Goal: Find contact information: Find contact information

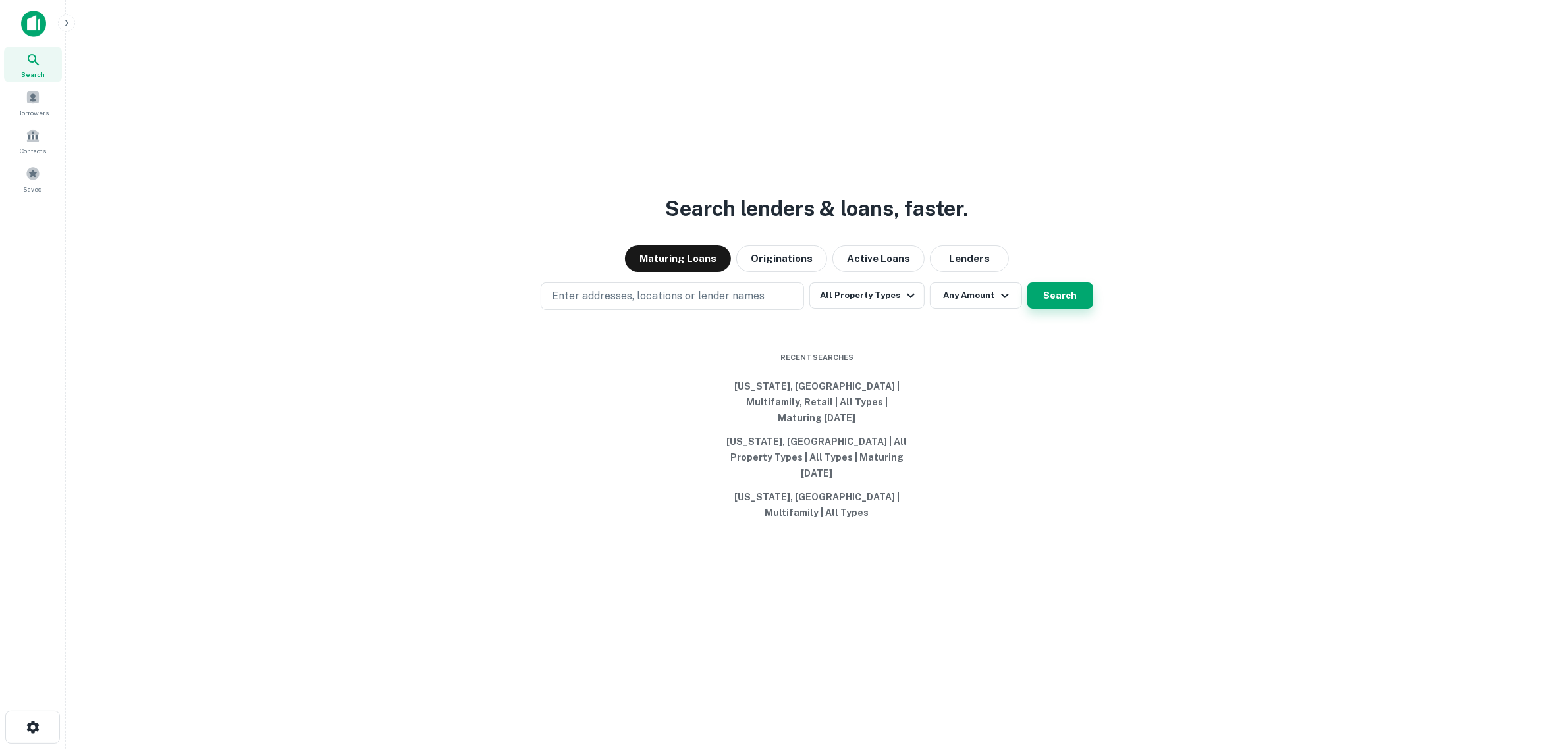
click at [1054, 309] on button "Search" at bounding box center [1059, 295] width 66 height 27
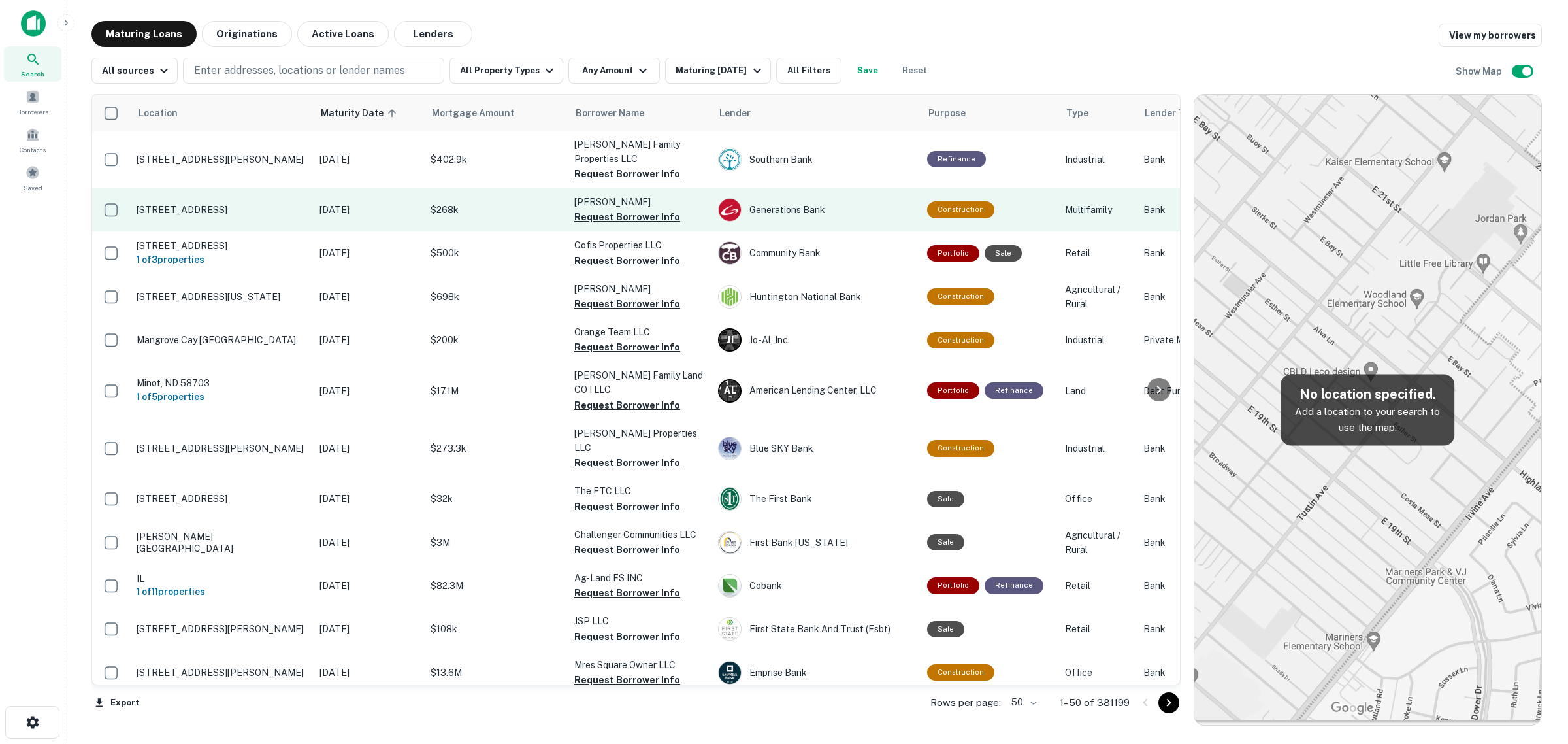
scroll to position [246, 0]
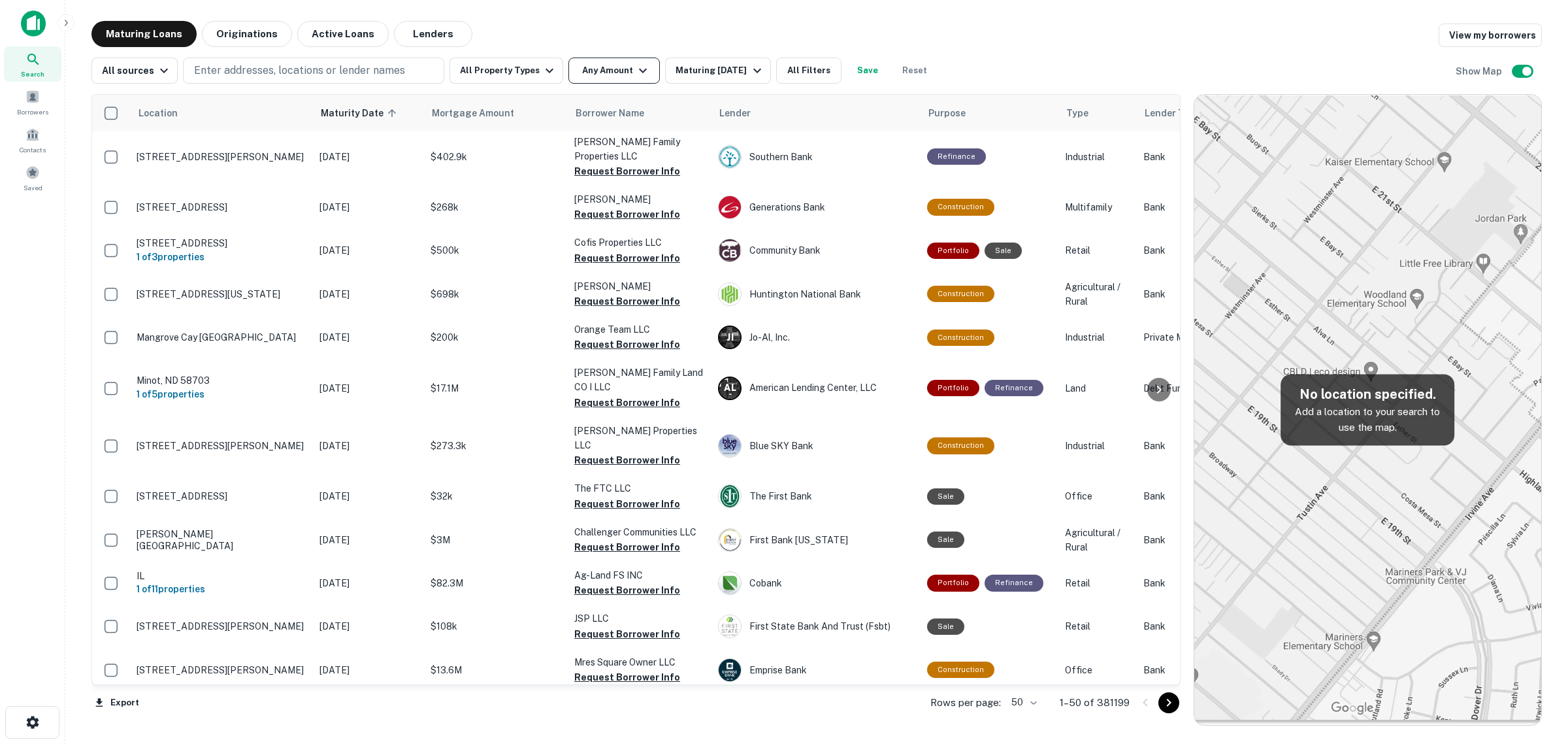
click at [605, 80] on button "Any Amount" at bounding box center [615, 71] width 92 height 27
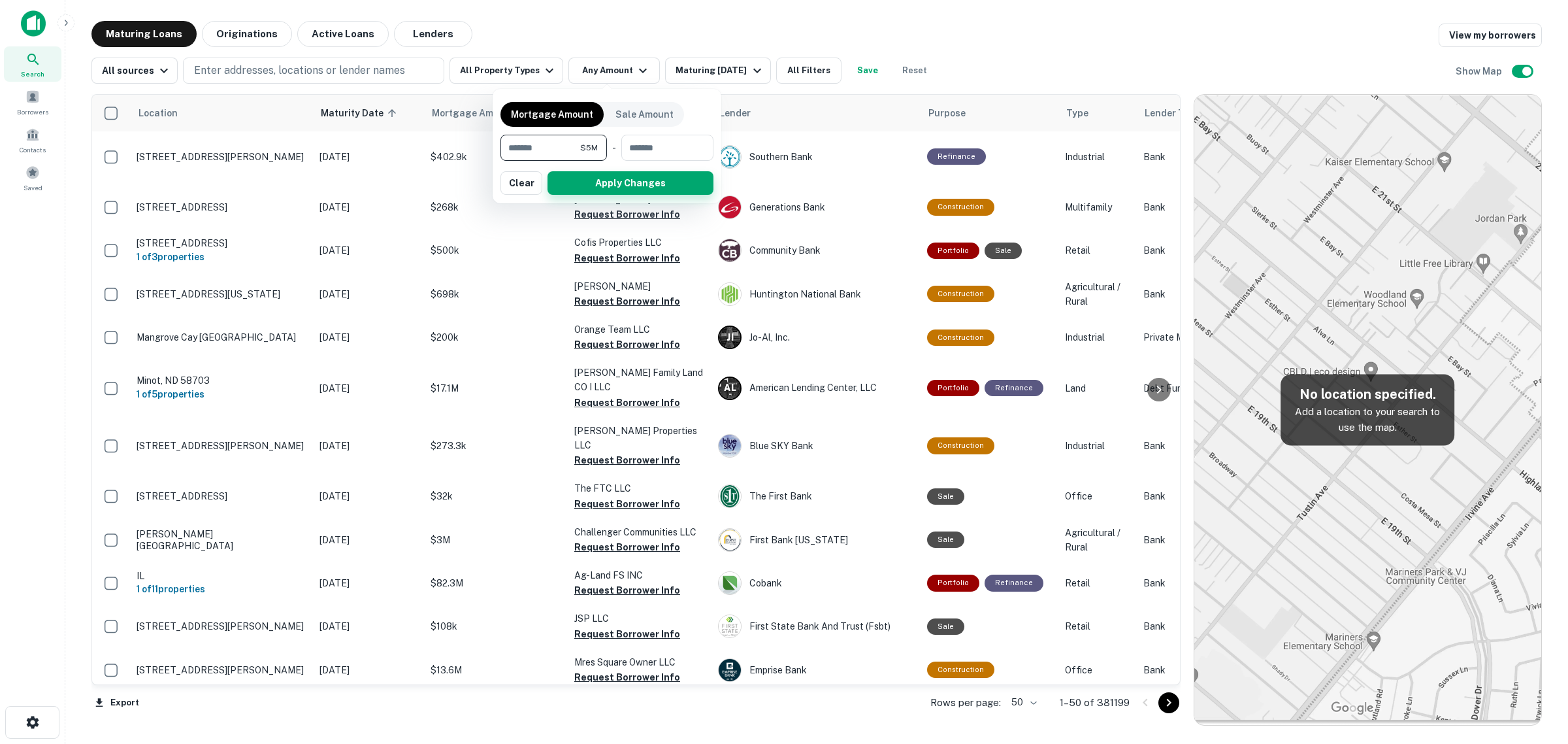
type input "*******"
click at [582, 191] on button "Apply Changes" at bounding box center [630, 183] width 166 height 24
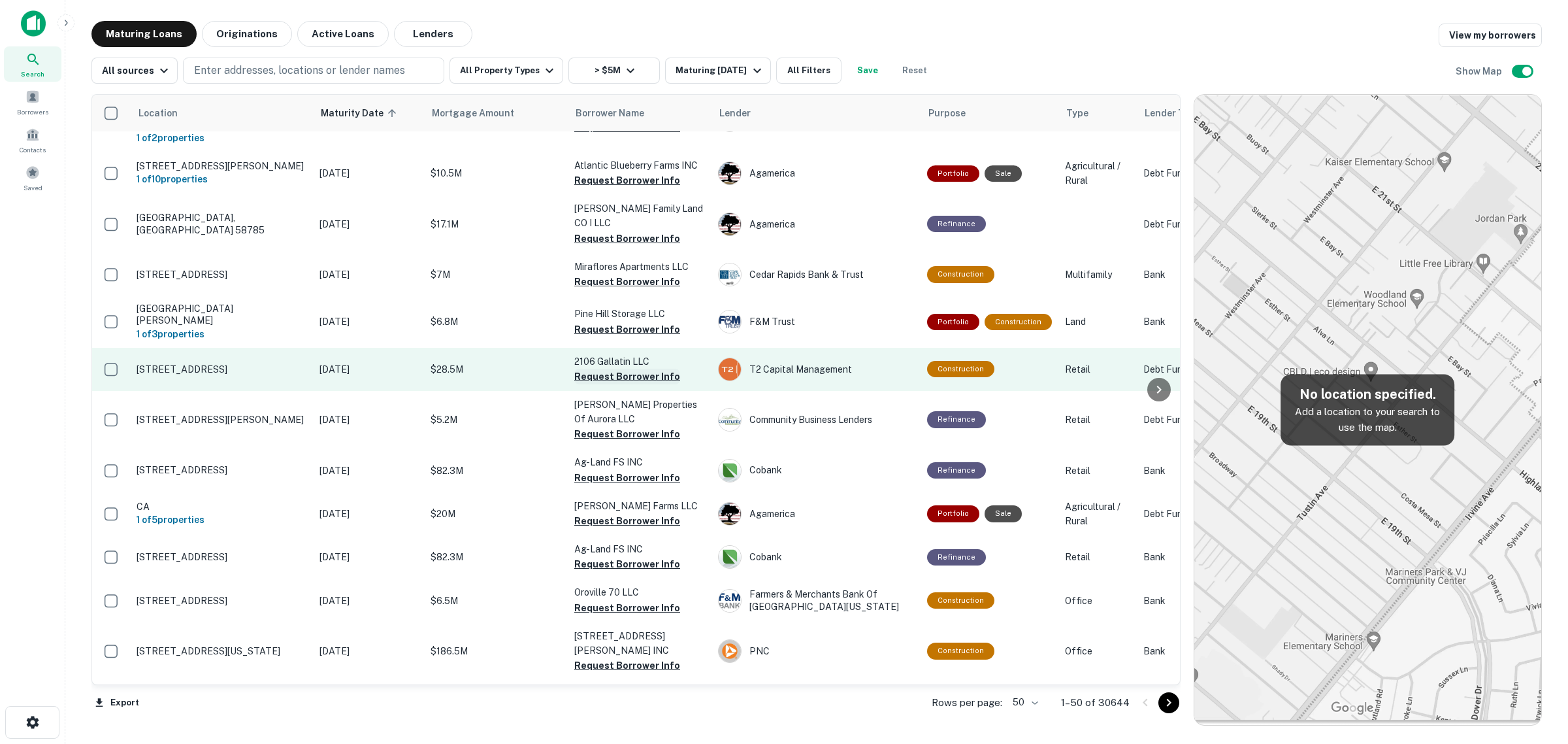
click at [603, 368] on button "Request Borrower Info" at bounding box center [627, 376] width 106 height 16
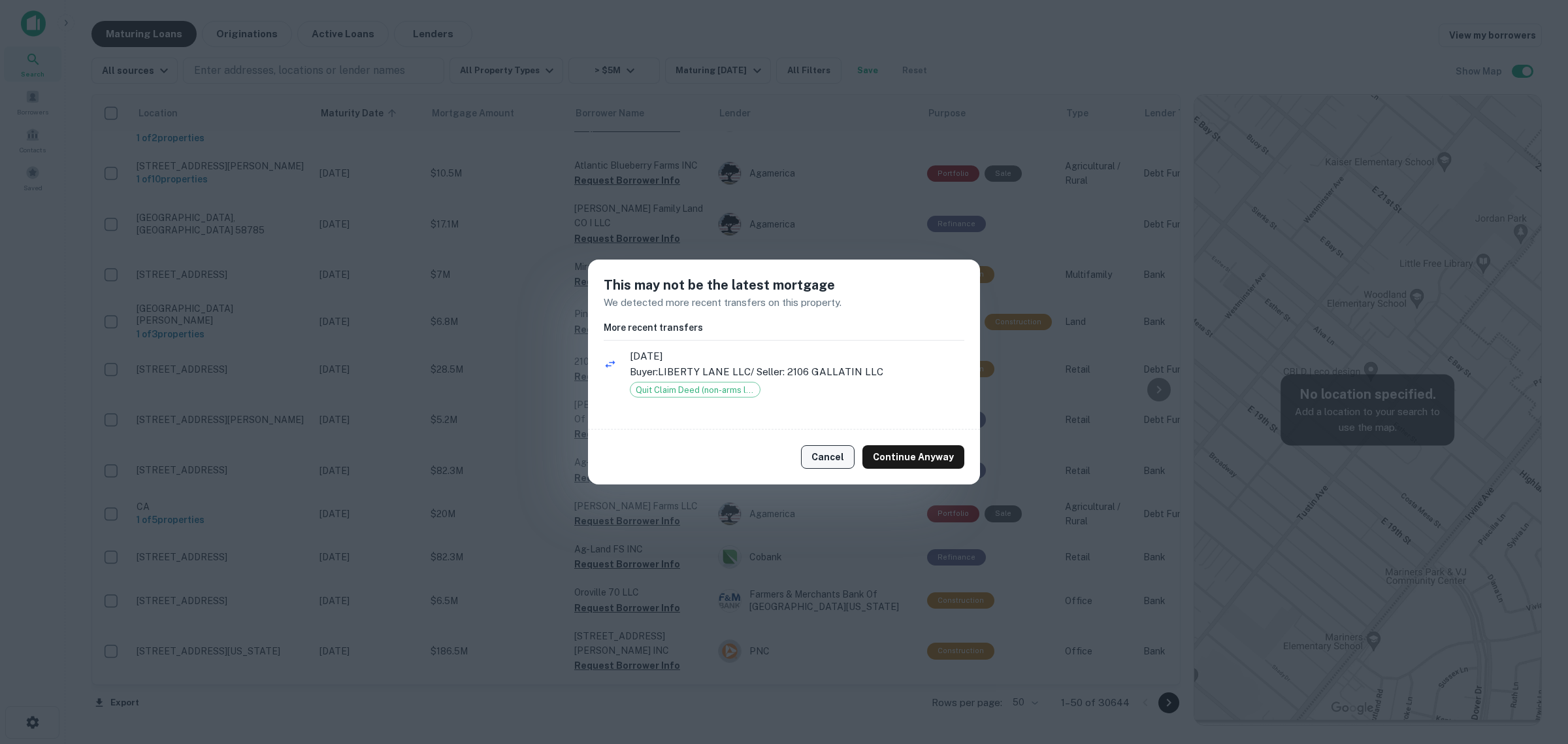
click at [847, 446] on button "Cancel" at bounding box center [828, 457] width 54 height 24
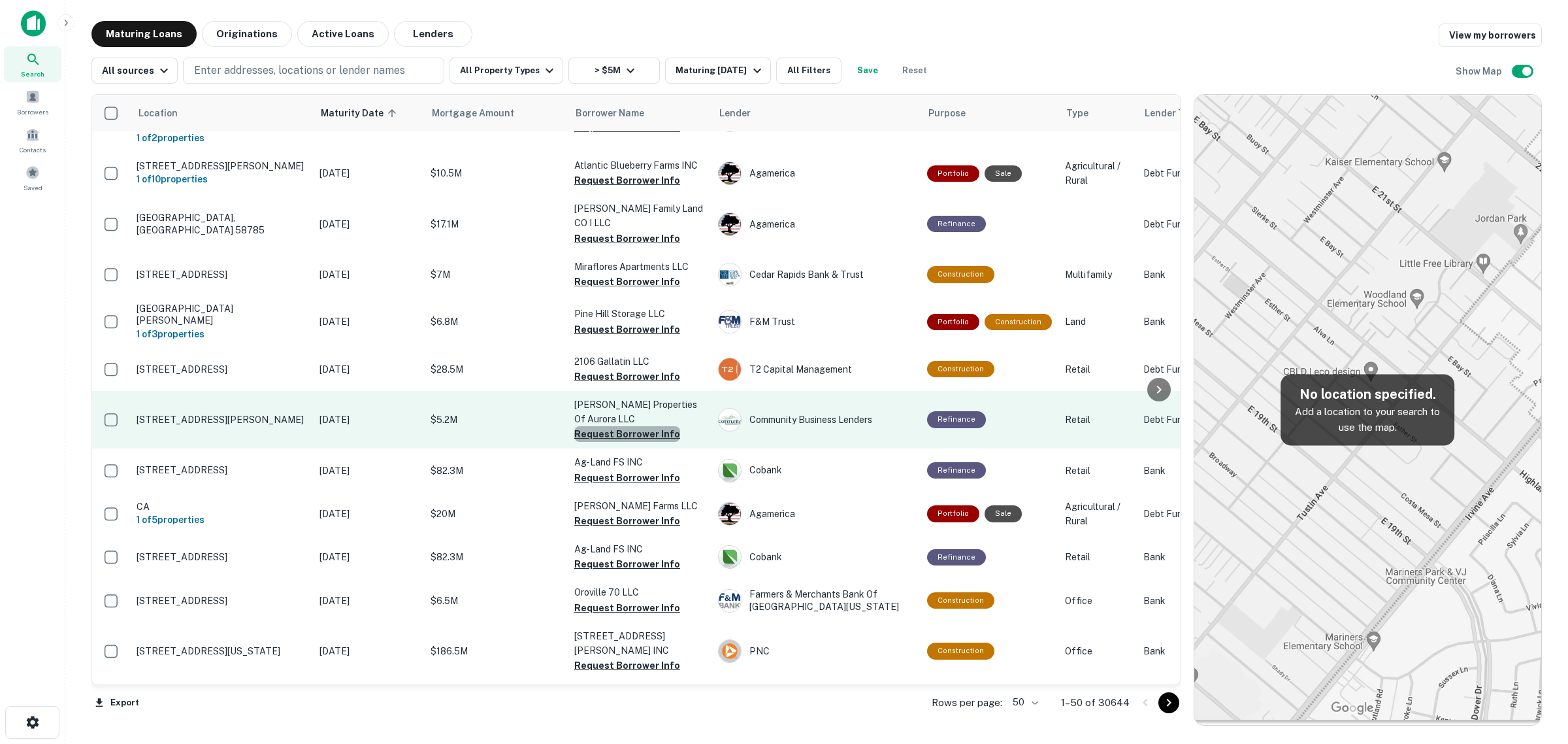
click at [632, 426] on button "Request Borrower Info" at bounding box center [627, 433] width 106 height 16
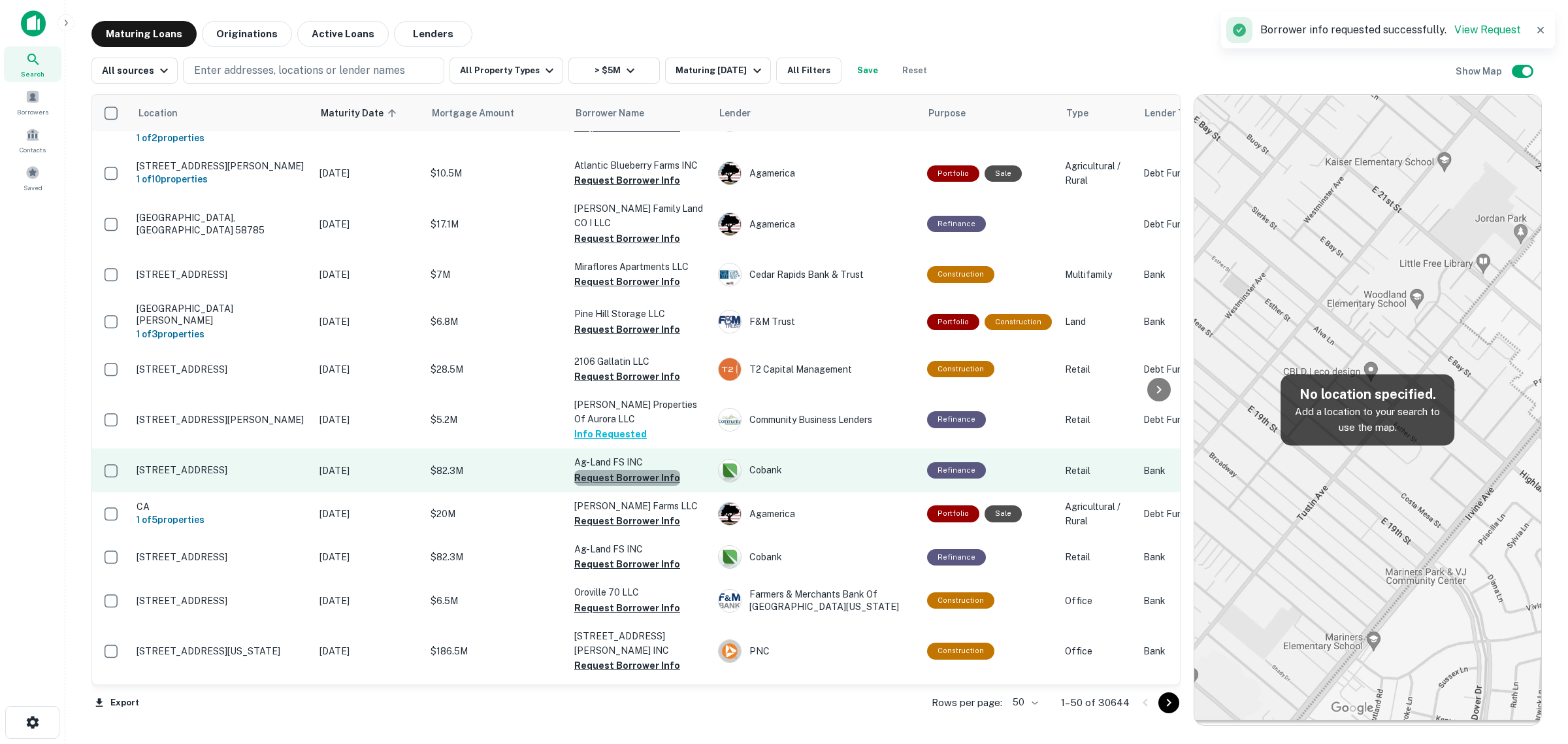
click at [632, 470] on button "Request Borrower Info" at bounding box center [627, 477] width 106 height 16
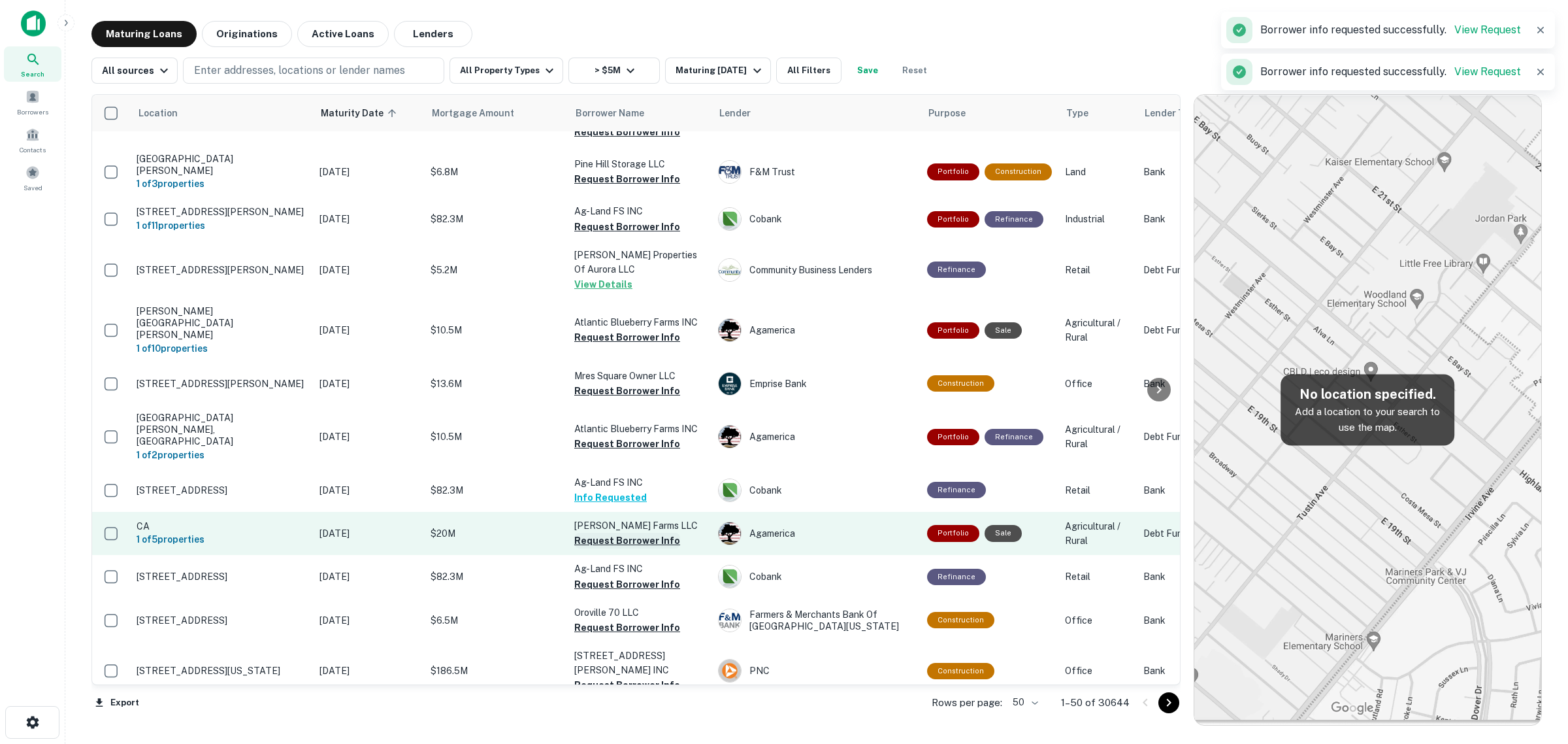
scroll to position [236, 0]
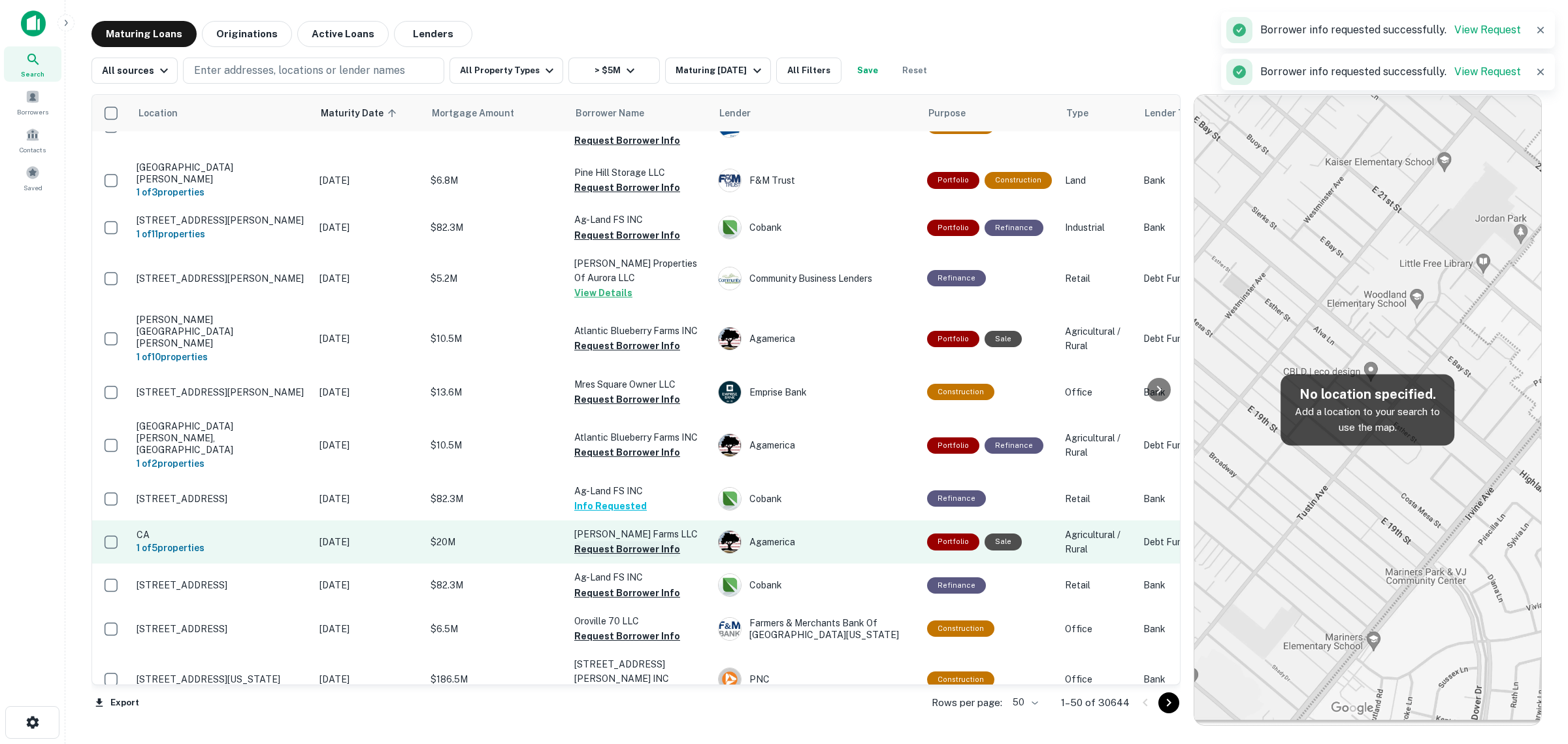
click at [631, 542] on button "Request Borrower Info" at bounding box center [627, 549] width 106 height 16
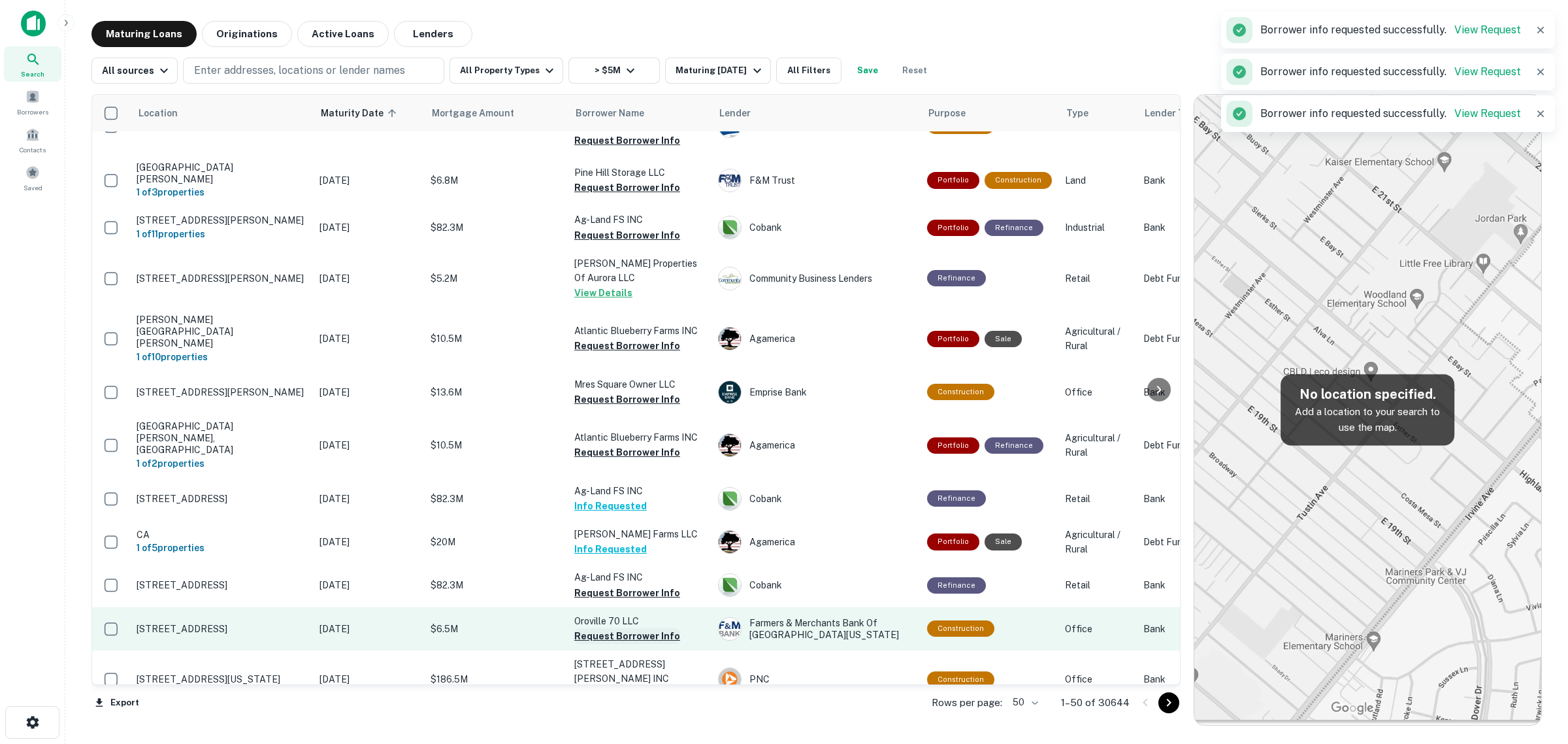
click at [626, 629] on button "Request Borrower Info" at bounding box center [627, 636] width 106 height 16
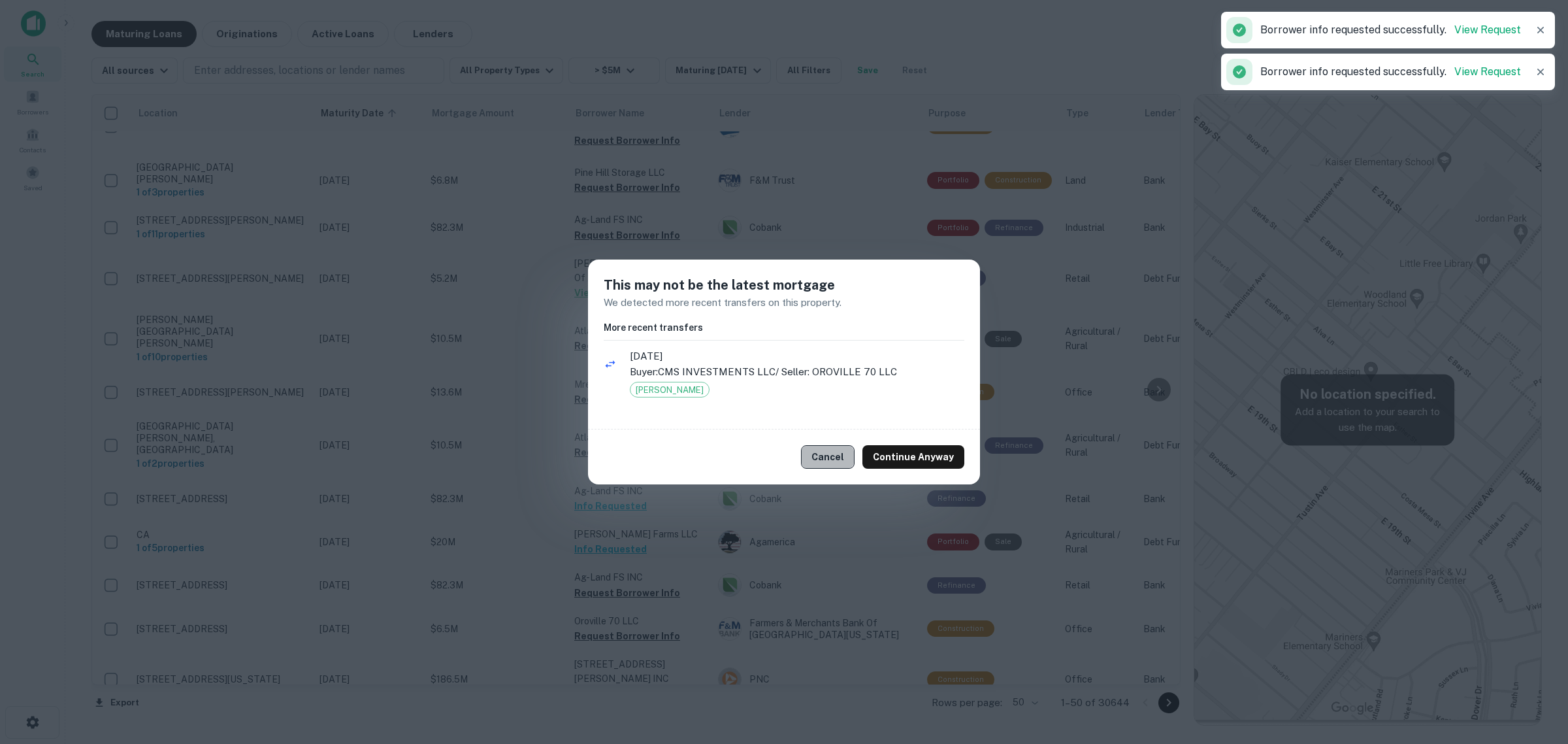
click at [812, 463] on button "Cancel" at bounding box center [828, 457] width 54 height 24
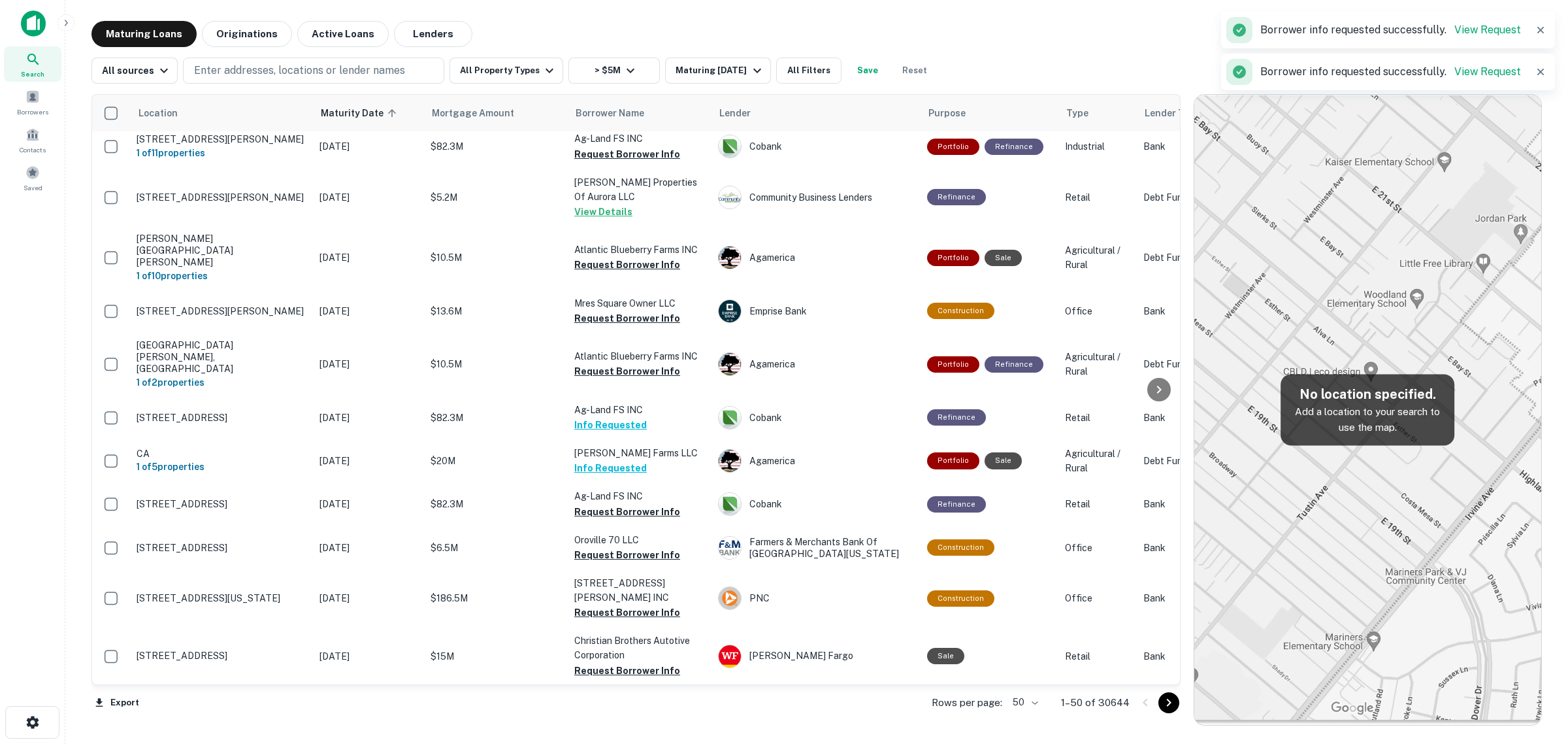
scroll to position [400, 0]
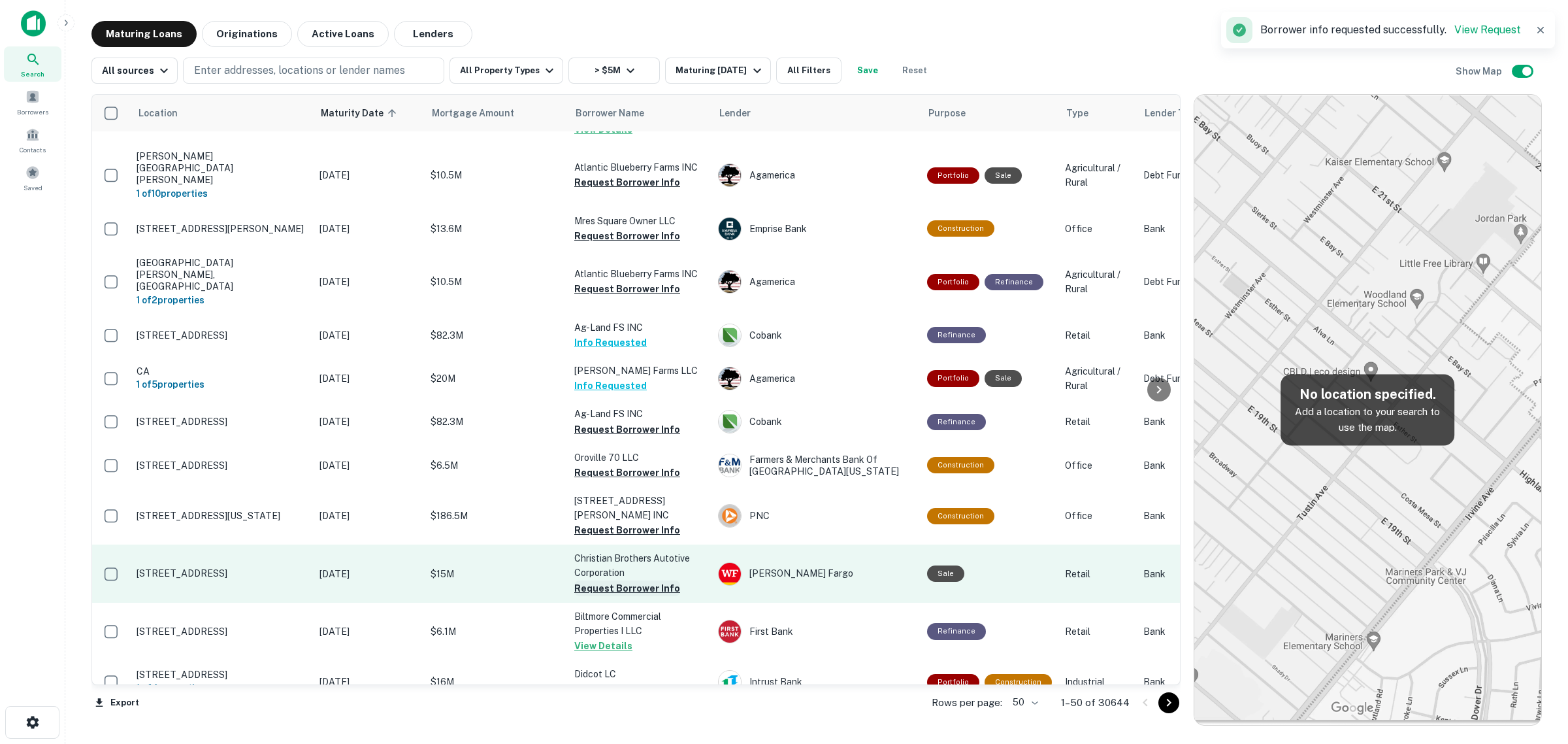
click at [622, 581] on button "Request Borrower Info" at bounding box center [627, 588] width 106 height 16
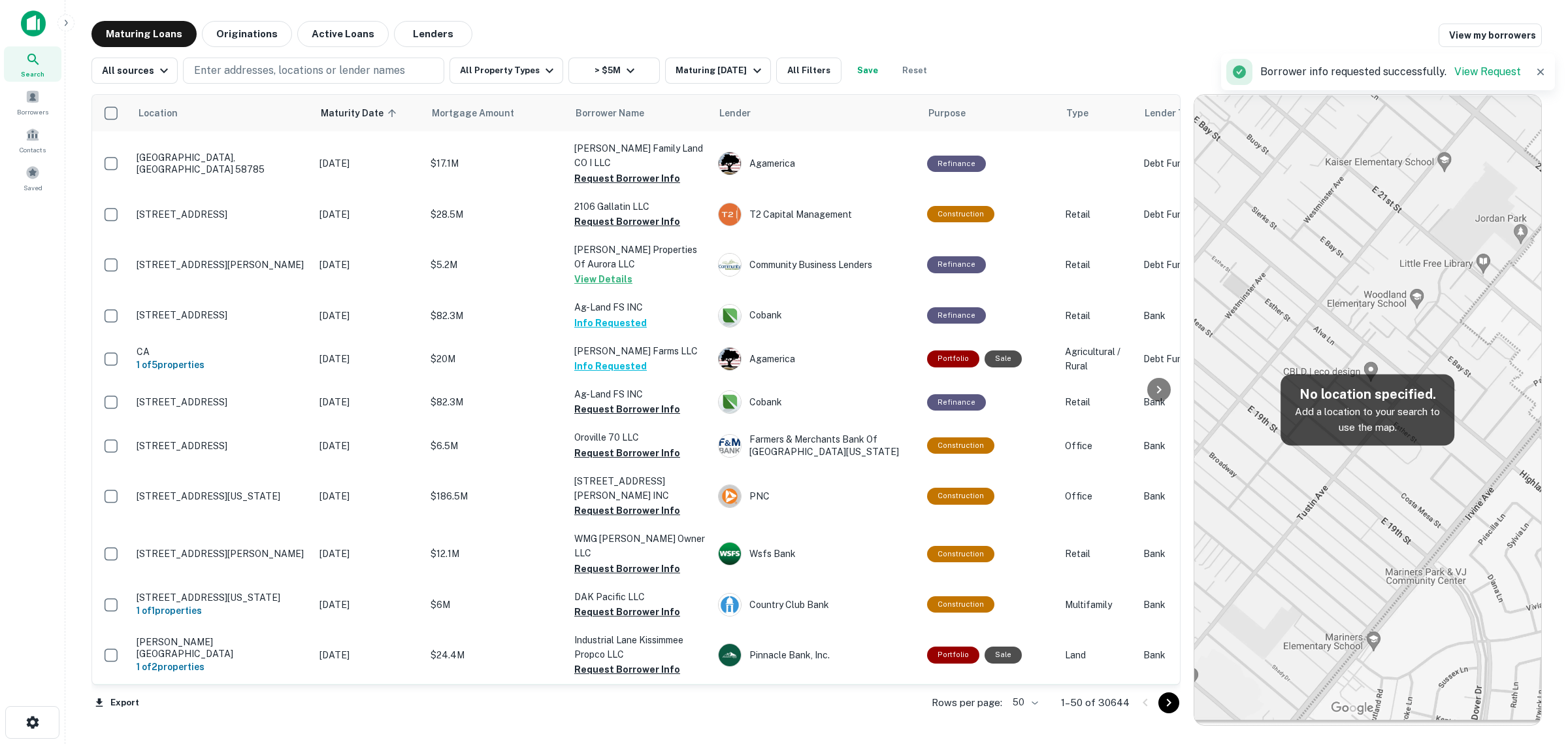
scroll to position [409, 0]
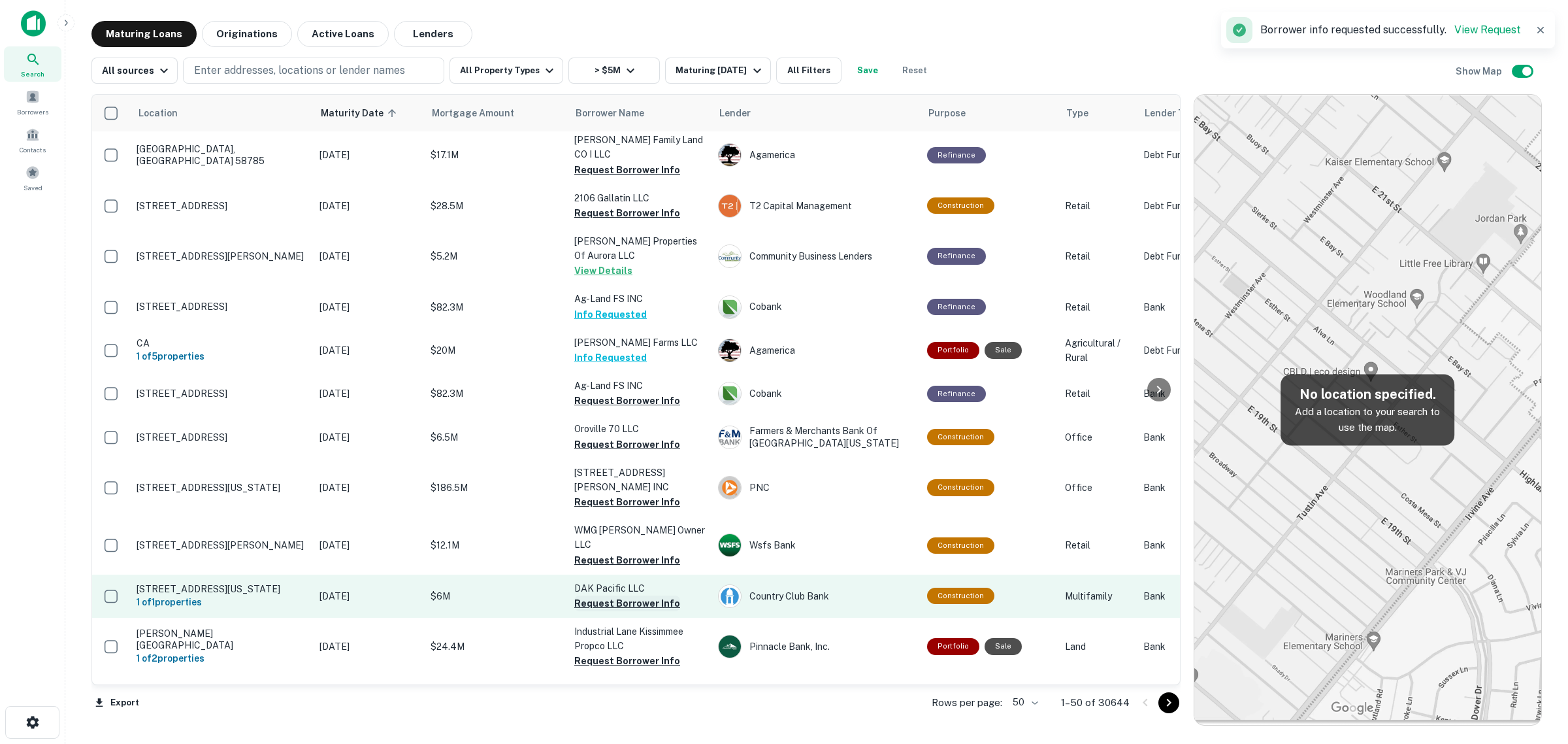
click at [622, 596] on button "Request Borrower Info" at bounding box center [627, 603] width 106 height 16
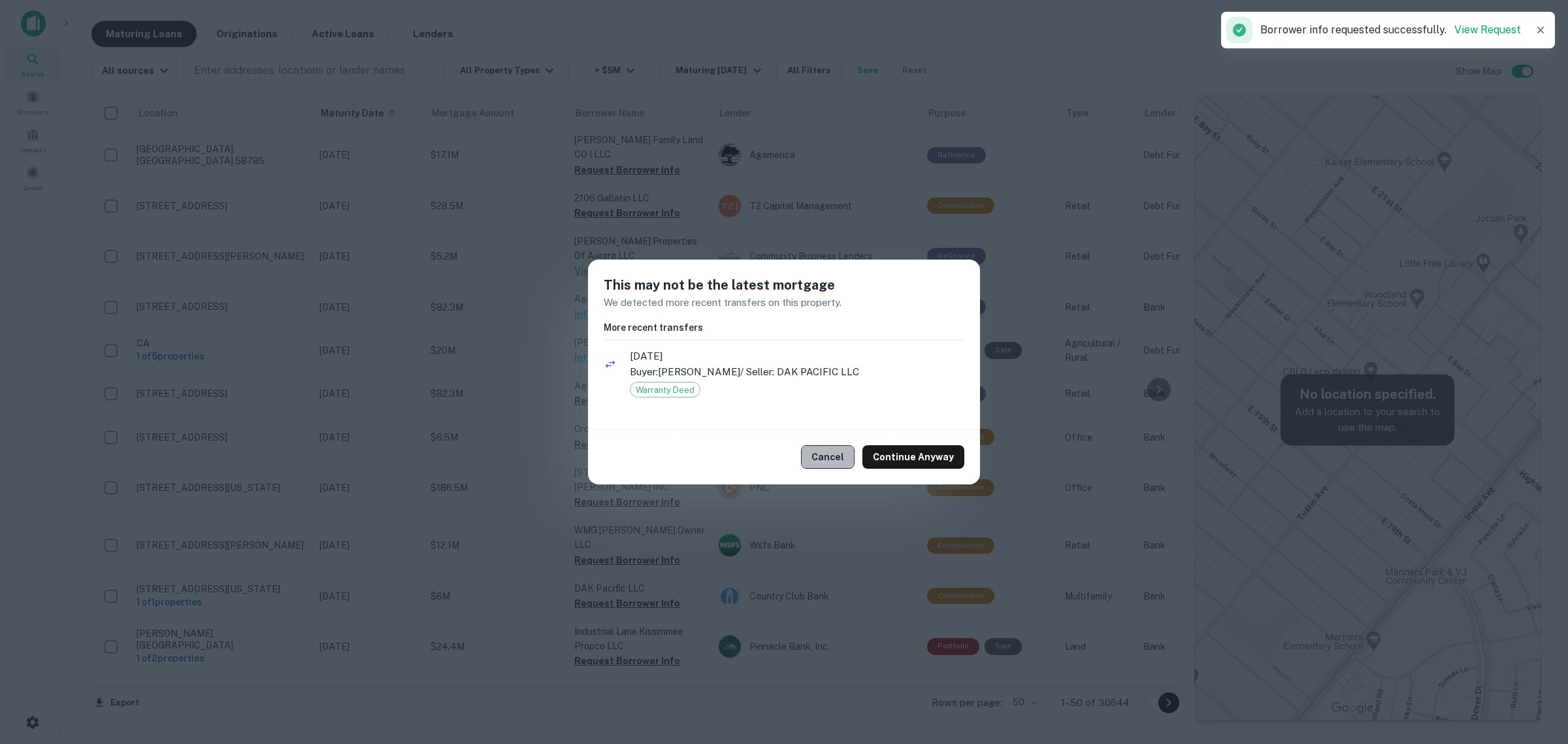
click at [832, 456] on button "Cancel" at bounding box center [828, 457] width 54 height 24
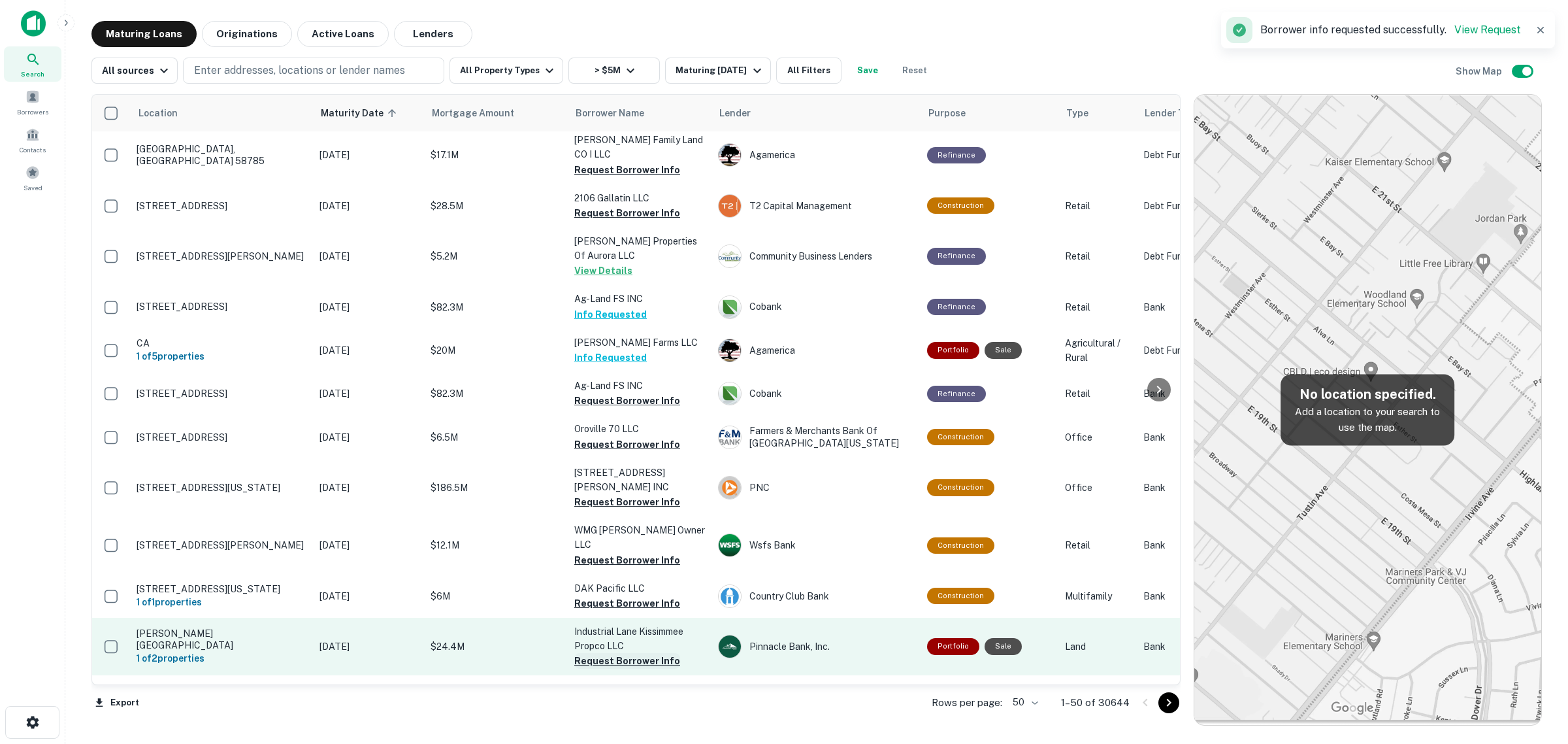
click at [609, 653] on button "Request Borrower Info" at bounding box center [627, 661] width 106 height 16
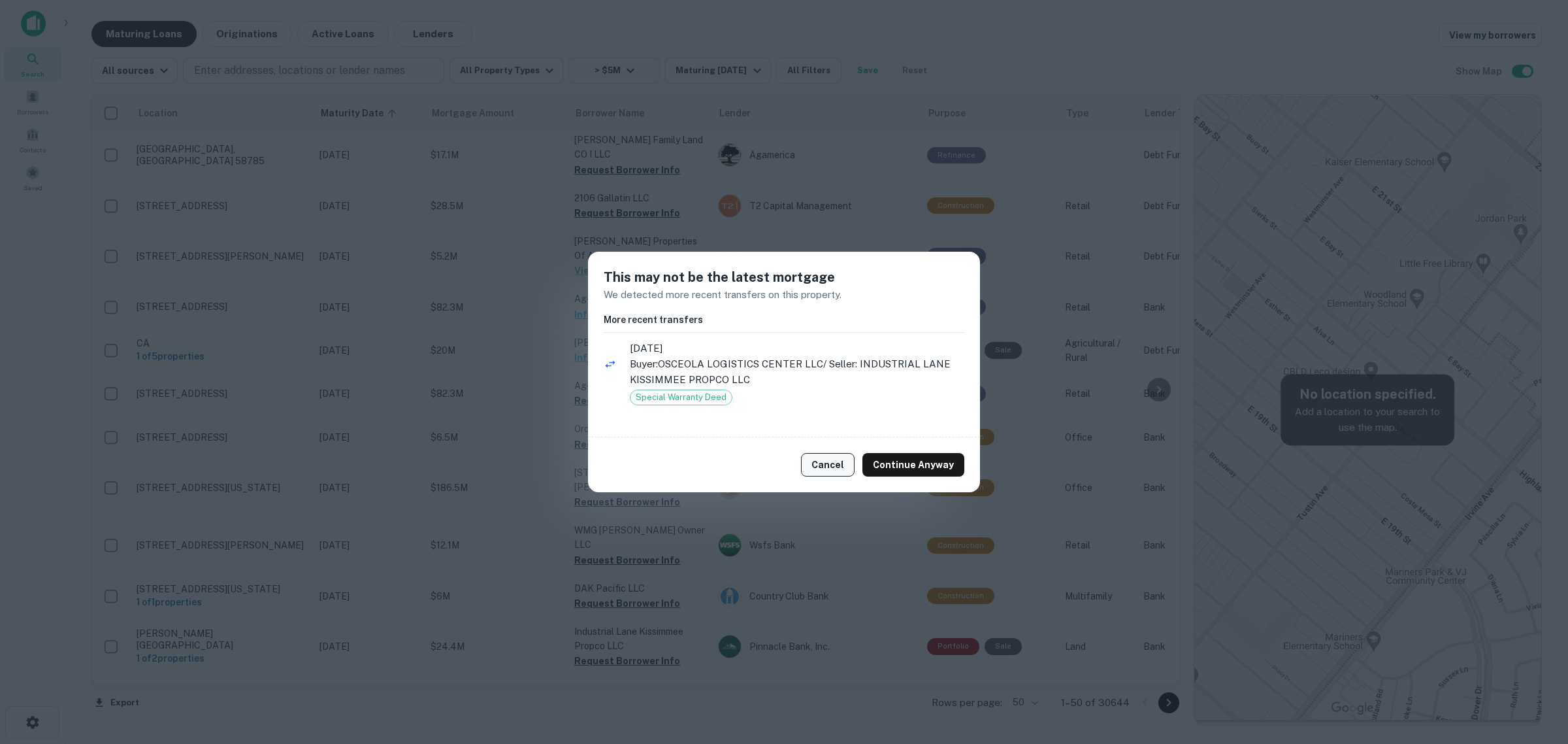
click at [827, 473] on button "Cancel" at bounding box center [828, 465] width 54 height 24
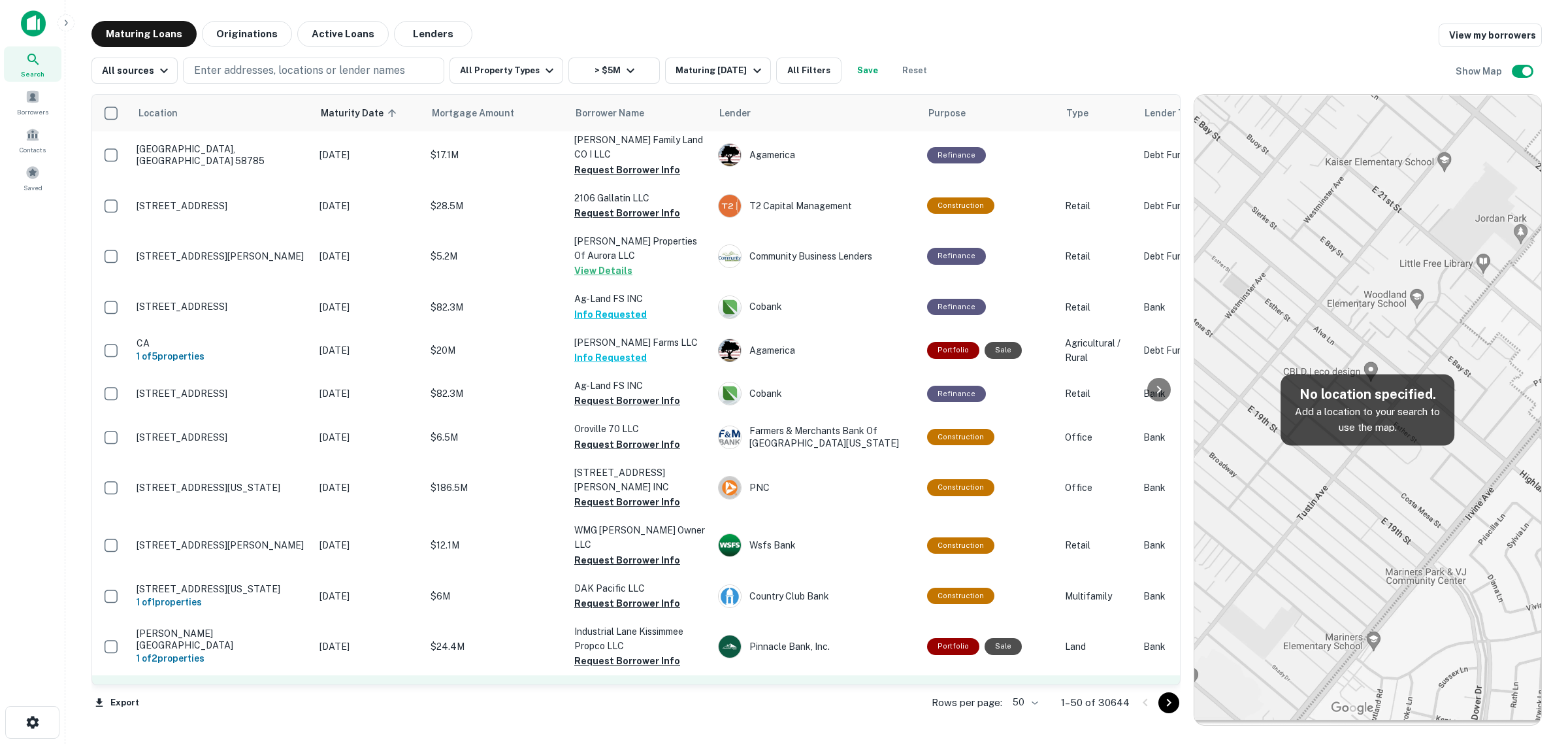
click at [628, 697] on button "Request Borrower Info" at bounding box center [627, 705] width 106 height 16
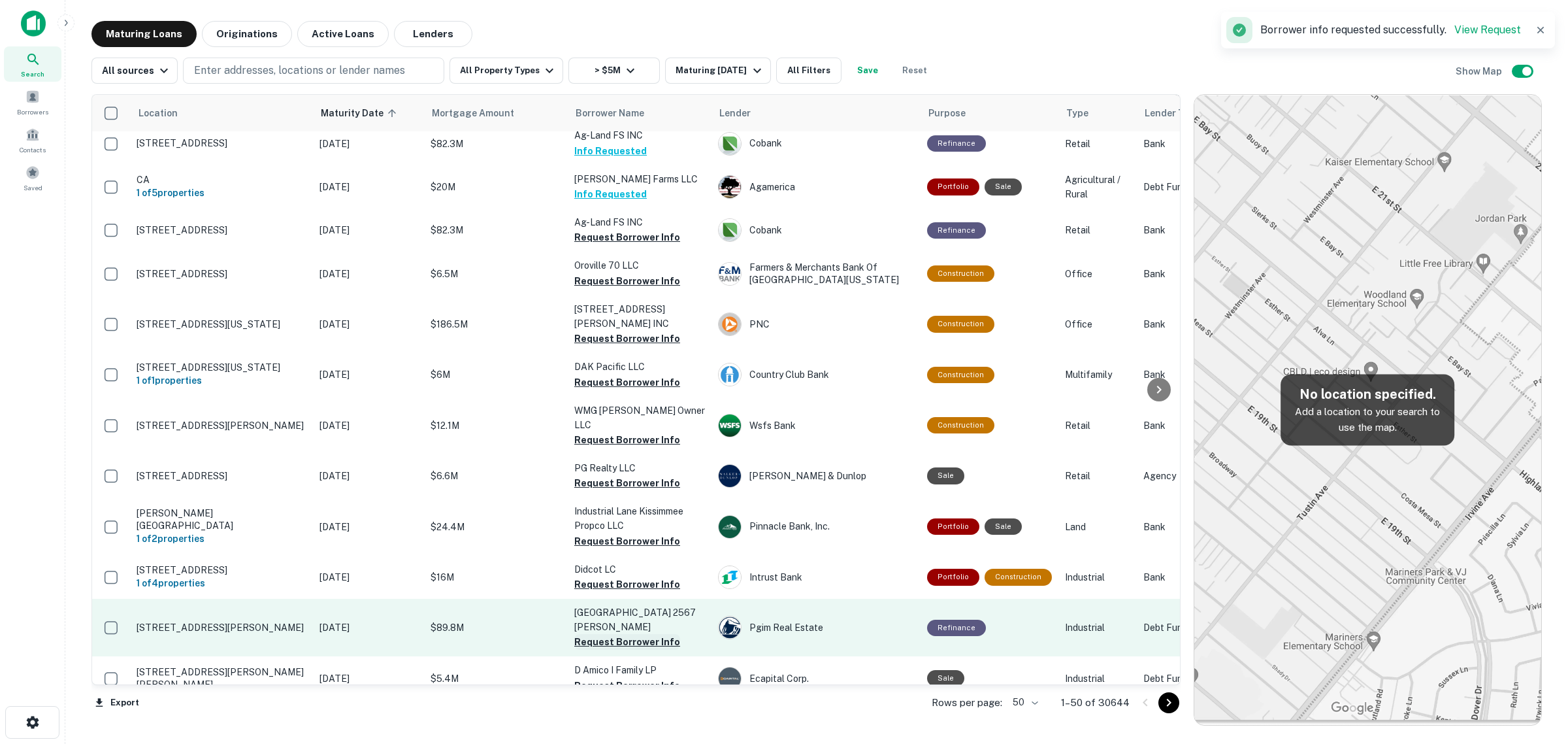
scroll to position [654, 0]
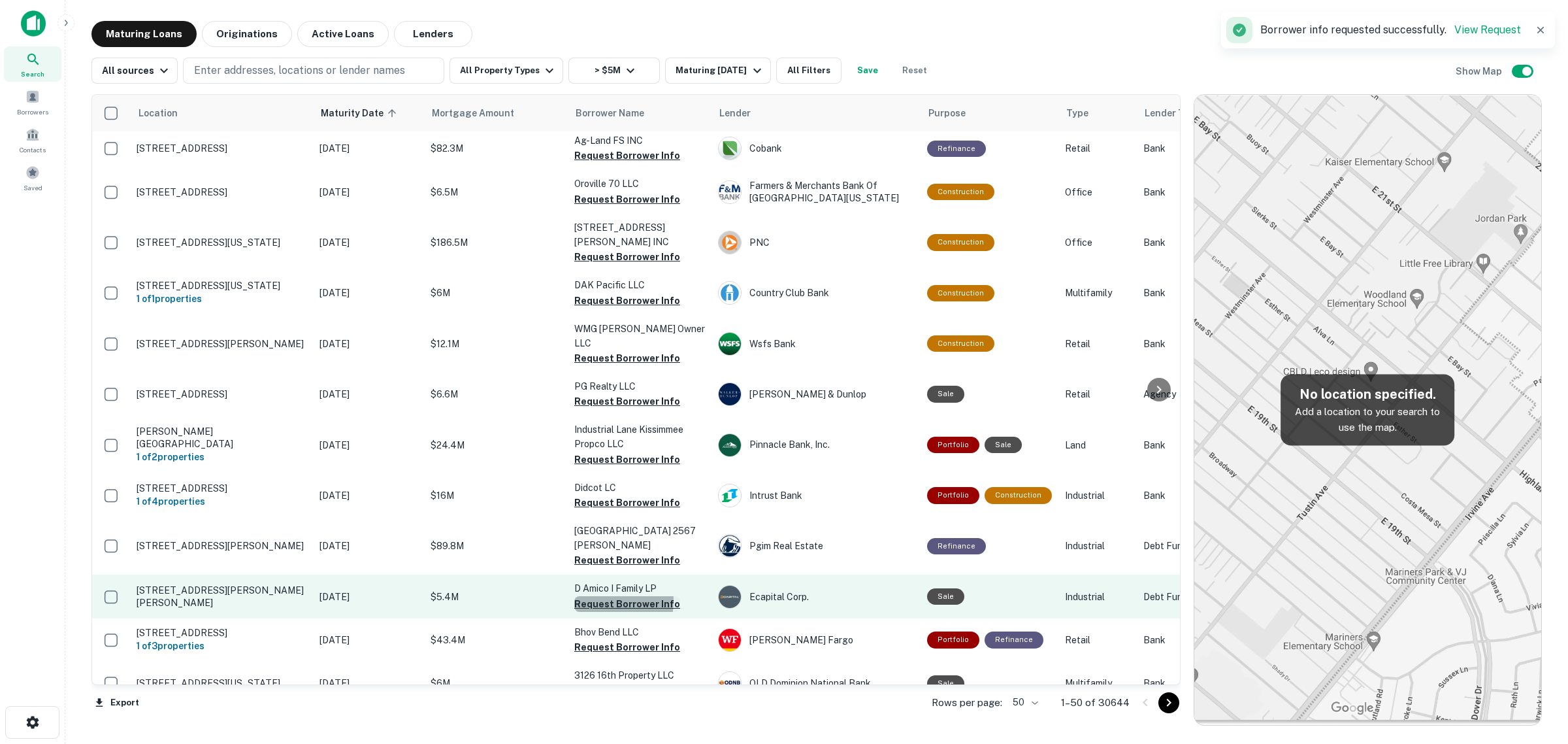
click at [608, 596] on button "Request Borrower Info" at bounding box center [627, 604] width 106 height 16
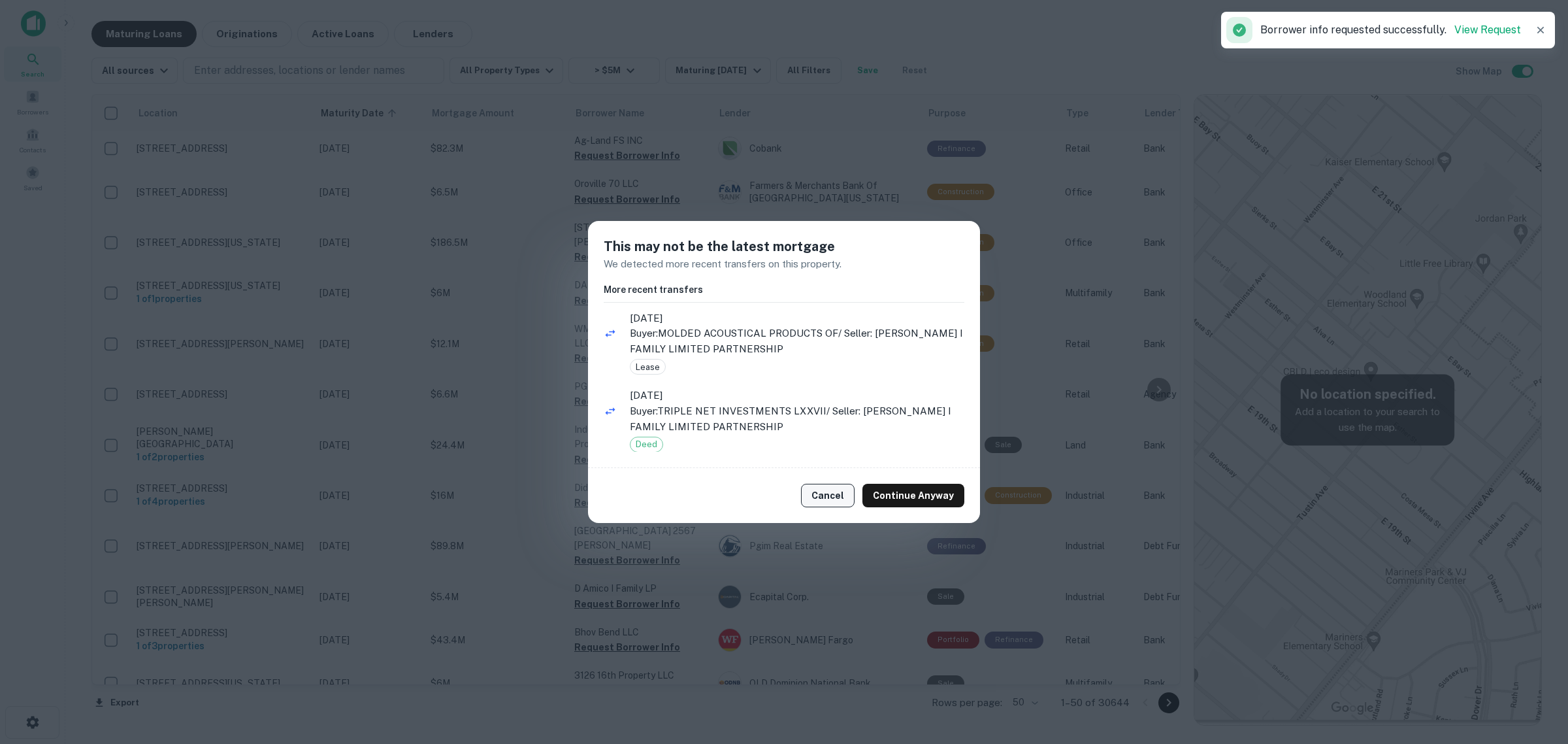
click at [828, 490] on button "Cancel" at bounding box center [828, 496] width 54 height 24
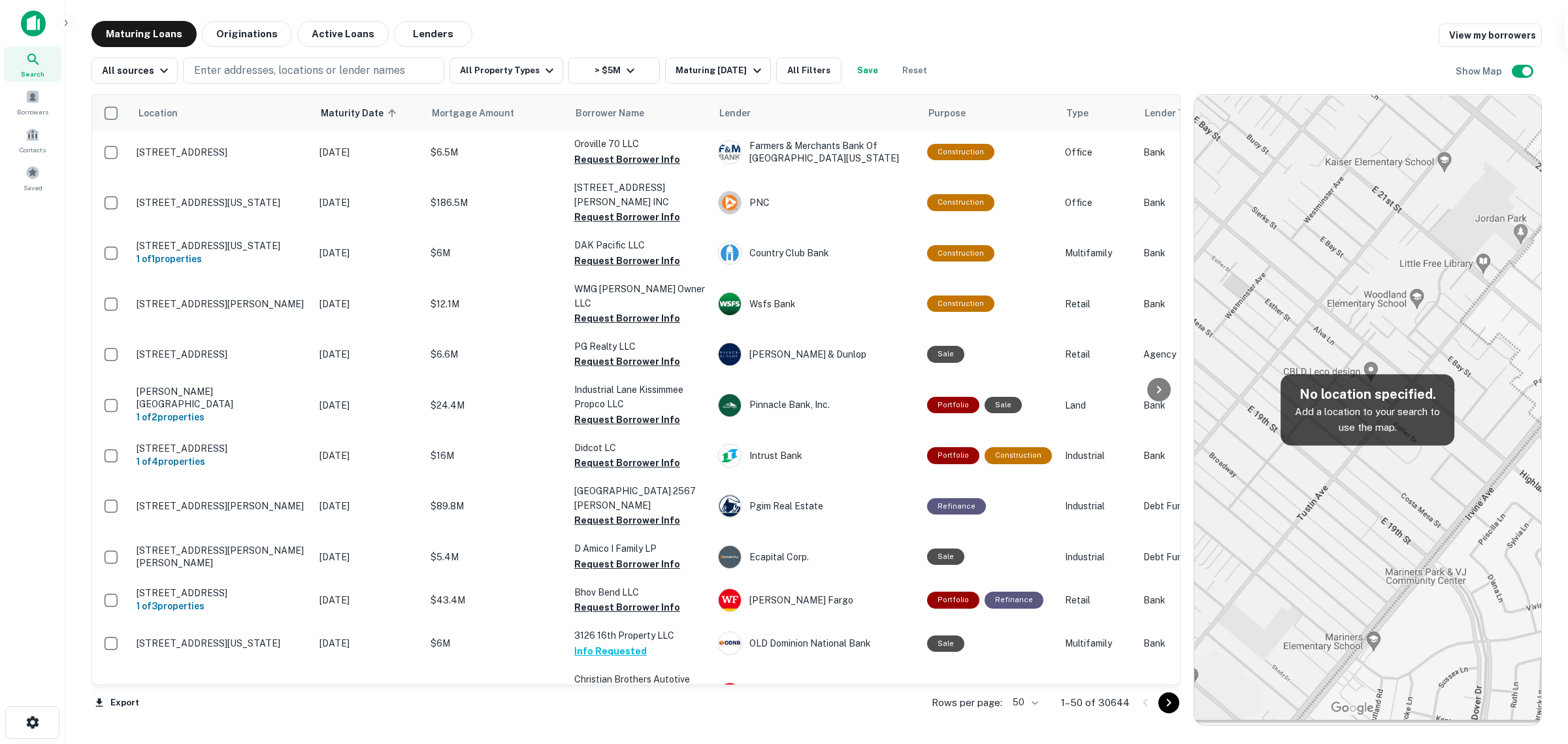
scroll to position [899, 0]
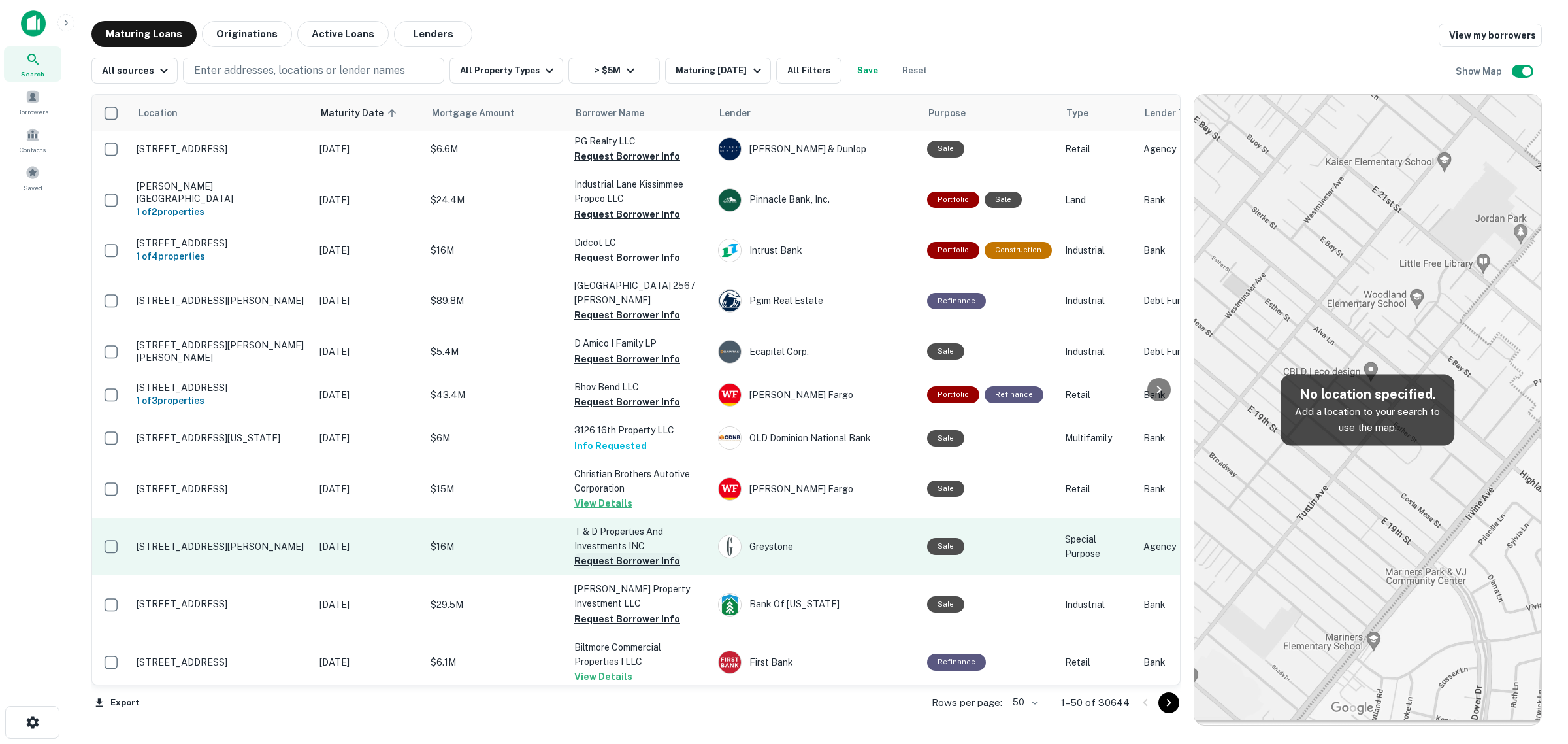
click at [622, 553] on button "Request Borrower Info" at bounding box center [627, 561] width 106 height 16
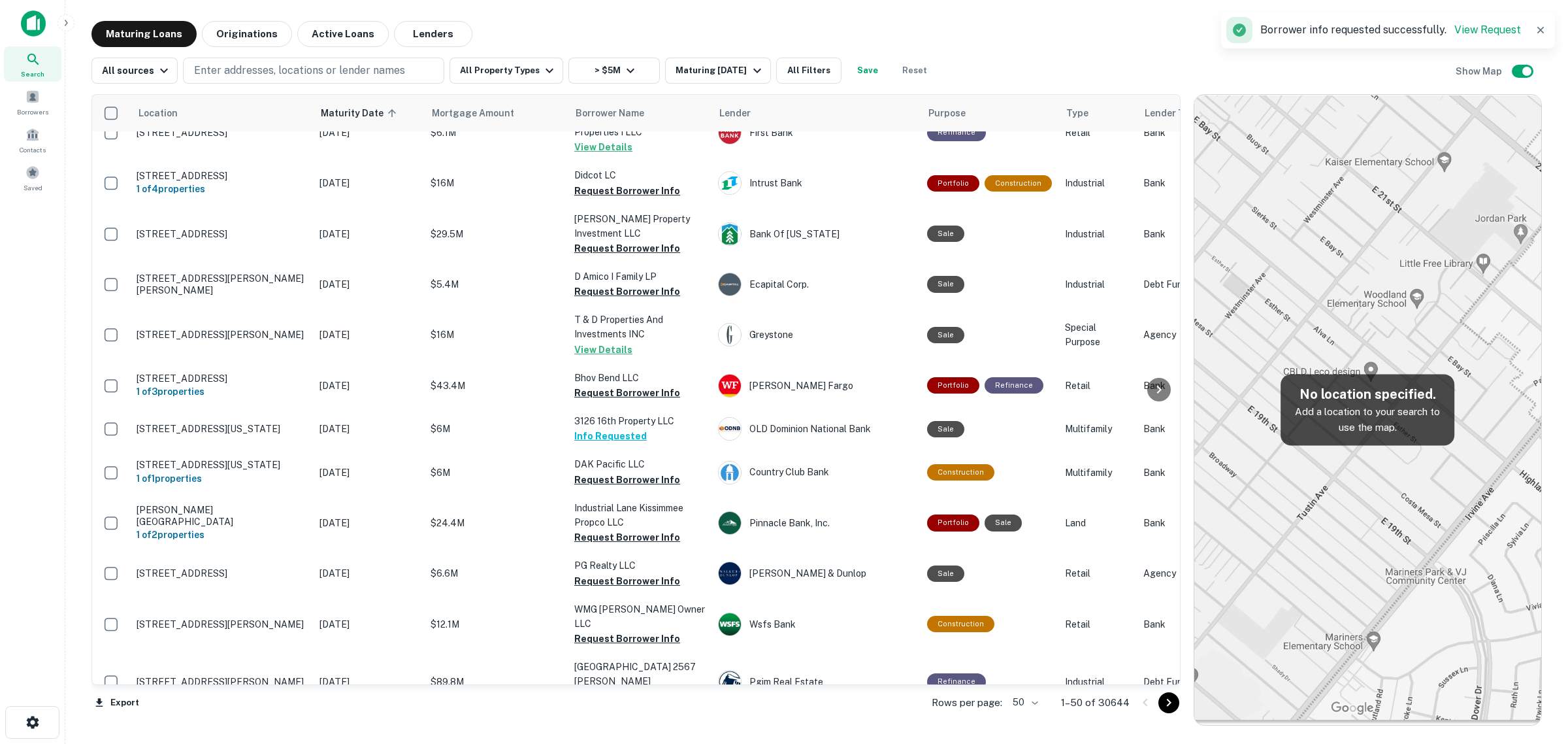
scroll to position [1054, 0]
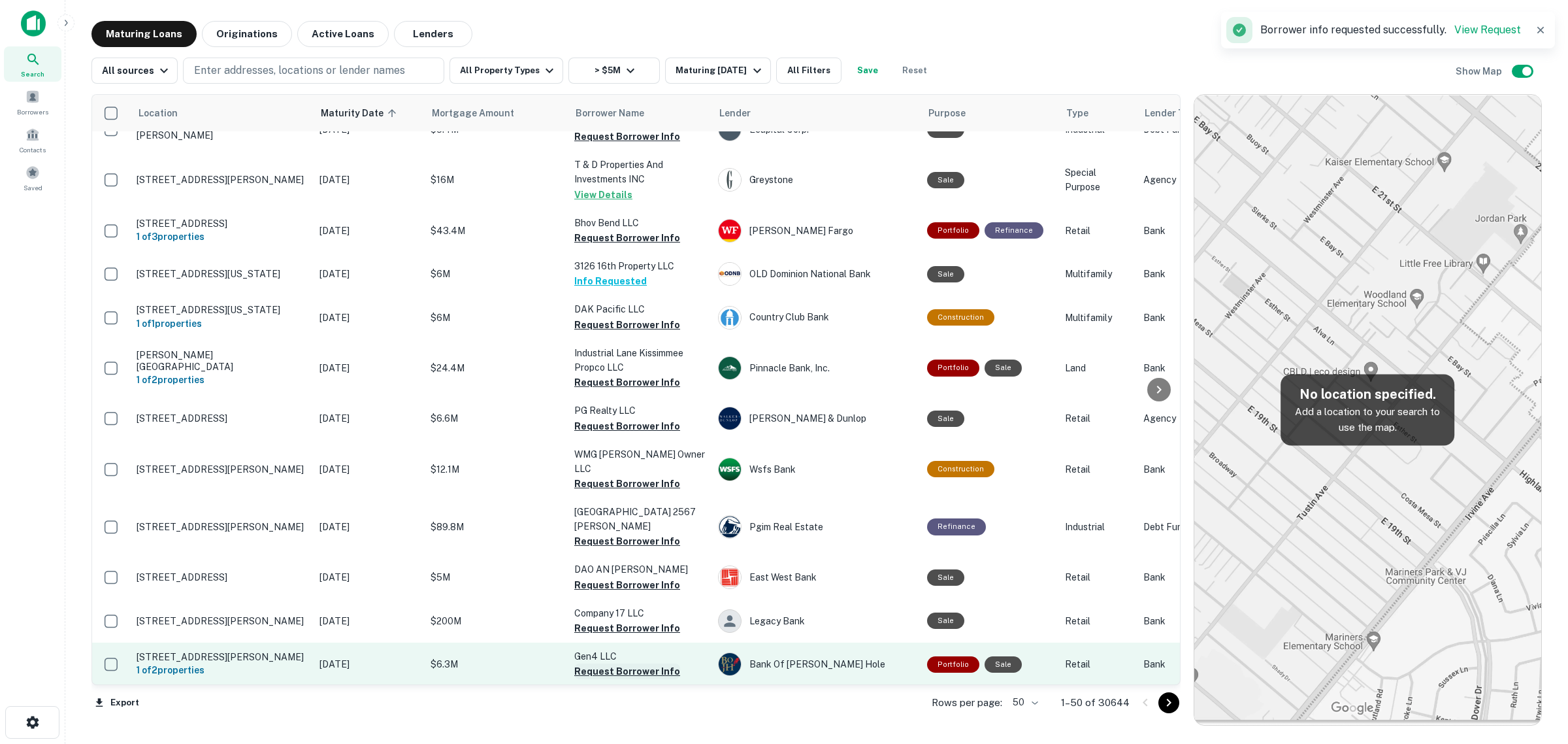
click at [628, 663] on button "Request Borrower Info" at bounding box center [627, 671] width 106 height 16
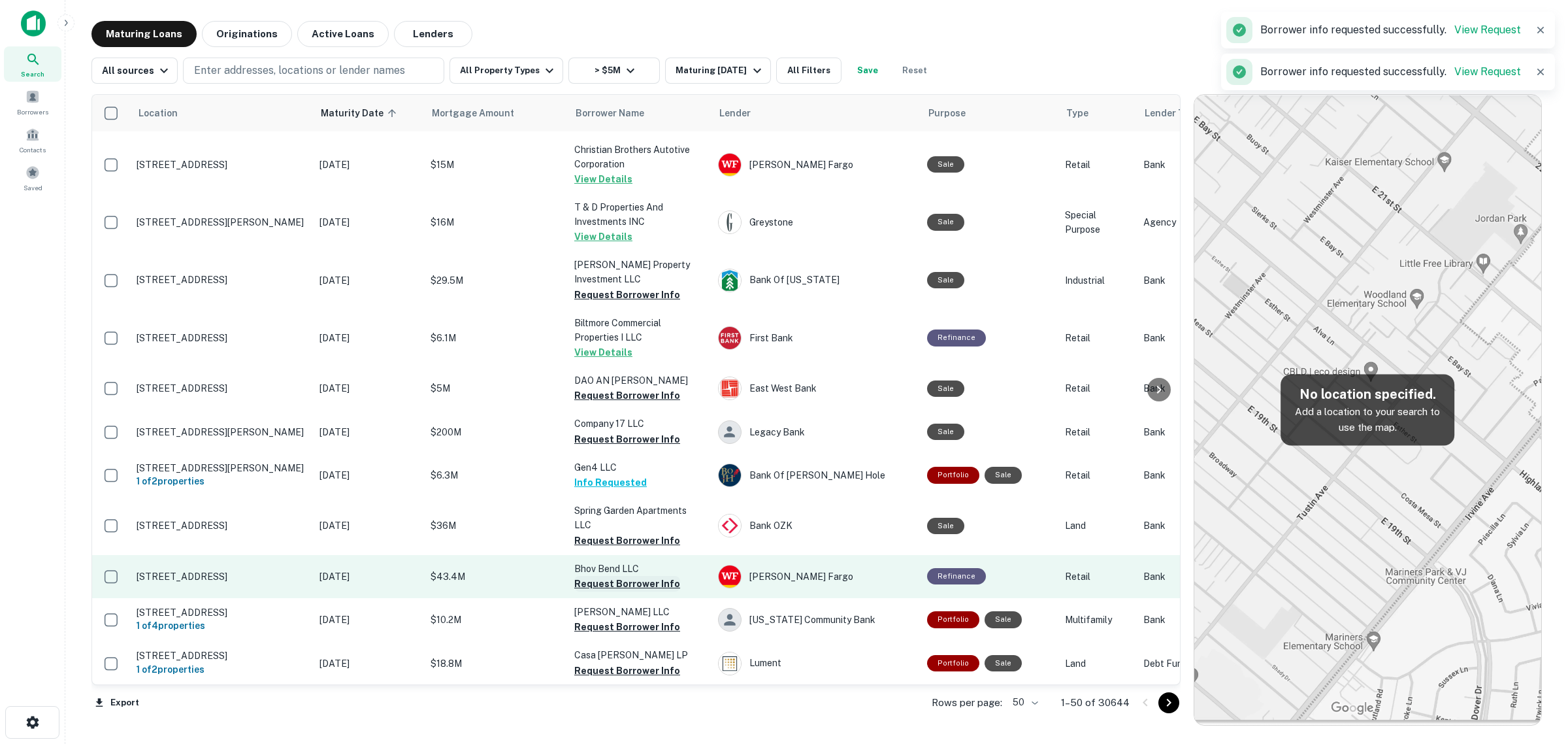
scroll to position [1226, 0]
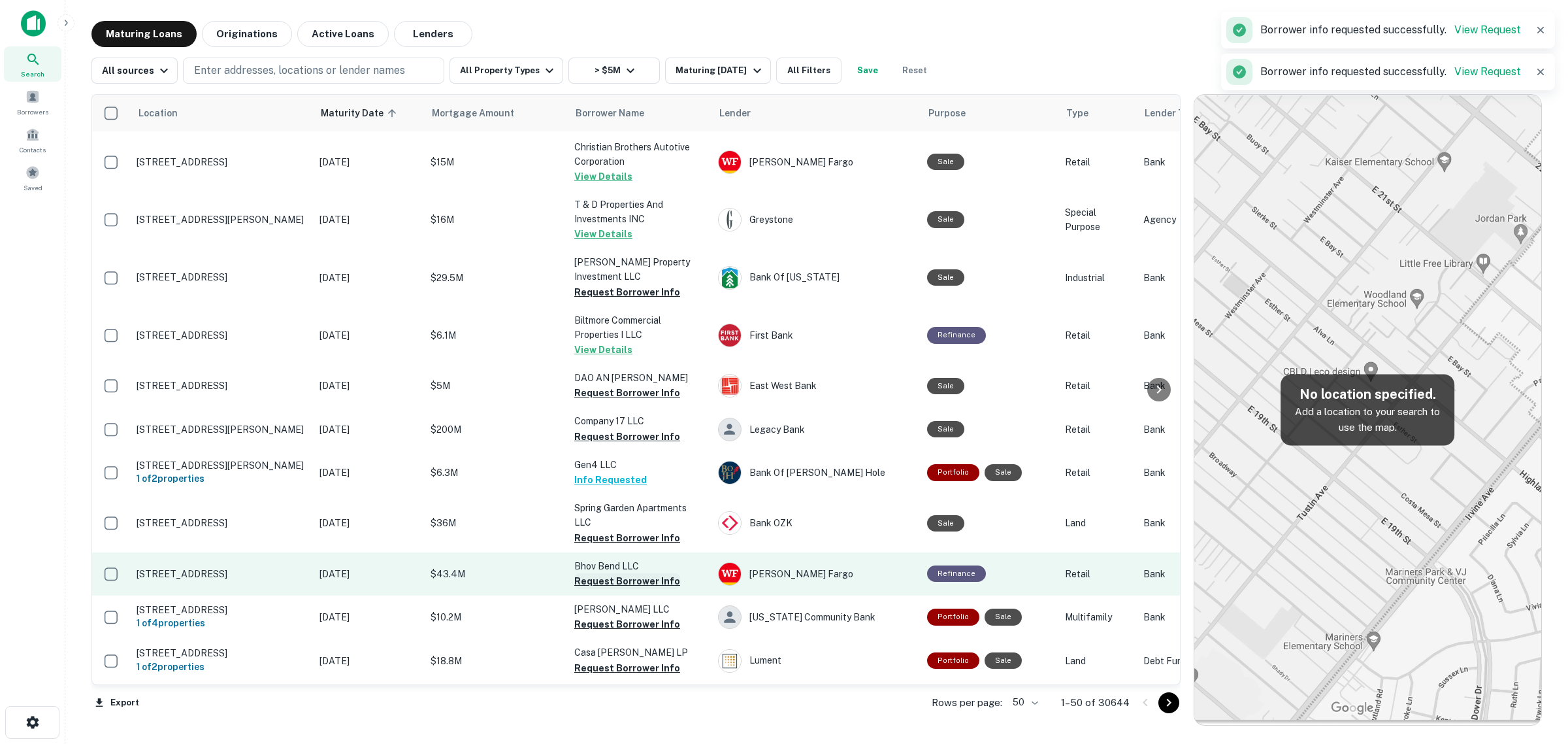
click at [640, 574] on button "Request Borrower Info" at bounding box center [627, 581] width 106 height 16
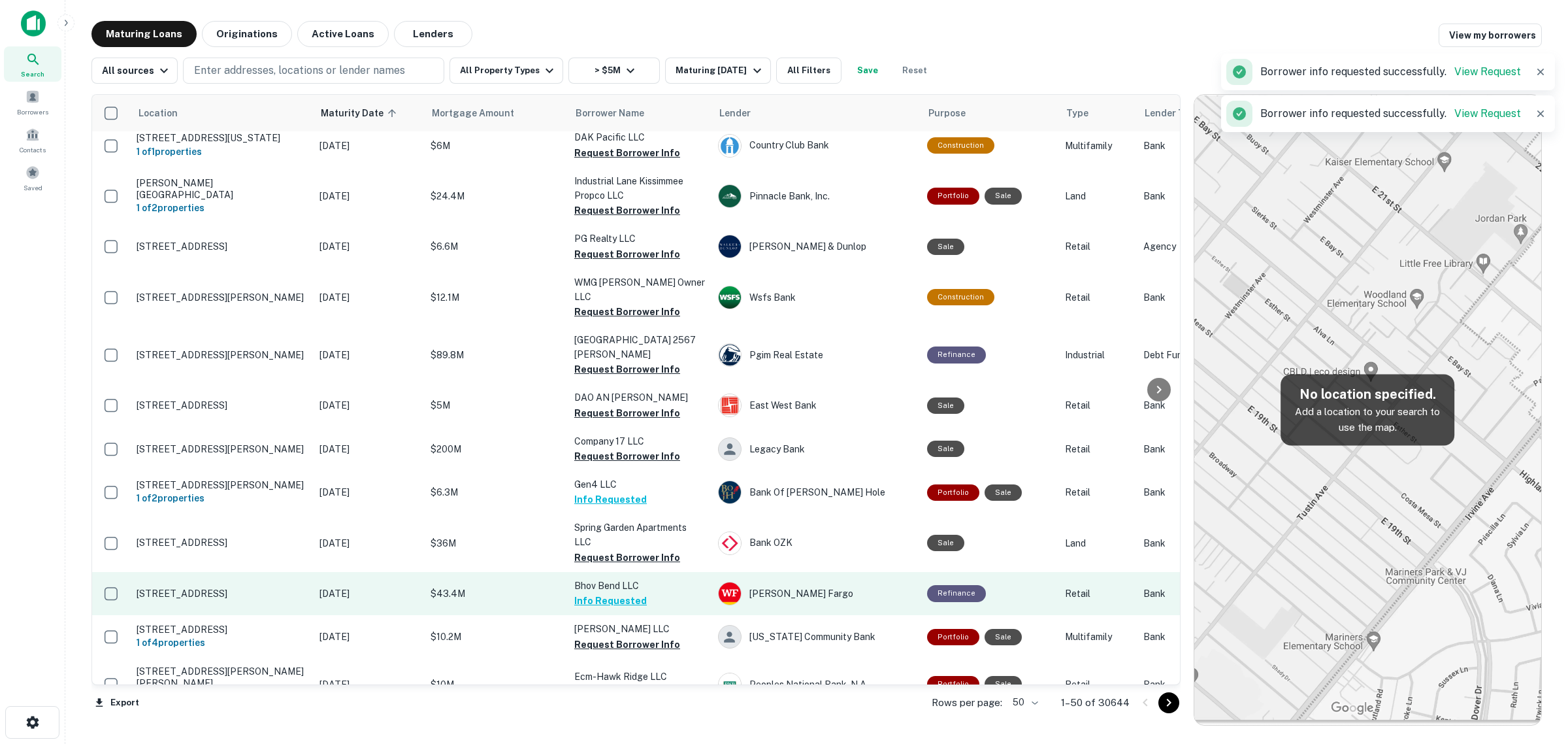
scroll to position [1218, 0]
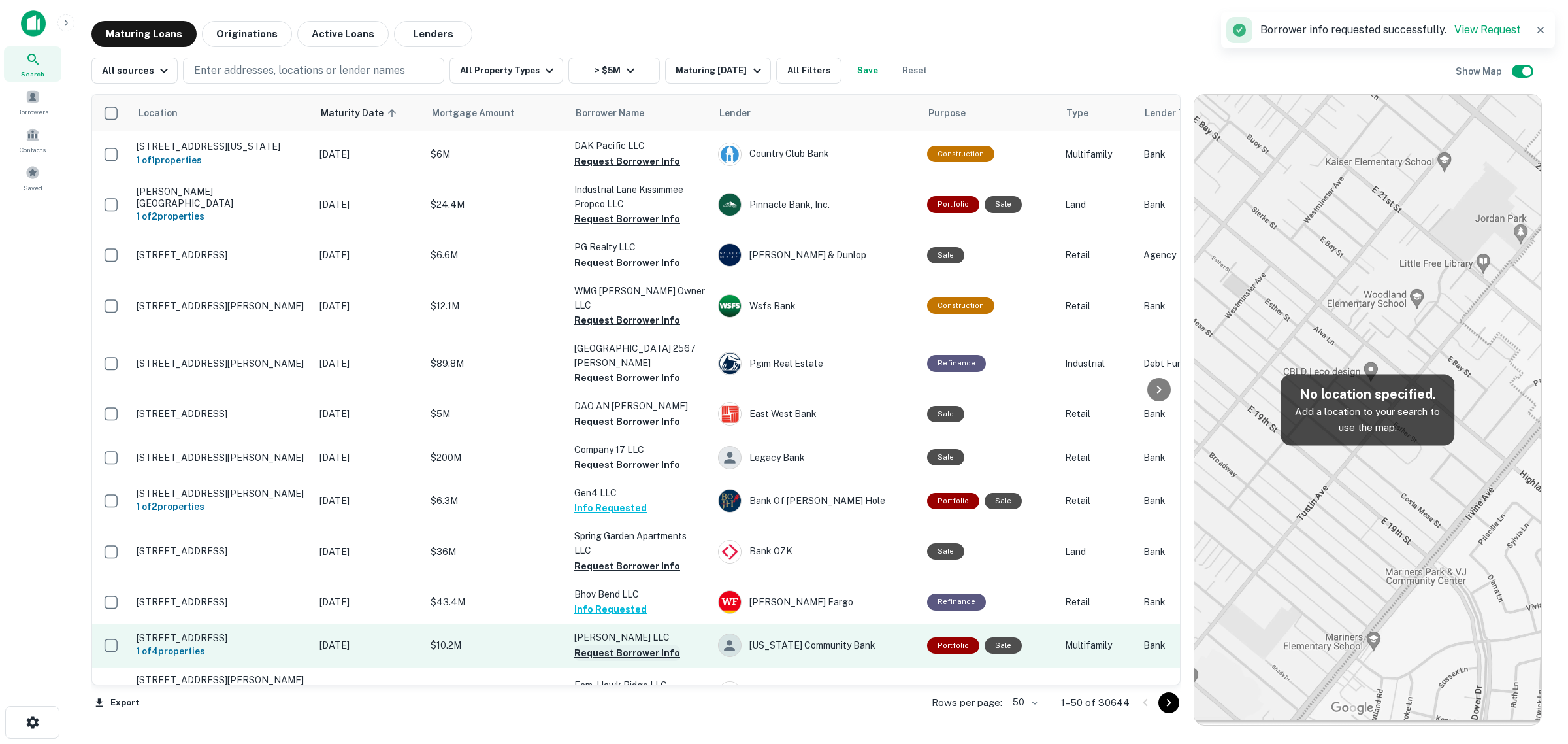
click at [638, 645] on button "Request Borrower Info" at bounding box center [627, 652] width 106 height 16
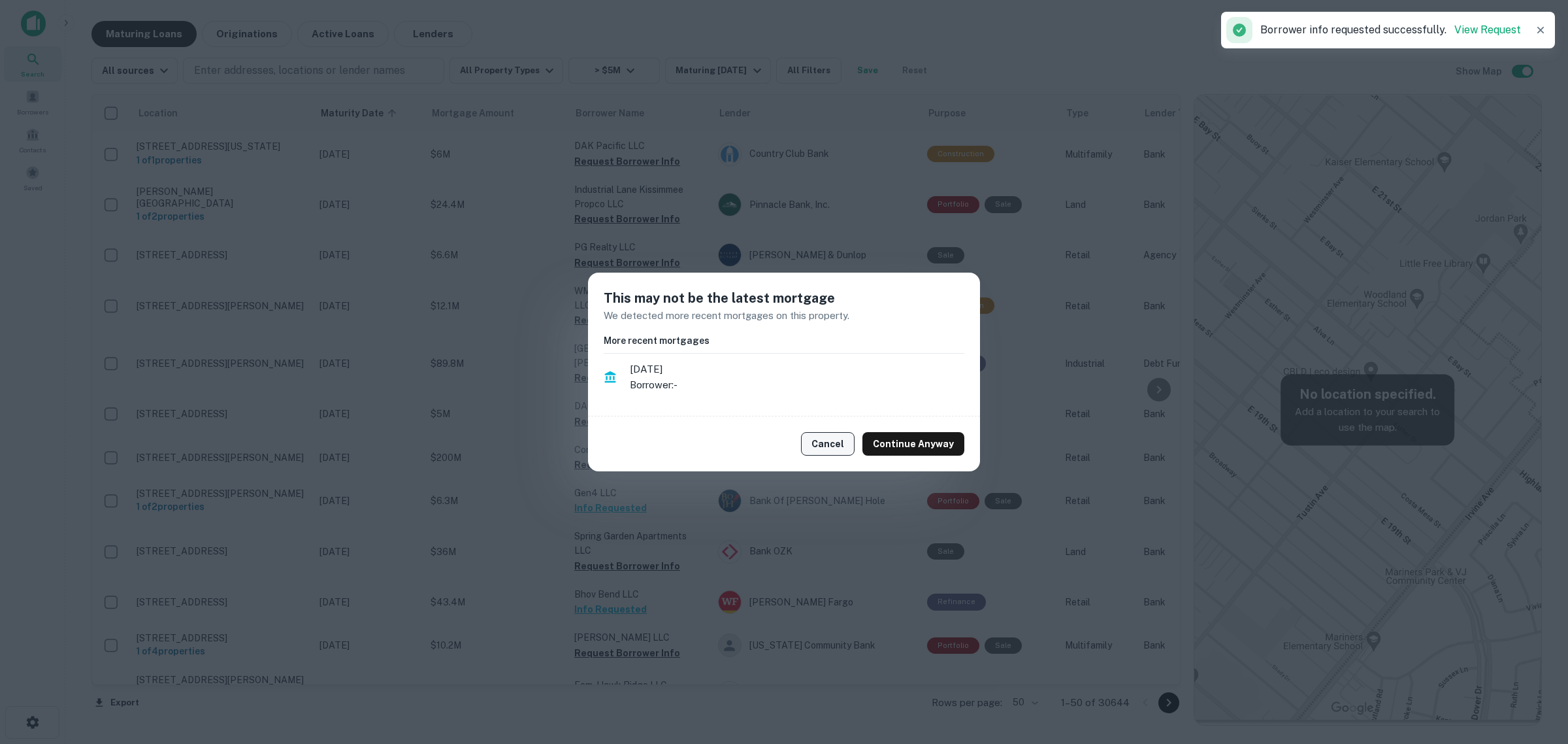
click at [825, 443] on button "Cancel" at bounding box center [828, 444] width 54 height 24
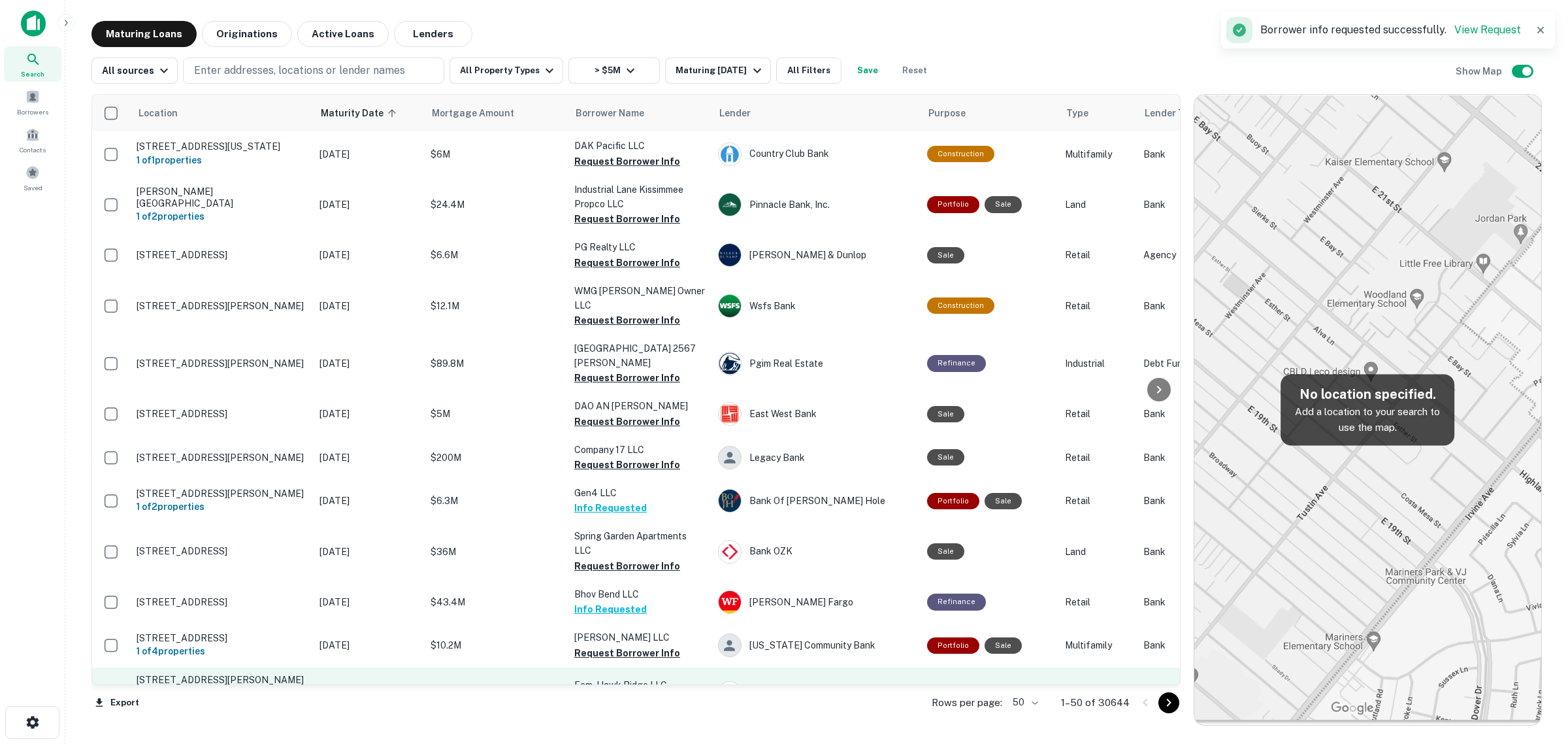
click at [622, 693] on button "Request Borrower Info" at bounding box center [627, 700] width 106 height 16
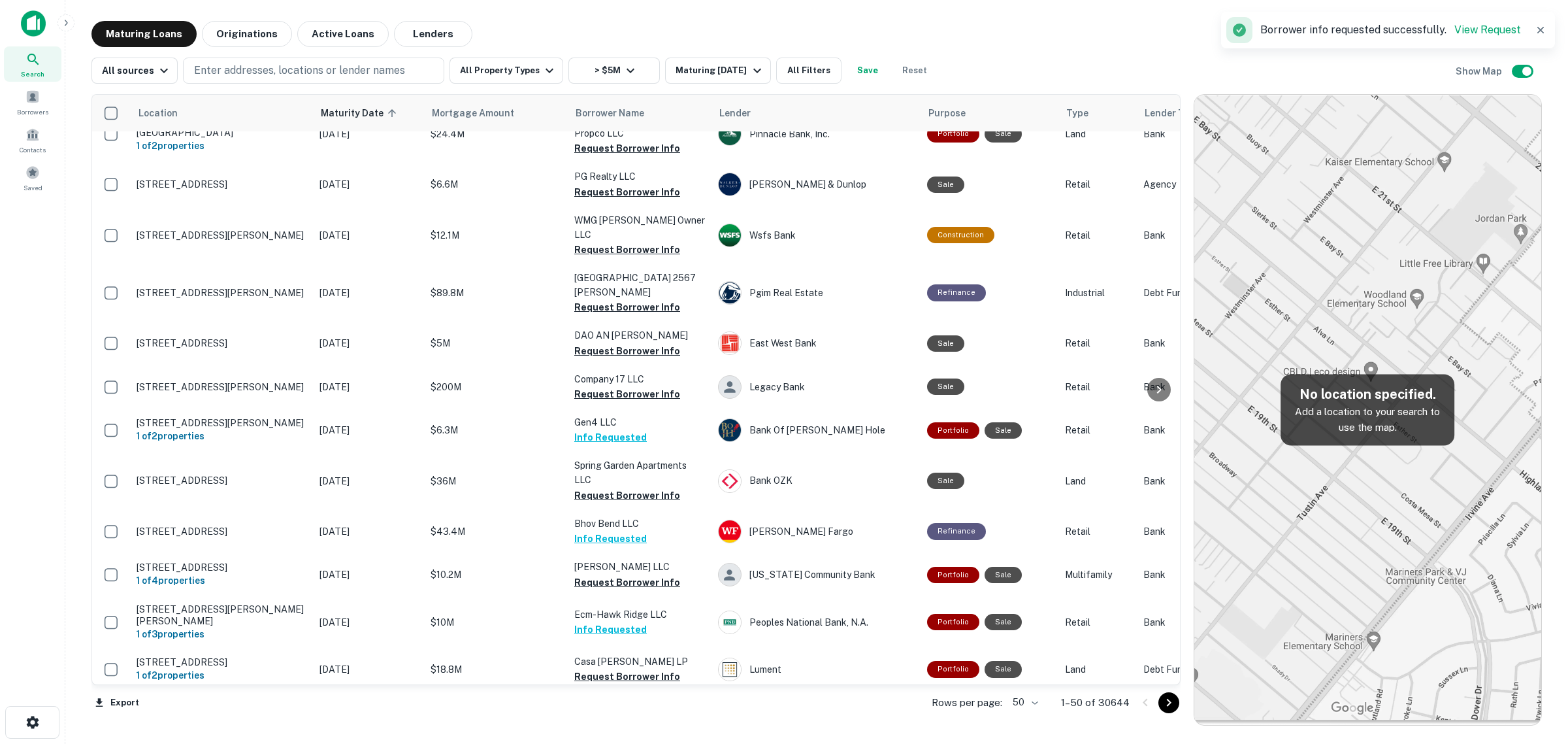
scroll to position [1299, 0]
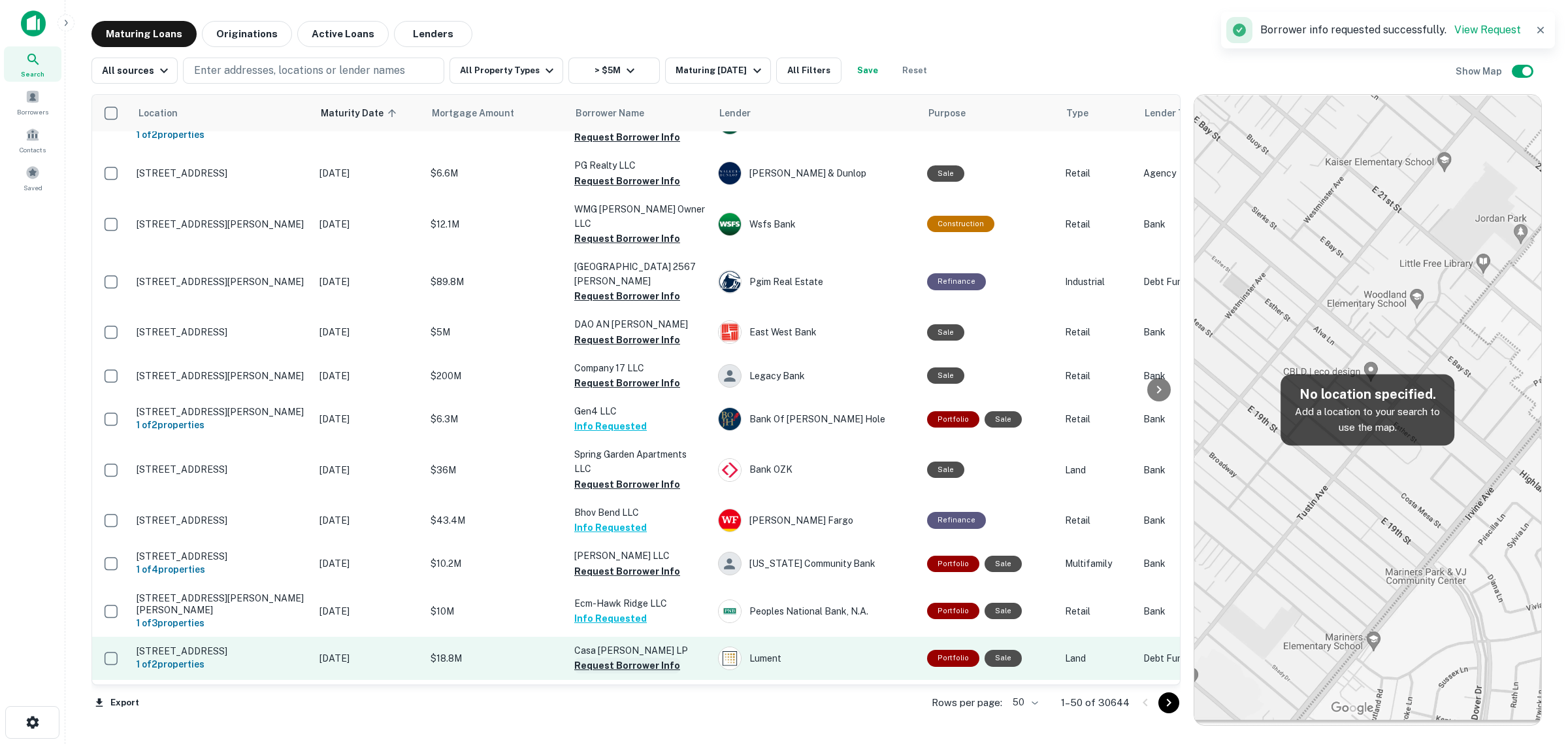
click at [645, 658] on button "Request Borrower Info" at bounding box center [627, 665] width 106 height 16
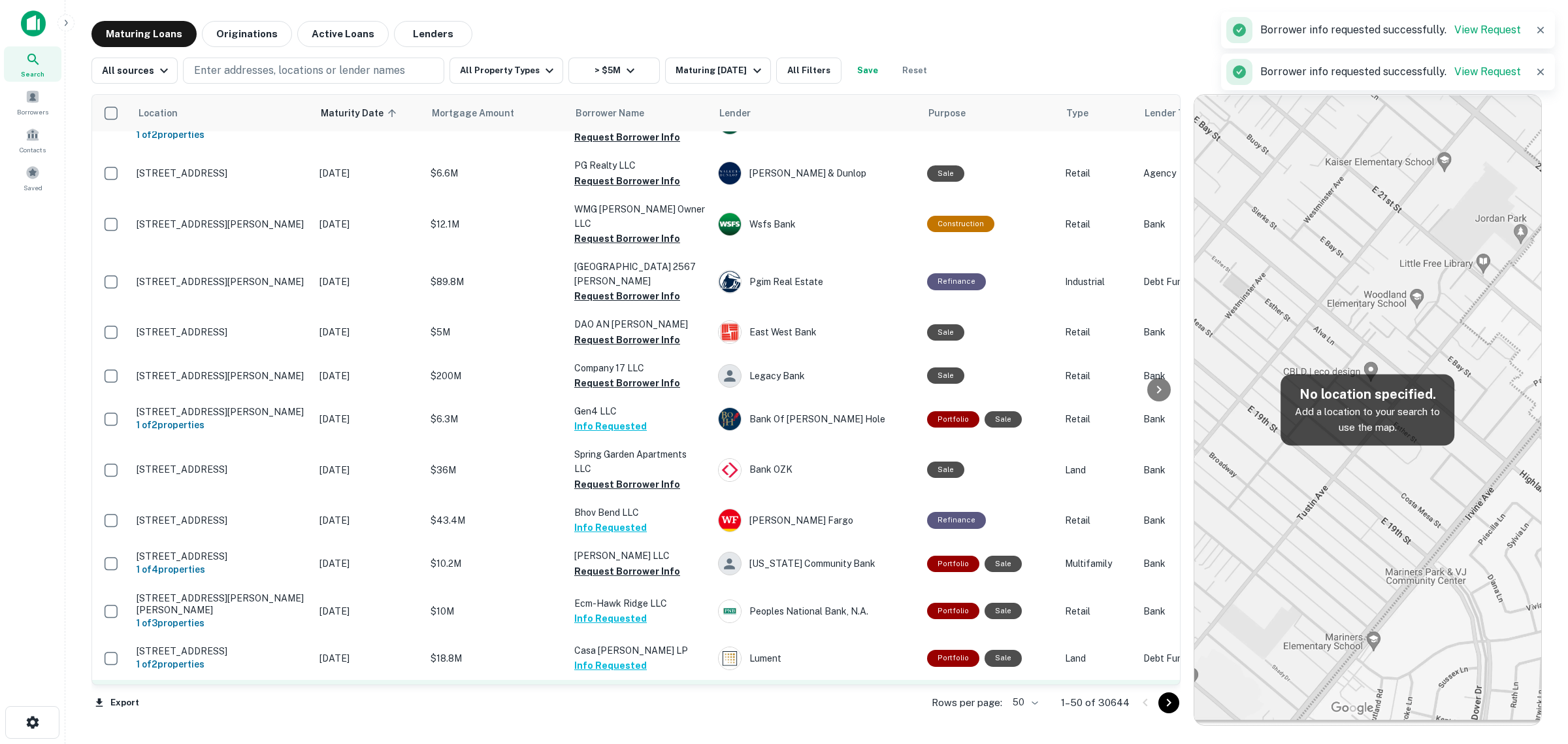
click at [624, 702] on button "Request Borrower Info" at bounding box center [627, 709] width 106 height 16
click at [616, 743] on button "Request Borrower Info" at bounding box center [627, 752] width 106 height 16
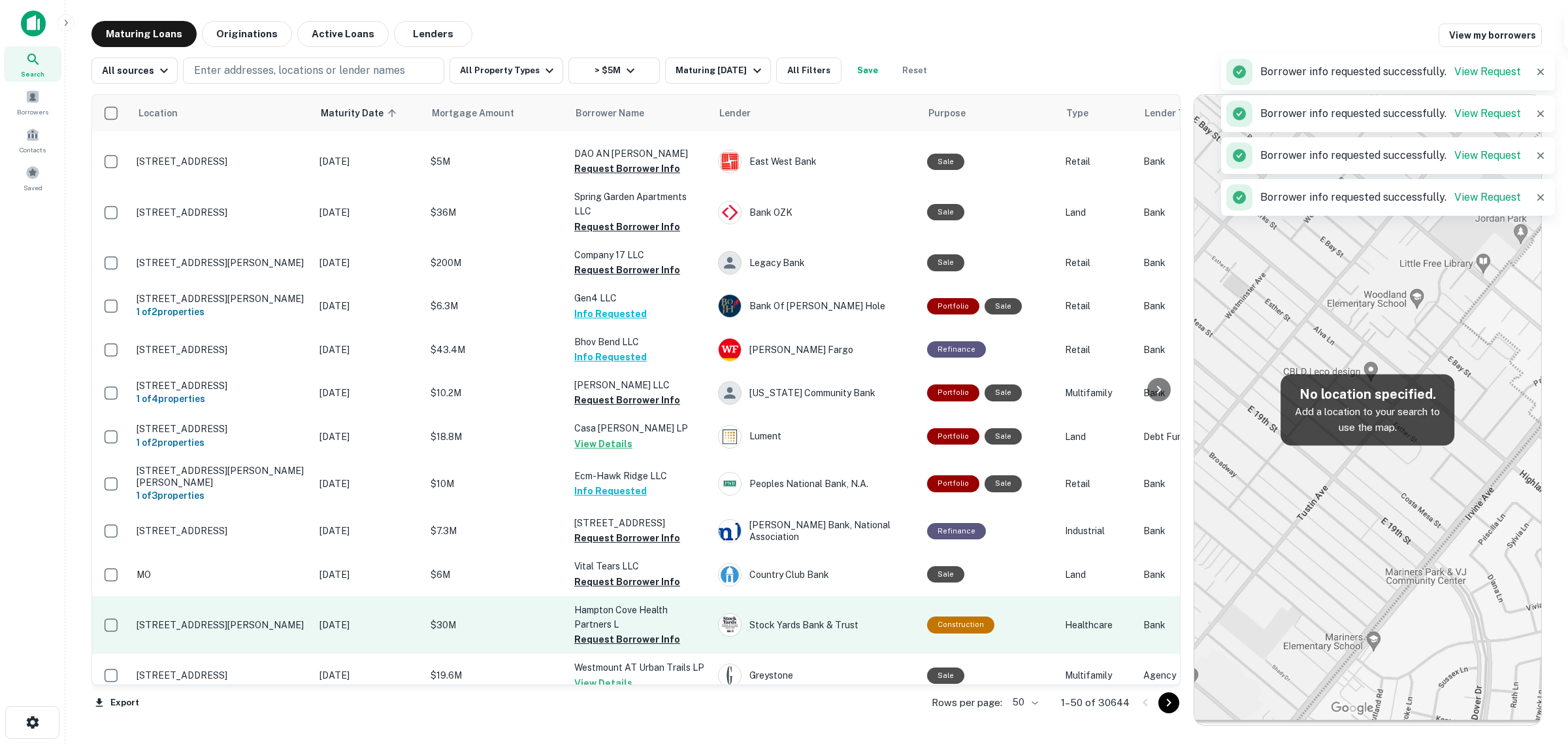
scroll to position [1471, 0]
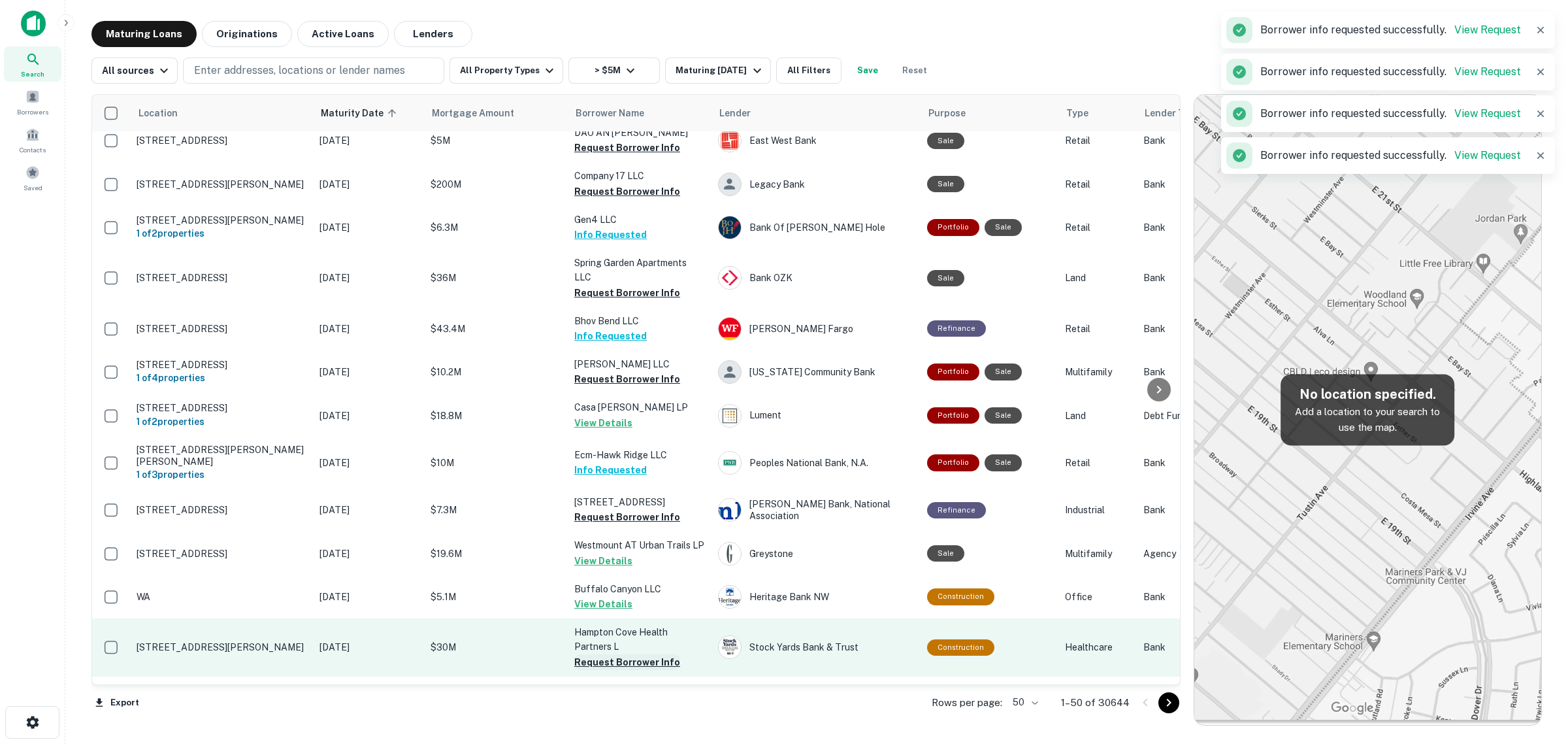
click at [631, 654] on button "Request Borrower Info" at bounding box center [627, 662] width 106 height 16
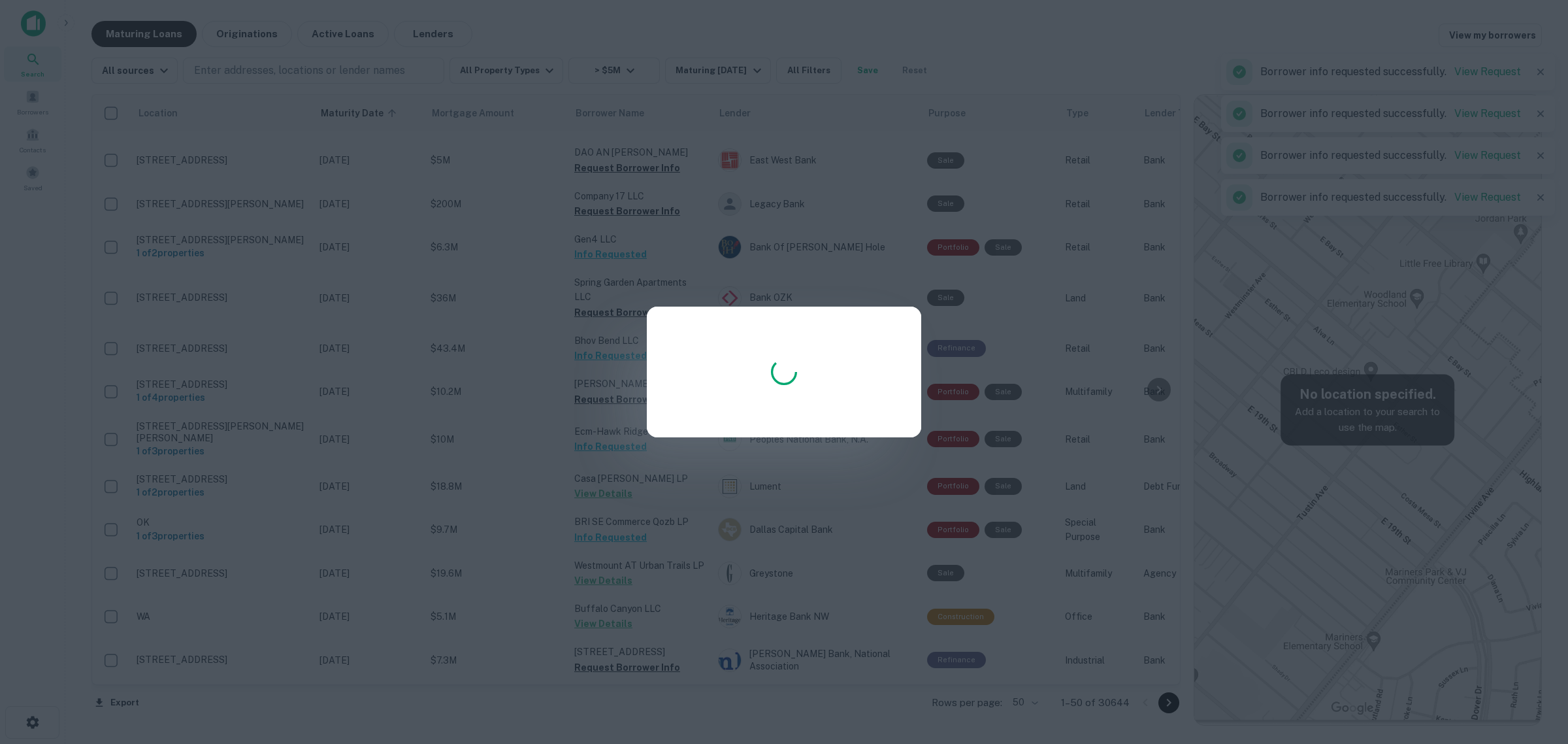
scroll to position [1462, 0]
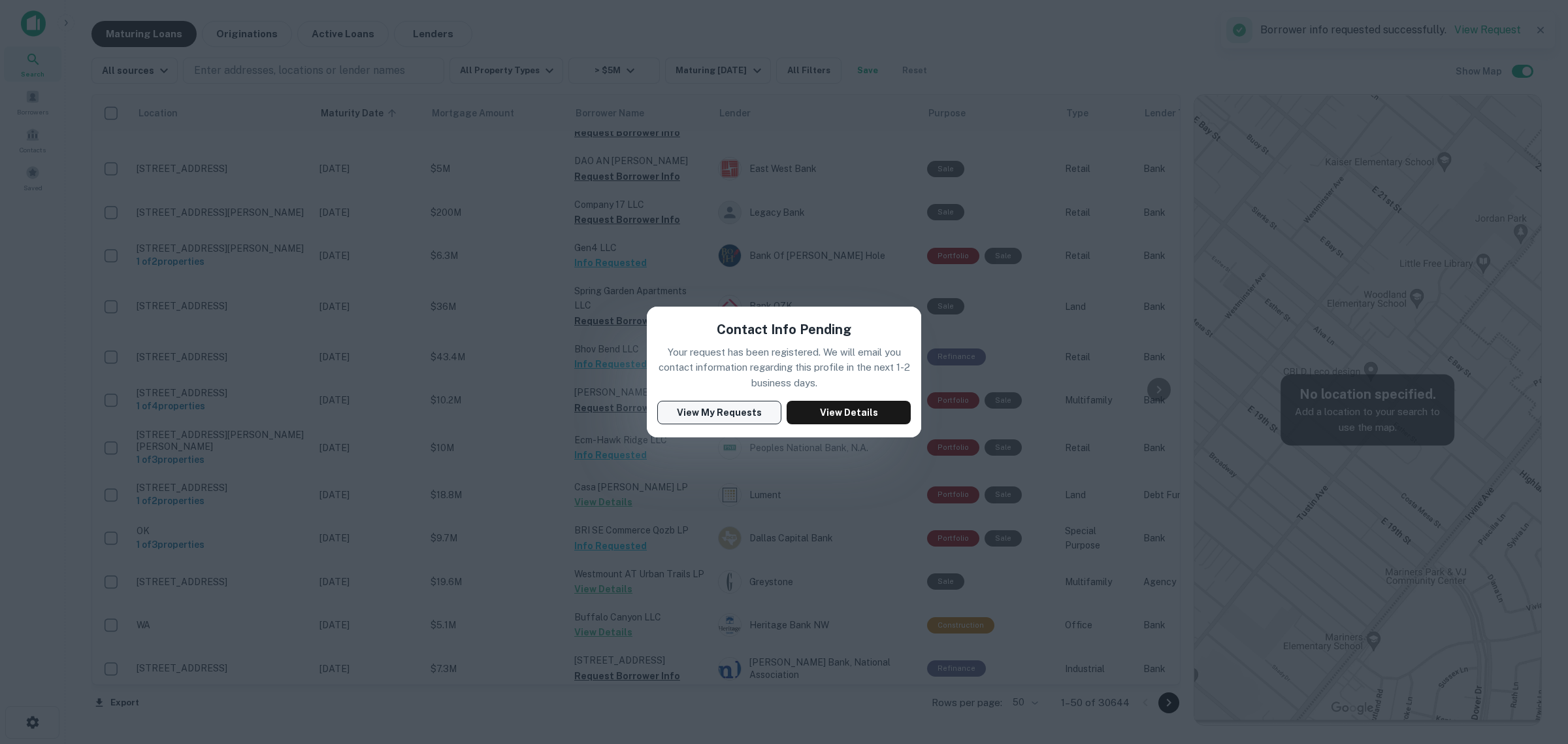
drag, startPoint x: 819, startPoint y: 414, endPoint x: 721, endPoint y: 414, distance: 98.0
click at [721, 414] on div "View My Requests View Details" at bounding box center [784, 412] width 254 height 24
click at [744, 496] on div "Contact Info Pending Your request has been registered. We will email you contac…" at bounding box center [784, 372] width 1568 height 744
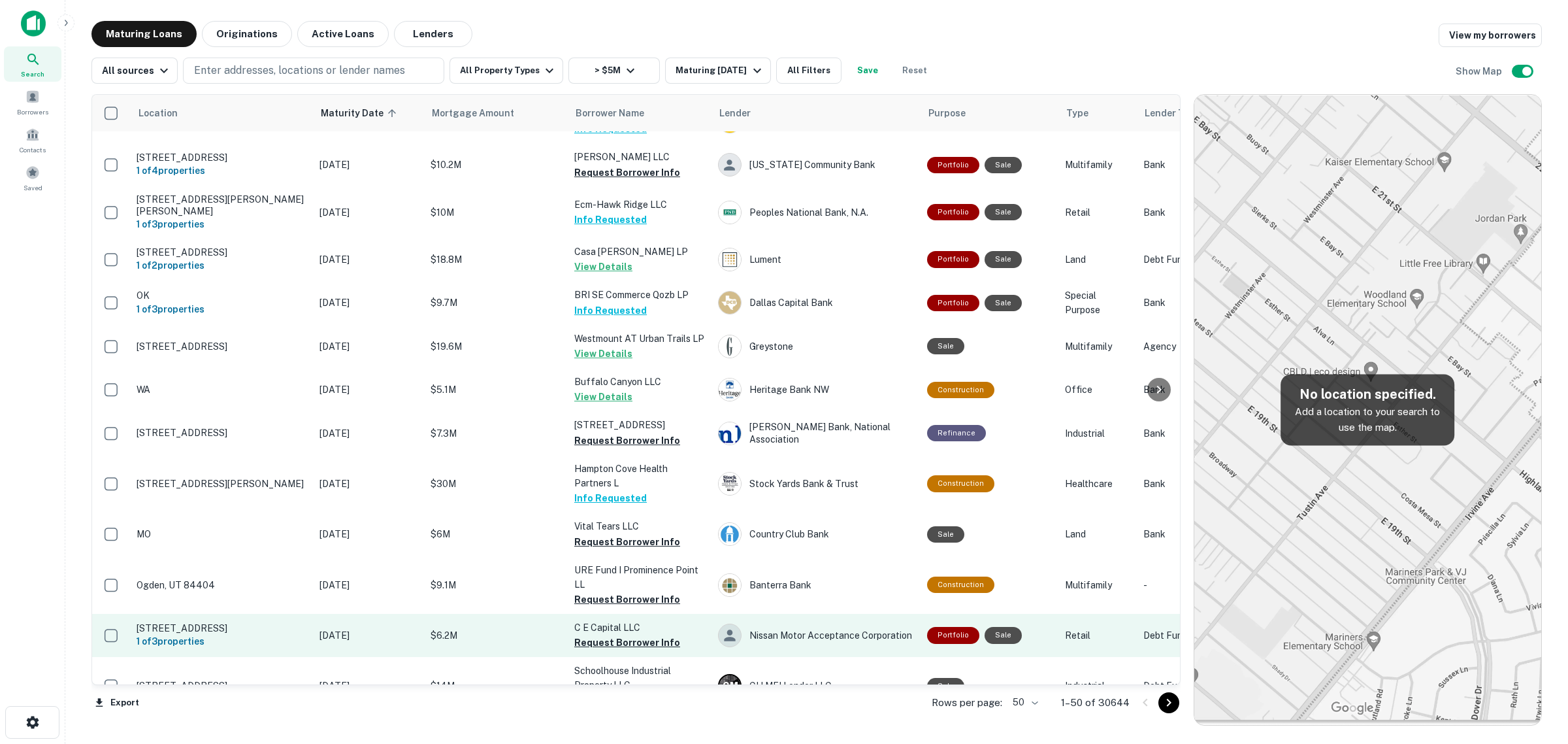
scroll to position [1708, 0]
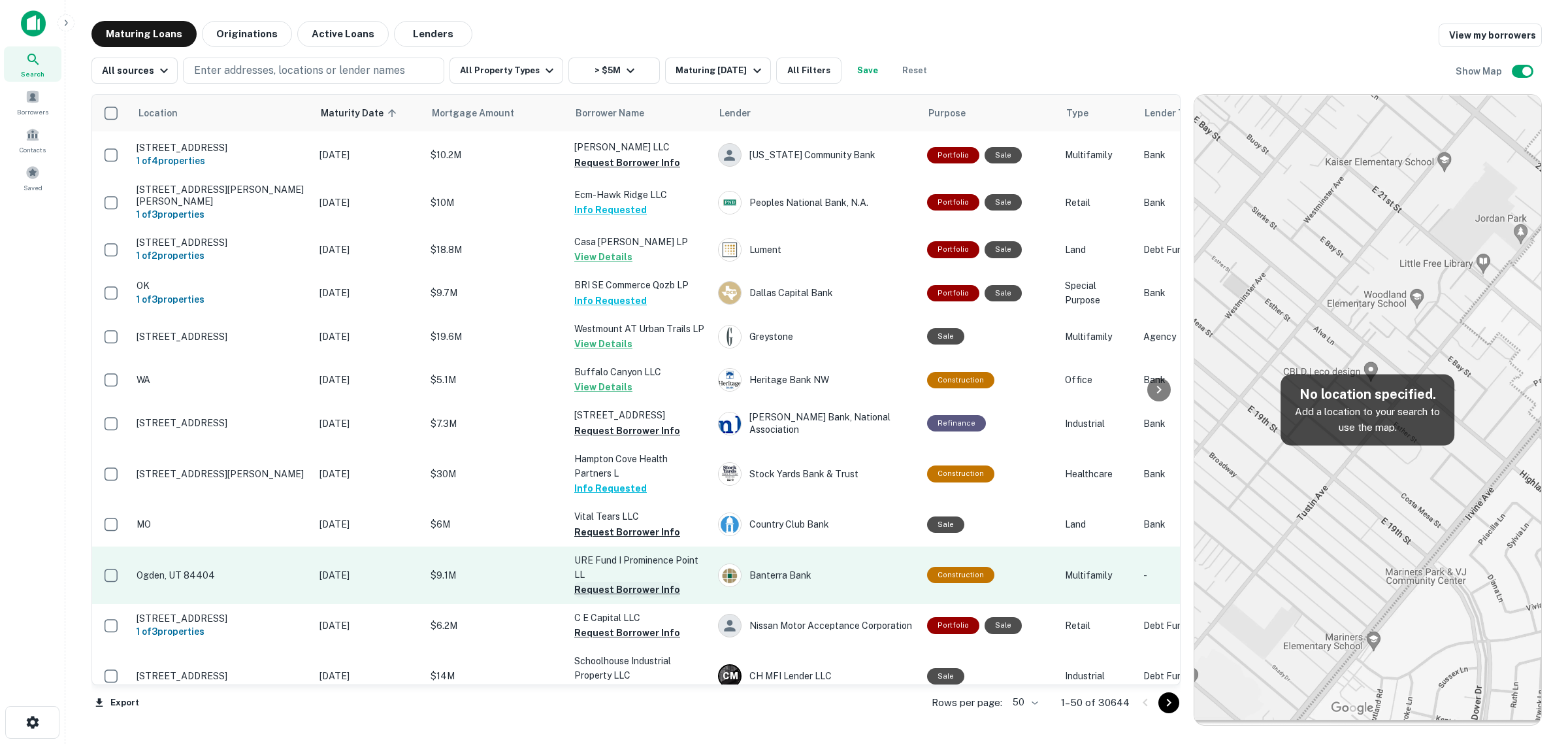
click at [622, 582] on button "Request Borrower Info" at bounding box center [627, 589] width 106 height 16
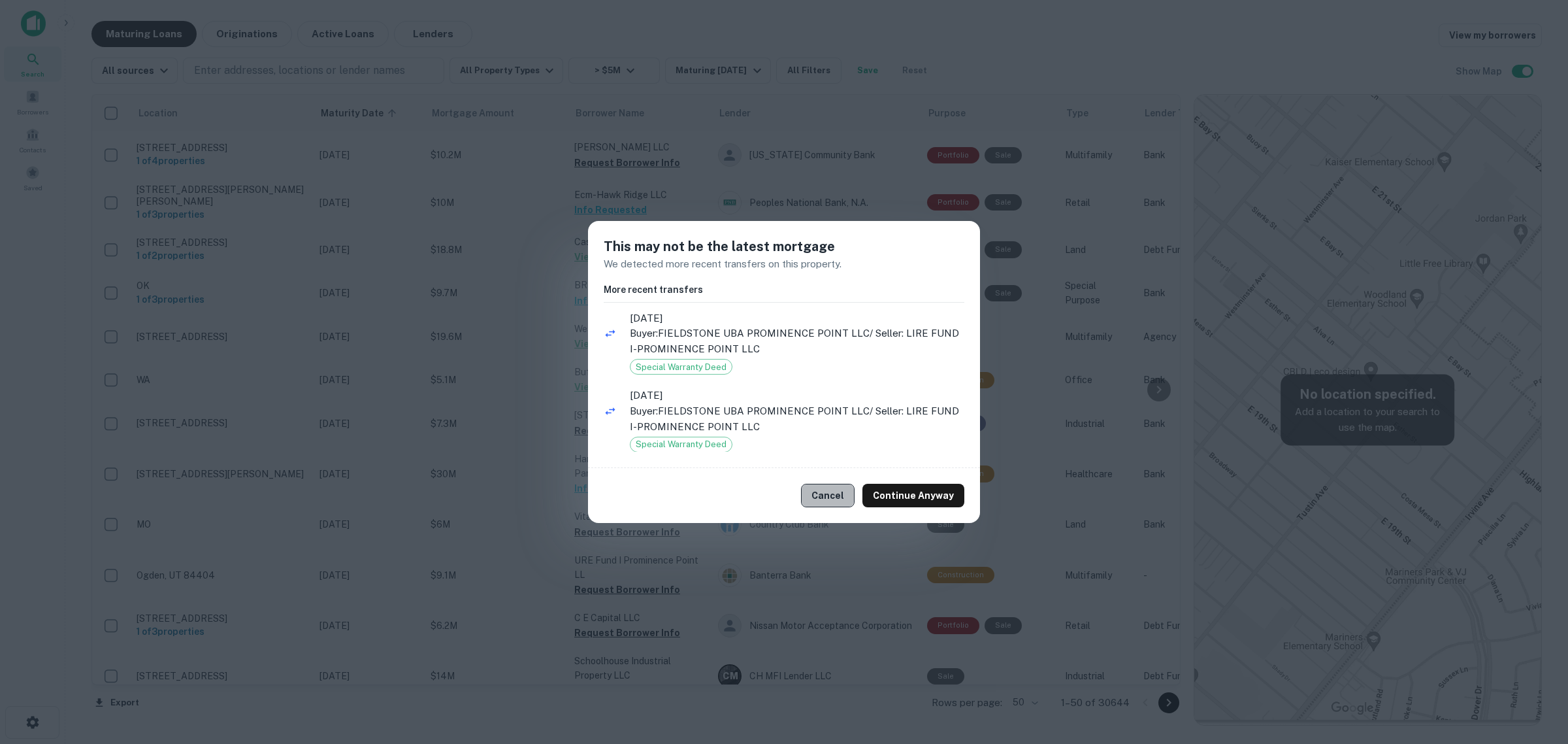
click at [836, 489] on button "Cancel" at bounding box center [828, 496] width 54 height 24
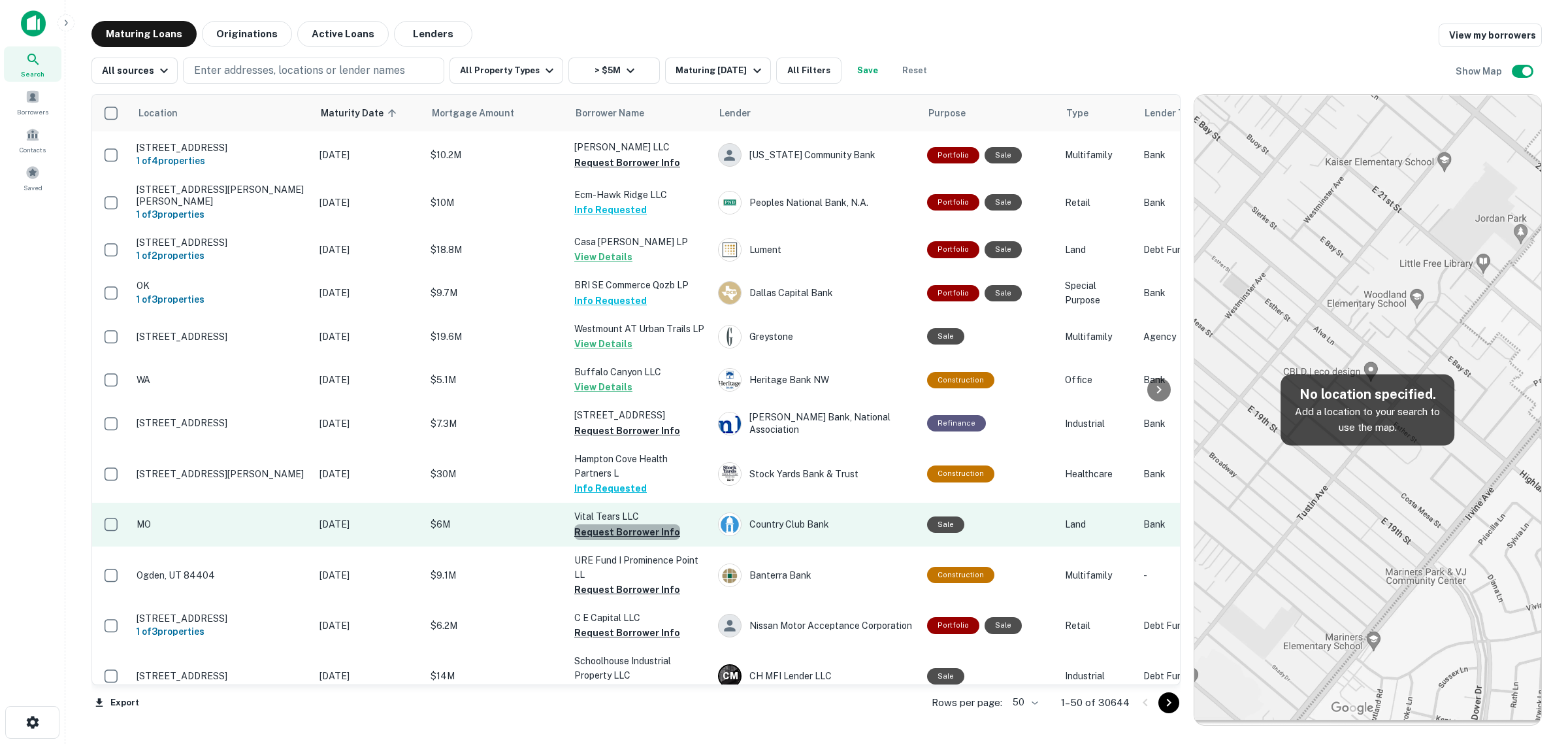
click at [631, 524] on button "Request Borrower Info" at bounding box center [627, 531] width 106 height 16
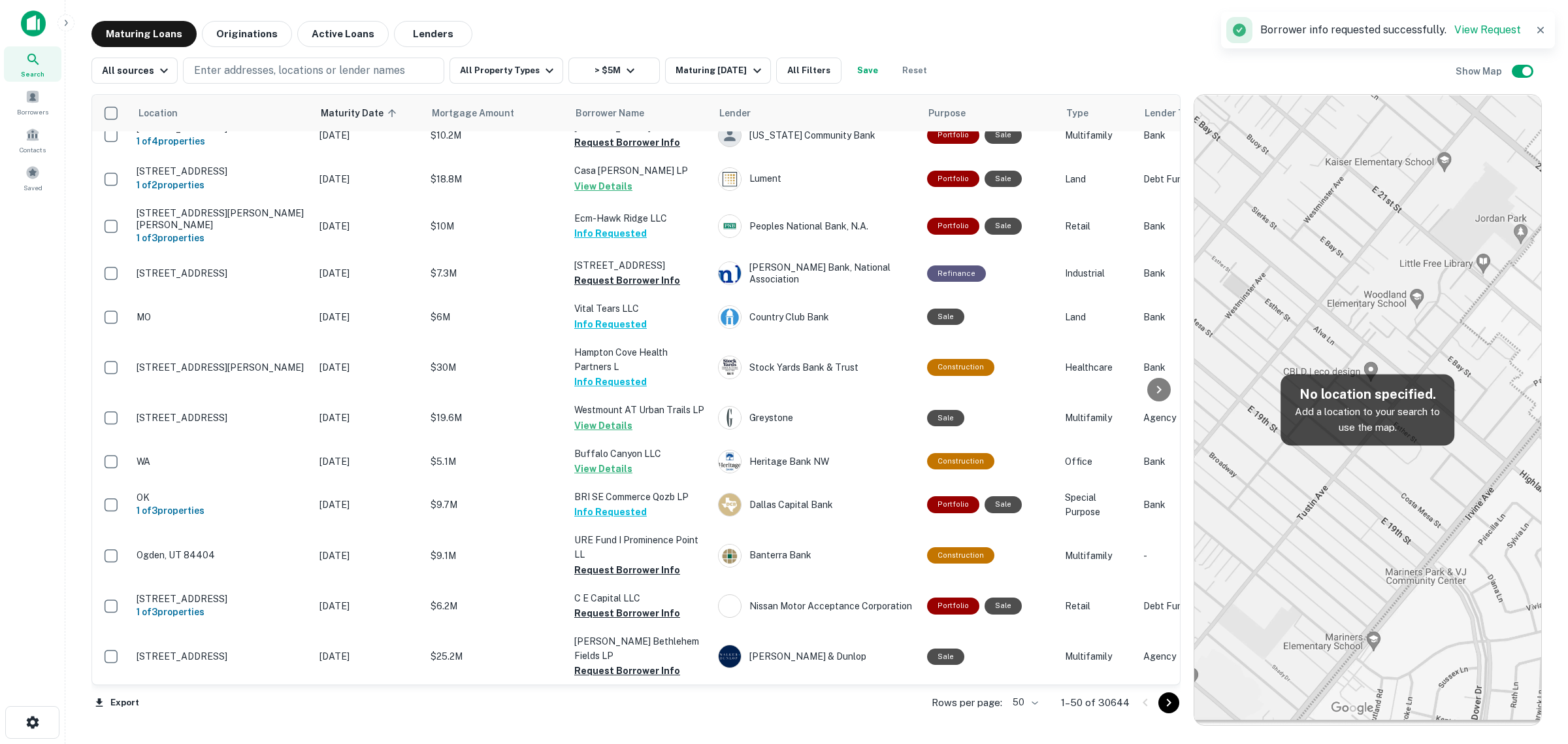
click at [642, 662] on button "Request Borrower Info" at bounding box center [627, 670] width 106 height 16
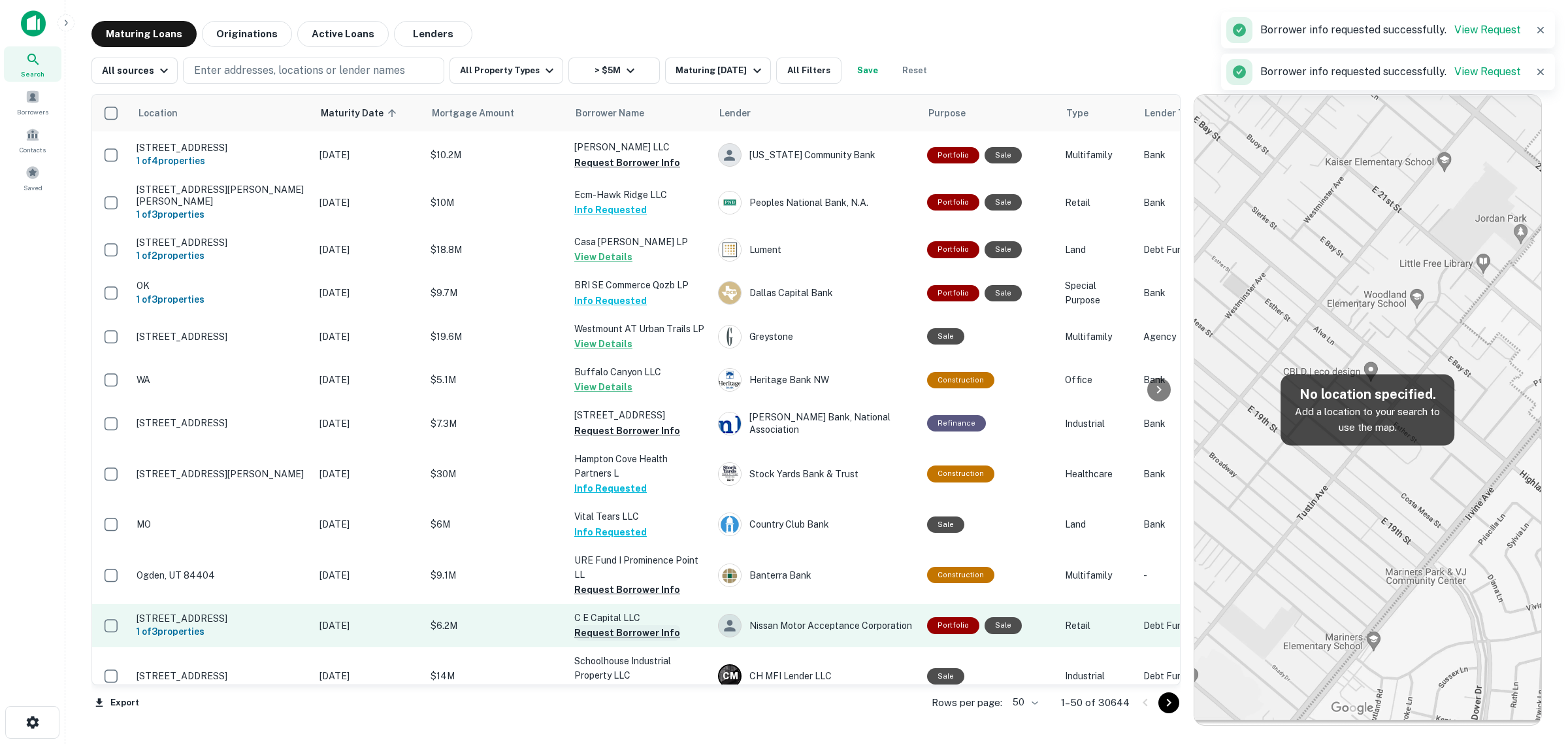
click at [641, 625] on button "Request Borrower Info" at bounding box center [627, 632] width 106 height 16
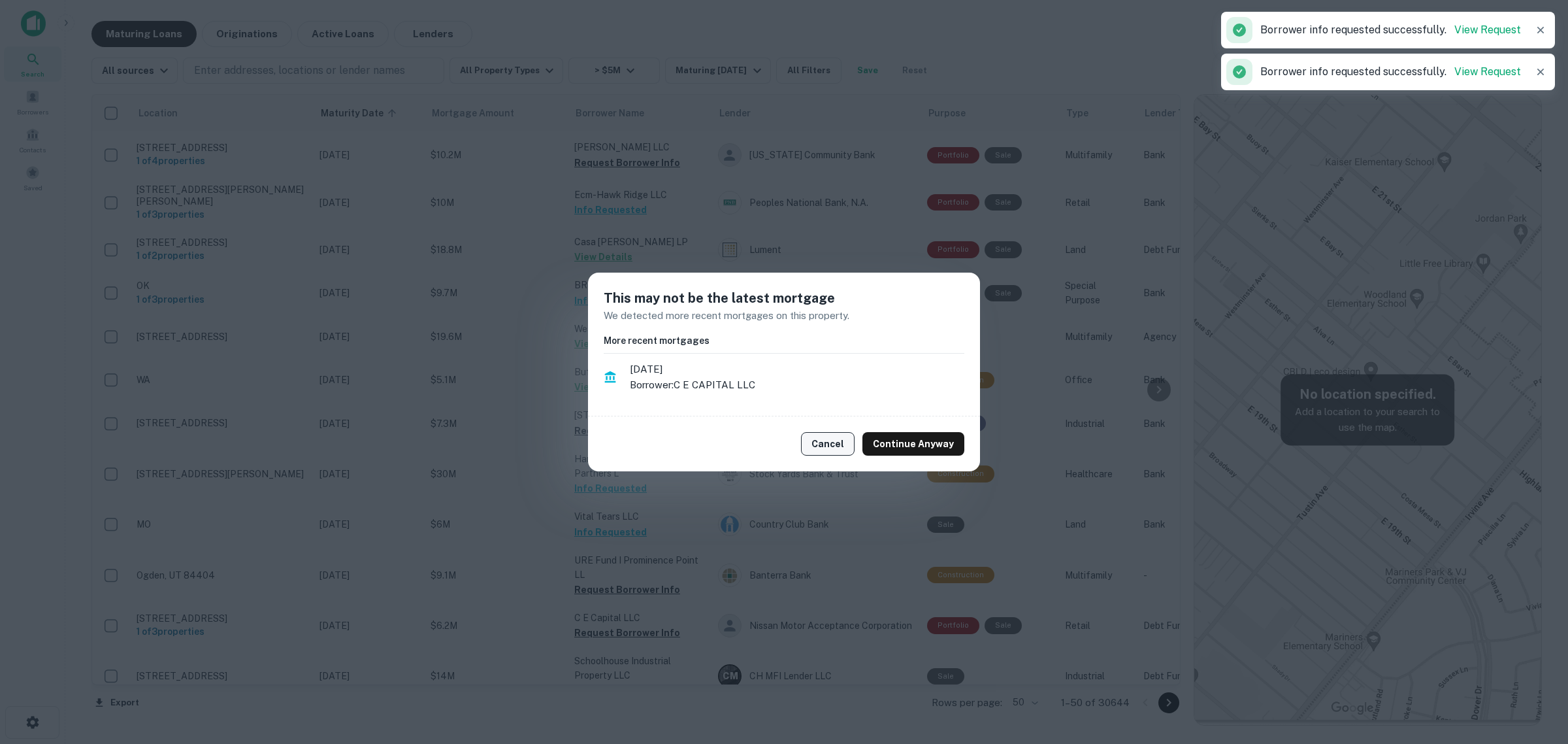
click at [818, 446] on button "Cancel" at bounding box center [828, 444] width 54 height 24
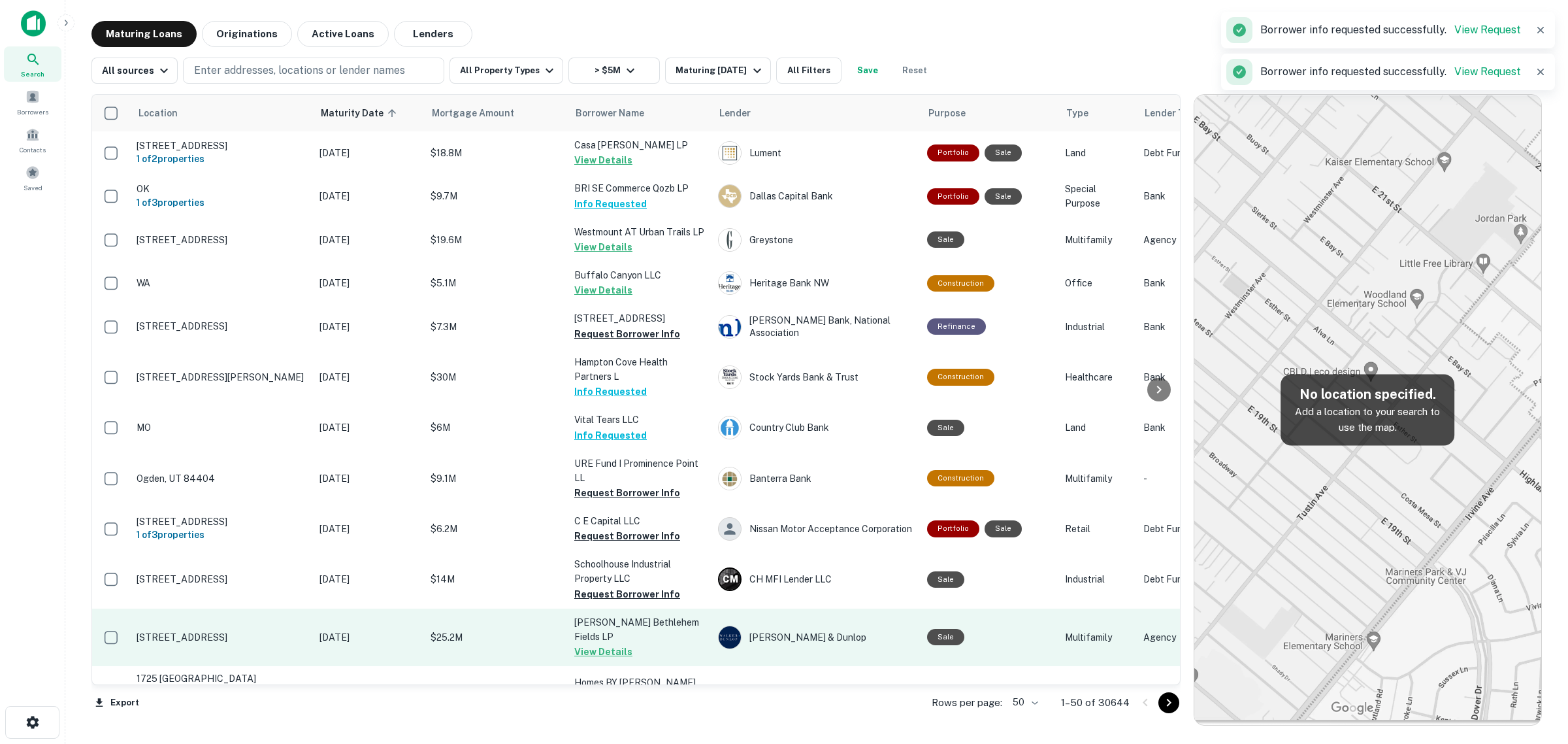
scroll to position [1805, 0]
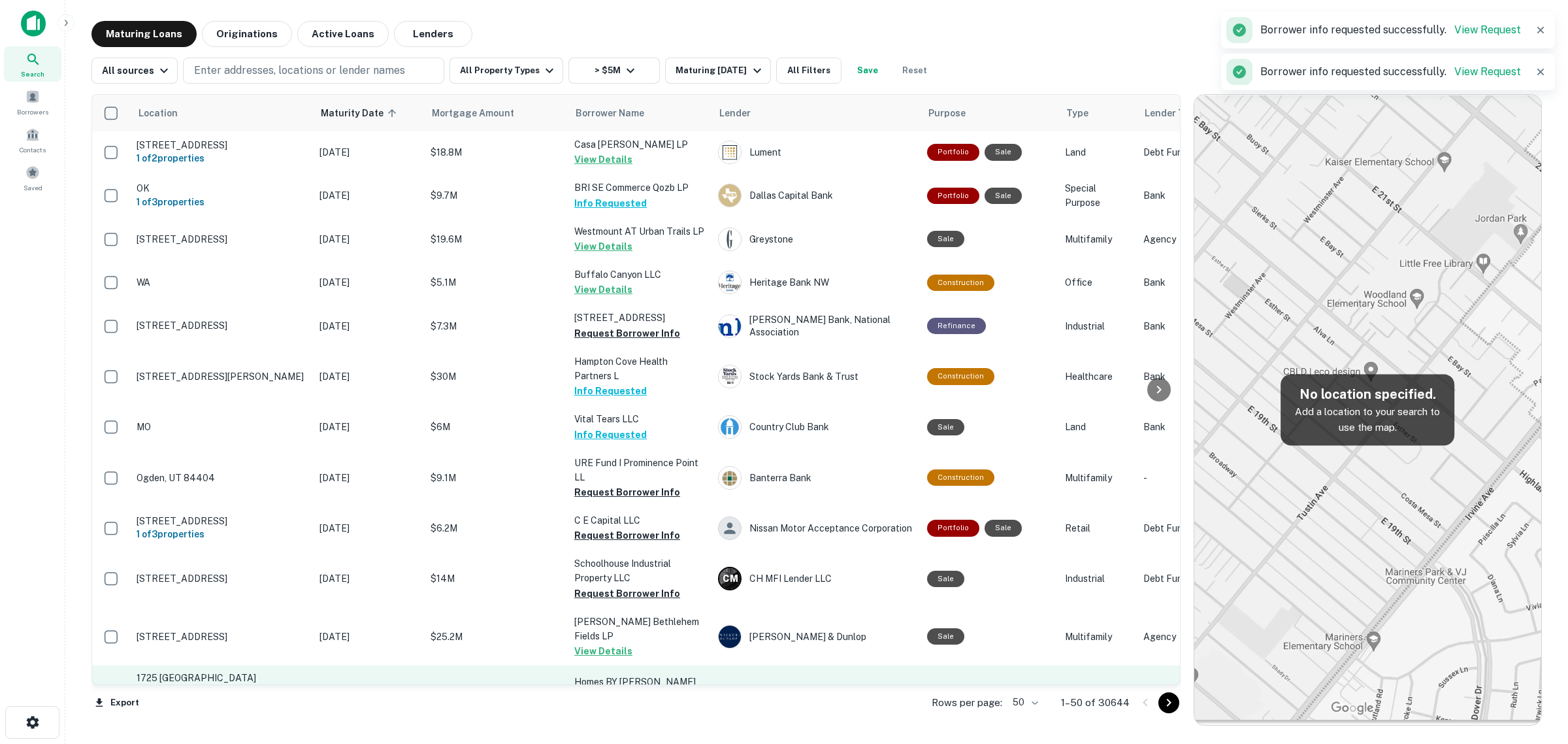
click at [629, 704] on button "Request Borrower Info" at bounding box center [627, 711] width 106 height 16
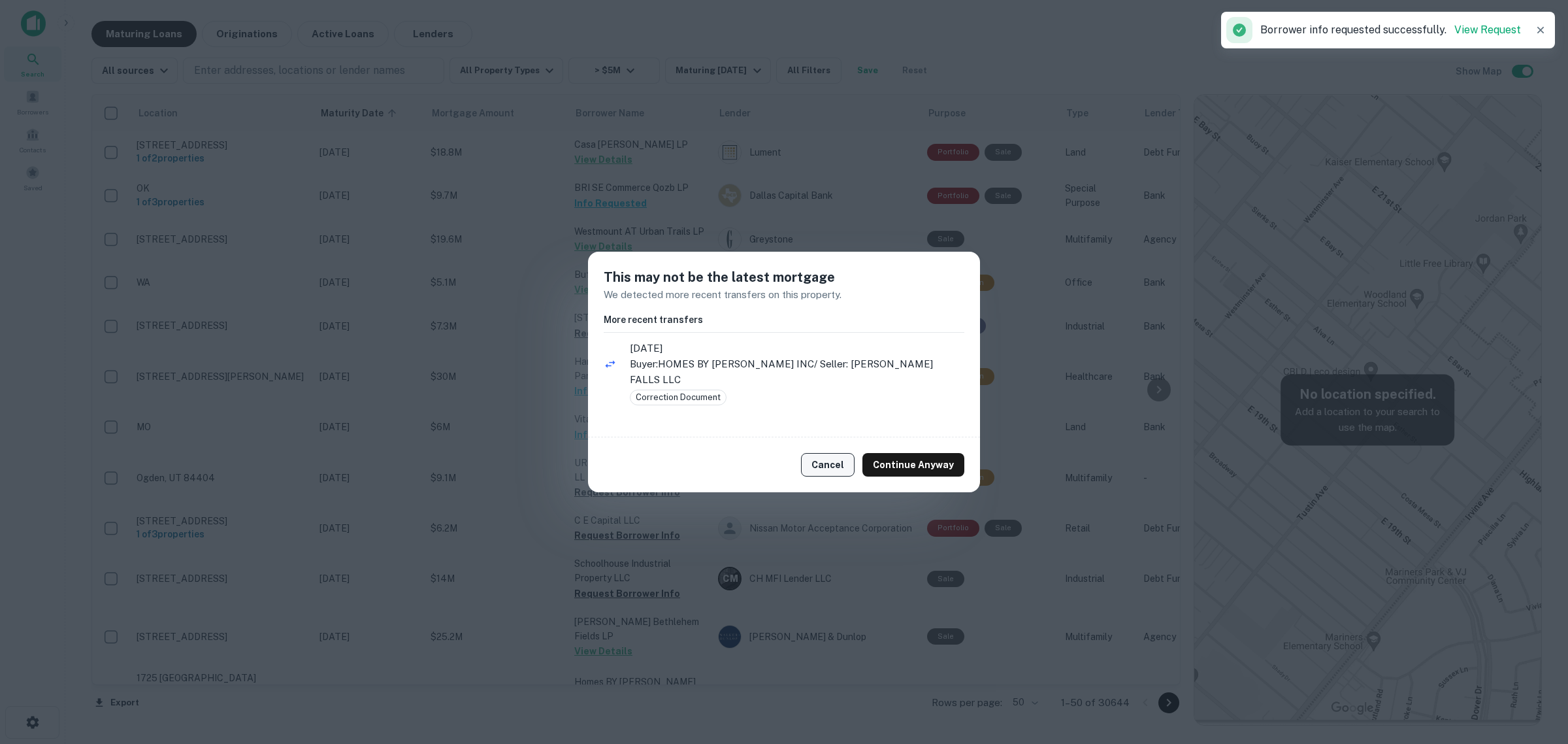
click at [843, 462] on button "Cancel" at bounding box center [828, 465] width 54 height 24
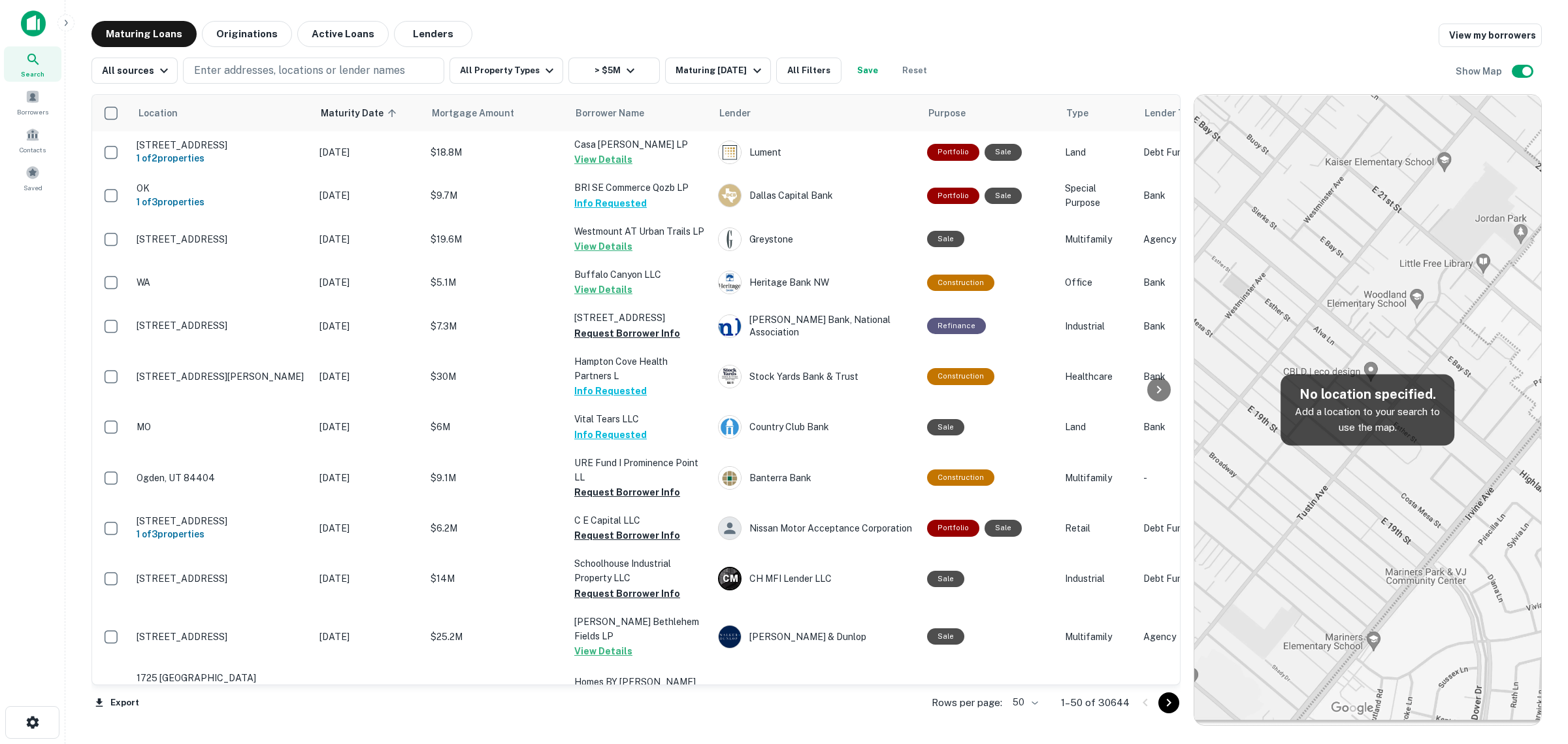
click at [605, 743] on button "Request Borrower Info" at bounding box center [627, 757] width 106 height 16
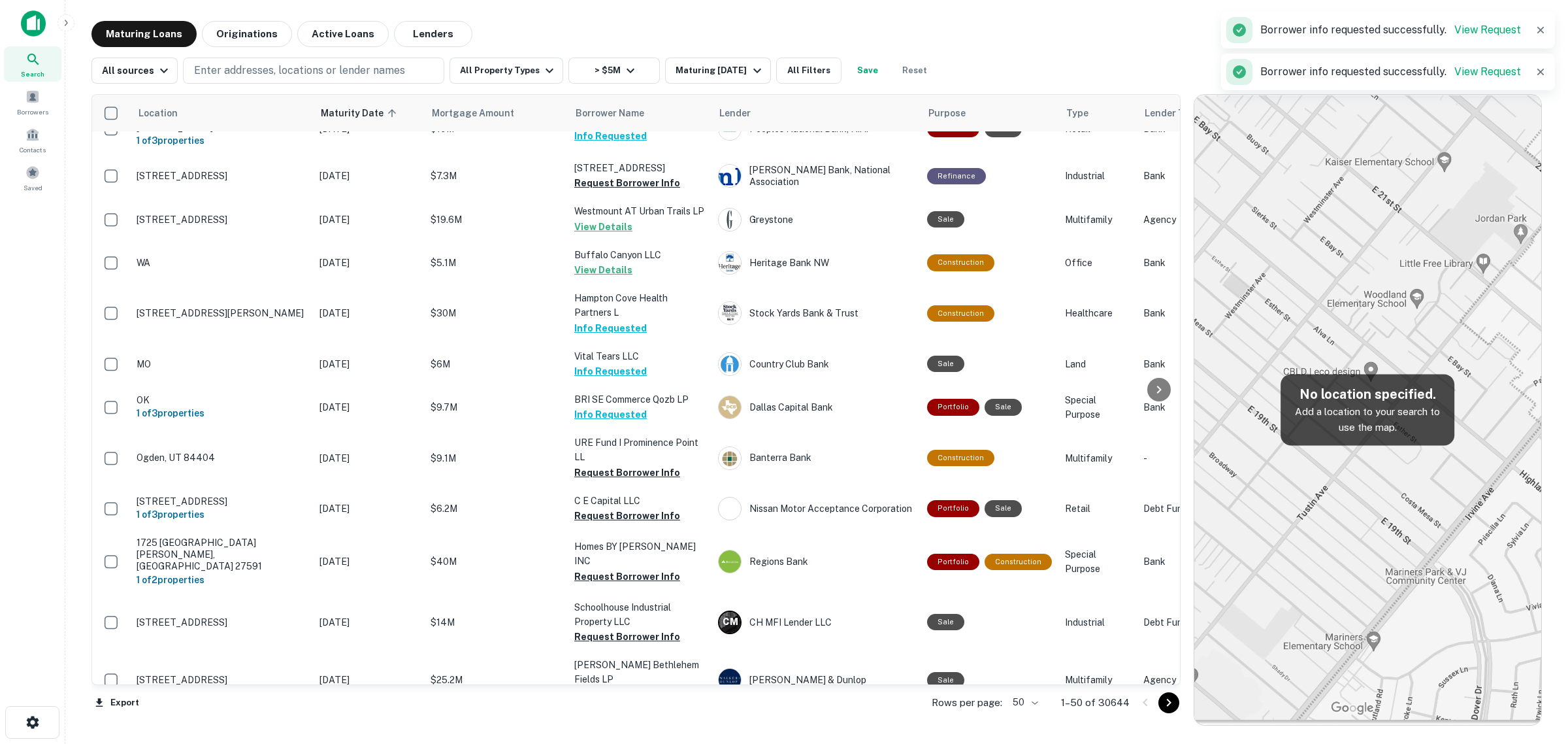
scroll to position [1812, 0]
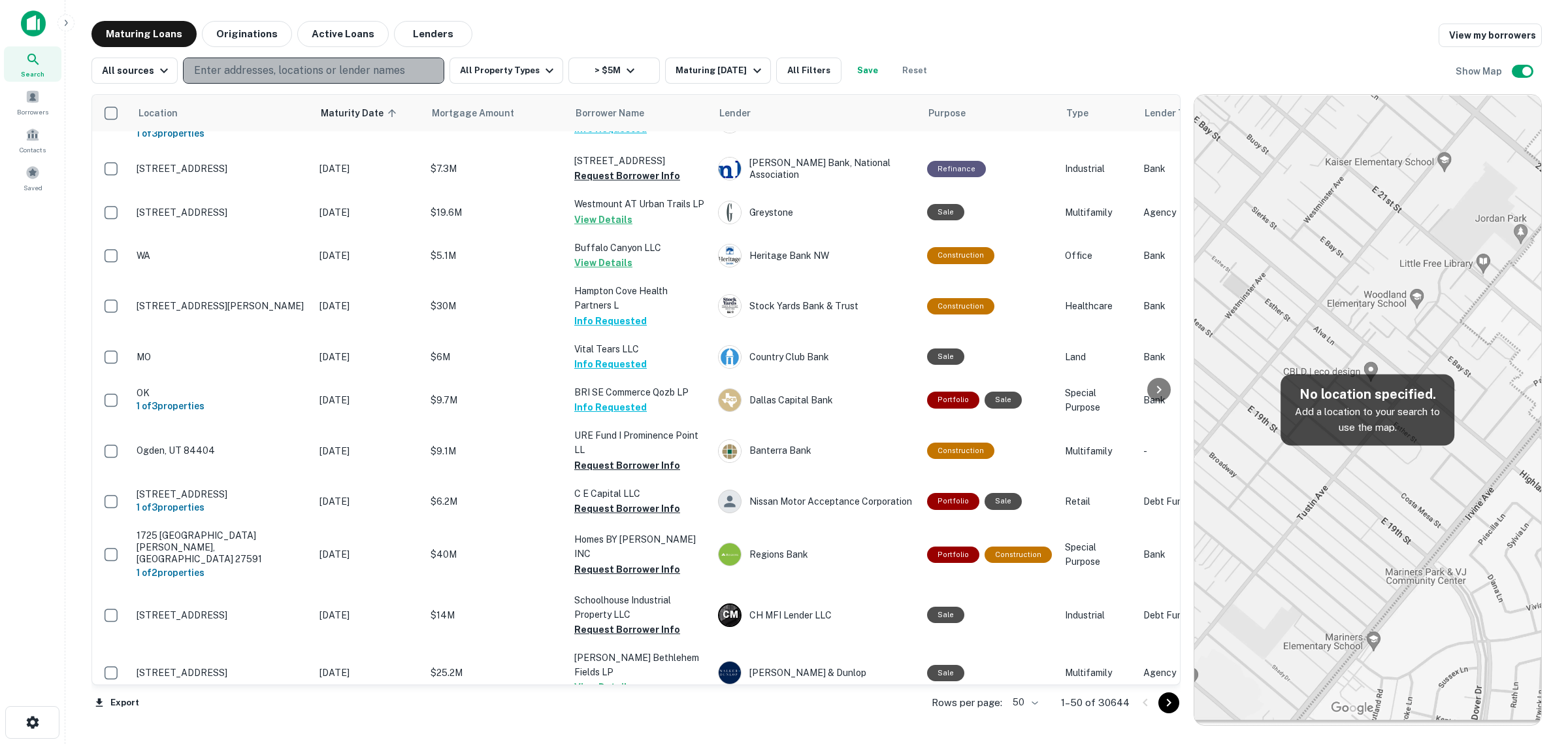
click at [389, 71] on p "Enter addresses, locations or lender names" at bounding box center [299, 70] width 211 height 16
click at [389, 67] on p "Enter addresses, locations or lender names" at bounding box center [299, 70] width 211 height 16
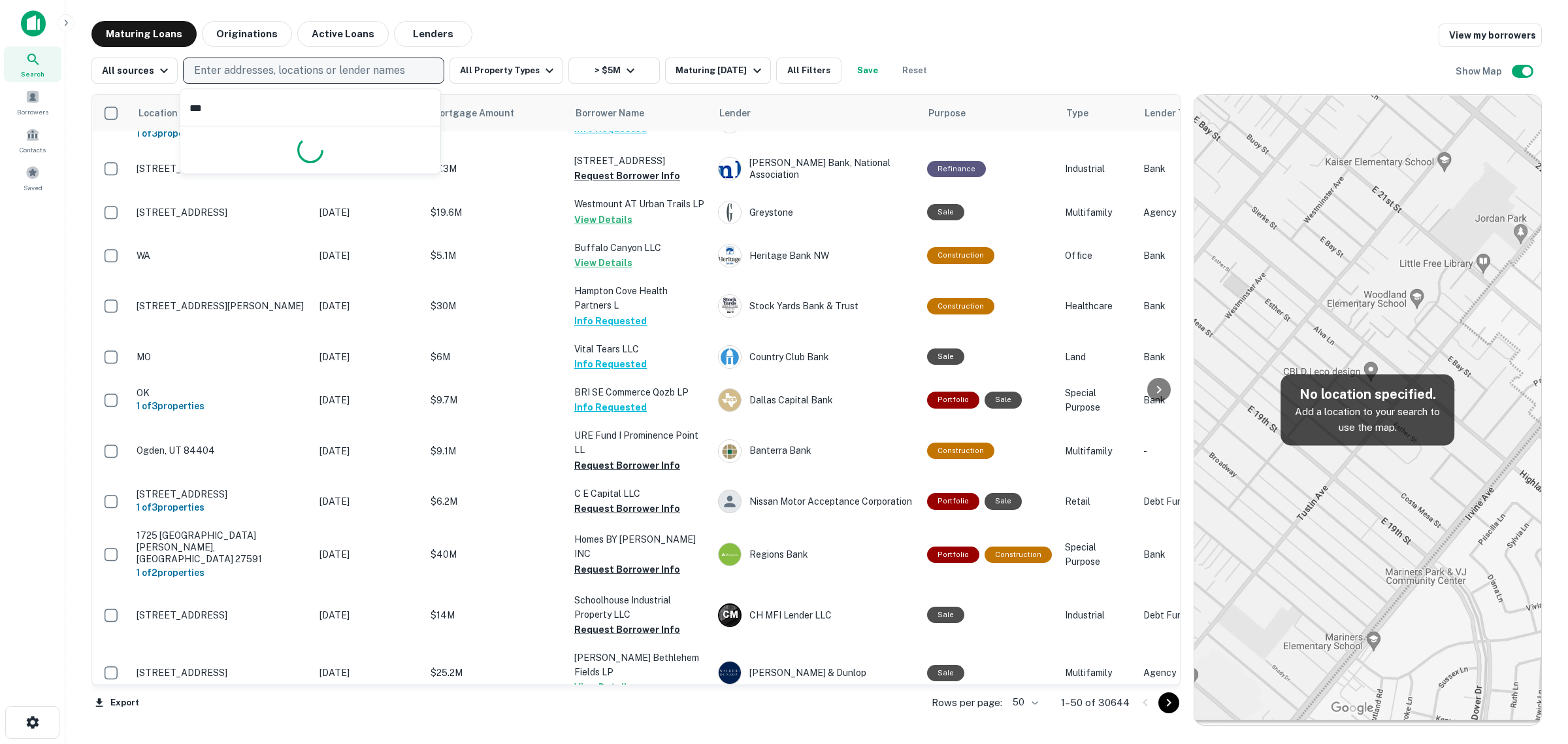
type input "****"
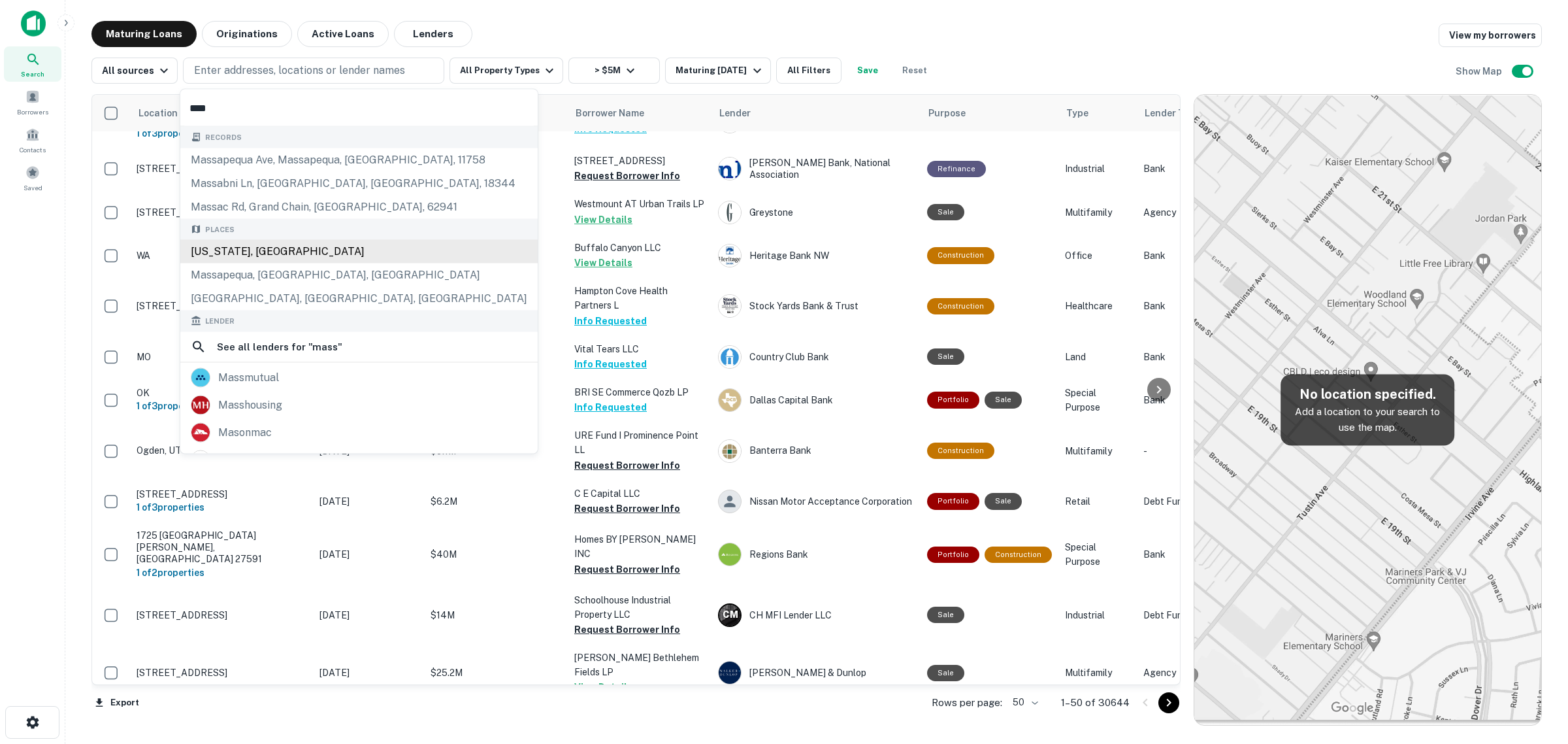
click at [270, 250] on div "Massachusetts, USA" at bounding box center [359, 252] width 357 height 24
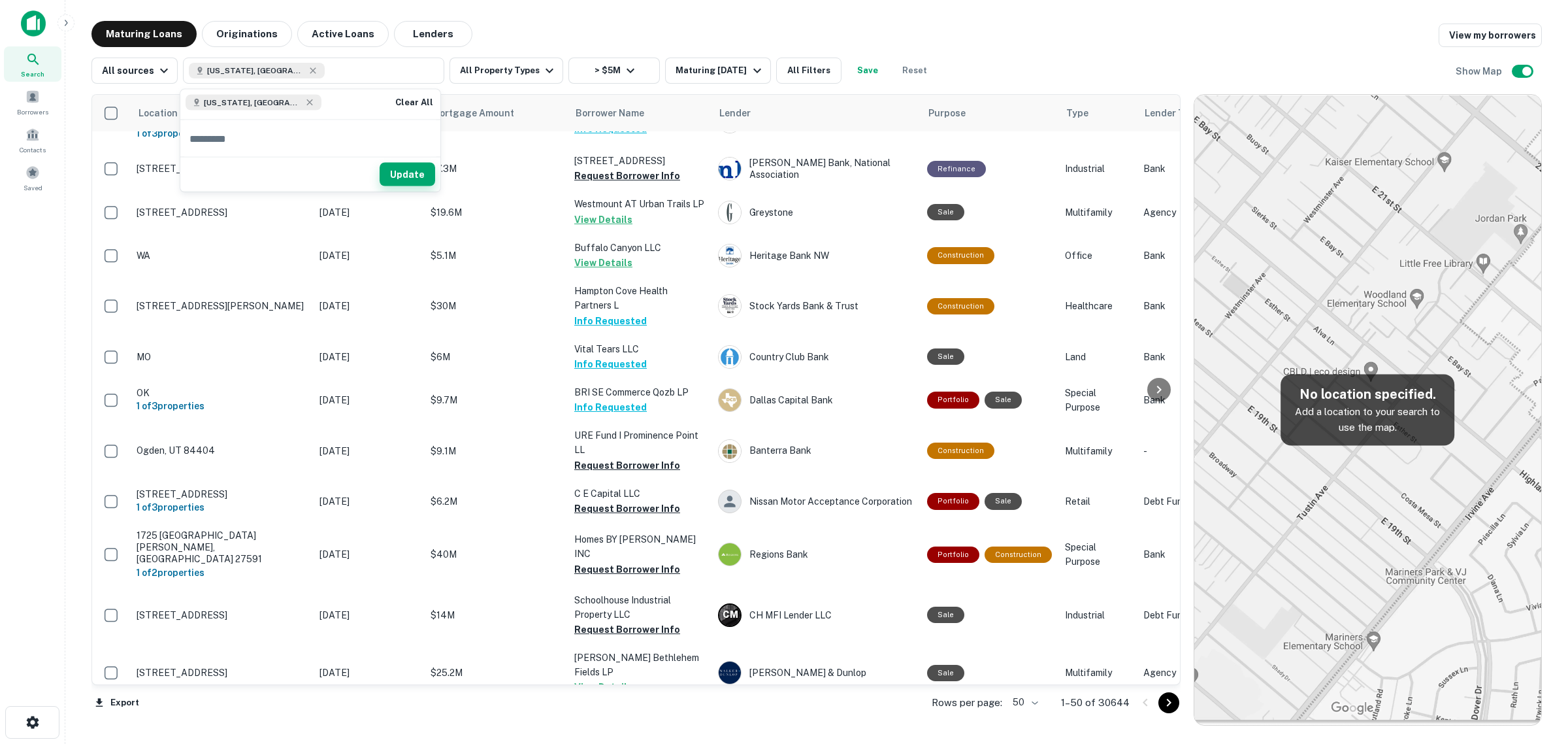
click at [408, 174] on button "Update" at bounding box center [408, 175] width 56 height 24
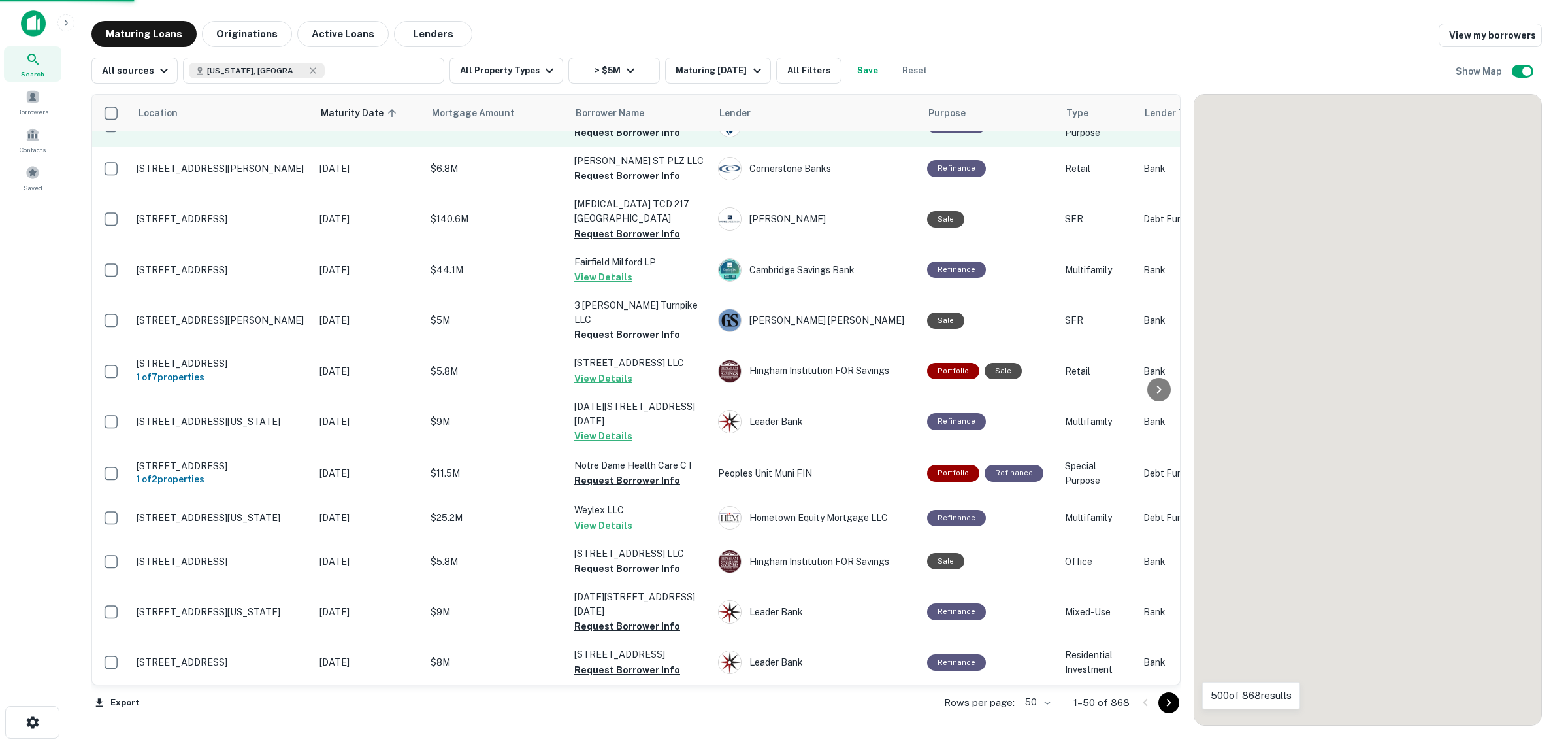
scroll to position [1635, 0]
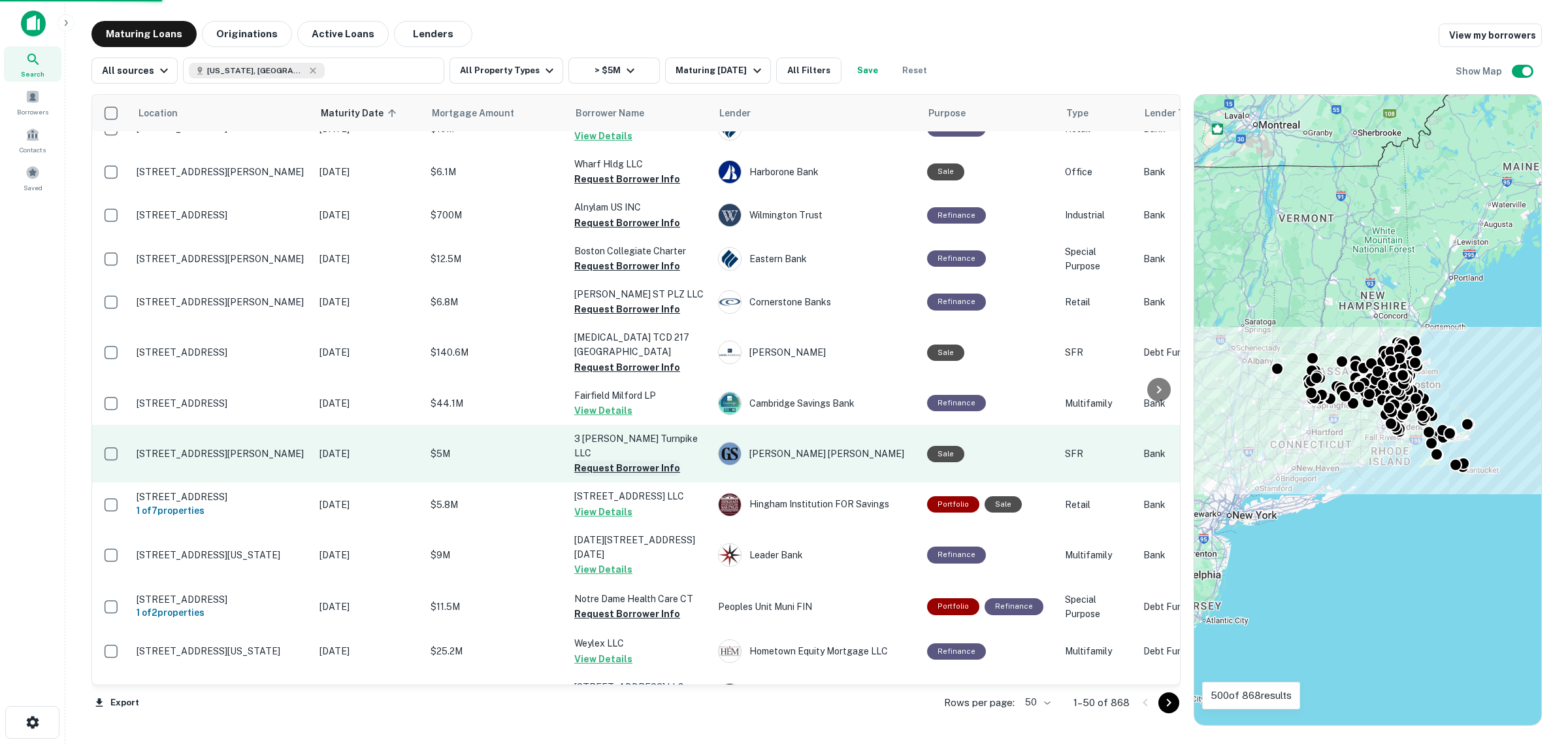
click at [593, 460] on button "Request Borrower Info" at bounding box center [627, 467] width 106 height 16
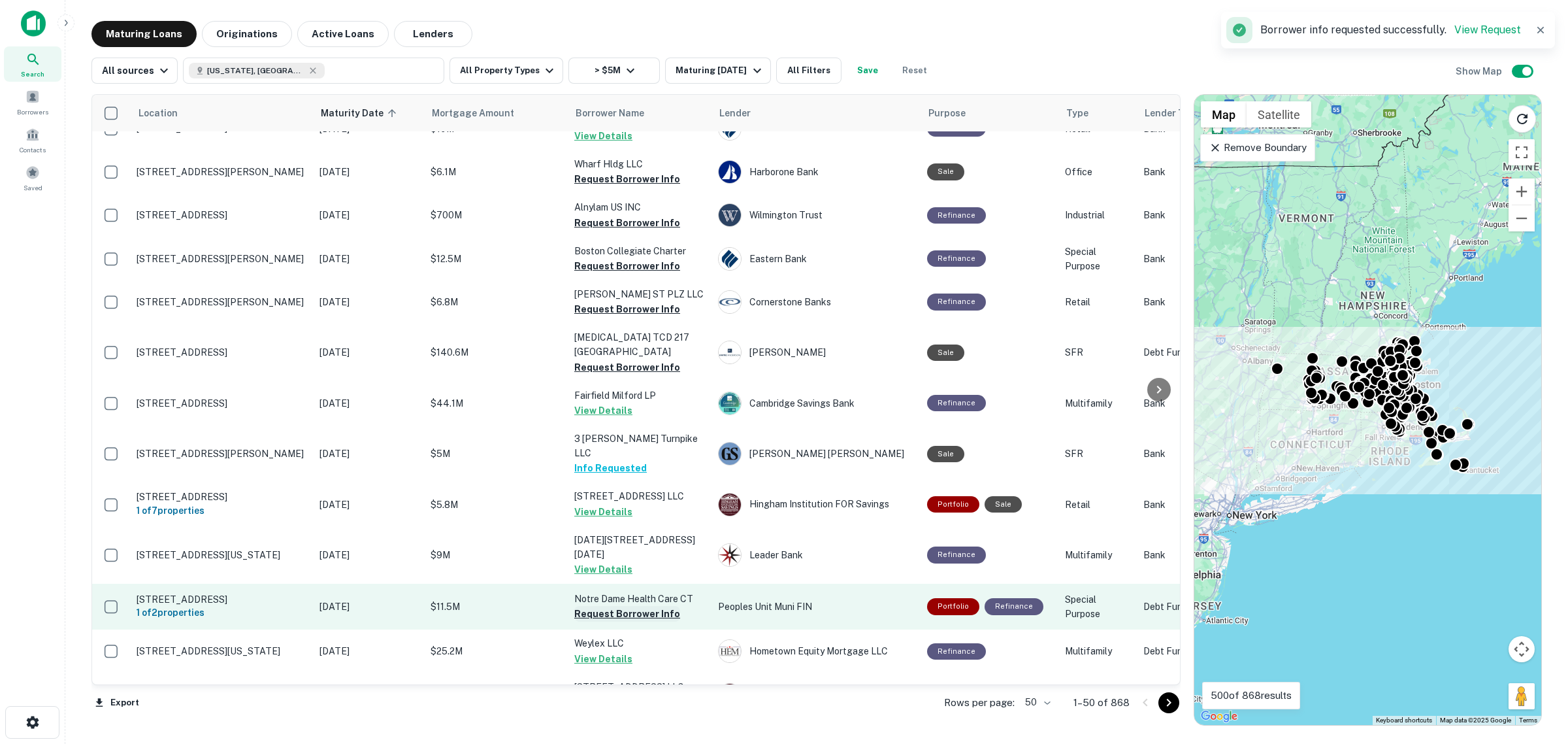
click at [626, 606] on button "Request Borrower Info" at bounding box center [627, 613] width 106 height 16
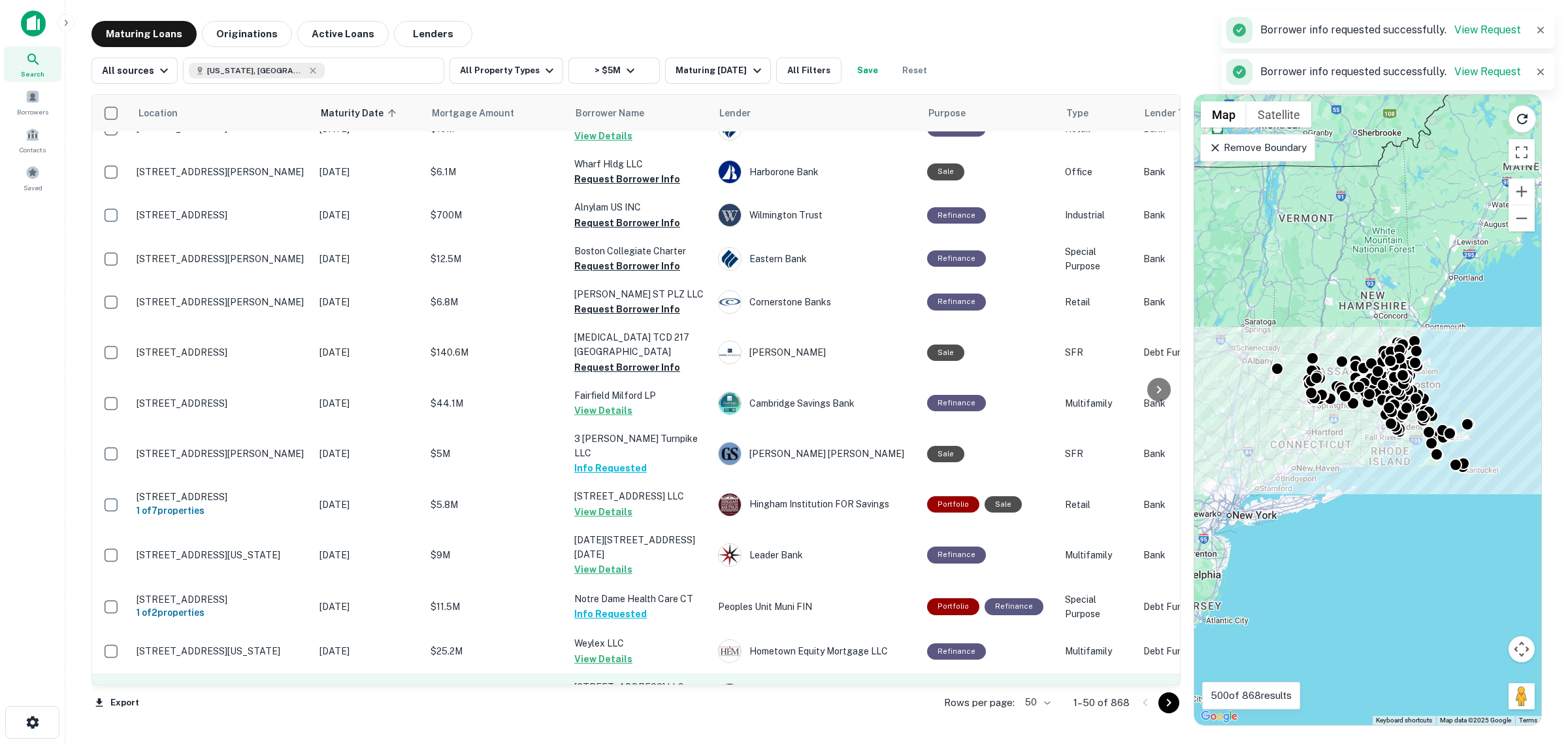
click at [625, 695] on button "Request Borrower Info" at bounding box center [627, 702] width 106 height 16
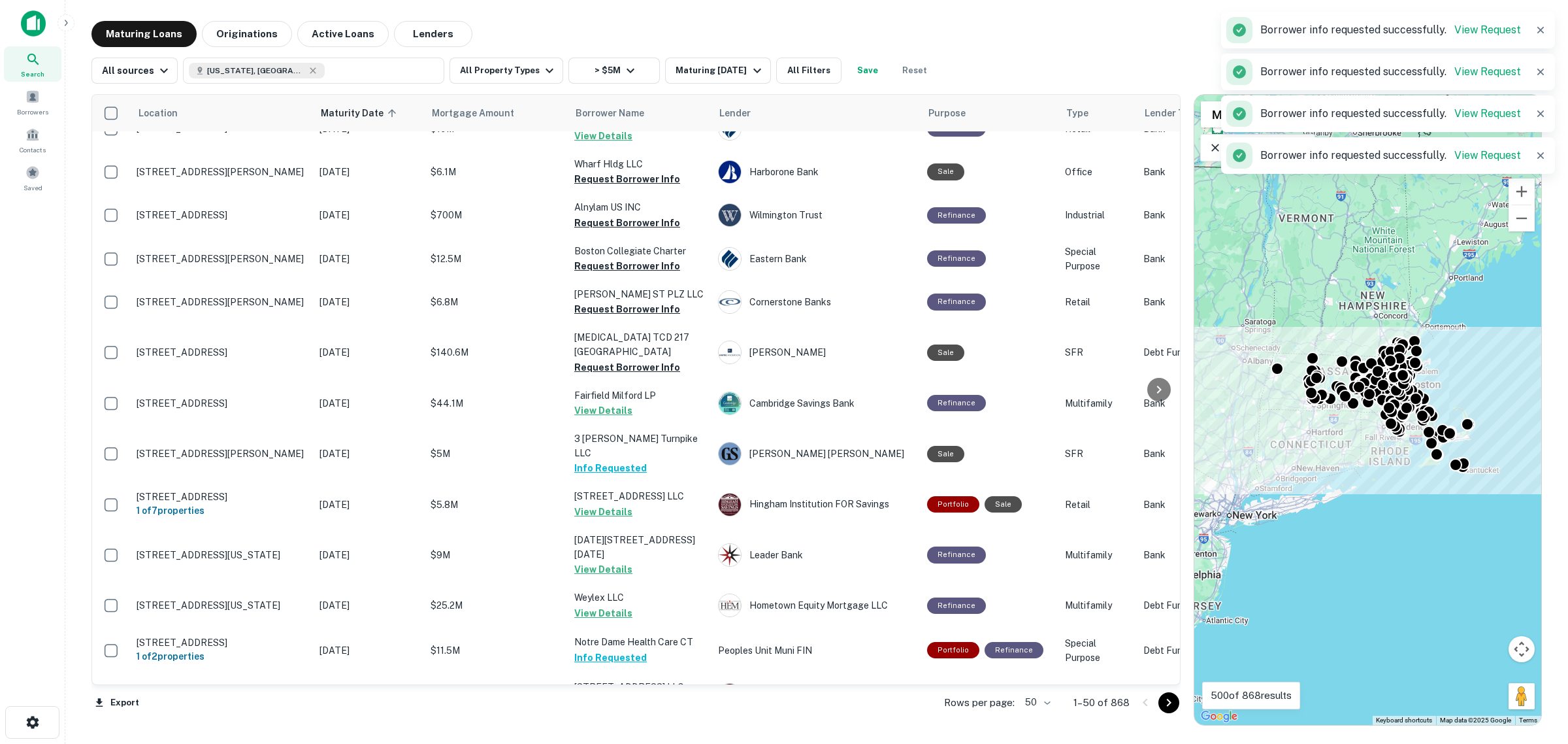
click at [1159, 704] on button "Go to next page" at bounding box center [1169, 703] width 21 height 21
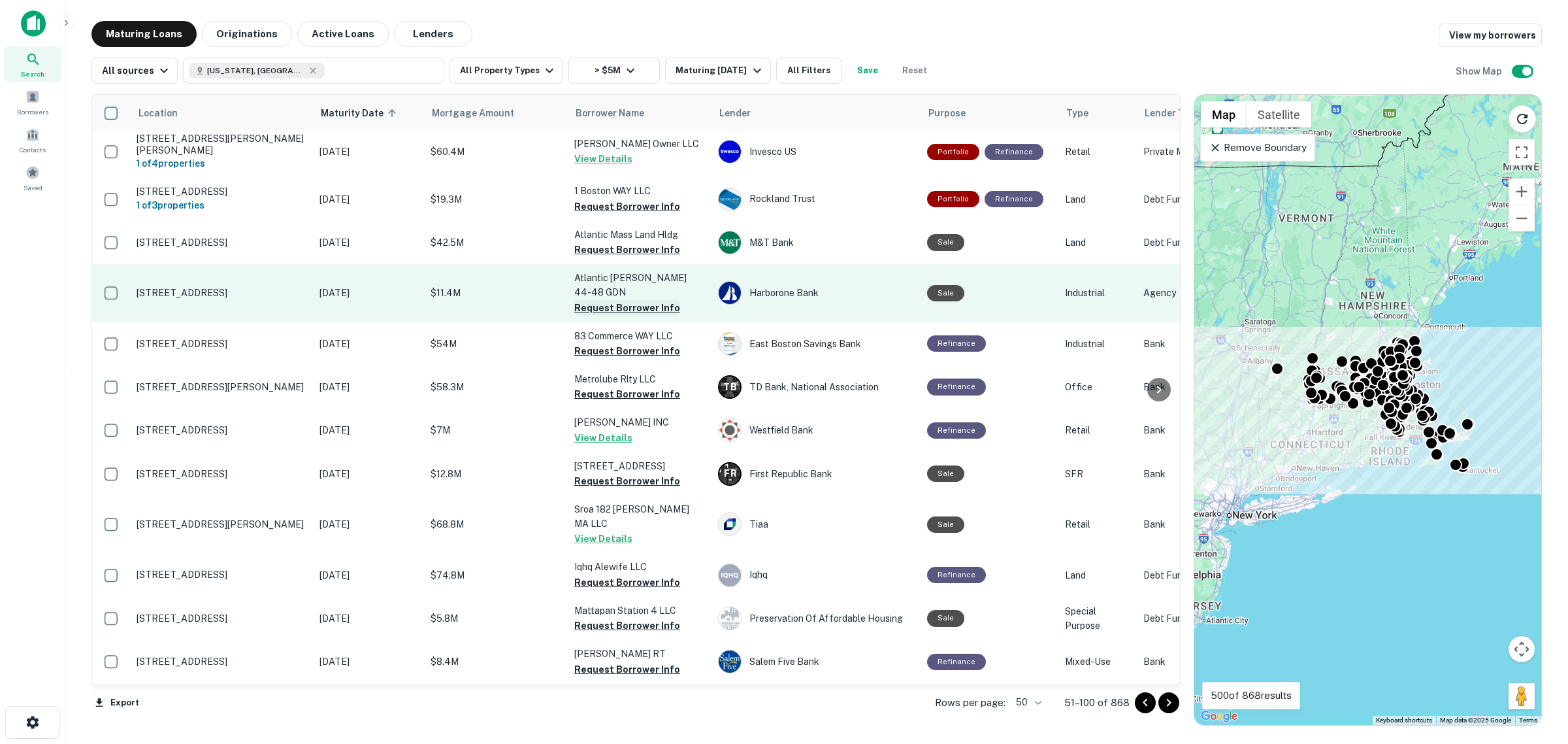
click at [596, 301] on button "Request Borrower Info" at bounding box center [627, 308] width 106 height 16
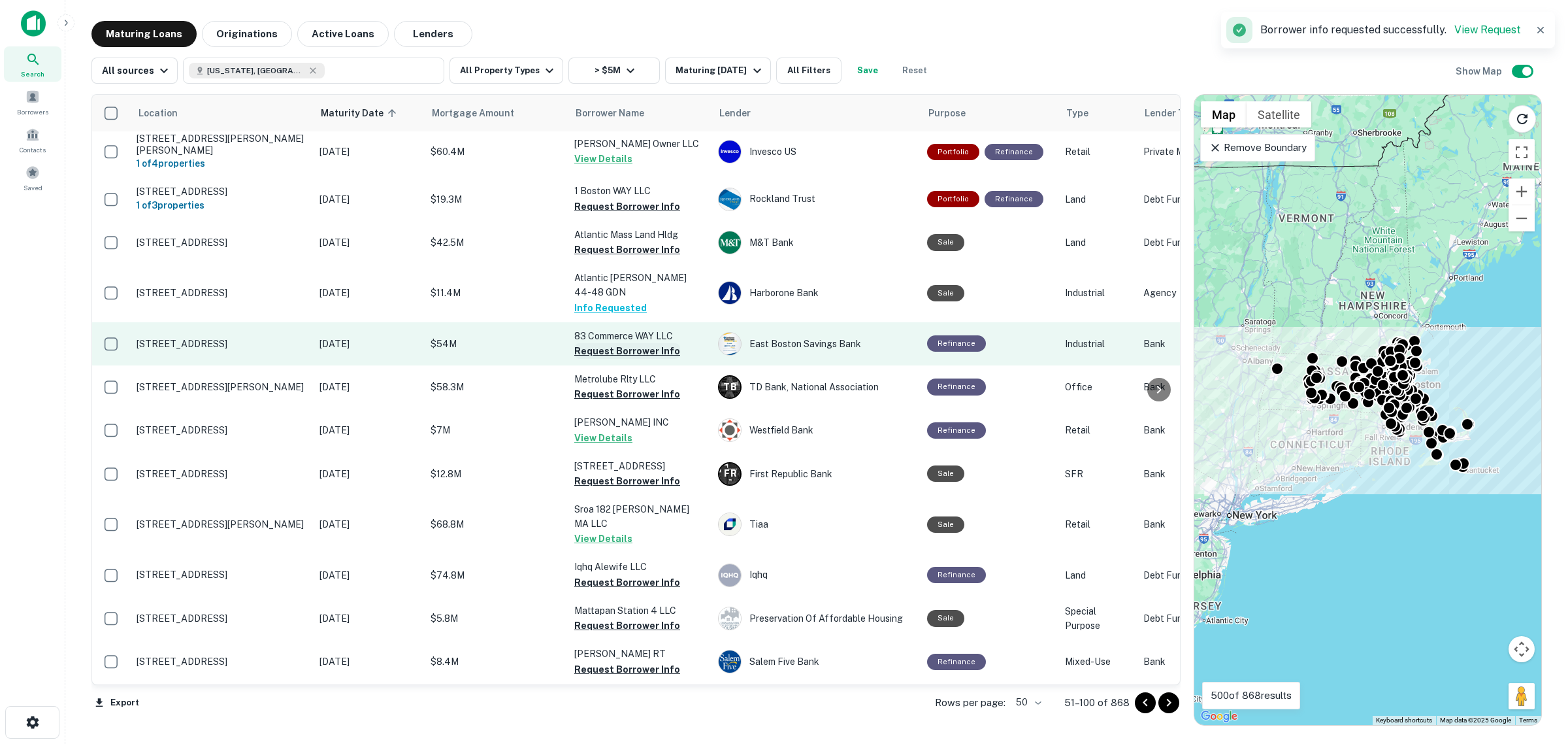
click at [603, 344] on button "Request Borrower Info" at bounding box center [627, 351] width 106 height 16
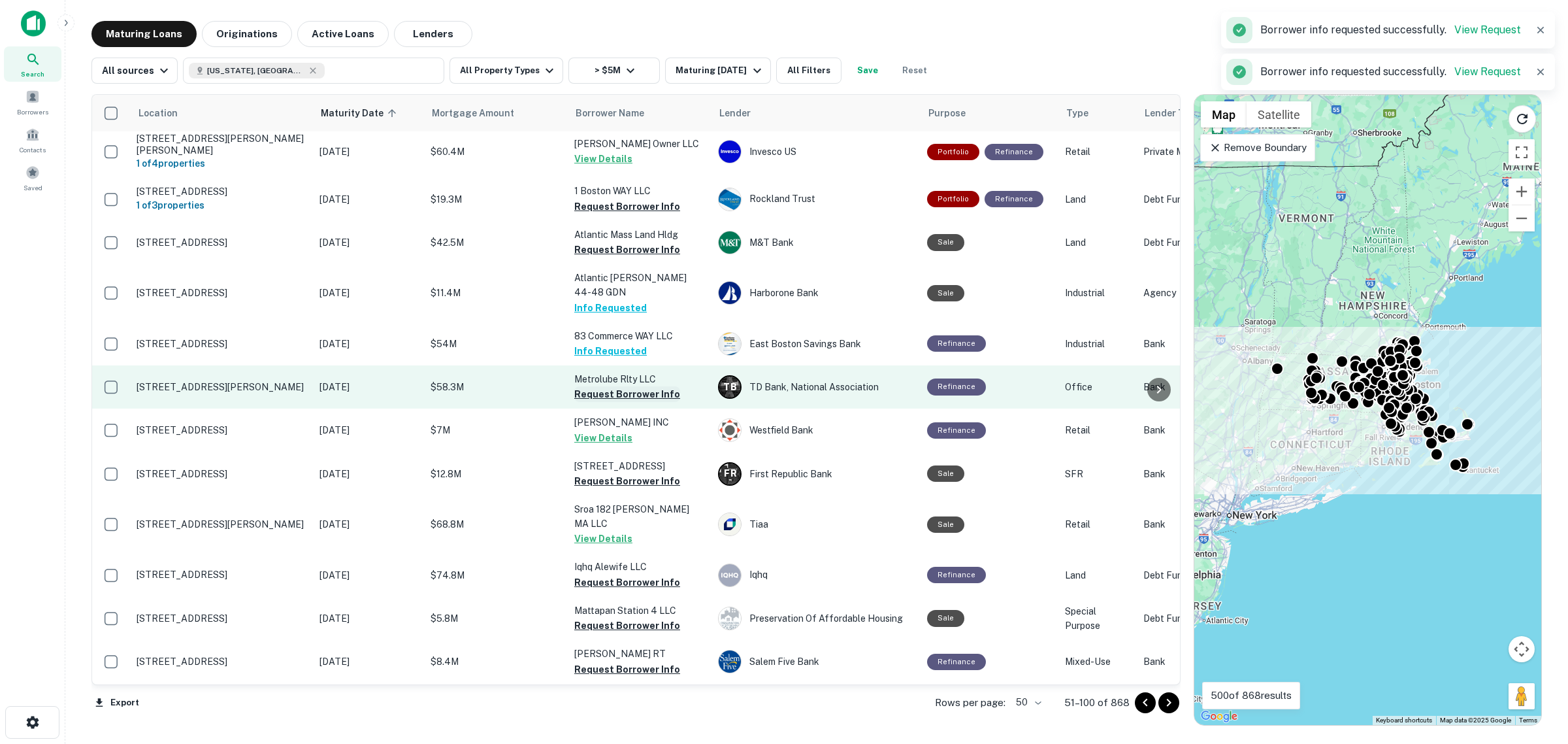
click at [613, 387] on button "Request Borrower Info" at bounding box center [627, 394] width 106 height 16
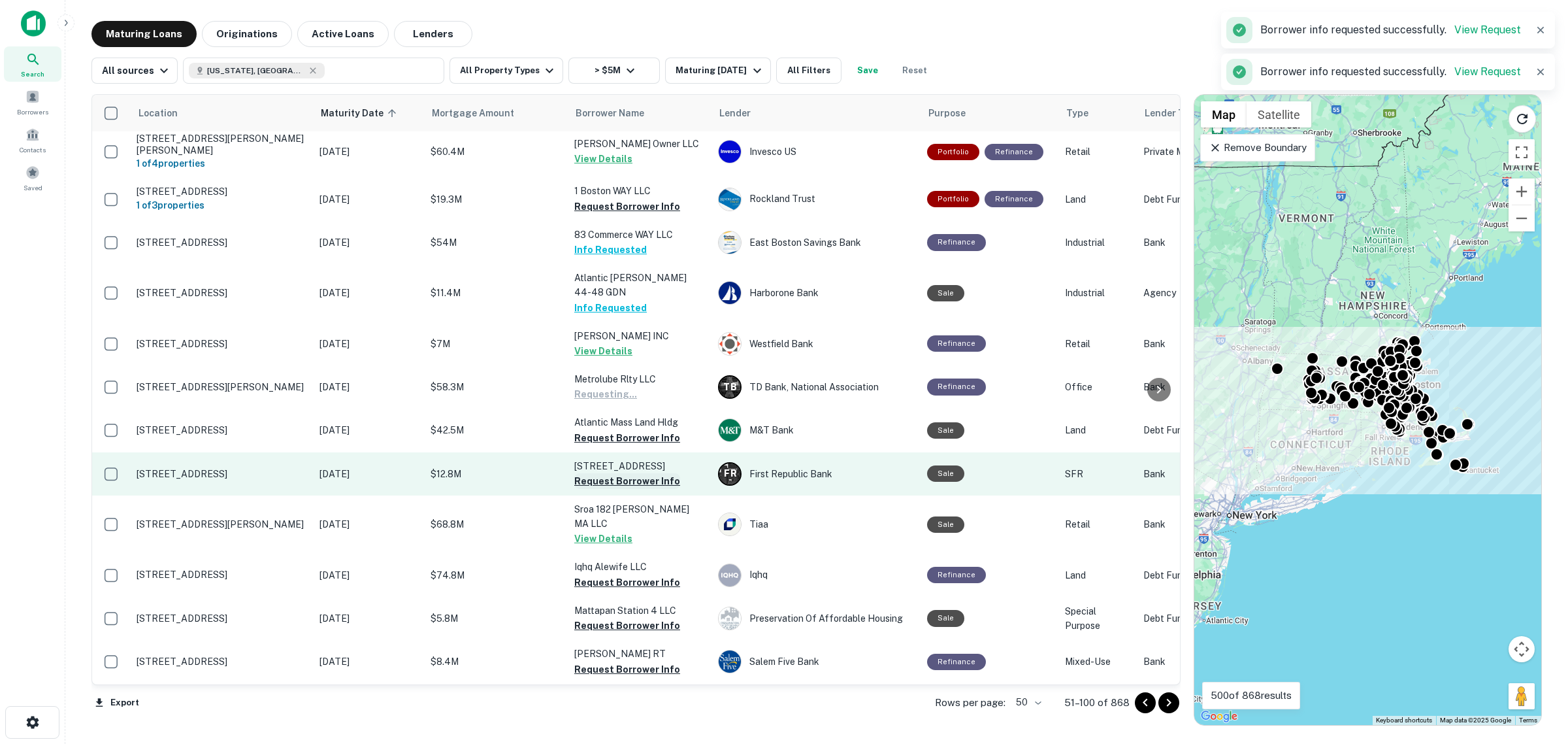
click at [621, 474] on button "Request Borrower Info" at bounding box center [627, 481] width 106 height 16
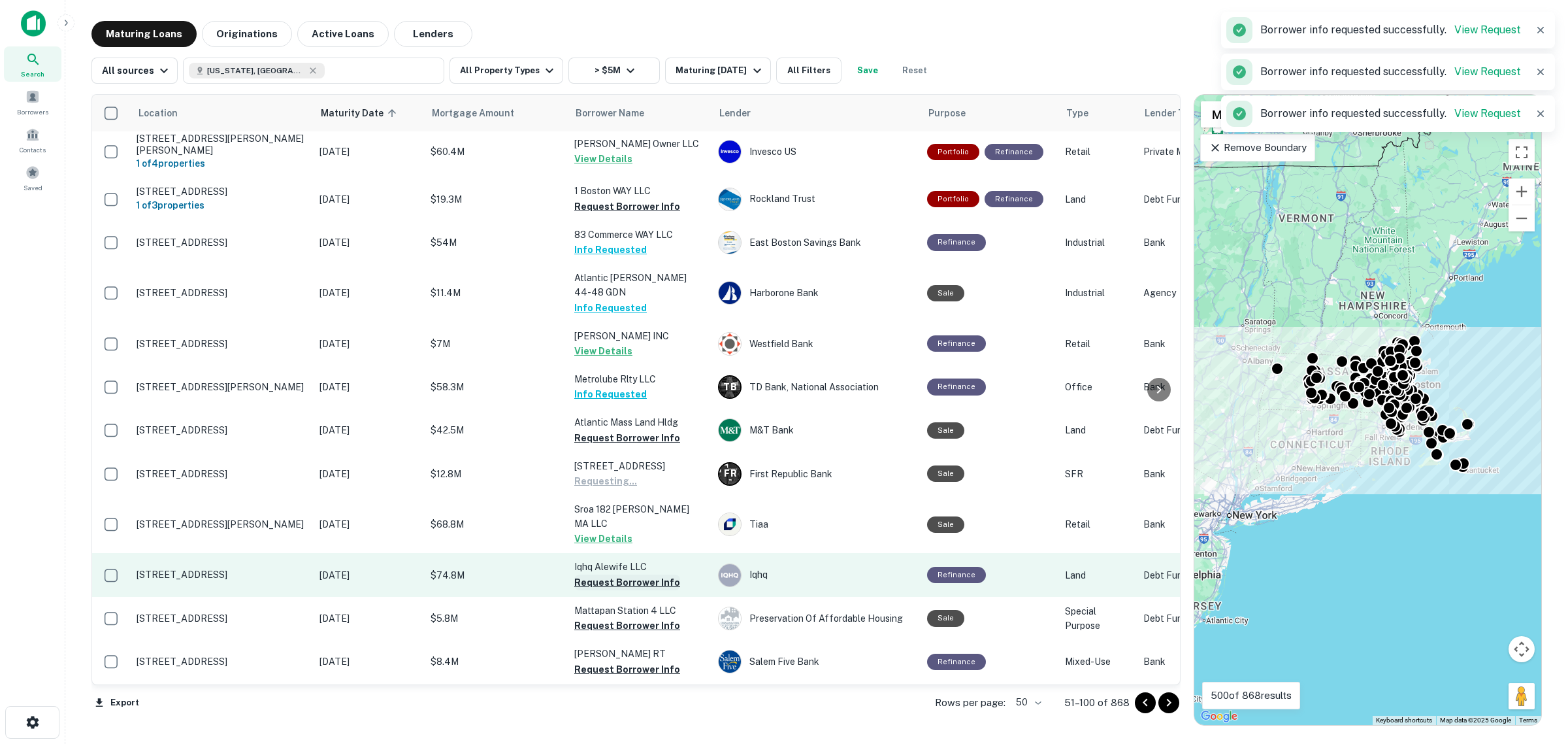
click at [613, 574] on button "Request Borrower Info" at bounding box center [627, 582] width 106 height 16
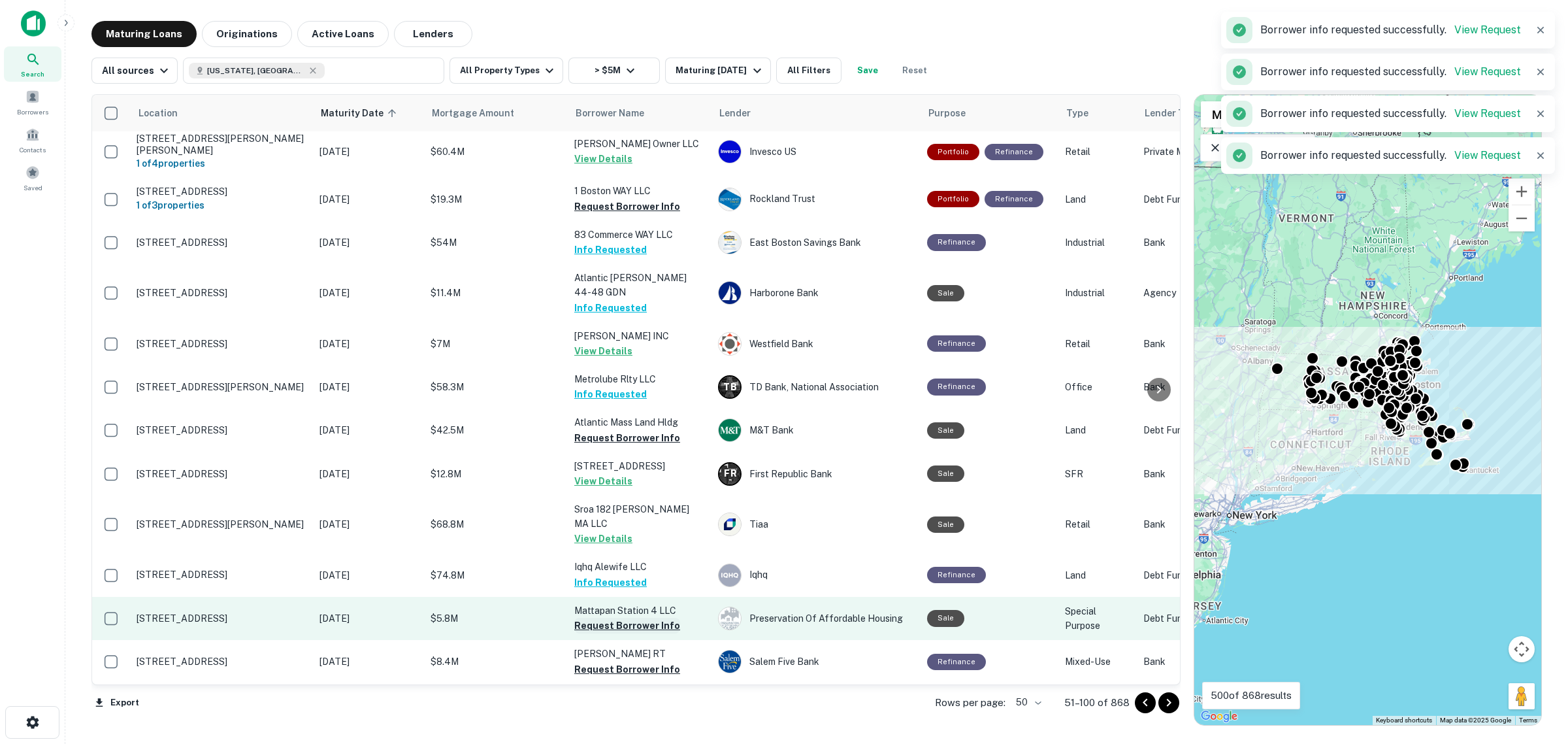
click at [608, 618] on button "Request Borrower Info" at bounding box center [627, 625] width 106 height 16
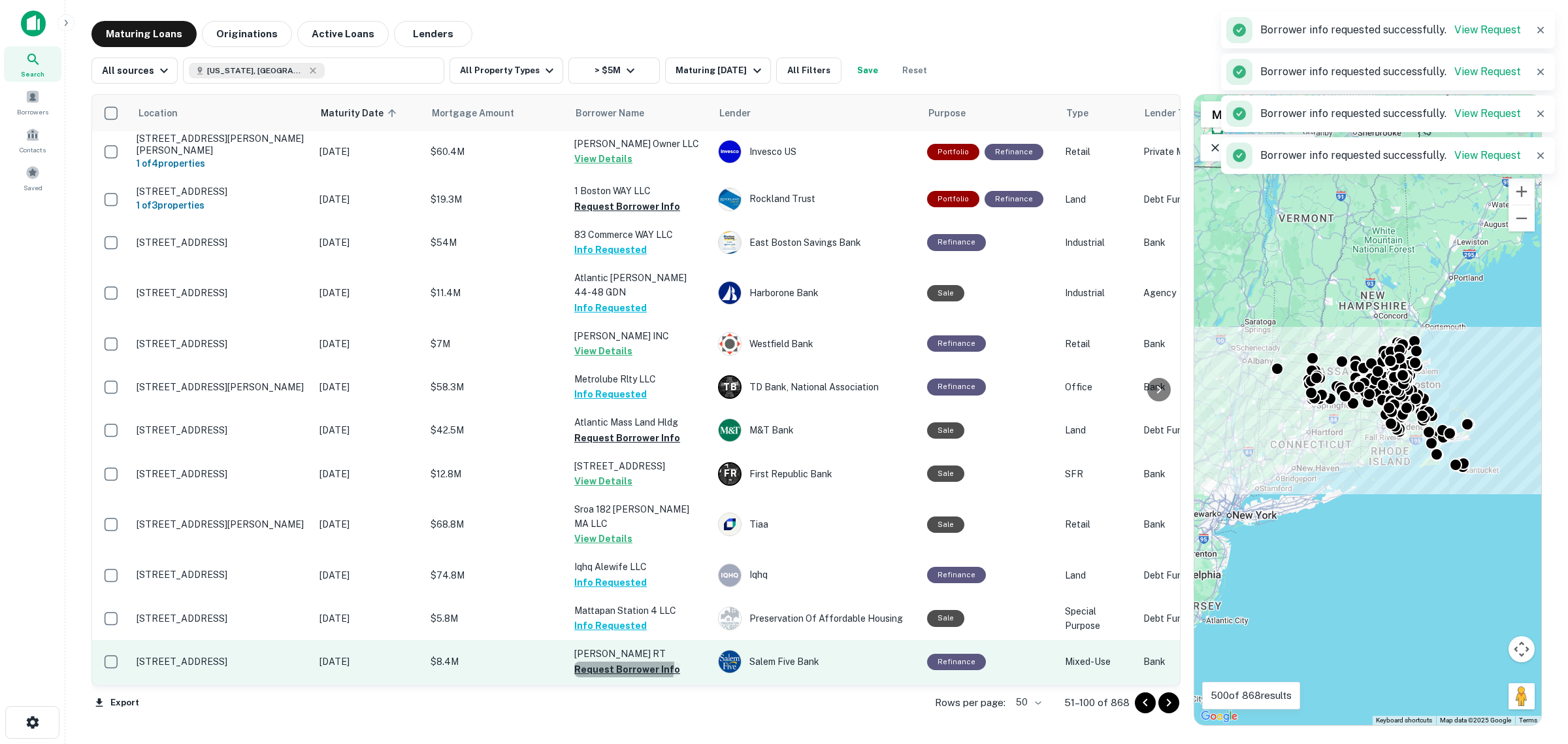
click at [623, 662] on button "Request Borrower Info" at bounding box center [627, 669] width 106 height 16
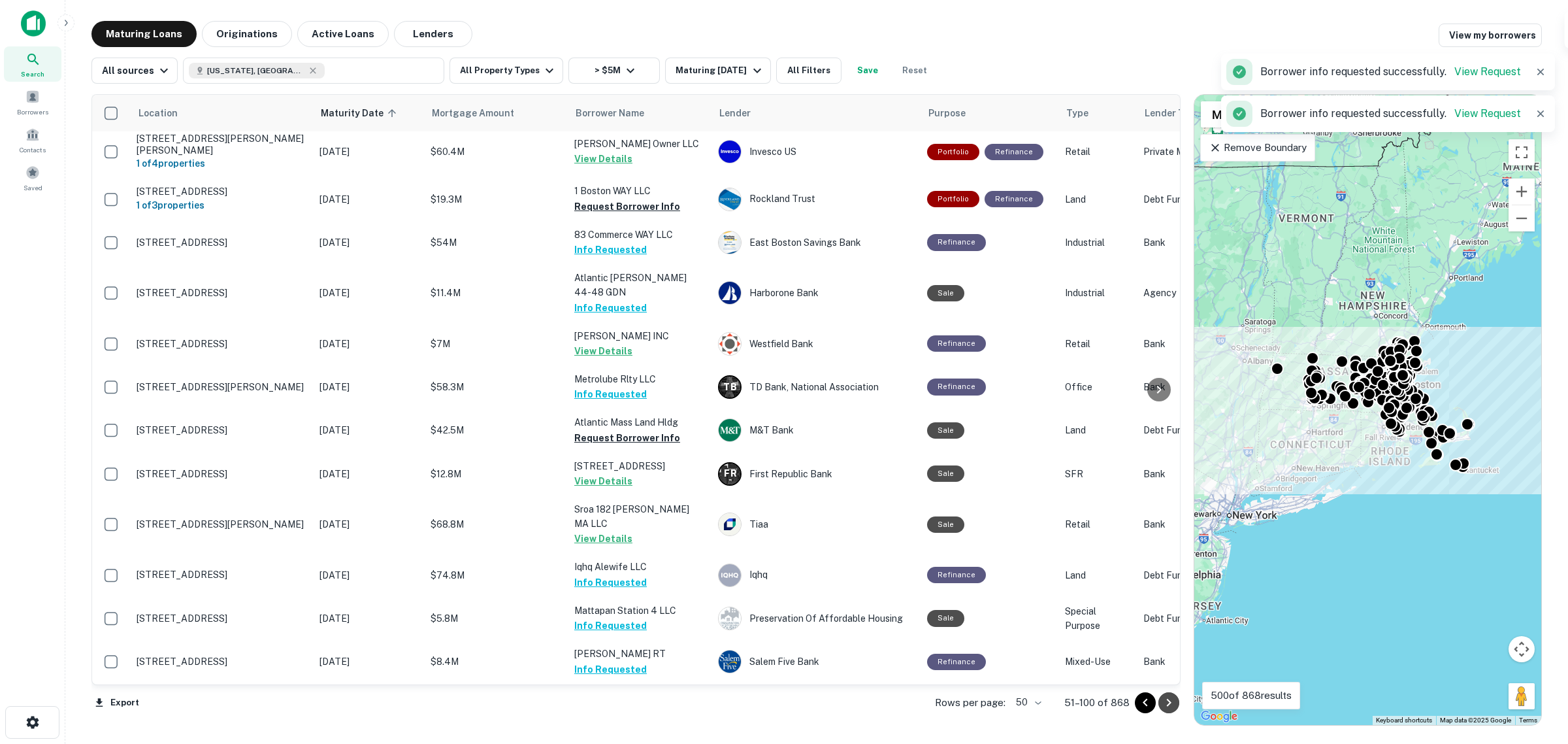
click at [1167, 704] on icon "Go to next page" at bounding box center [1169, 702] width 16 height 16
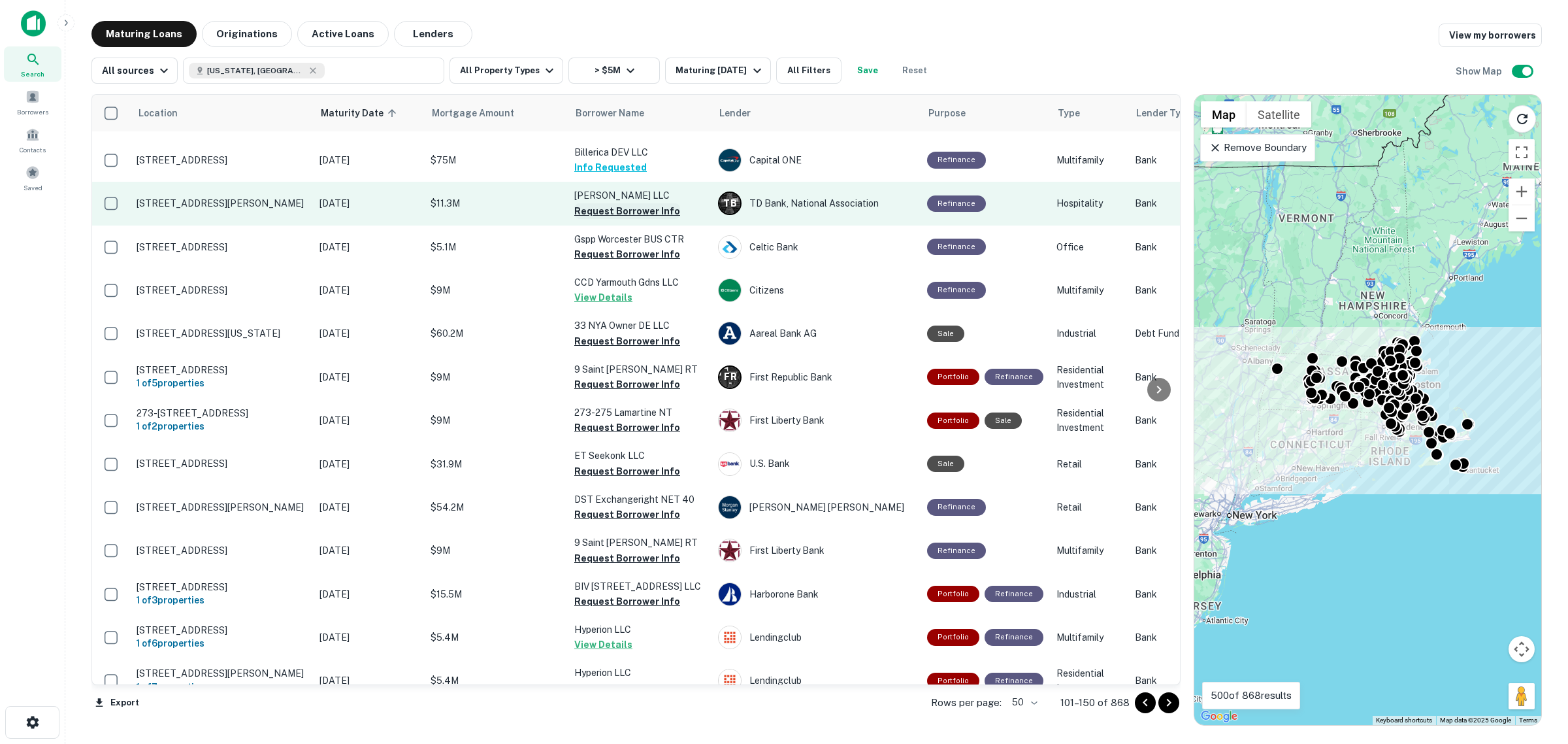
click at [622, 211] on button "Request Borrower Info" at bounding box center [627, 211] width 106 height 16
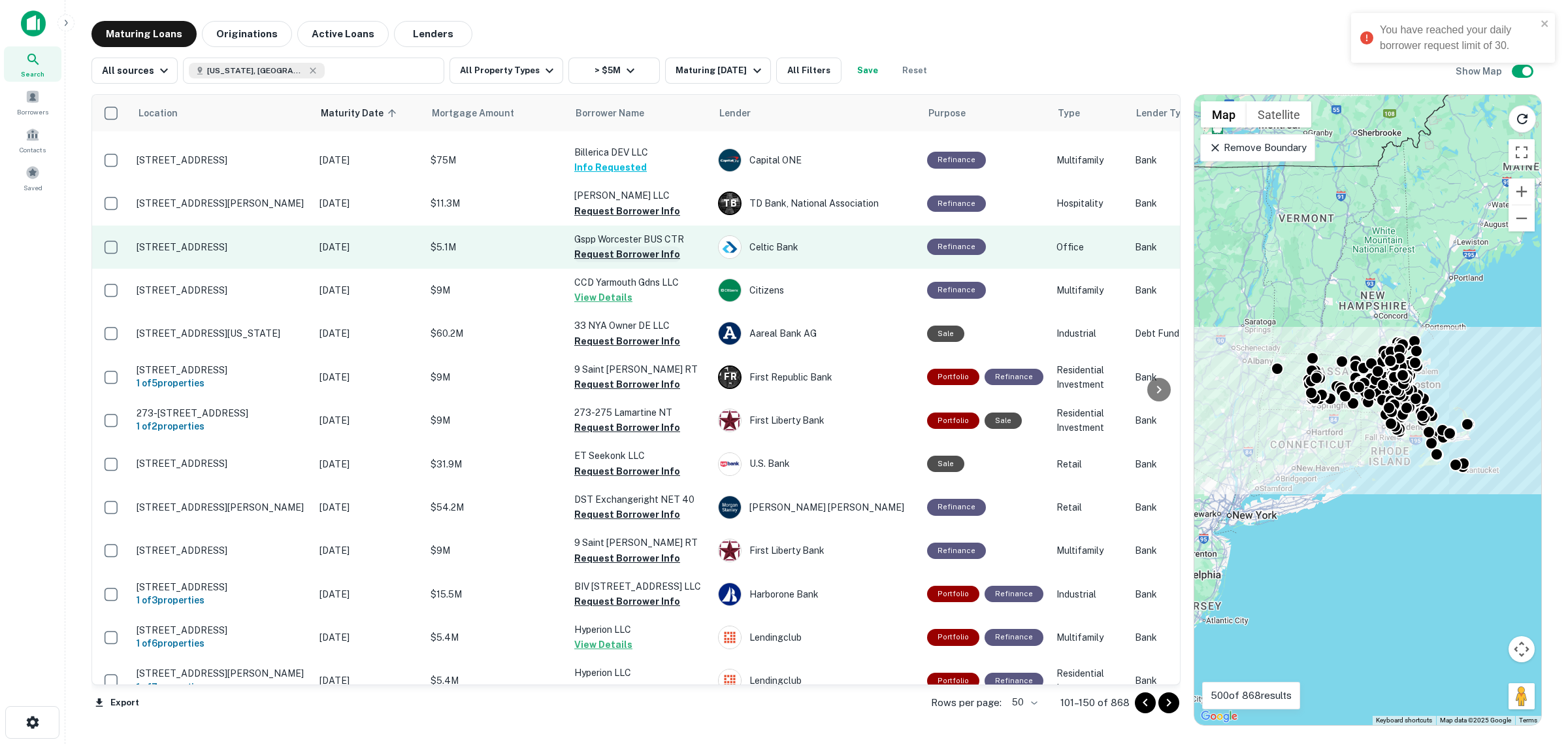
click at [619, 252] on button "Request Borrower Info" at bounding box center [627, 254] width 106 height 16
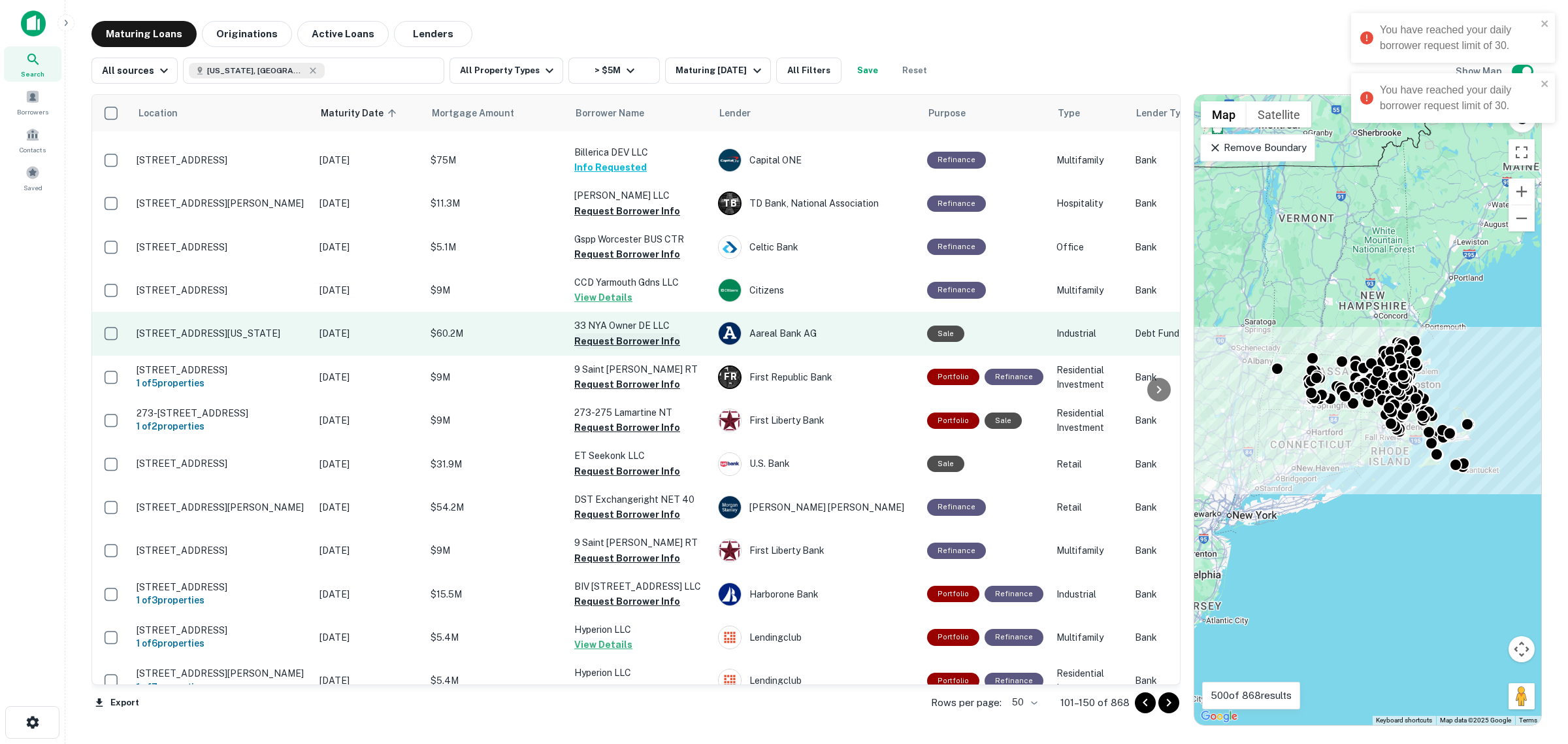
click at [631, 344] on button "Request Borrower Info" at bounding box center [627, 341] width 106 height 16
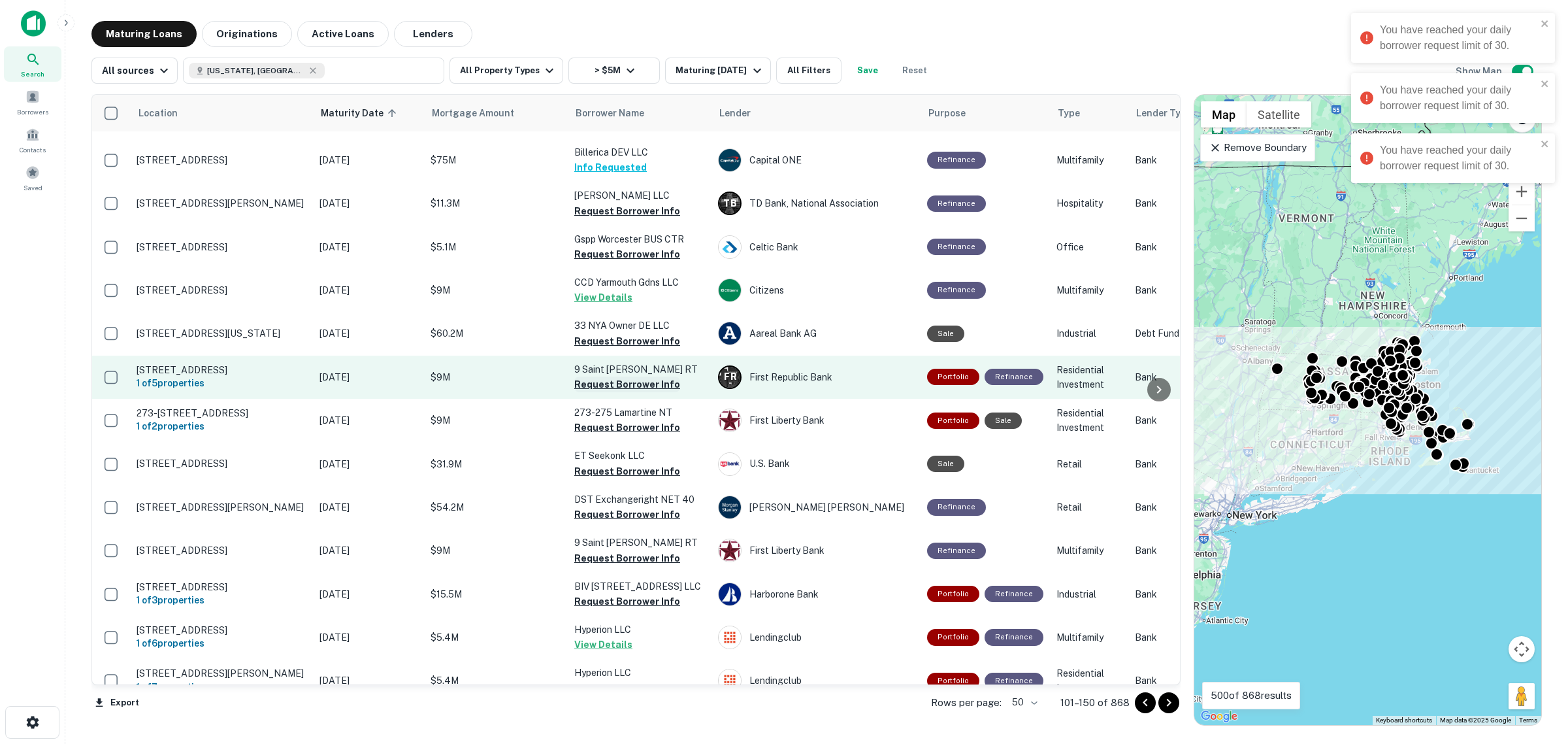
click at [635, 382] on button "Request Borrower Info" at bounding box center [627, 384] width 106 height 16
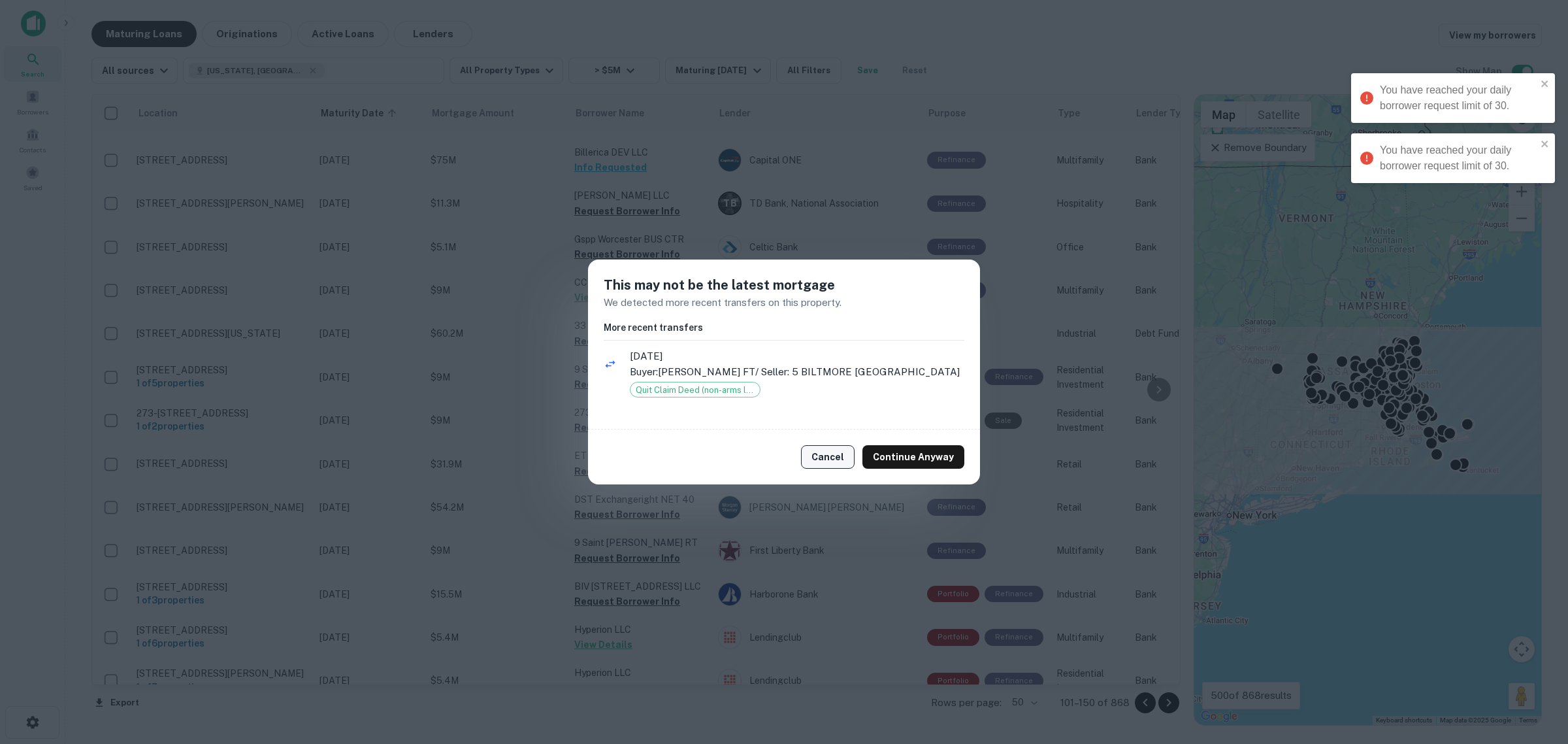
click at [823, 463] on button "Cancel" at bounding box center [828, 457] width 54 height 24
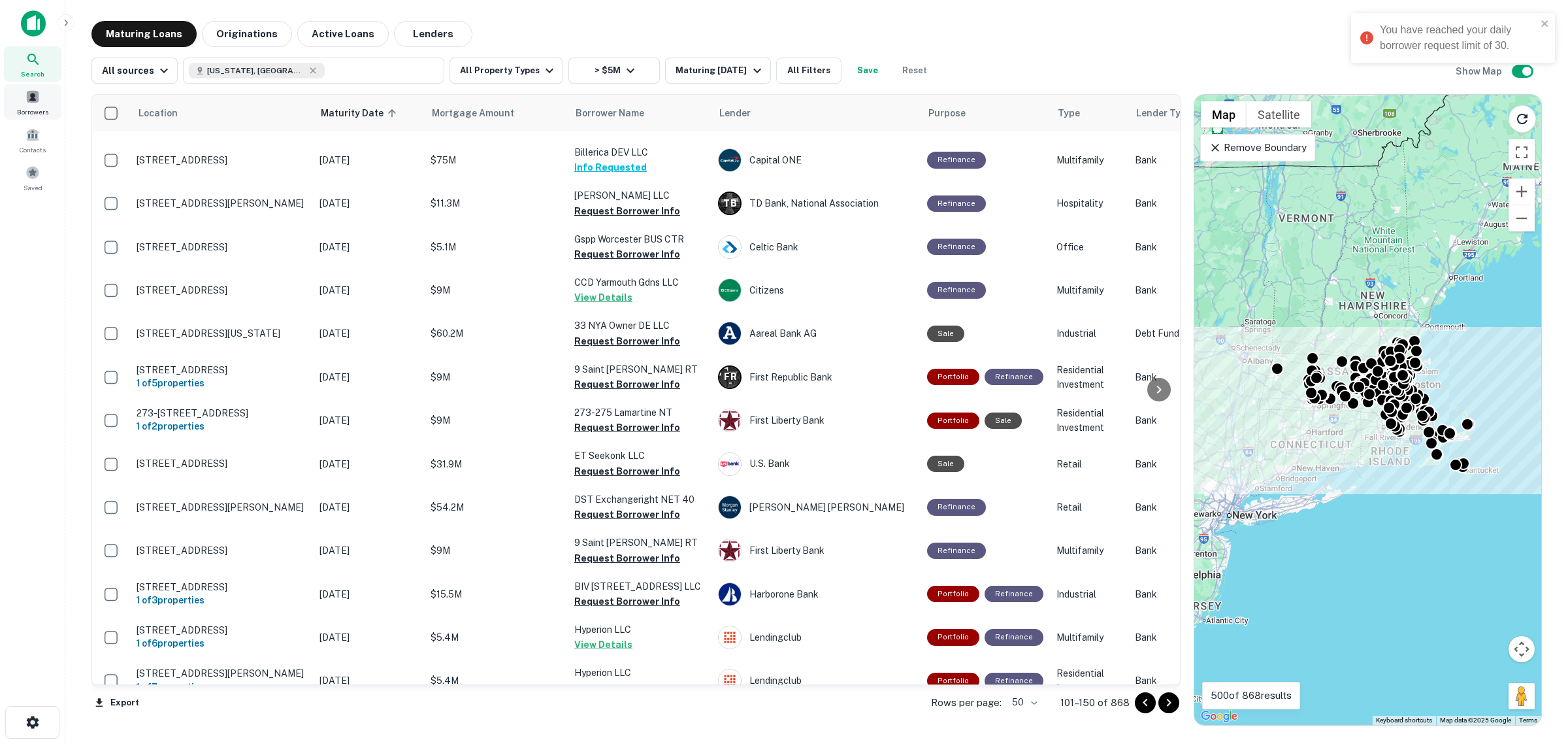
click at [33, 104] on div "Borrowers" at bounding box center [32, 102] width 58 height 36
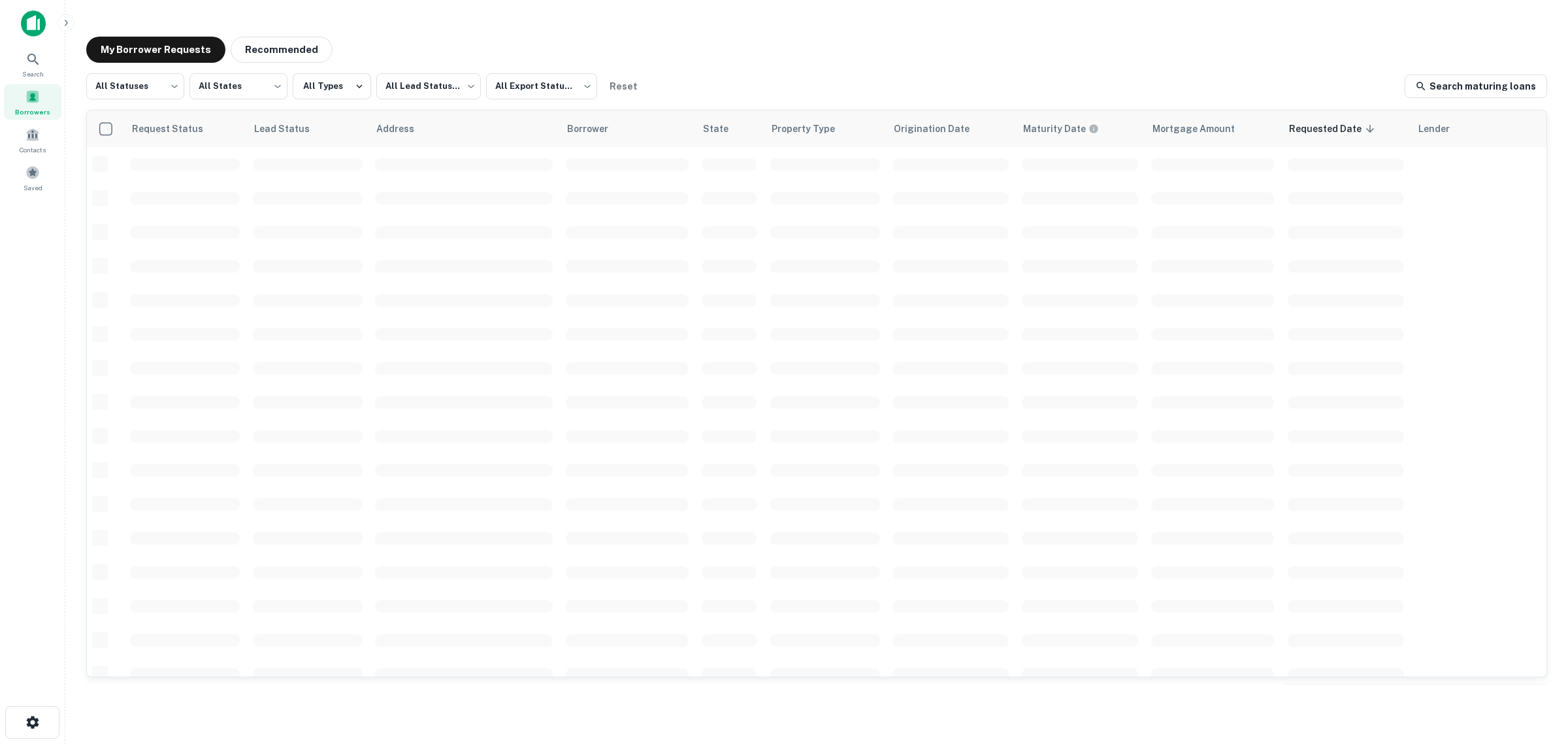
scroll to position [321, 0]
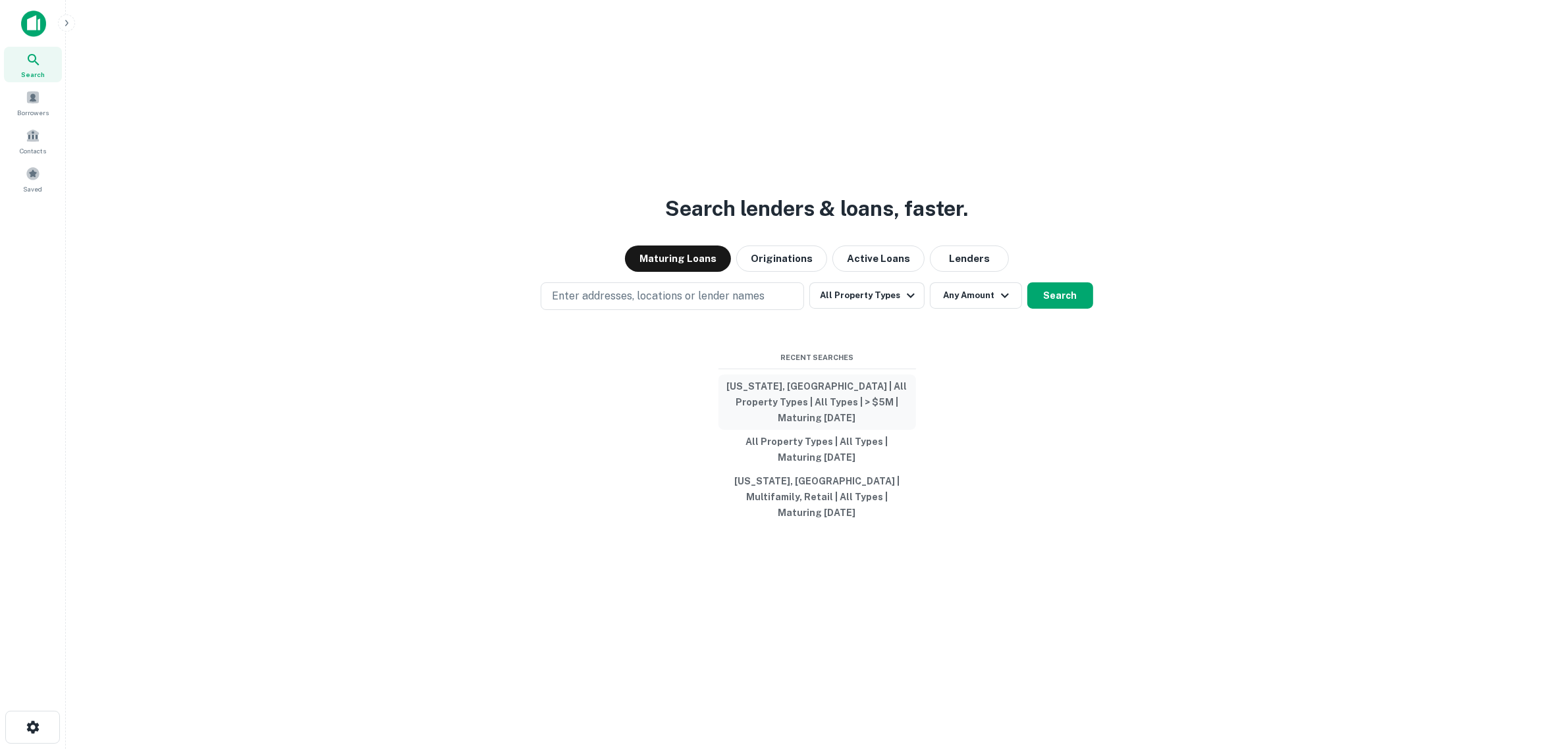
click at [754, 401] on button "Massachusetts, USA | All Property Types | All Types | > $5M | Maturing In 1 Year" at bounding box center [817, 402] width 197 height 55
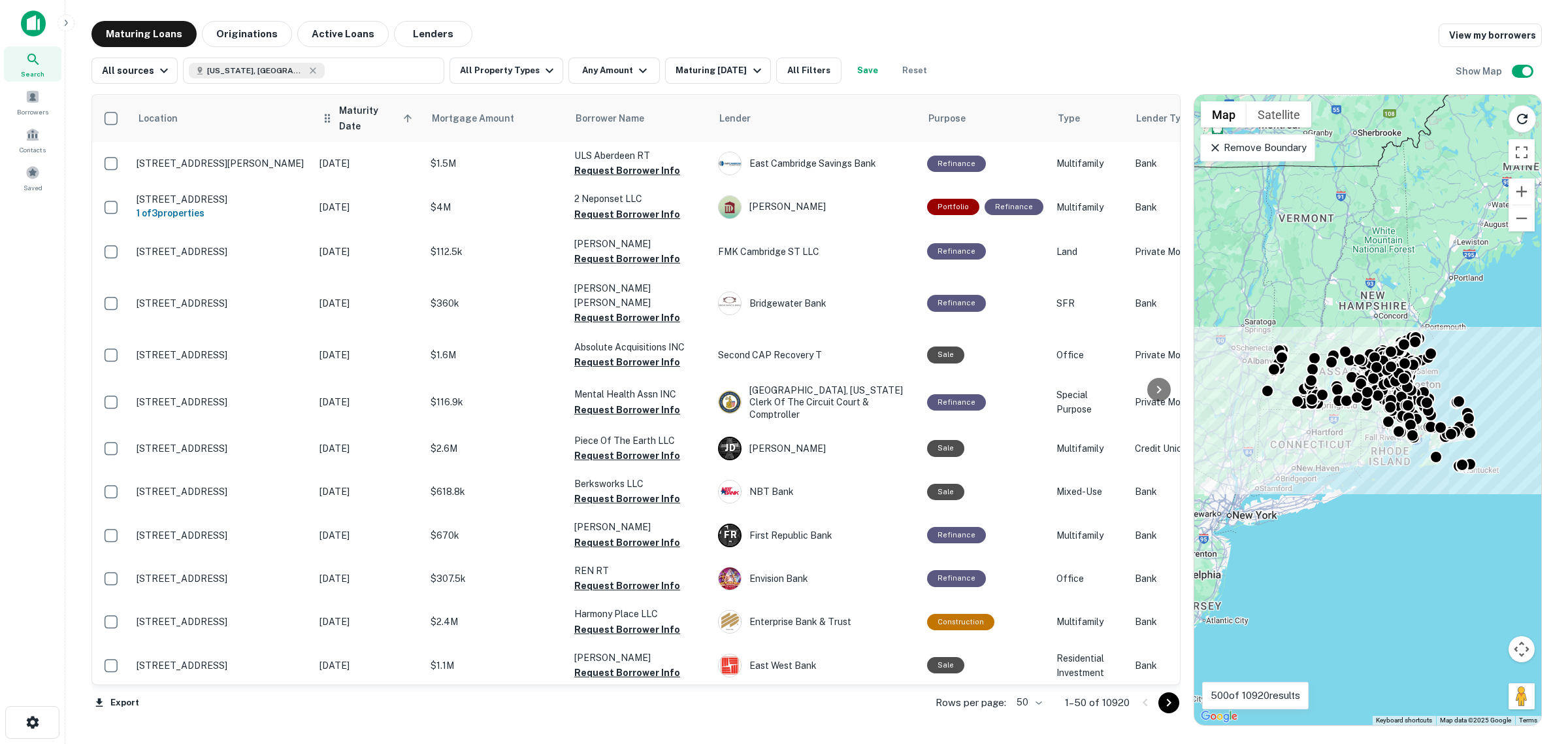
click at [354, 102] on th "Maturity Date sorted ascending" at bounding box center [368, 117] width 111 height 47
click at [331, 115] on icon at bounding box center [327, 118] width 13 height 16
click at [363, 113] on span "Maturity Date sorted ascending" at bounding box center [377, 118] width 77 height 31
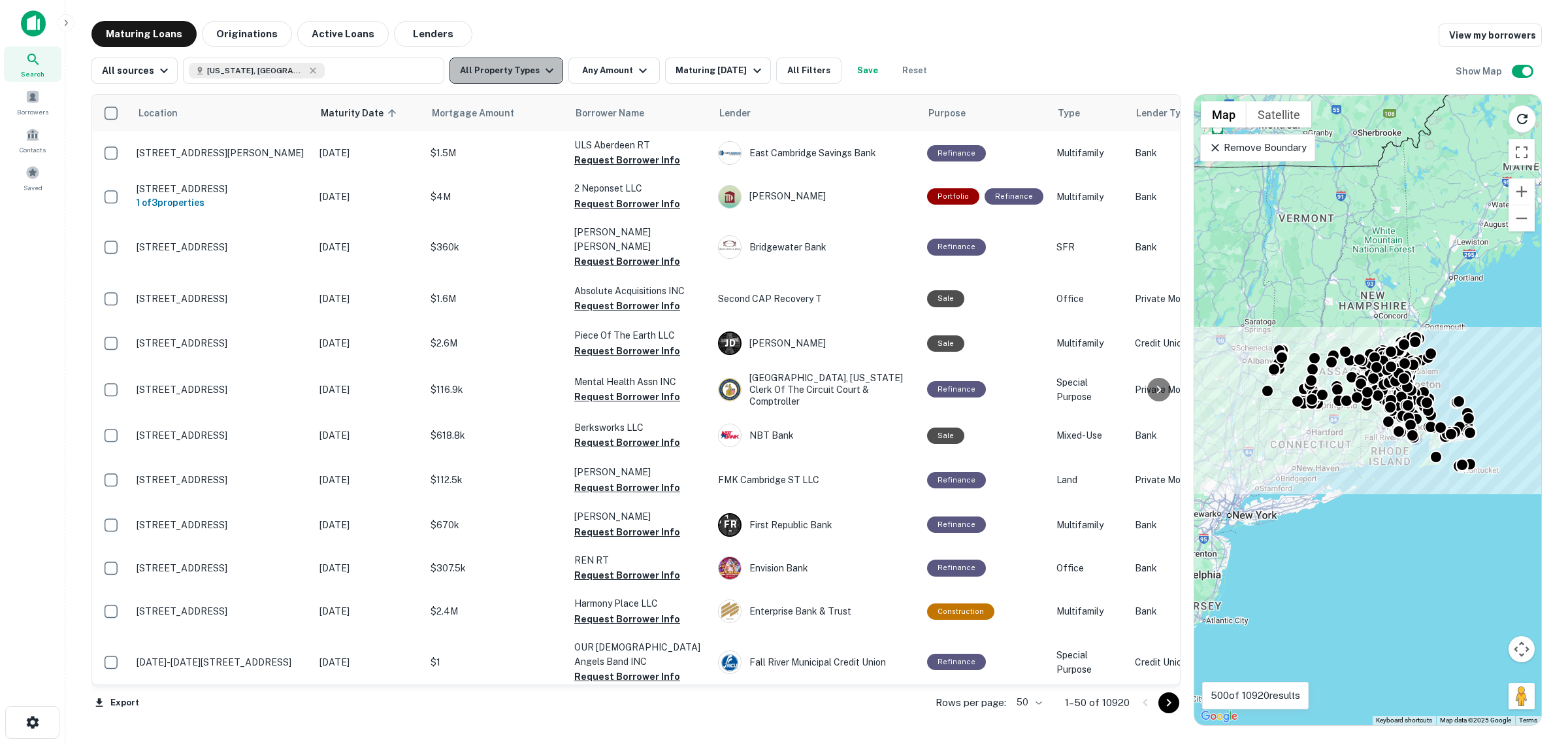
click at [528, 79] on button "All Property Types" at bounding box center [506, 71] width 114 height 27
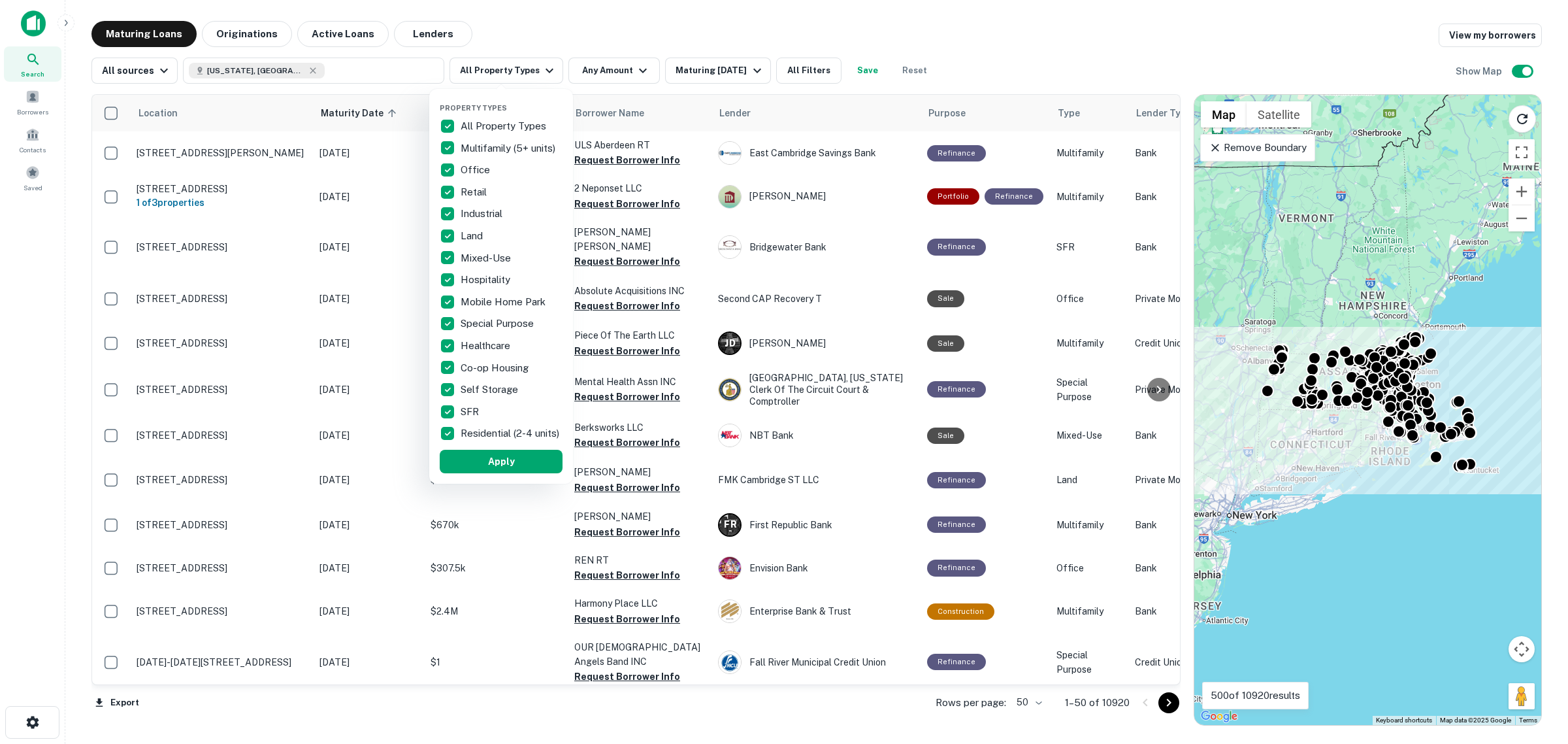
click at [495, 27] on div at bounding box center [784, 372] width 1568 height 744
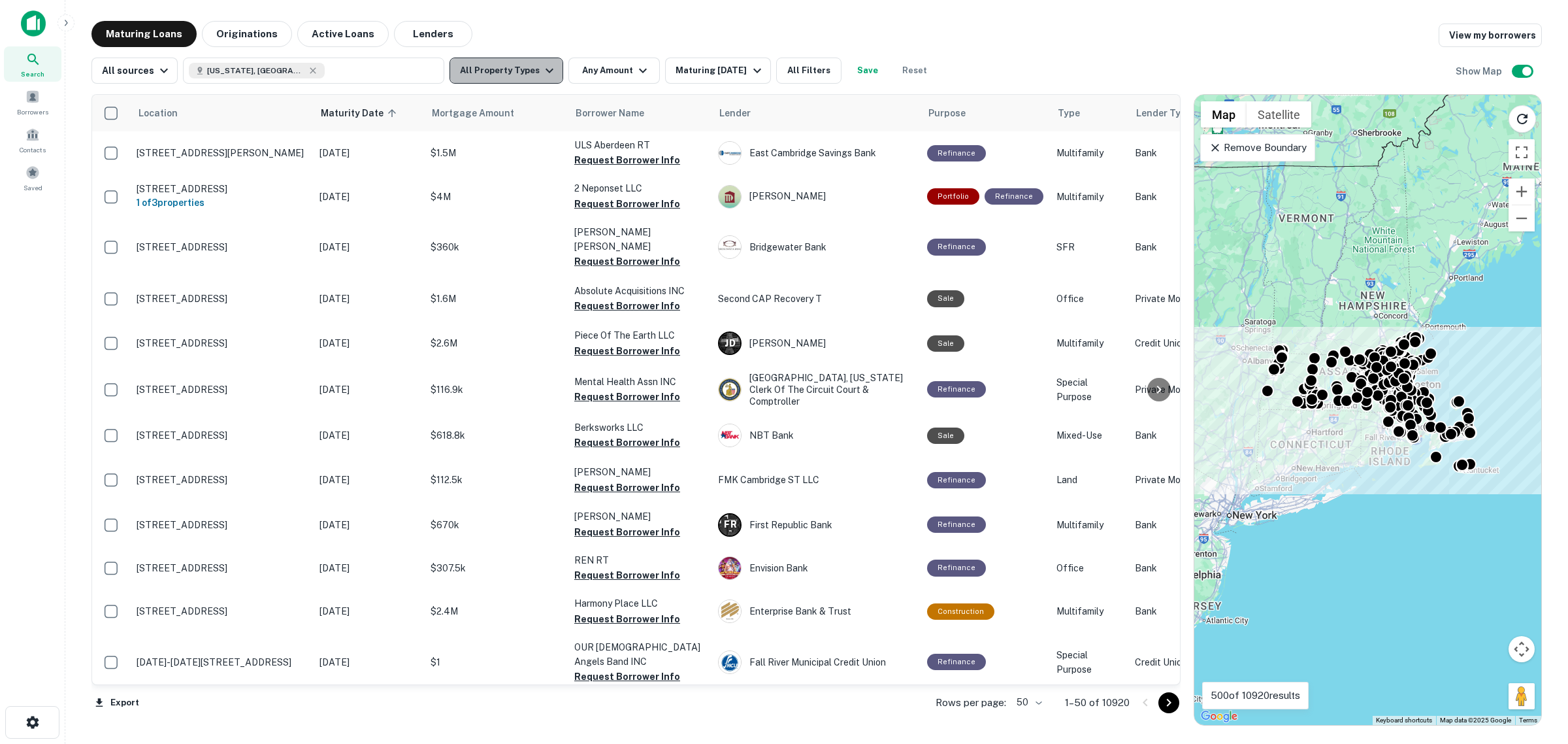
click at [538, 82] on button "All Property Types" at bounding box center [506, 71] width 114 height 27
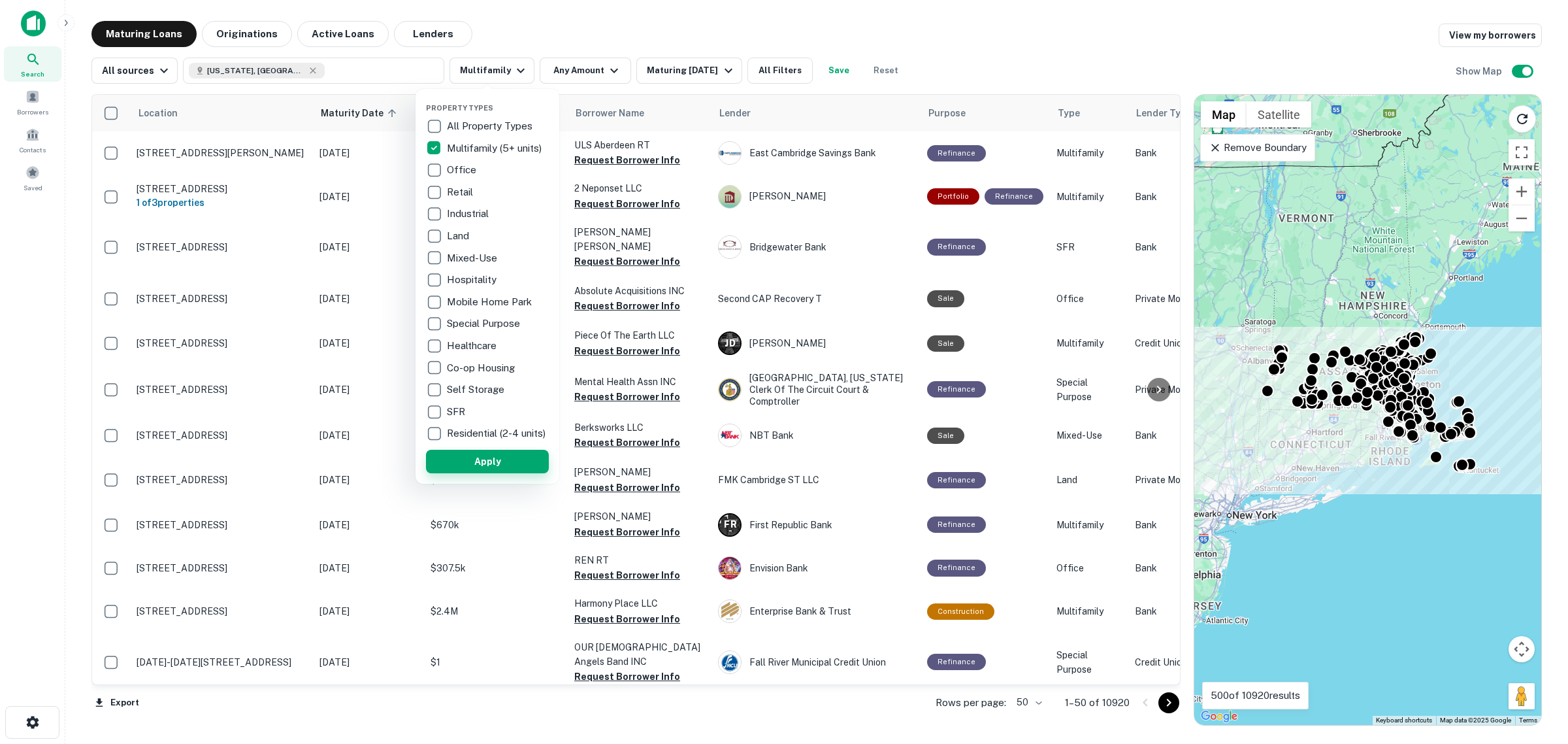
click at [514, 467] on button "Apply" at bounding box center [487, 462] width 123 height 24
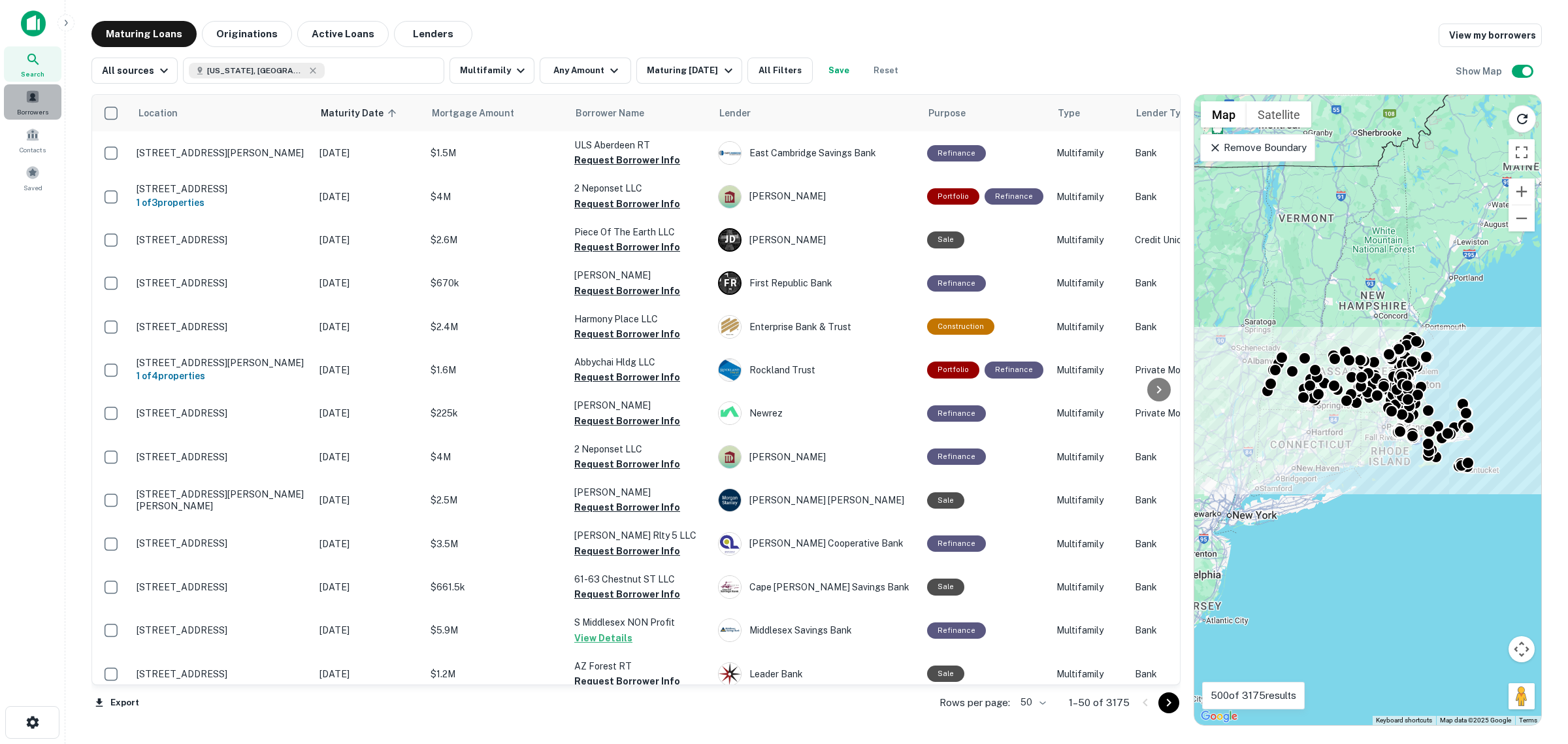
click at [49, 99] on div "Borrowers" at bounding box center [32, 102] width 58 height 36
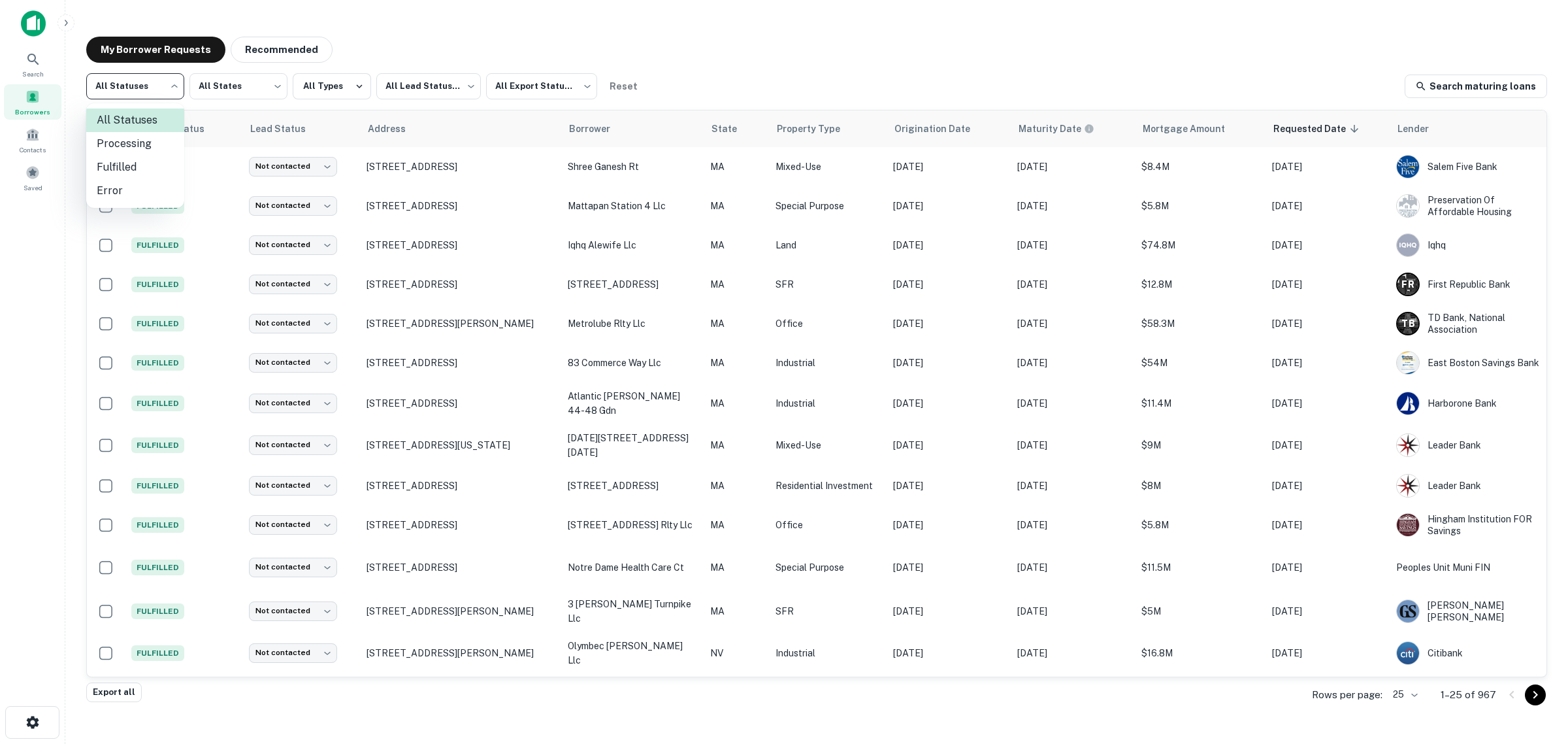
click at [154, 92] on body "Search Borrowers Contacts Saved My Borrower Requests Recommended All Statuses *…" at bounding box center [784, 372] width 1568 height 744
click at [138, 169] on li "Fulfilled" at bounding box center [135, 168] width 98 height 24
type input "*********"
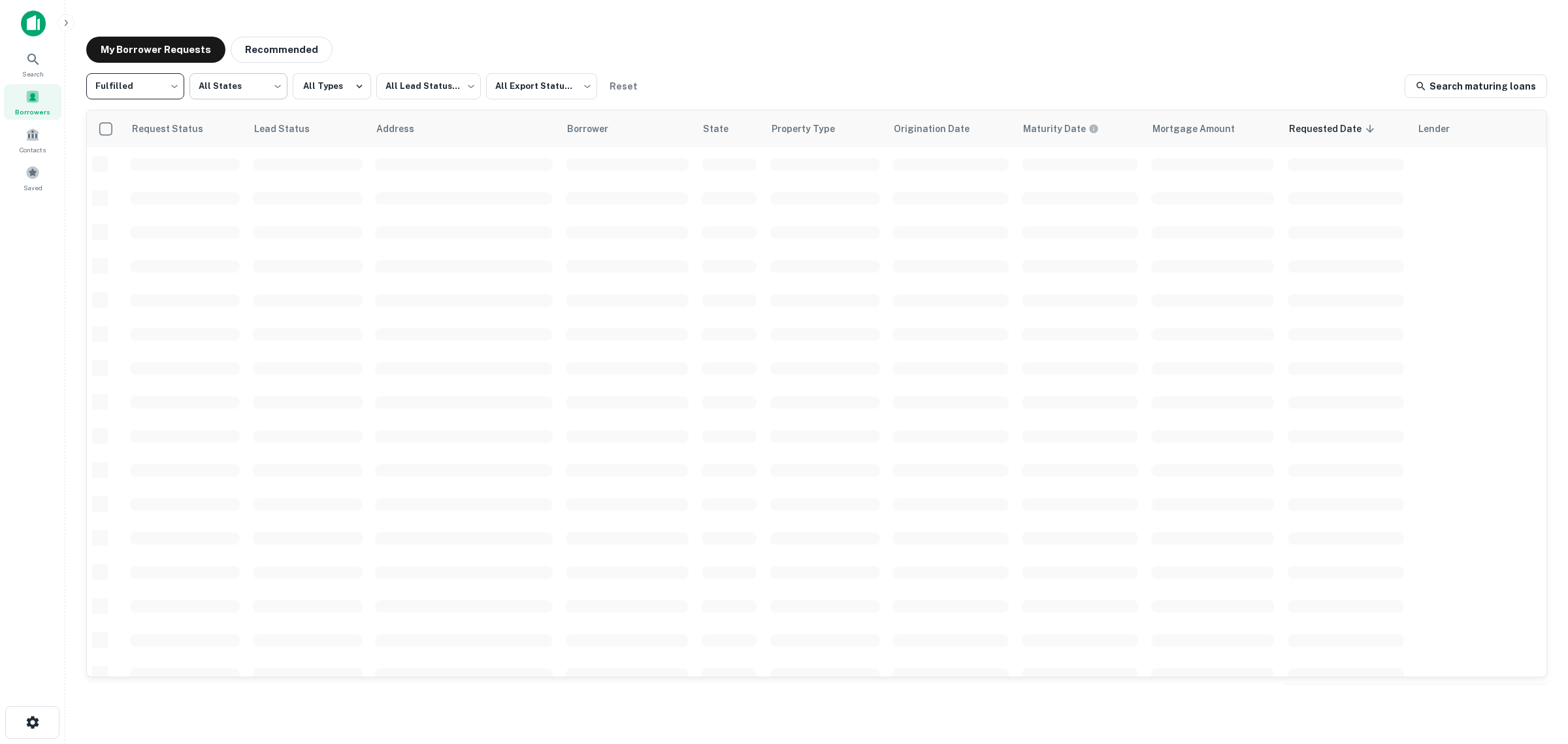
click at [239, 79] on body "**********" at bounding box center [784, 372] width 1568 height 744
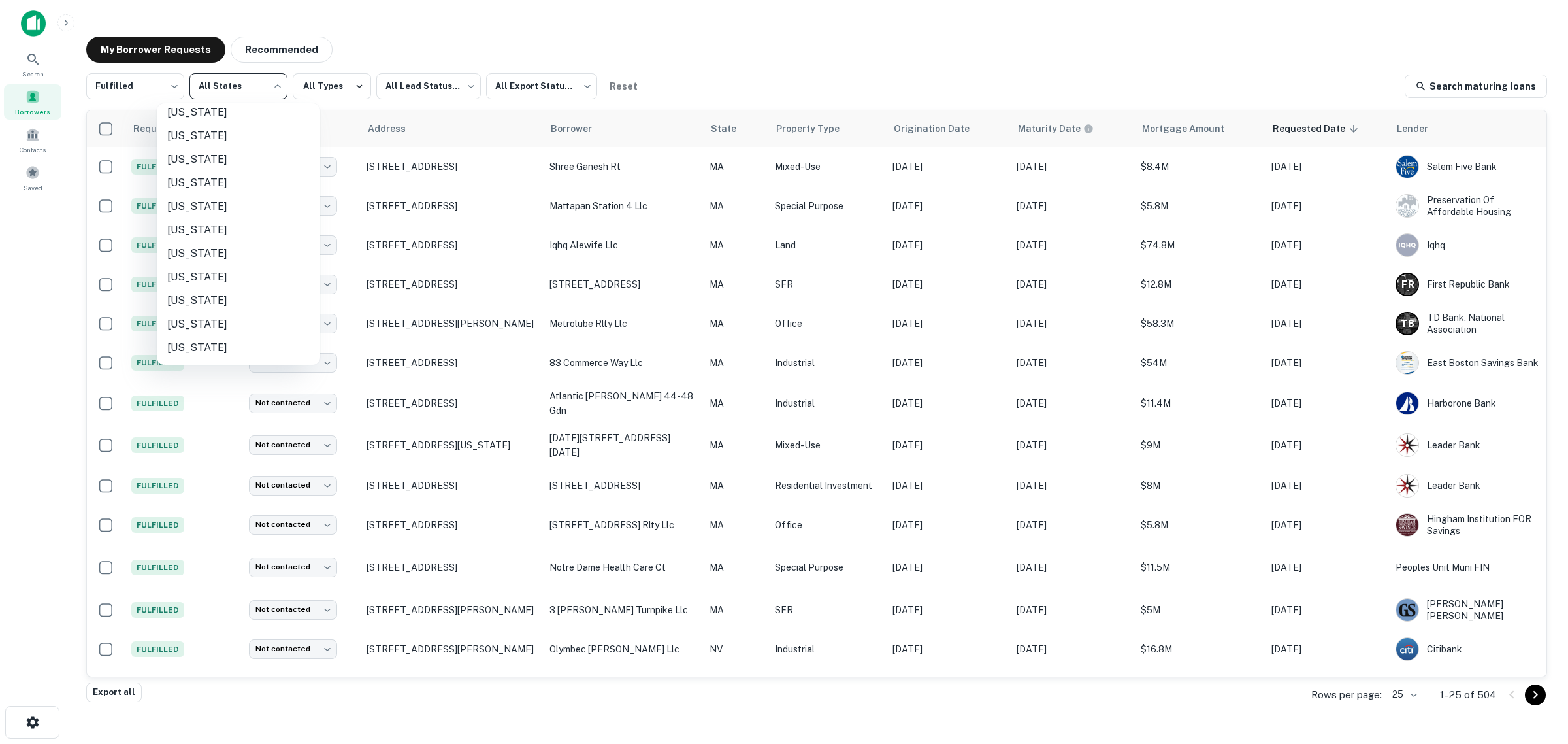
scroll to position [409, 0]
click at [213, 213] on li "Massachusetts" at bounding box center [238, 206] width 163 height 24
type input "**"
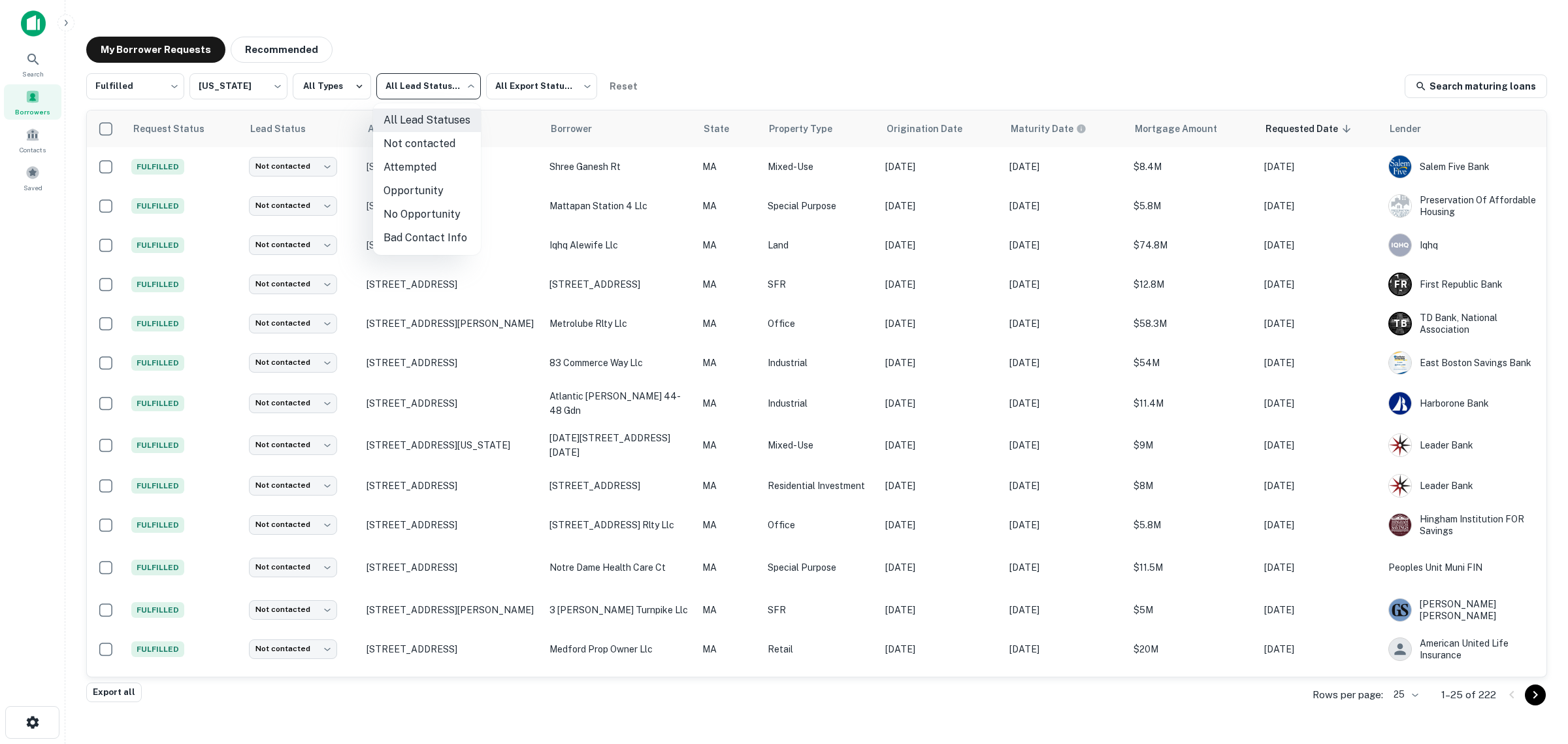
click at [415, 93] on body "Search Borrowers Contacts Saved My Borrower Requests Recommended Fulfilled ****…" at bounding box center [784, 372] width 1568 height 744
click at [450, 144] on li "Not contacted" at bounding box center [427, 144] width 108 height 24
type input "****"
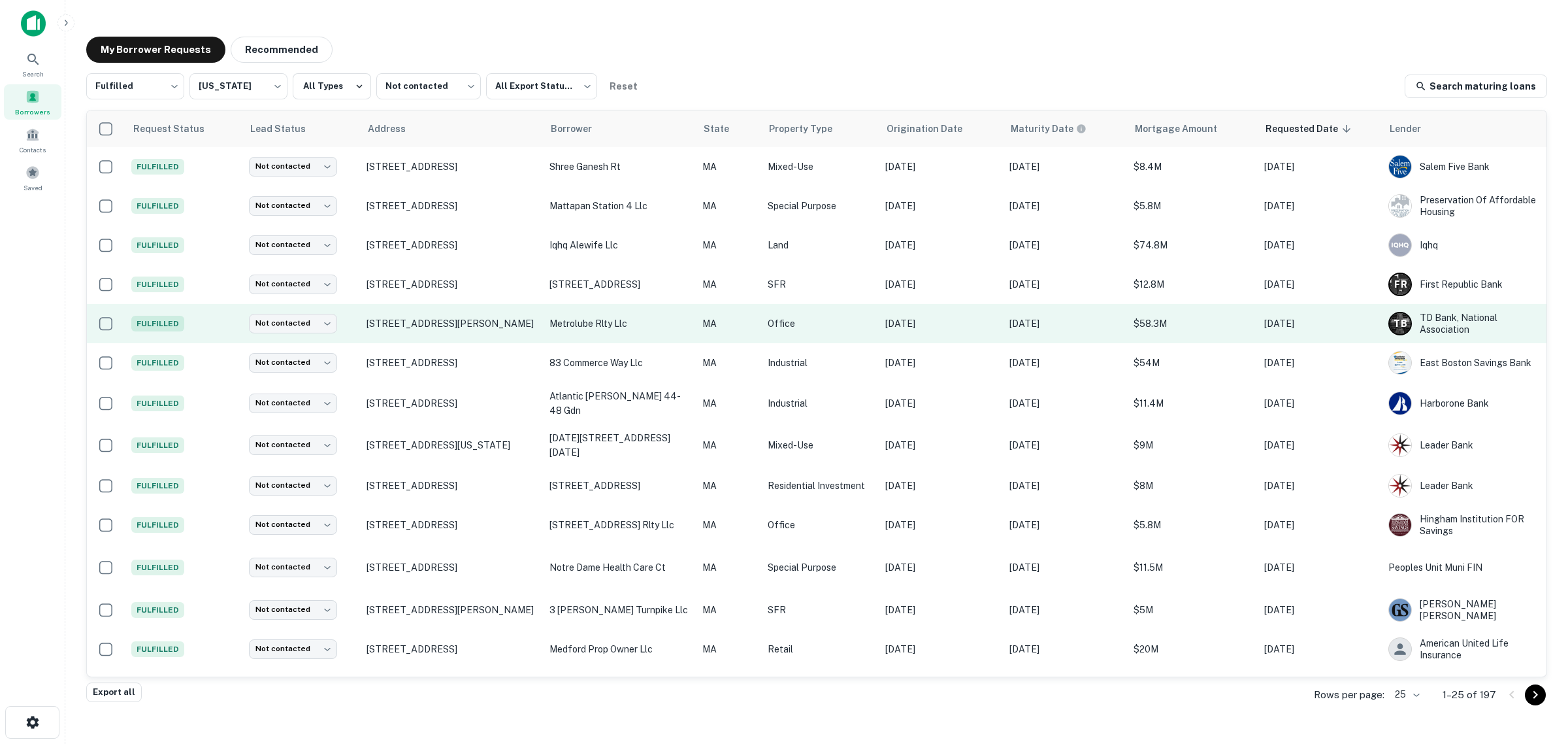
drag, startPoint x: 406, startPoint y: 337, endPoint x: 617, endPoint y: 323, distance: 211.5
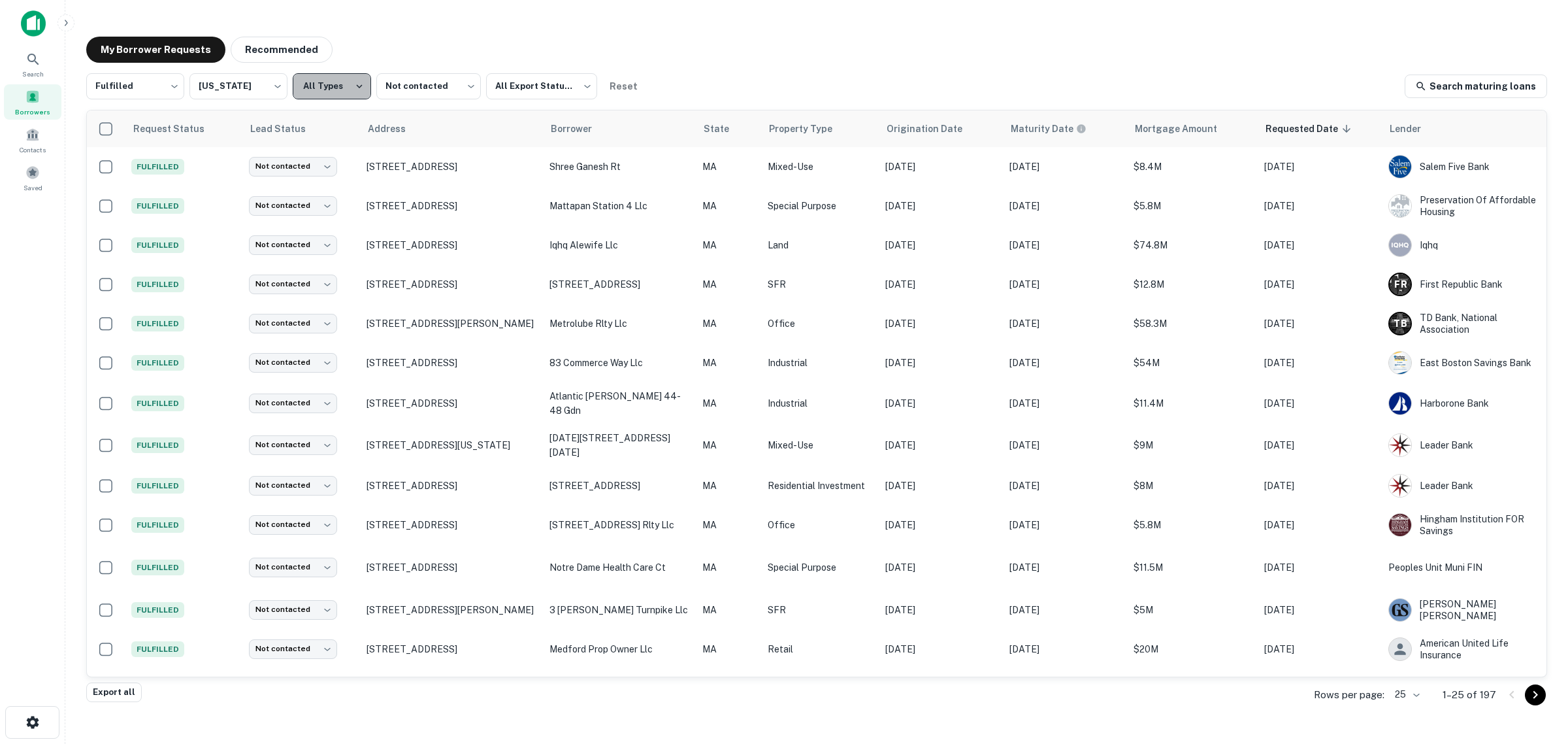
click at [333, 88] on button "All Types" at bounding box center [332, 86] width 79 height 27
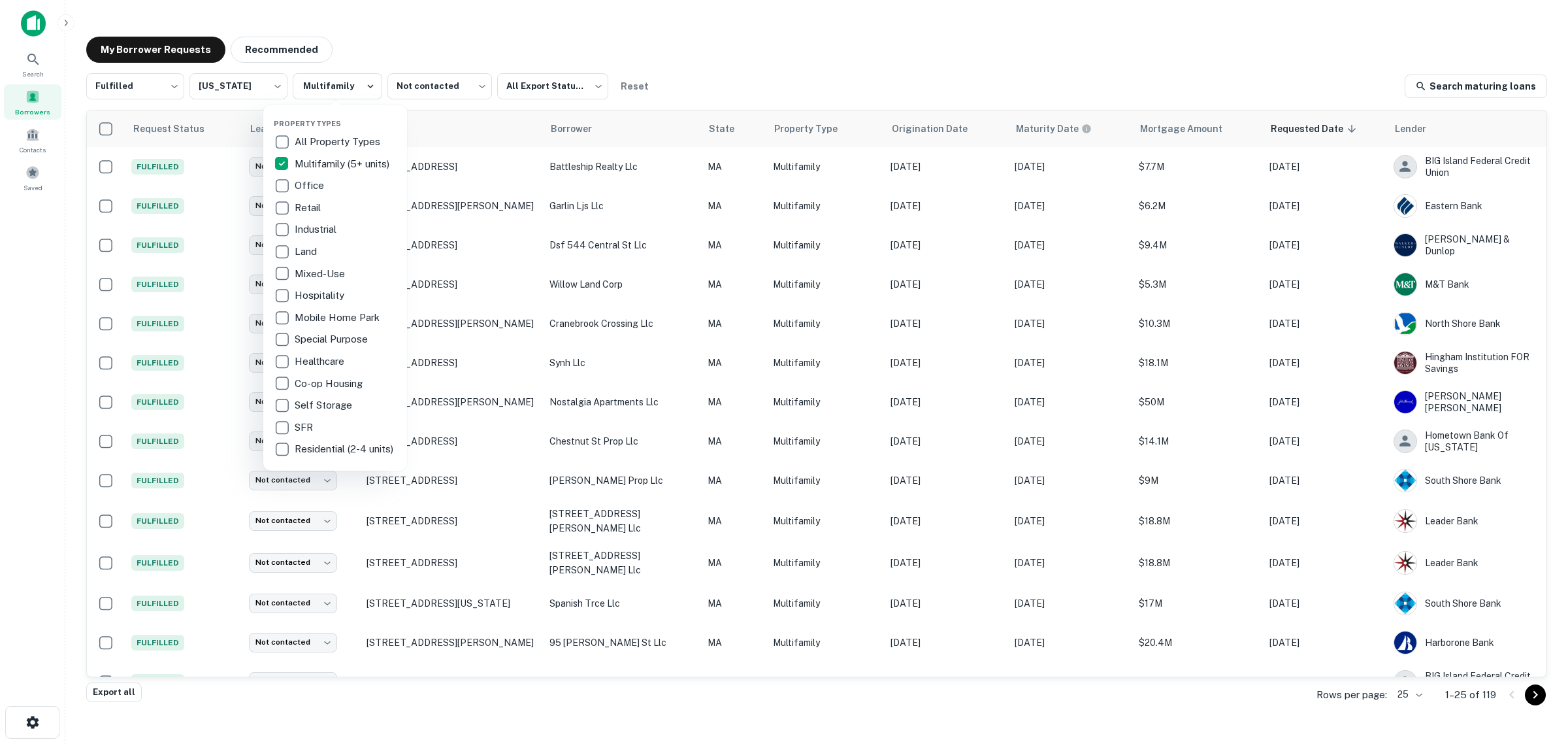
click at [875, 63] on div at bounding box center [784, 372] width 1568 height 744
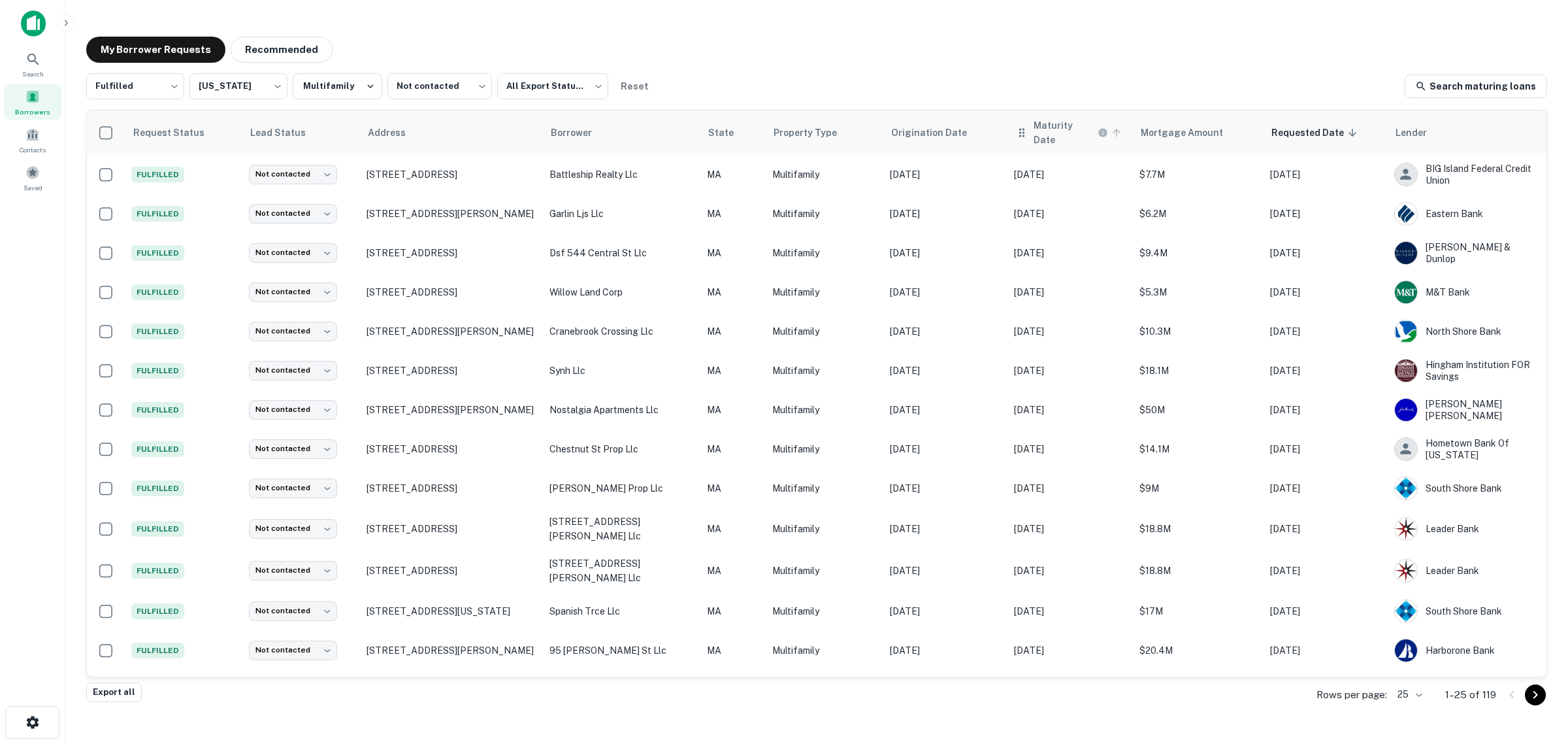
click at [1034, 123] on h6 "Maturity Date" at bounding box center [1064, 132] width 61 height 28
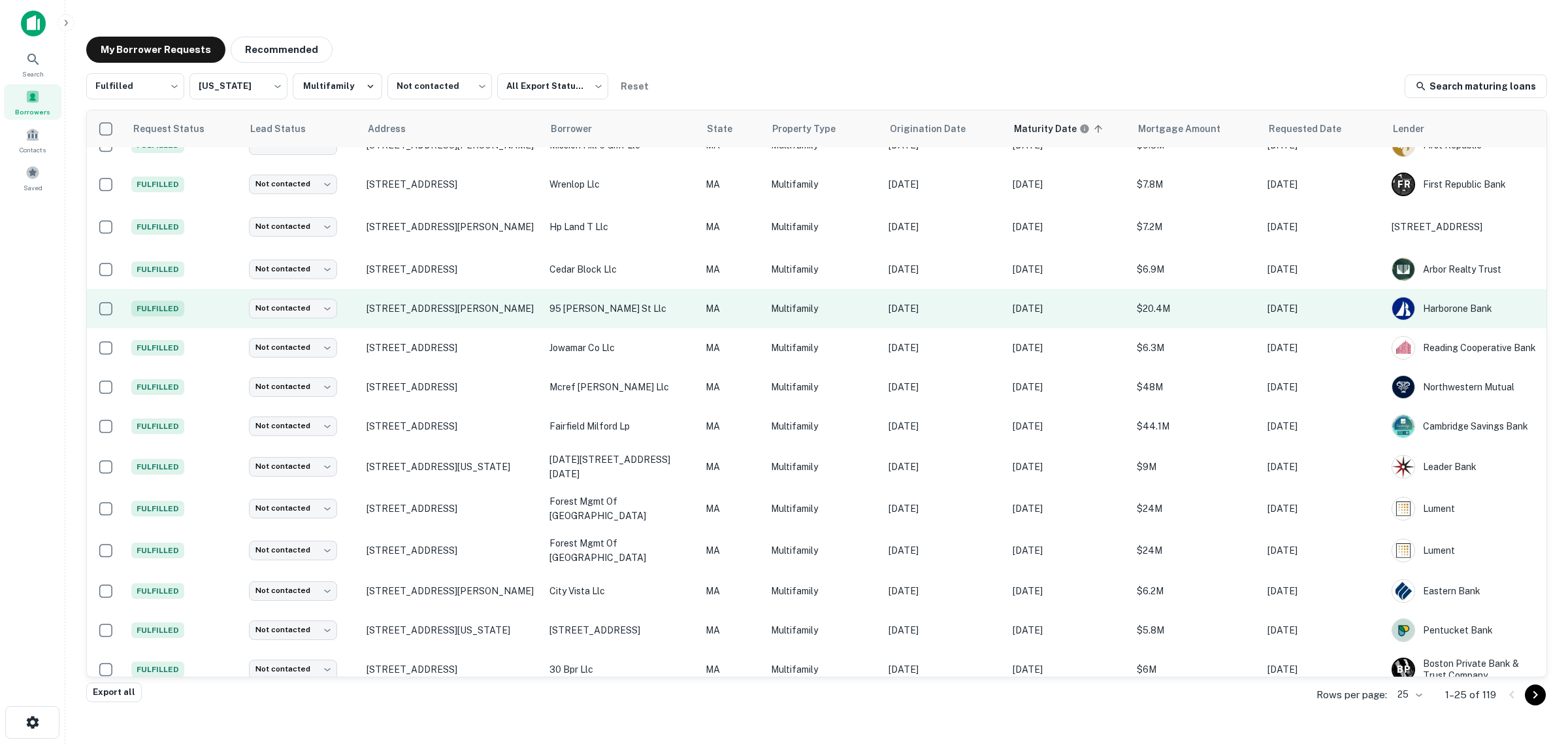
scroll to position [375, 0]
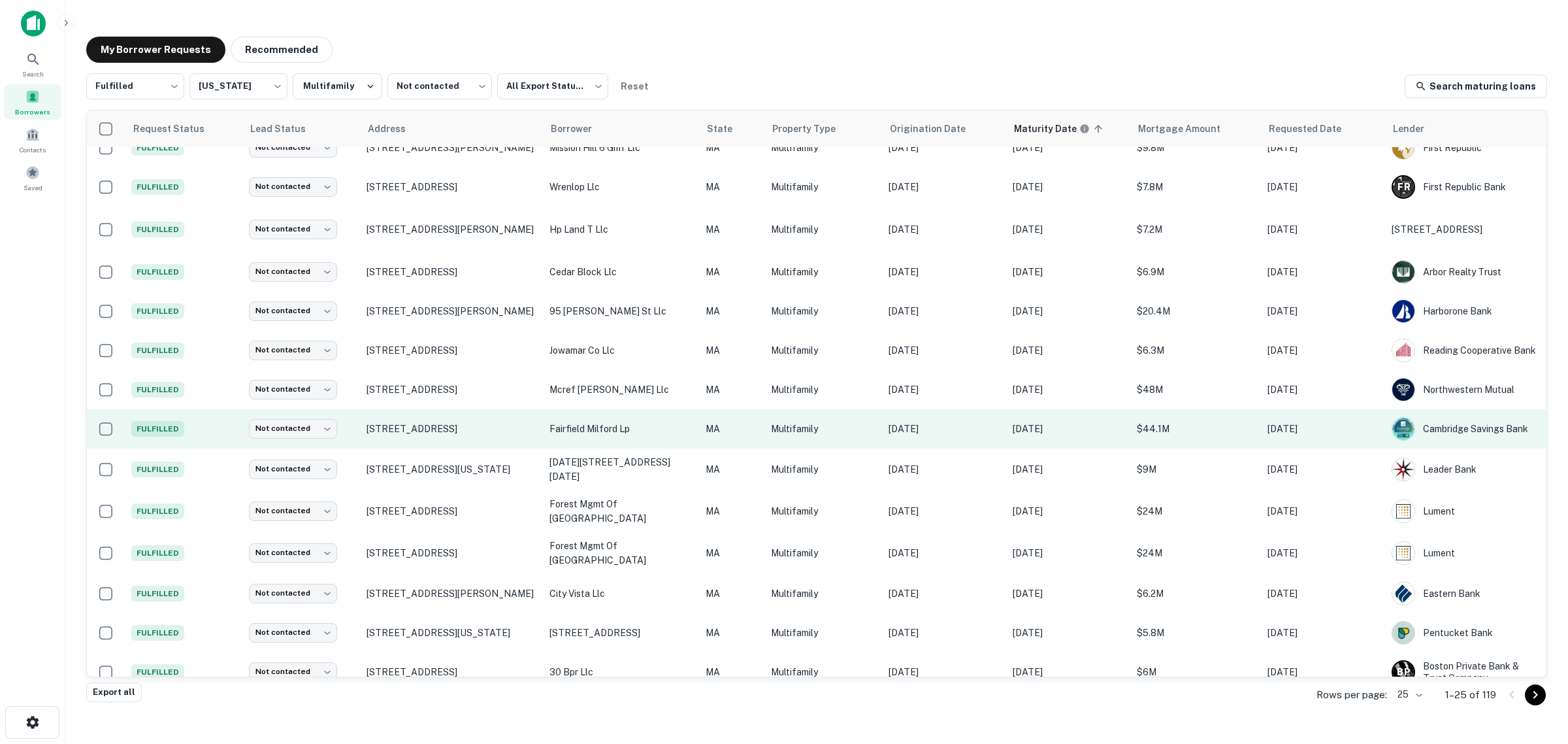
click at [613, 423] on p "fairfield milford lp" at bounding box center [621, 429] width 143 height 15
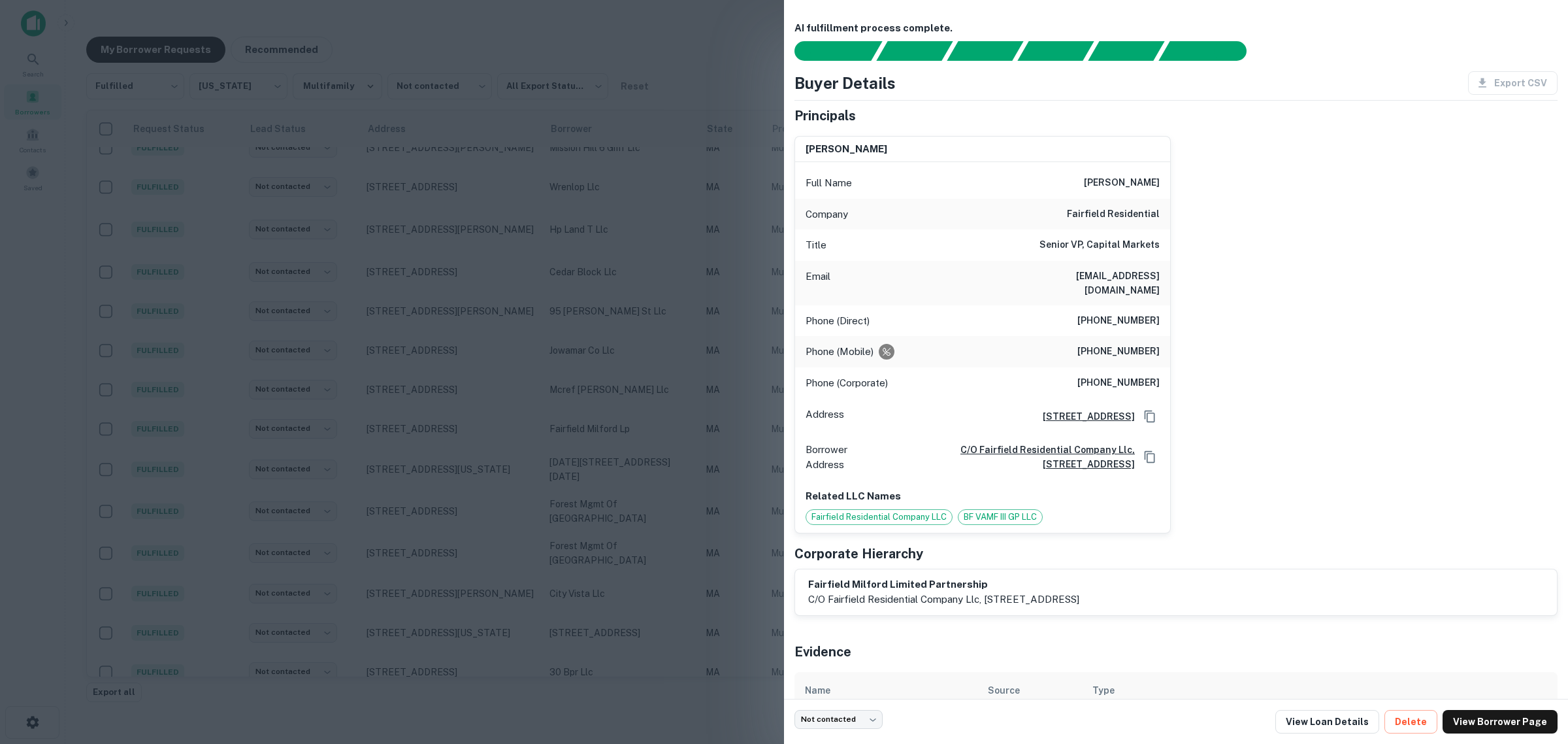
drag, startPoint x: 1157, startPoint y: 279, endPoint x: 995, endPoint y: 282, distance: 162.0
click at [995, 282] on div "Email doug_ness@fairfieldresidential.com" at bounding box center [983, 283] width 376 height 45
drag, startPoint x: 1213, startPoint y: 291, endPoint x: 1194, endPoint y: 290, distance: 19.0
click at [1213, 291] on div "douglas ness Full Name douglas ness Company fairfield residential Title Senior …" at bounding box center [1171, 329] width 774 height 408
drag, startPoint x: 989, startPoint y: 279, endPoint x: 1181, endPoint y: 284, distance: 192.1
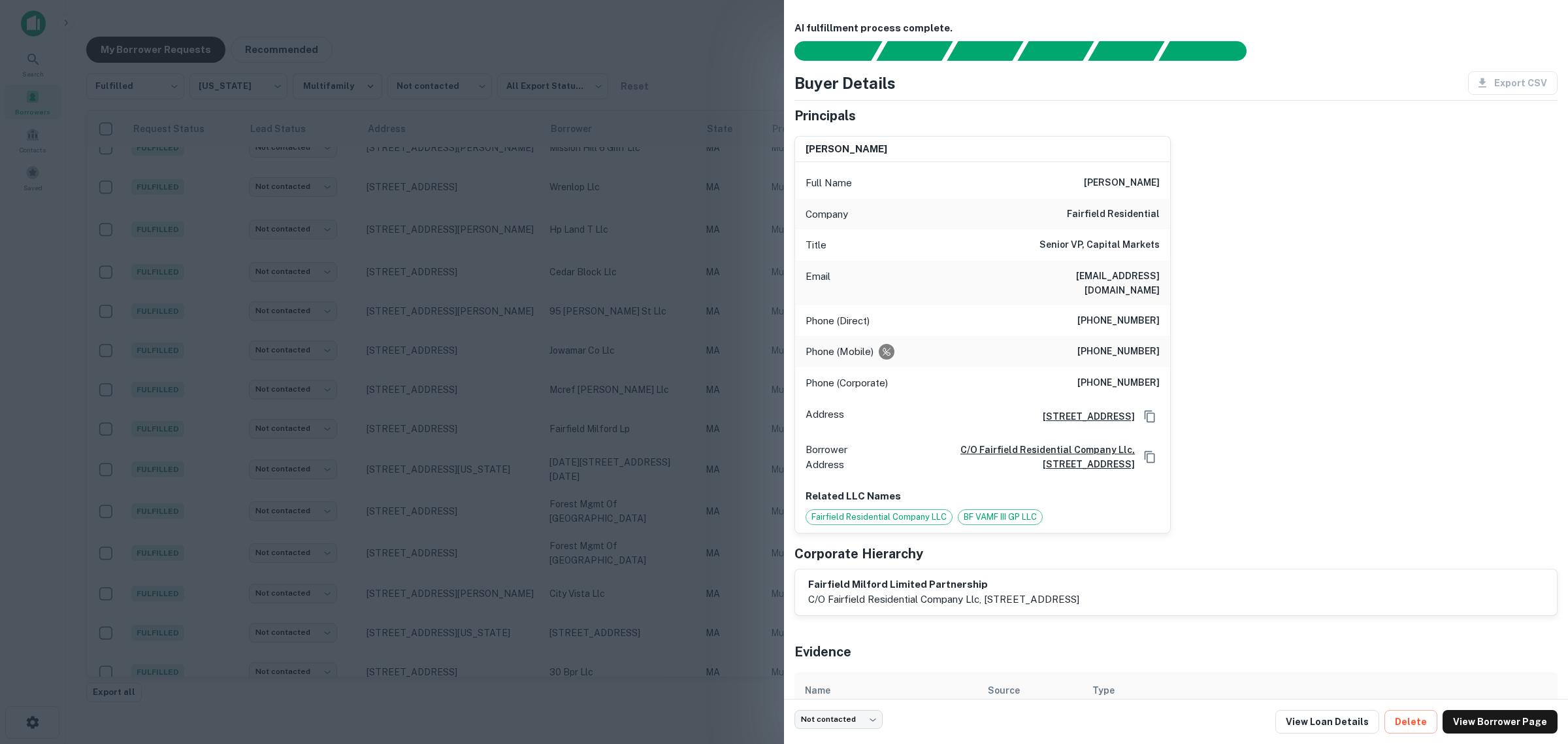
click at [1181, 284] on div "douglas ness Full Name douglas ness Company fairfield residential Title Senior …" at bounding box center [1171, 329] width 774 height 408
copy h6 "doug_ness@fairfieldresidential.com"
click at [37, 266] on div at bounding box center [784, 372] width 1568 height 744
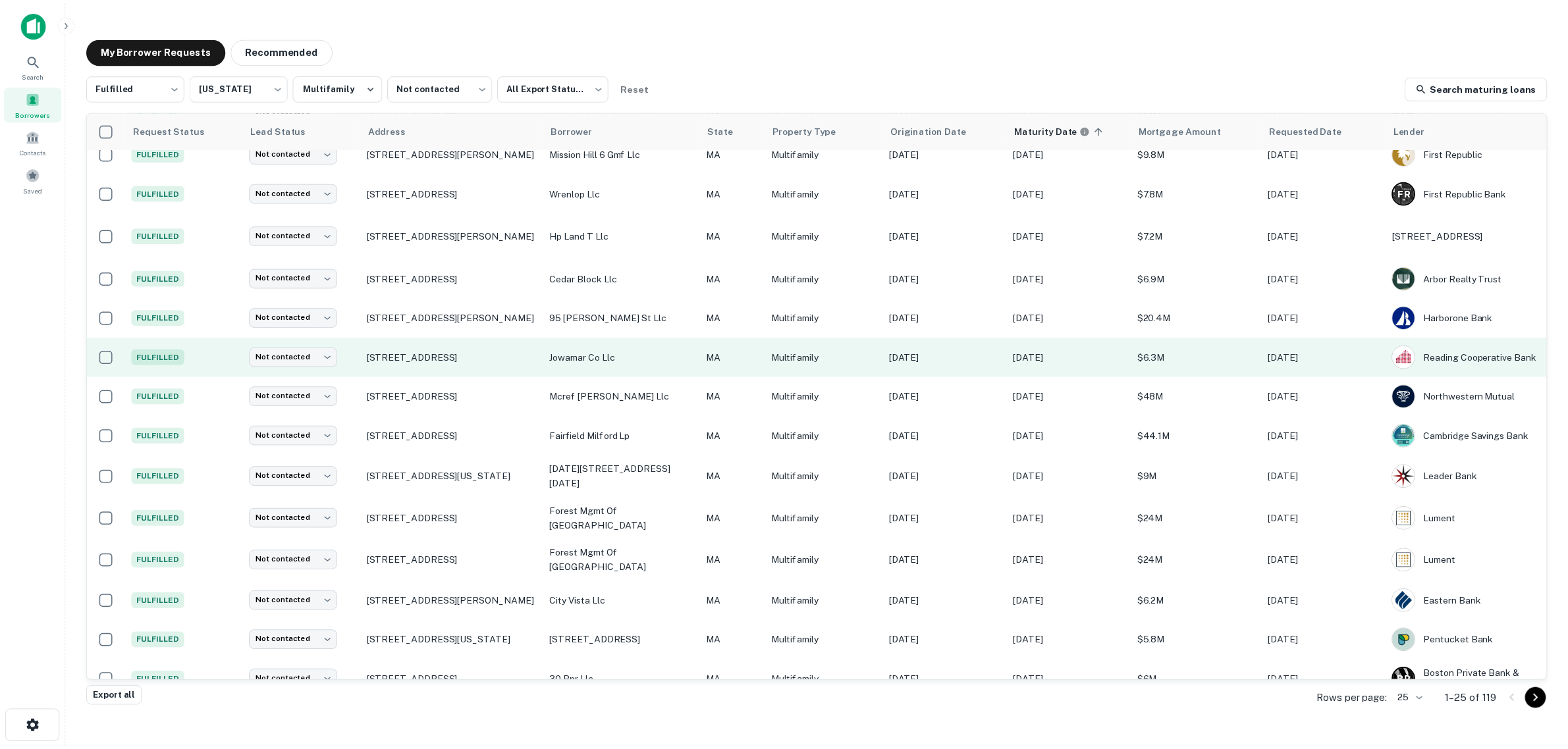
scroll to position [0, 0]
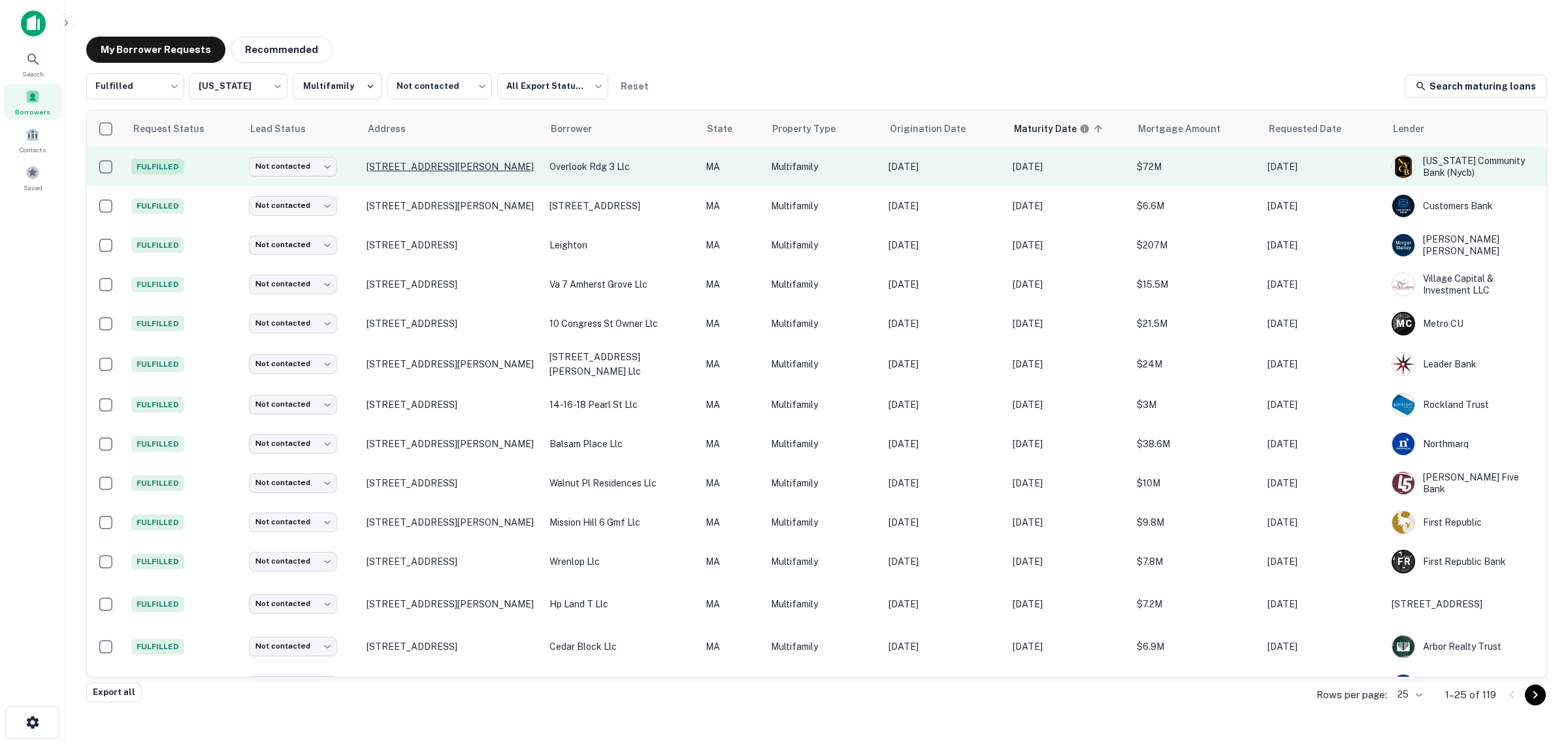
click at [463, 168] on p "51 Overlook Ridge Dr Malden, MA 02148" at bounding box center [452, 167] width 170 height 12
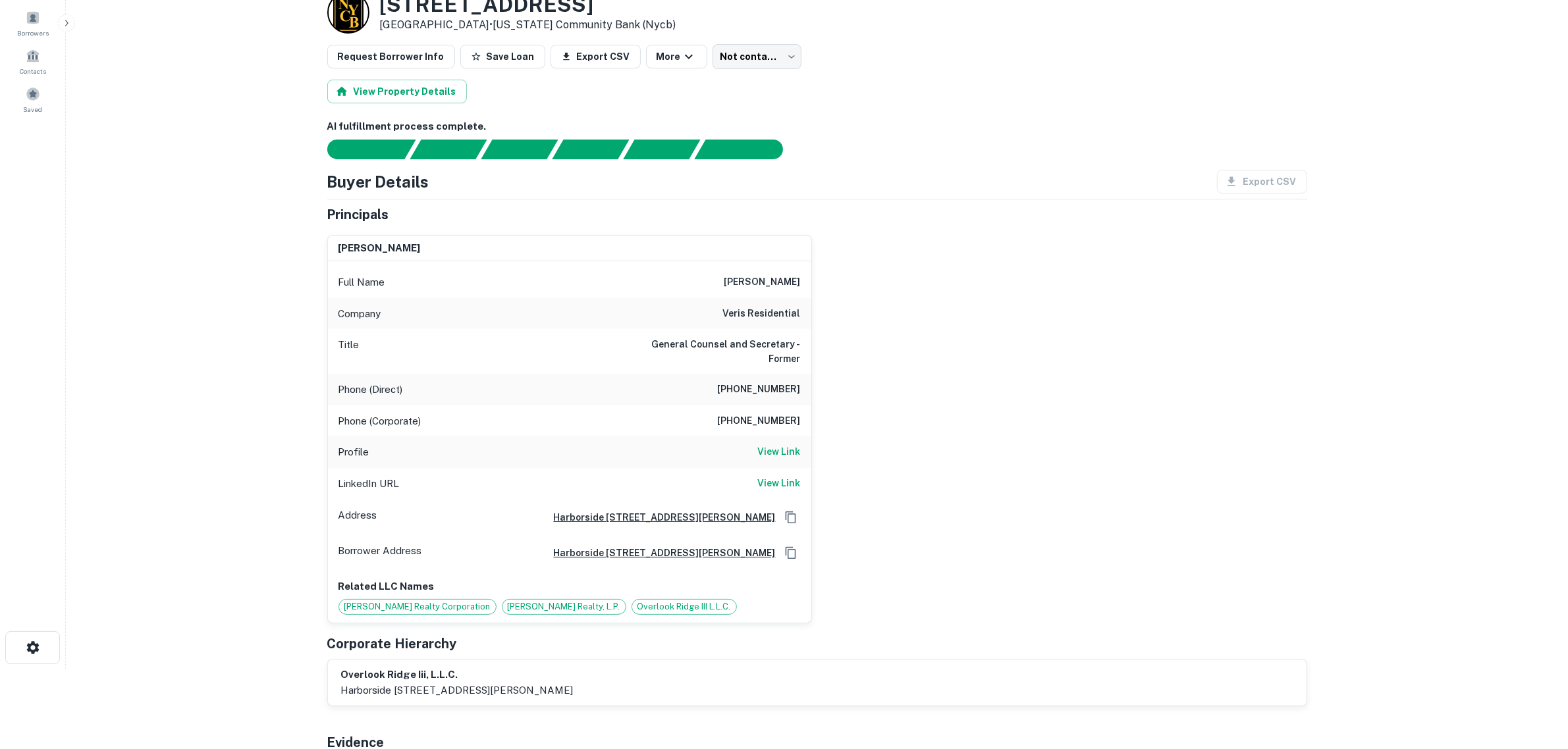
scroll to position [82, 0]
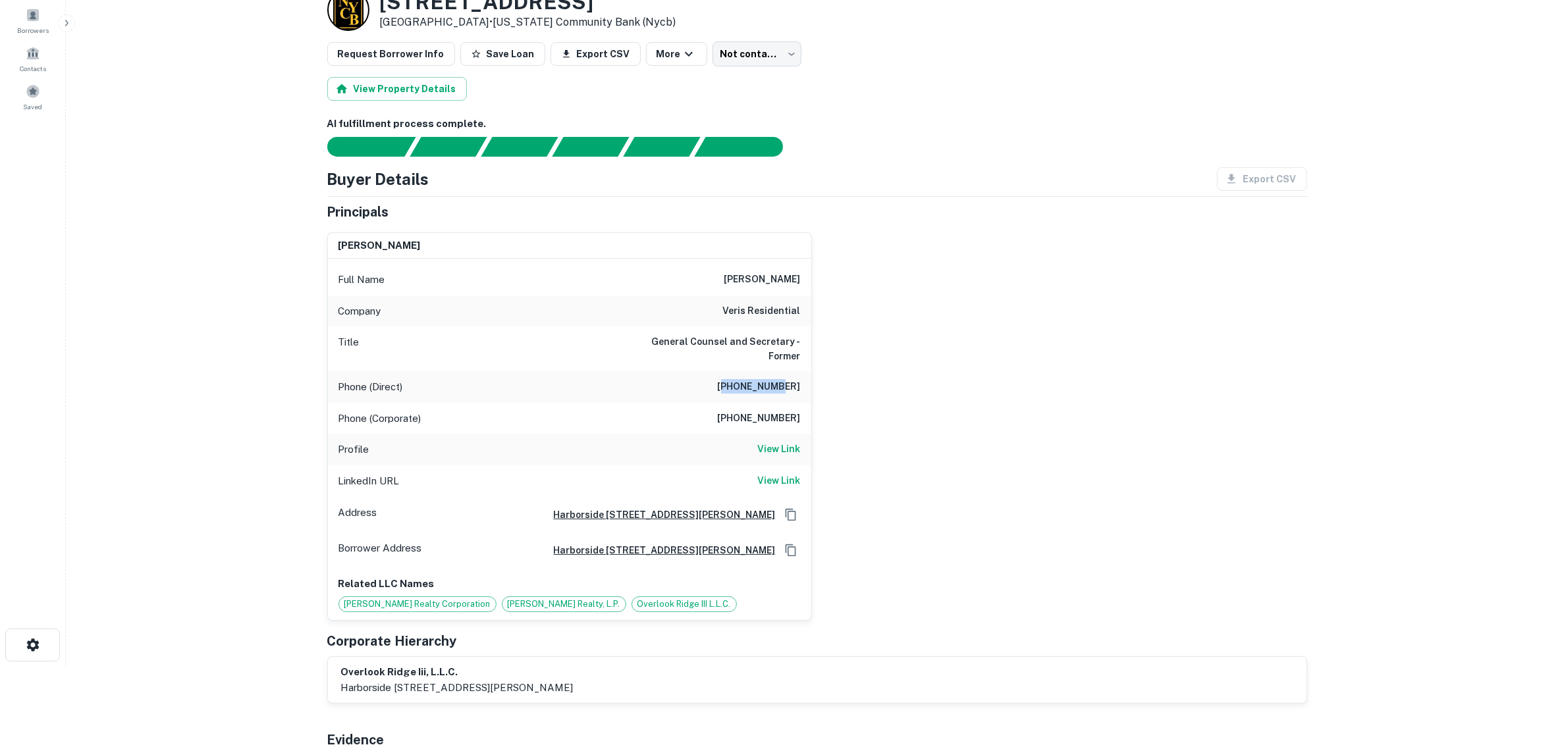
drag, startPoint x: 739, startPoint y: 386, endPoint x: 784, endPoint y: 392, distance: 45.4
click at [784, 392] on h6 "(732) 590-1517" at bounding box center [760, 386] width 83 height 16
click at [666, 343] on h6 "General Counsel and Secretary - Former" at bounding box center [721, 348] width 158 height 29
drag, startPoint x: 646, startPoint y: 343, endPoint x: 796, endPoint y: 357, distance: 150.7
click at [796, 357] on h6 "General Counsel and Secretary - Former" at bounding box center [721, 348] width 158 height 29
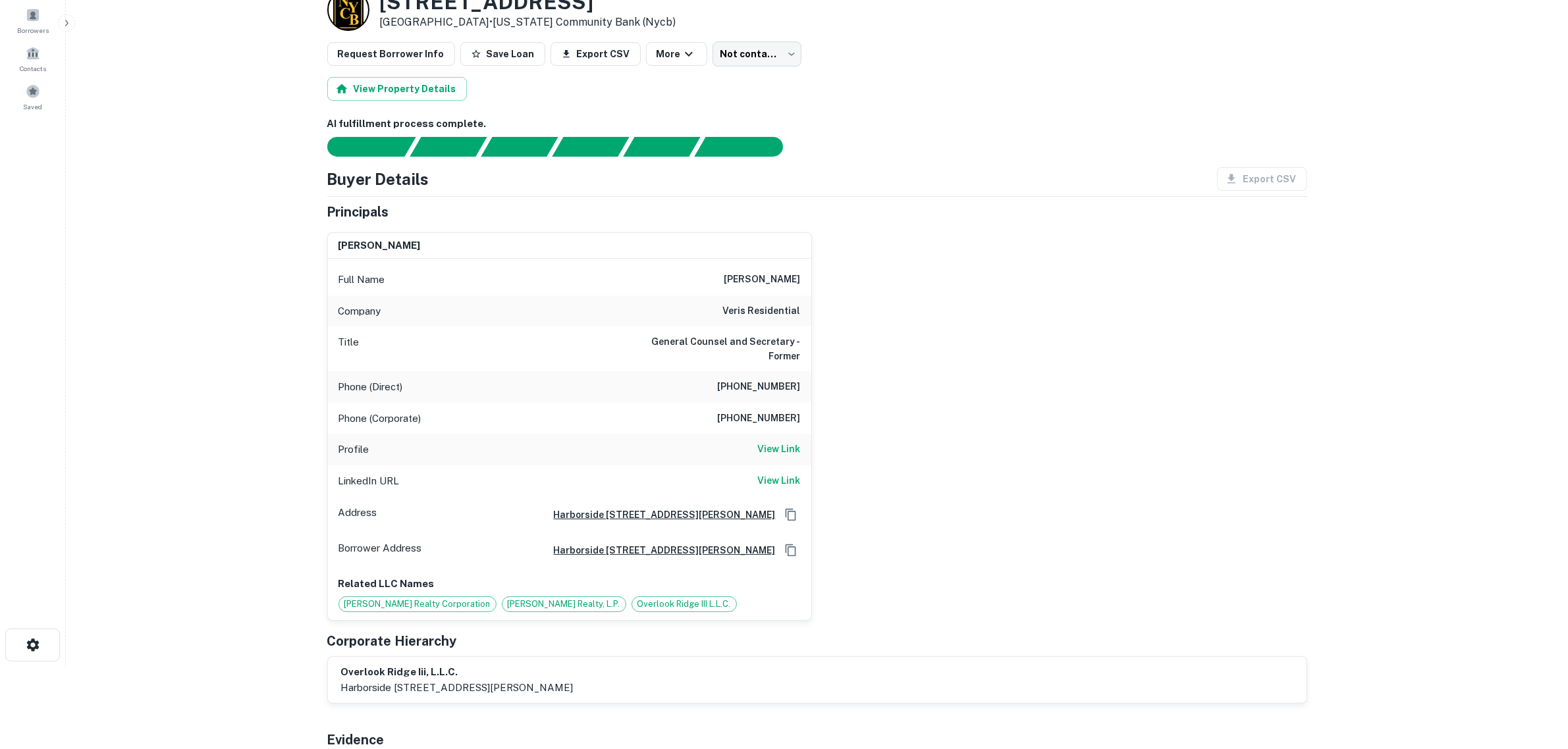
click at [818, 362] on div "gary t. wagner Full Name gary t. wagner Company veris residential Title General…" at bounding box center [811, 421] width 990 height 398
drag, startPoint x: 798, startPoint y: 354, endPoint x: 739, endPoint y: 344, distance: 59.8
click at [739, 344] on h6 "General Counsel and Secretary - Former" at bounding box center [721, 348] width 158 height 29
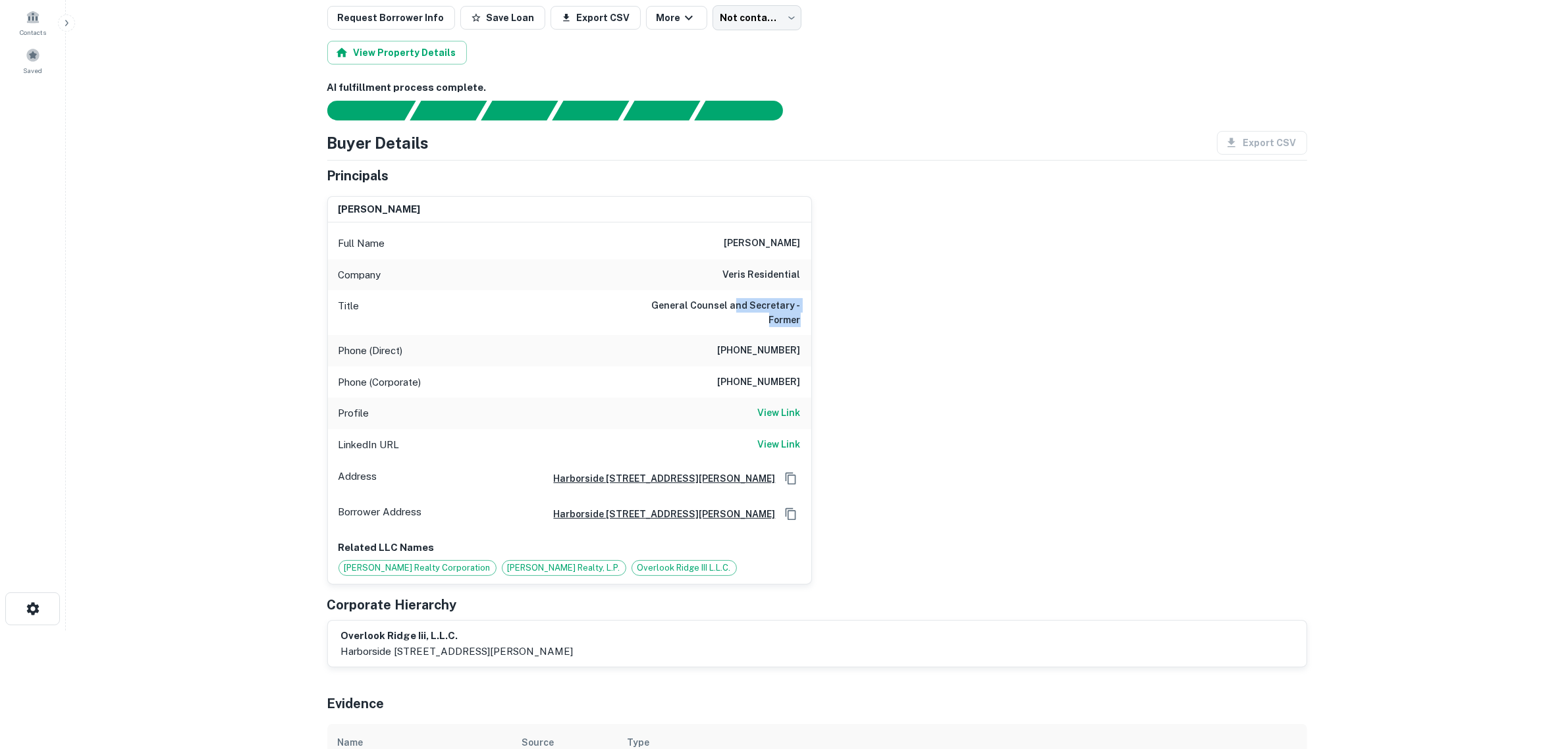
scroll to position [164, 0]
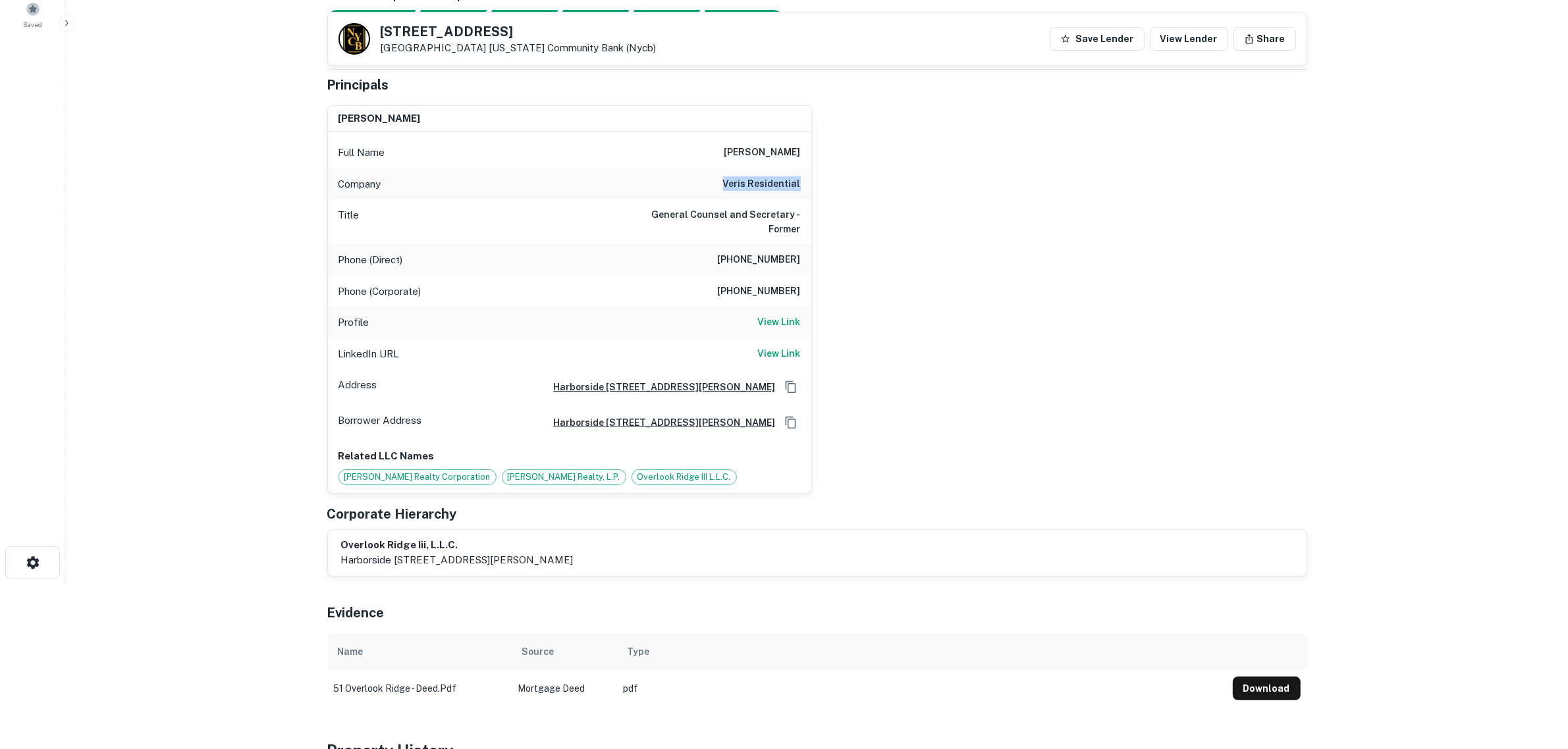
drag, startPoint x: 722, startPoint y: 189, endPoint x: 811, endPoint y: 191, distance: 89.0
click at [811, 191] on div "gary t. wagner Full Name gary t. wagner Company veris residential Title General…" at bounding box center [569, 299] width 485 height 388
copy h6 "veris residential"
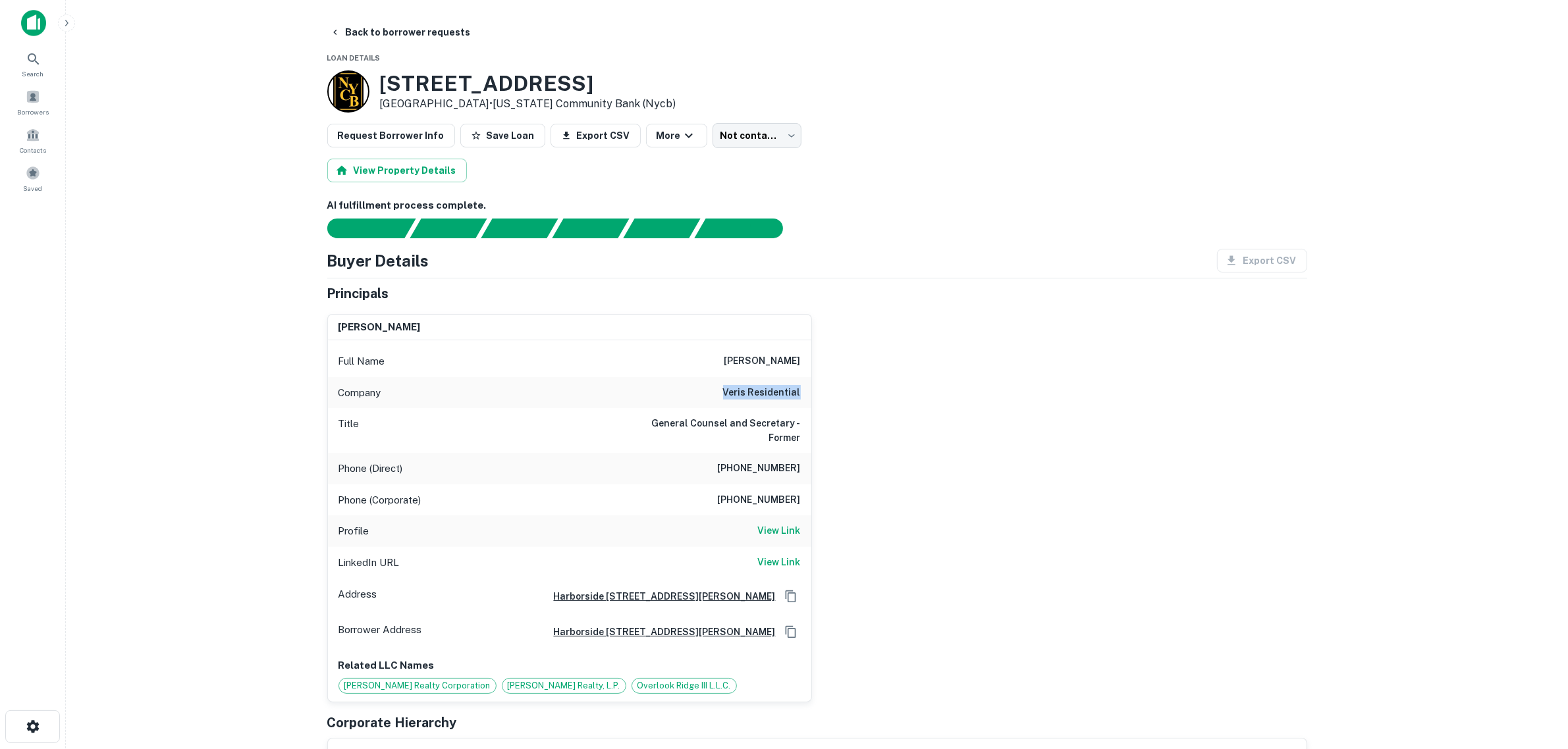
scroll to position [0, 0]
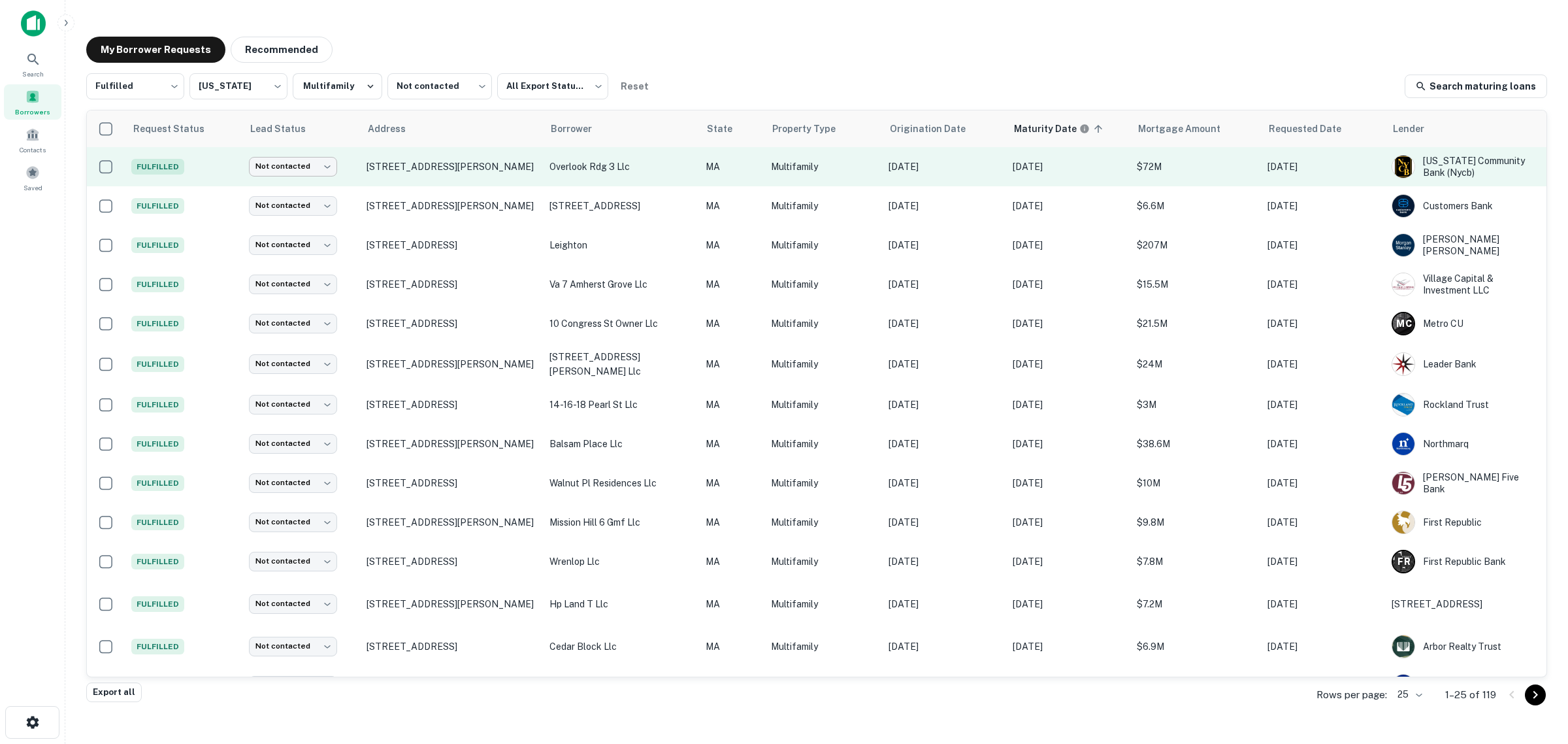
click at [318, 170] on body "Search Borrowers Contacts Saved My Borrower Requests Recommended Fulfilled ****…" at bounding box center [784, 372] width 1568 height 744
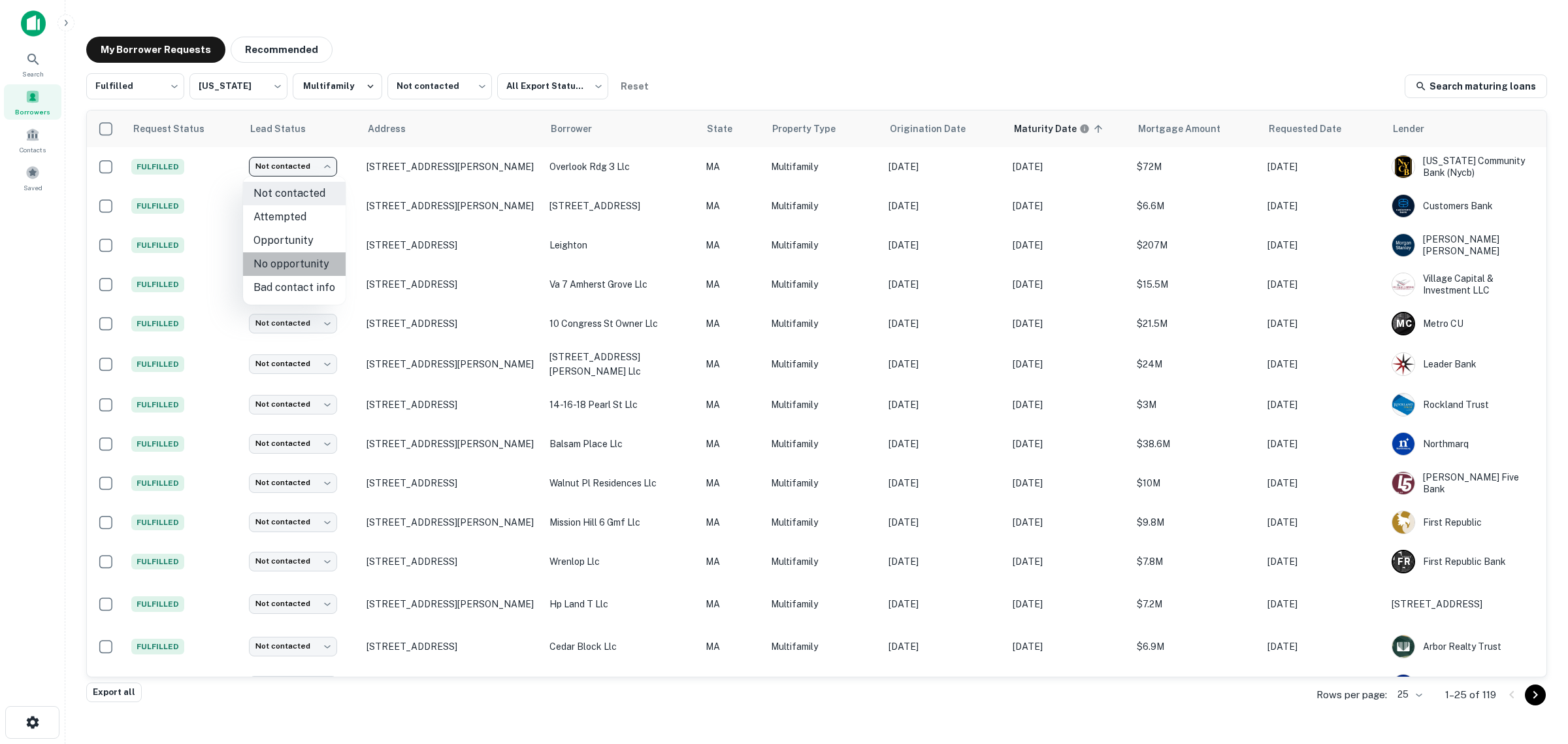
click at [311, 261] on li "No opportunity" at bounding box center [294, 264] width 103 height 24
type input "**********"
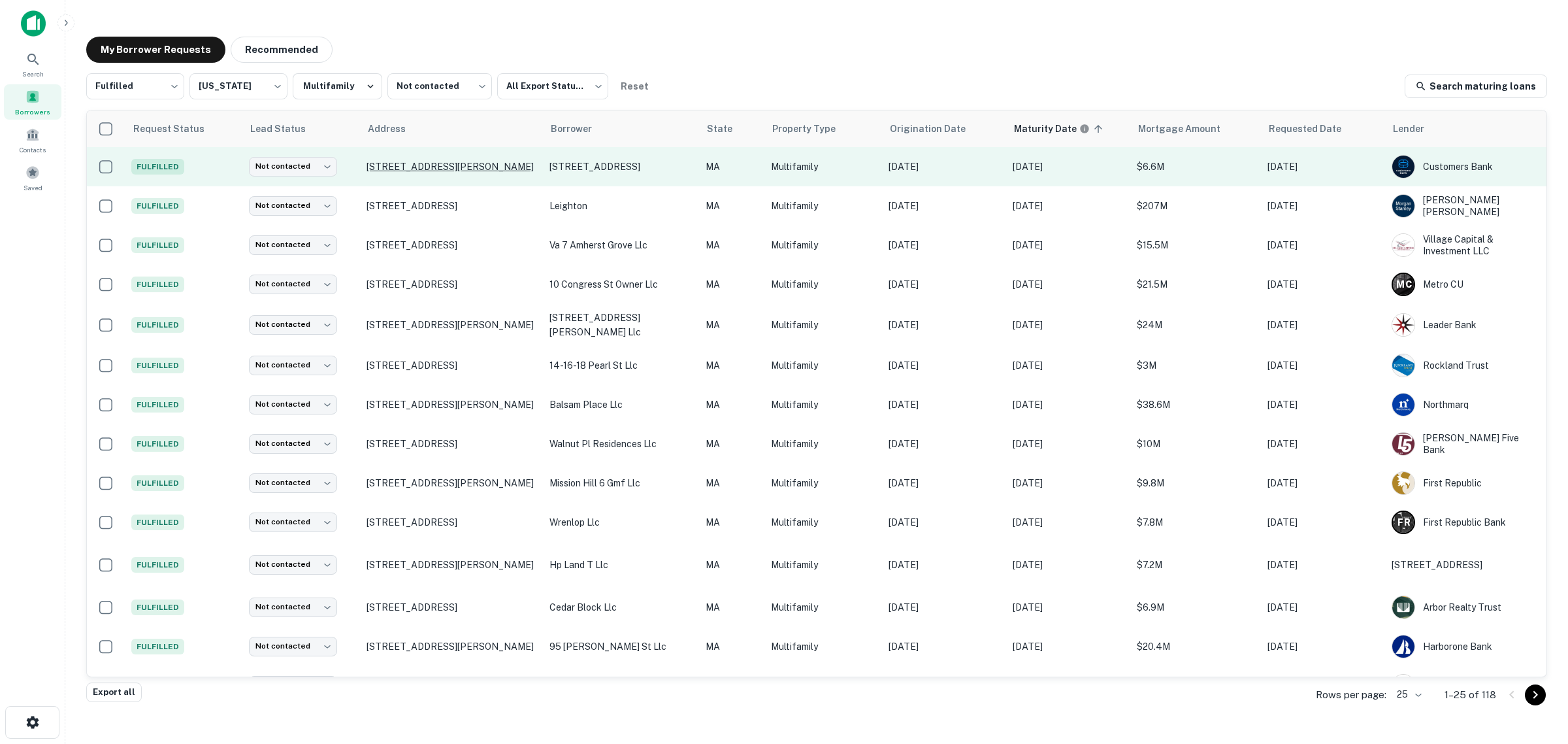
click at [431, 167] on p "78 Bragdon St Roxbury, MA 02119" at bounding box center [452, 167] width 170 height 12
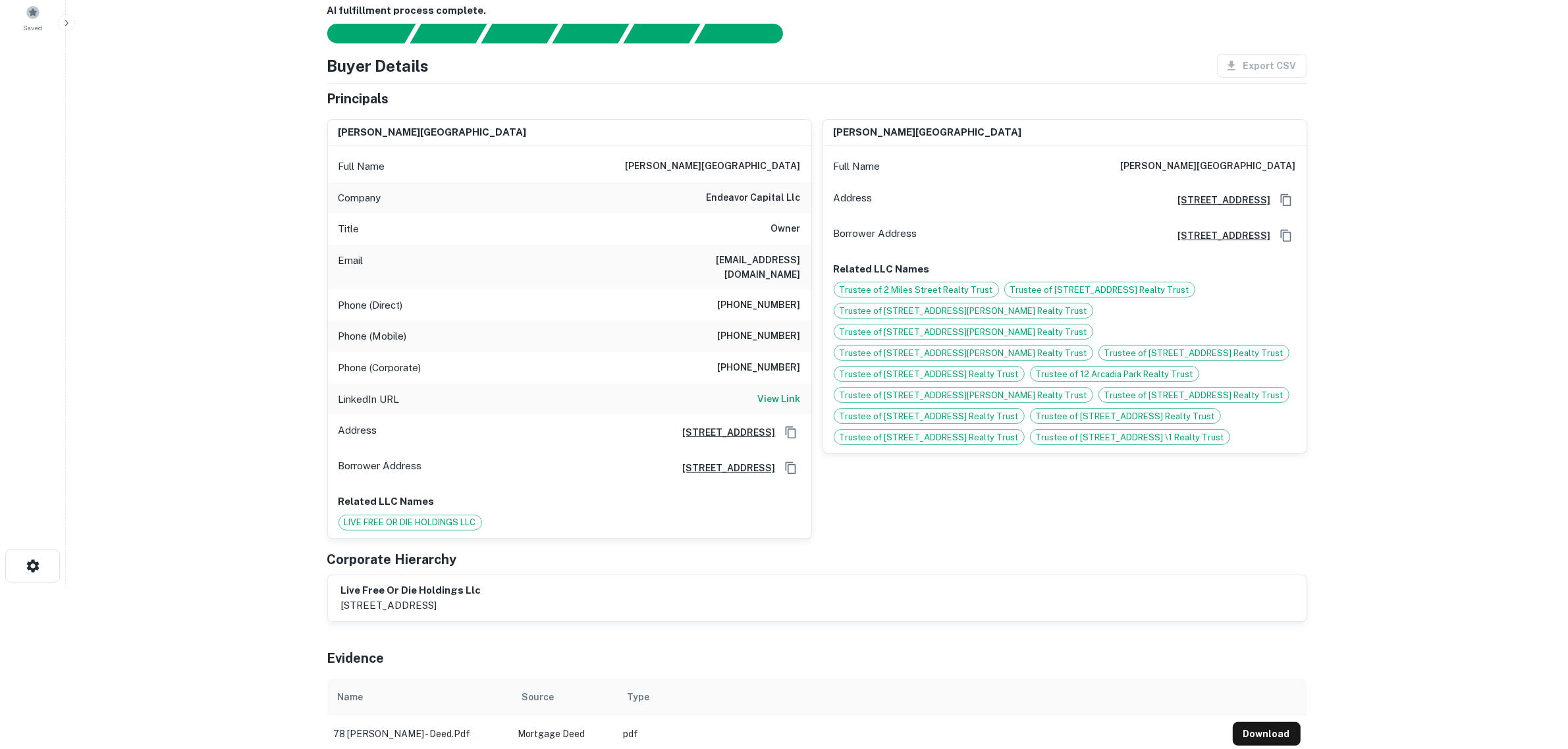
scroll to position [164, 0]
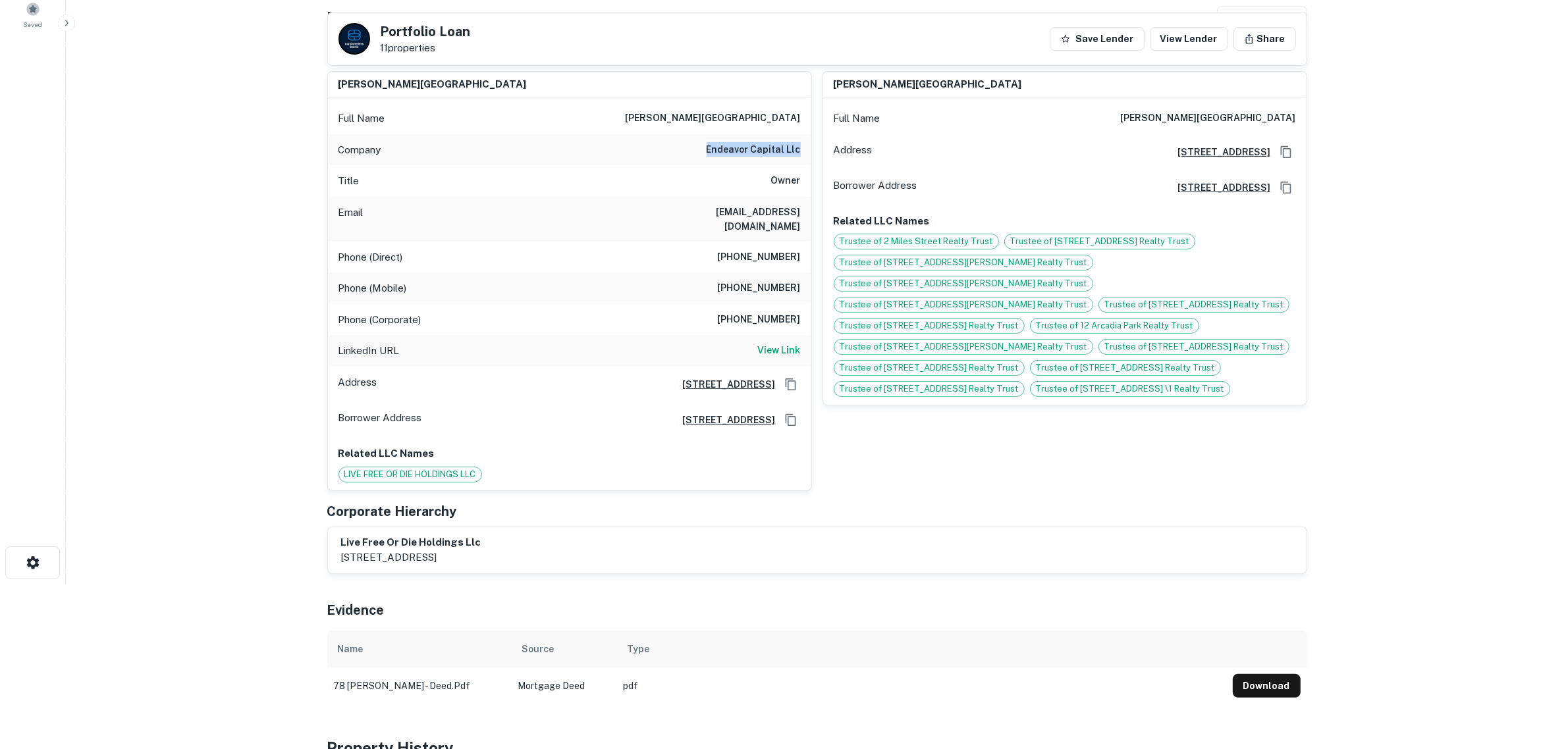
drag, startPoint x: 707, startPoint y: 149, endPoint x: 807, endPoint y: 146, distance: 100.0
click at [807, 146] on div "Company endeavor capital llc" at bounding box center [569, 150] width 484 height 31
copy h6 "endeavor capital llc"
click at [712, 220] on h6 "kstenhouse@endeavor.com" at bounding box center [721, 219] width 158 height 29
drag, startPoint x: 712, startPoint y: 275, endPoint x: 801, endPoint y: 279, distance: 89.1
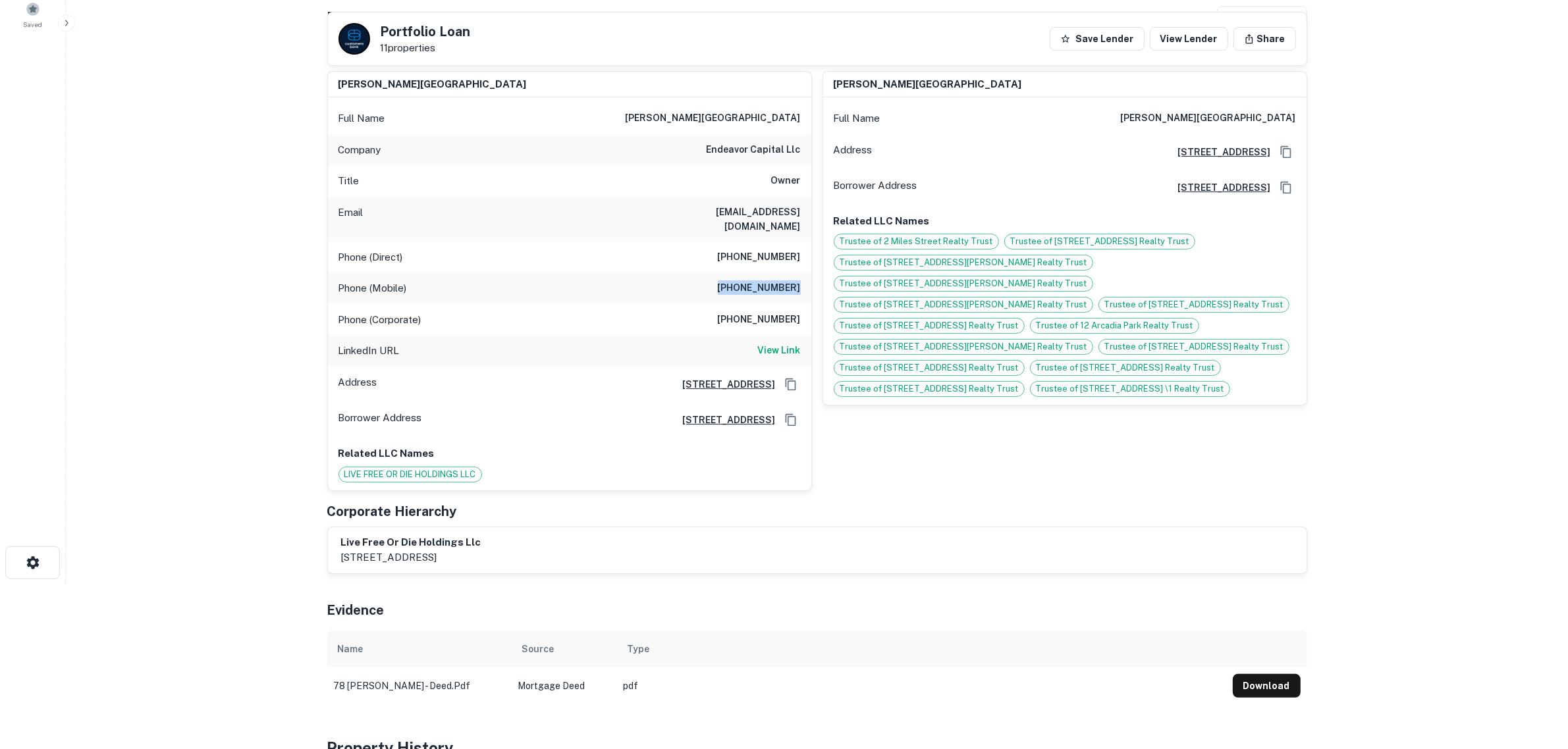
click at [801, 279] on div "Phone (Mobile) (787) 975-9003" at bounding box center [569, 288] width 484 height 31
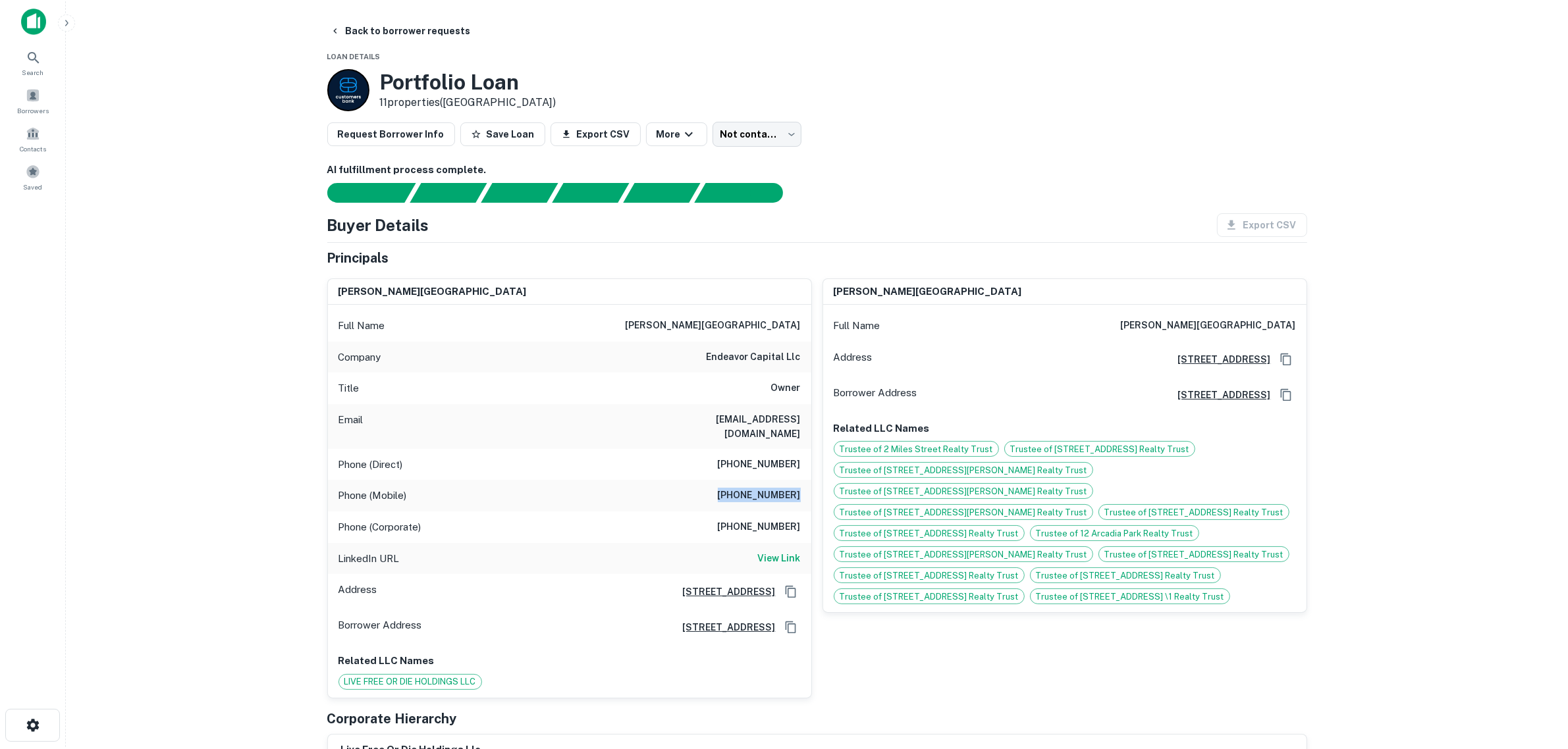
scroll to position [0, 0]
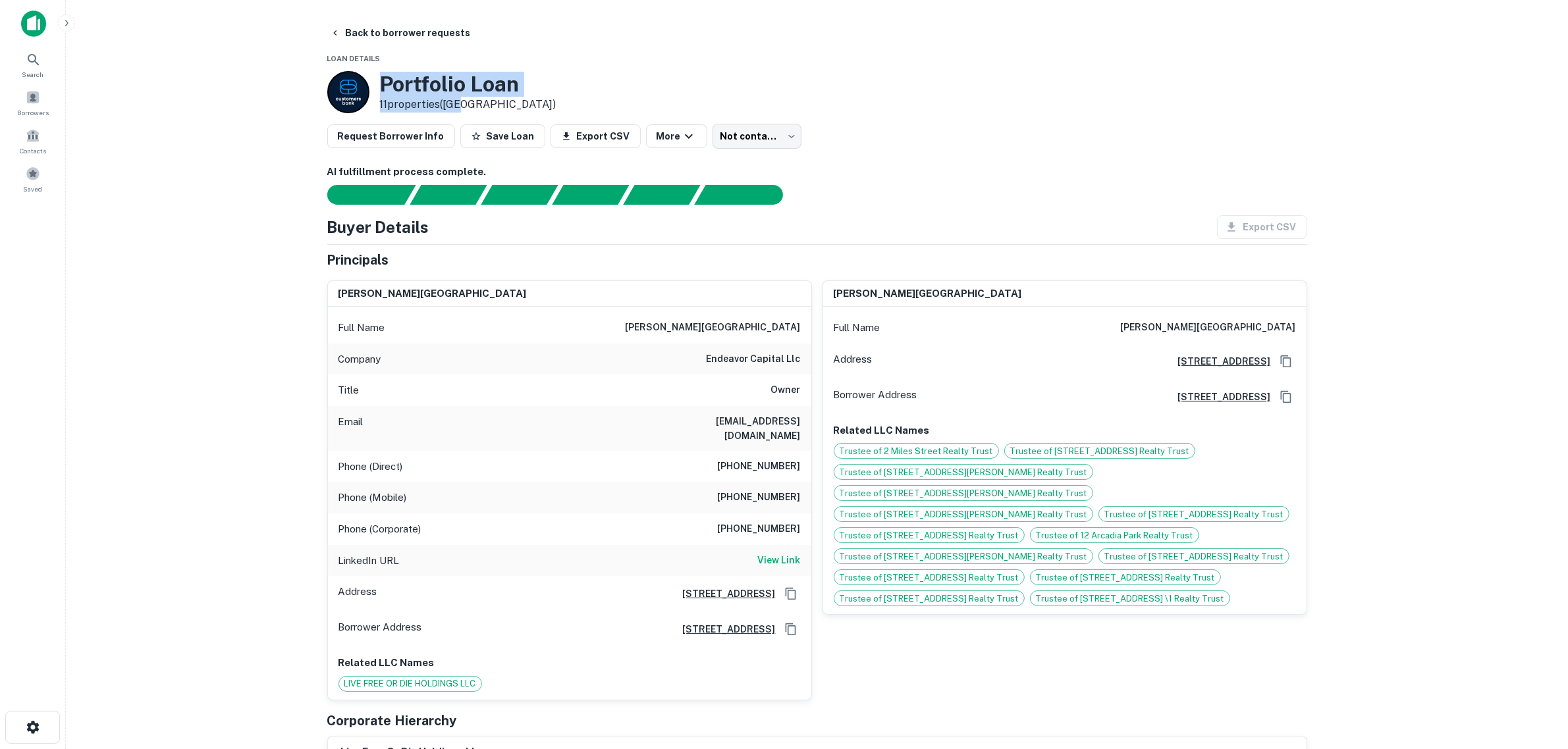
drag, startPoint x: 474, startPoint y: 103, endPoint x: 365, endPoint y: 89, distance: 109.9
click at [365, 89] on div "Portfolio Loan 11 properties (MA)" at bounding box center [442, 92] width 229 height 42
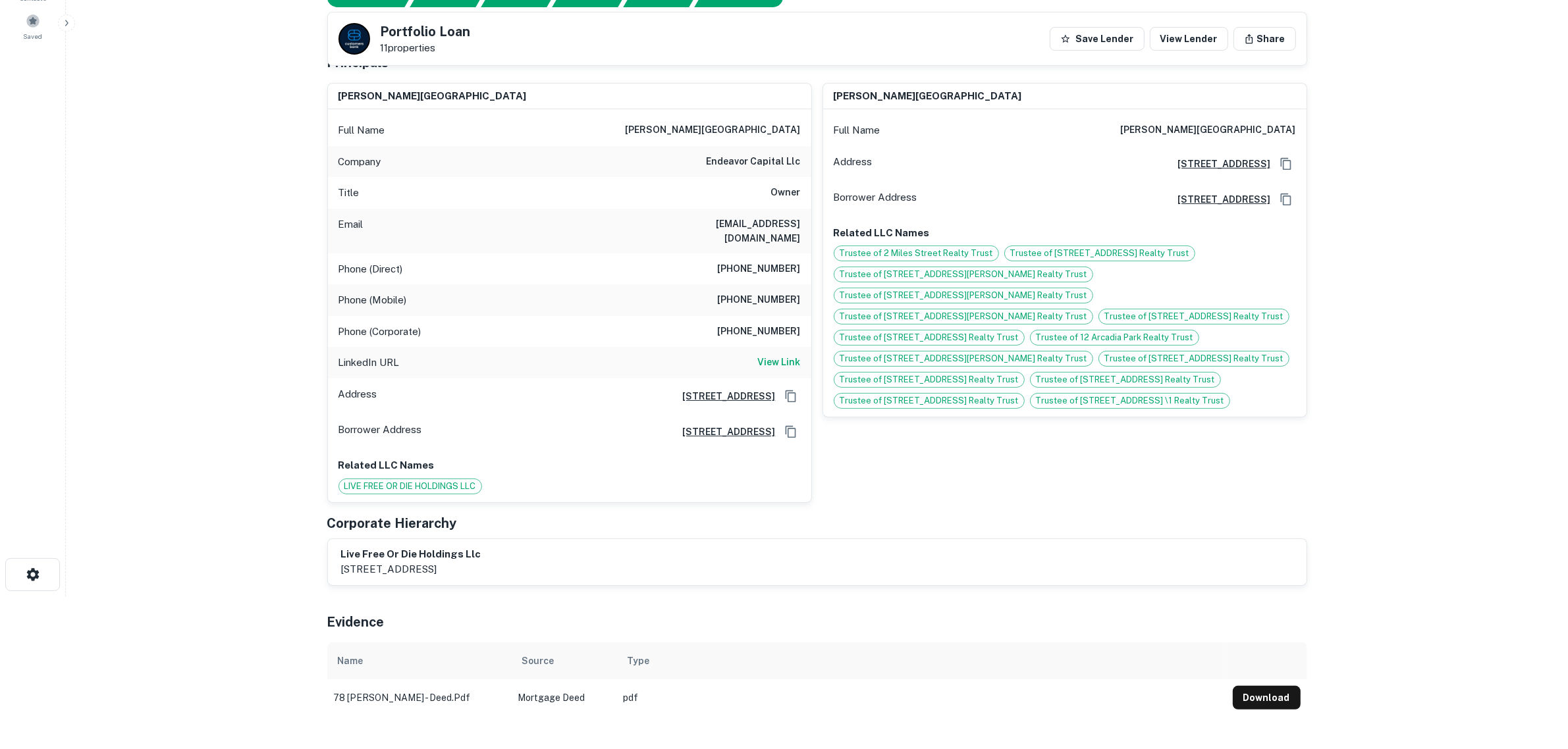
scroll to position [151, 0]
drag, startPoint x: 699, startPoint y: 295, endPoint x: 764, endPoint y: 294, distance: 65.0
click at [764, 294] on div "Phone (Mobile) (787) 975-9003" at bounding box center [569, 302] width 484 height 31
click at [241, 267] on main "Back to borrower requests Portfolio Loan 11 properties Save Lender View Lender …" at bounding box center [817, 223] width 1502 height 749
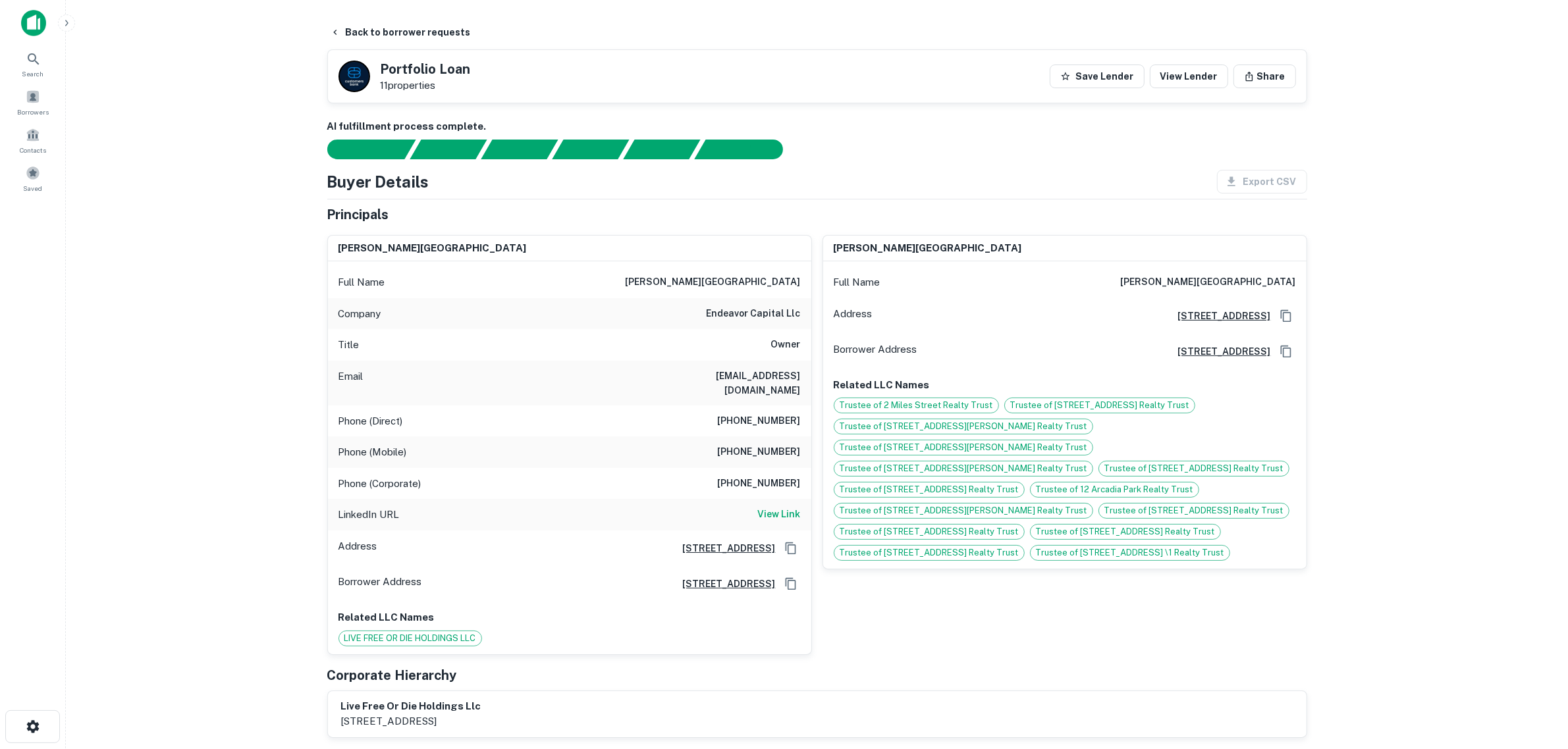
scroll to position [0, 0]
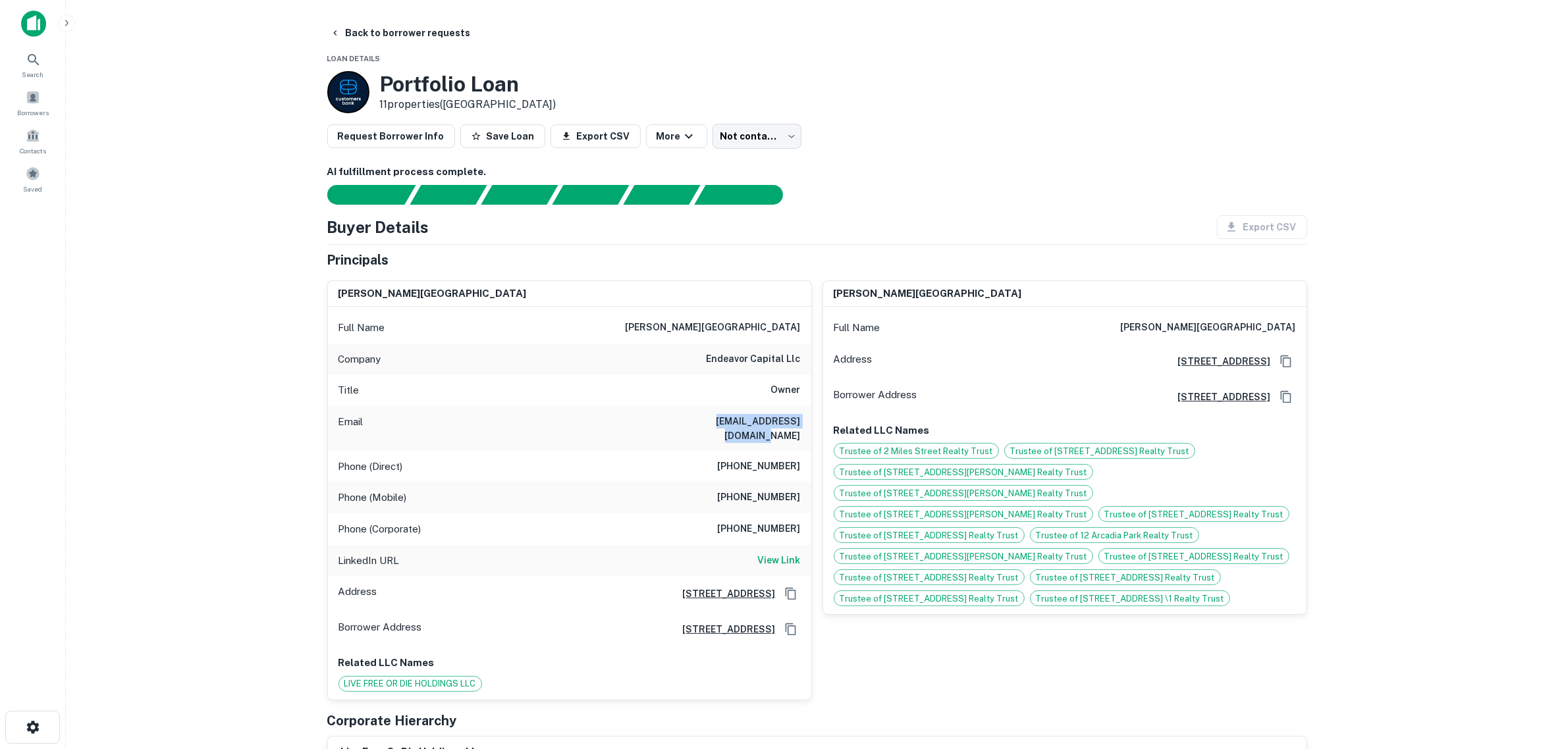
drag, startPoint x: 679, startPoint y: 419, endPoint x: 798, endPoint y: 423, distance: 119.1
click at [798, 423] on div "Email kstenhouse@endeavor.com" at bounding box center [569, 428] width 484 height 45
copy h6 "kstenhouse@endeavor.com"
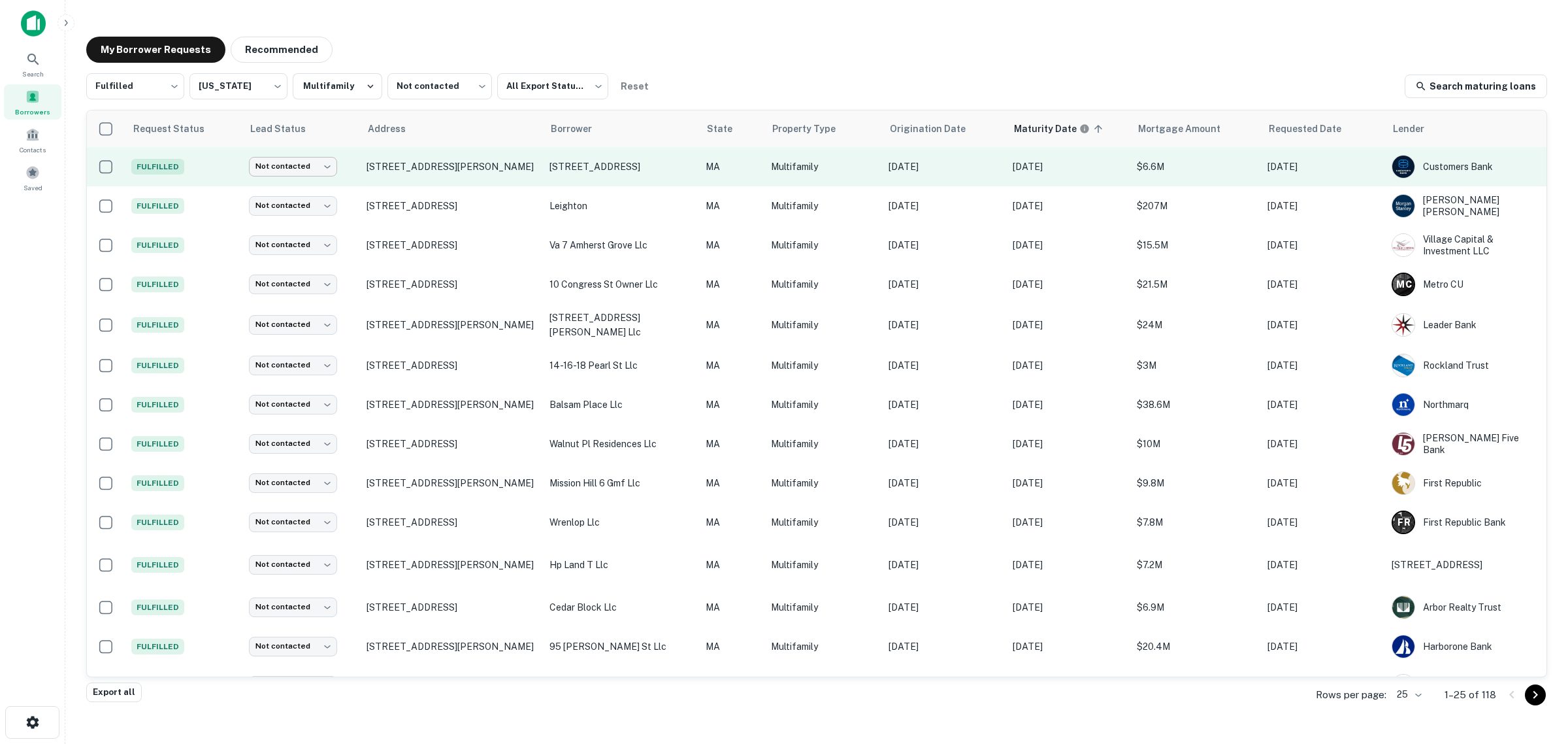
click at [321, 172] on body "Search Borrowers Contacts Saved My Borrower Requests Recommended Fulfilled ****…" at bounding box center [784, 372] width 1568 height 744
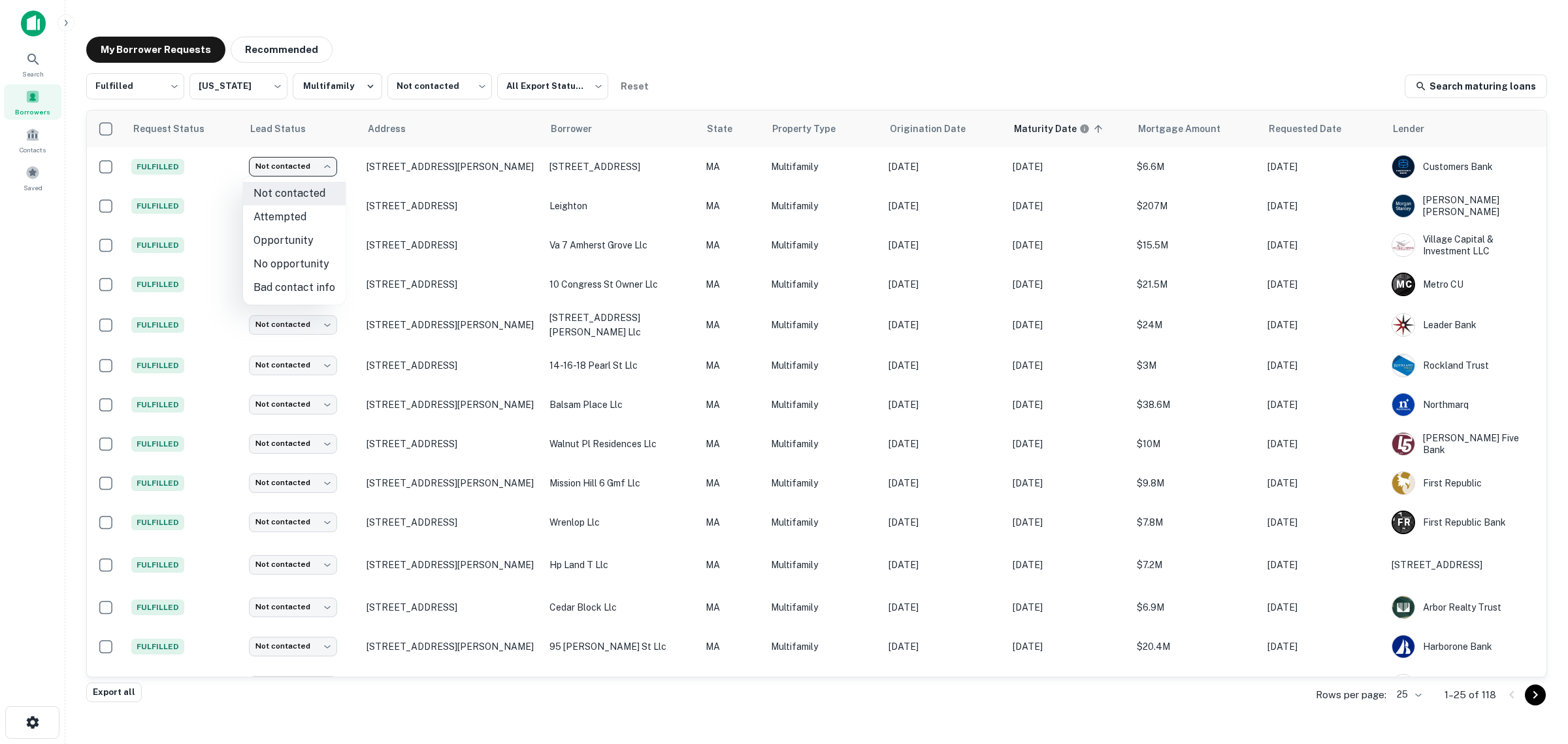
click at [302, 218] on li "Attempted" at bounding box center [294, 217] width 103 height 24
type input "*********"
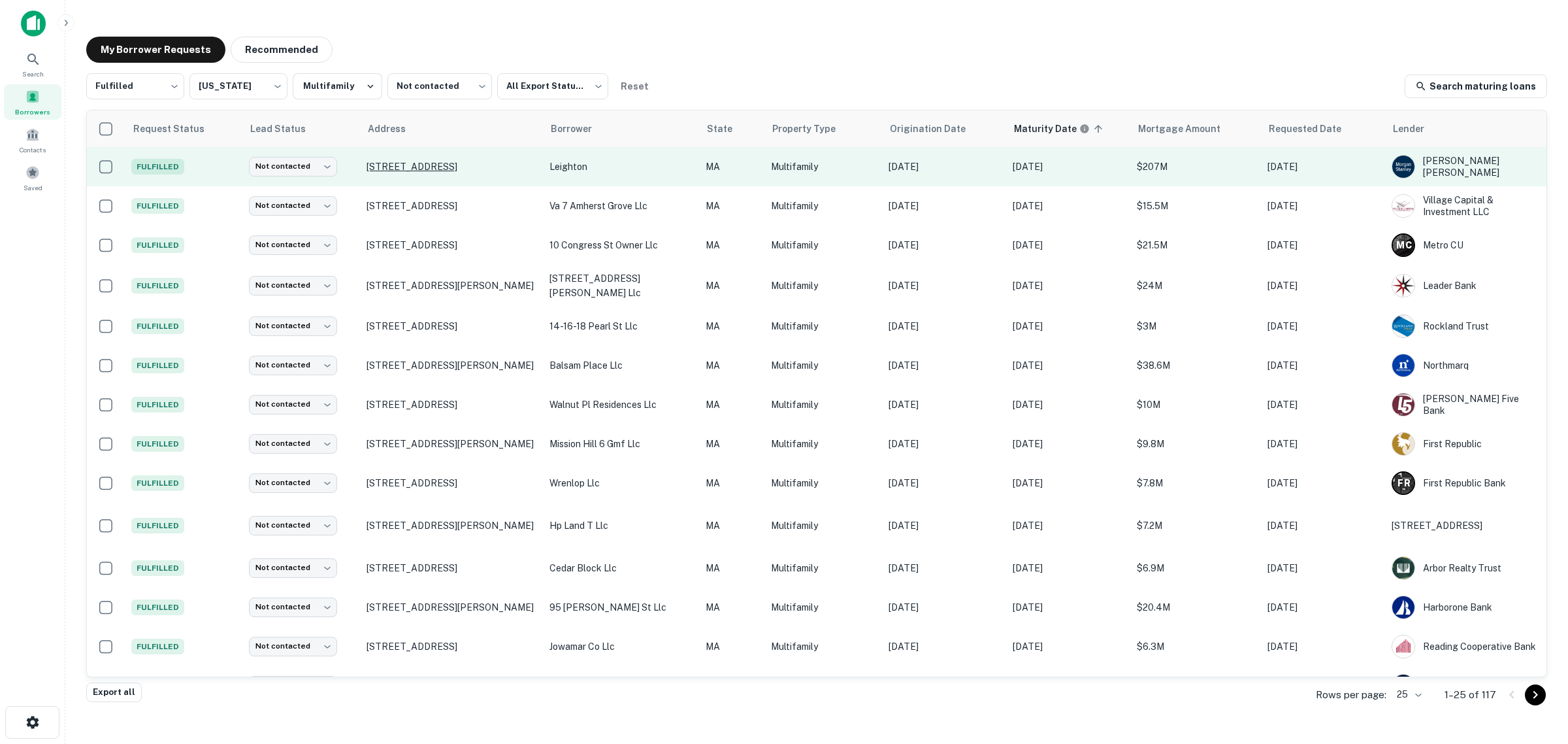
click at [413, 164] on p "10 Glassworks Ave Cambridge, MA 02141" at bounding box center [452, 167] width 170 height 12
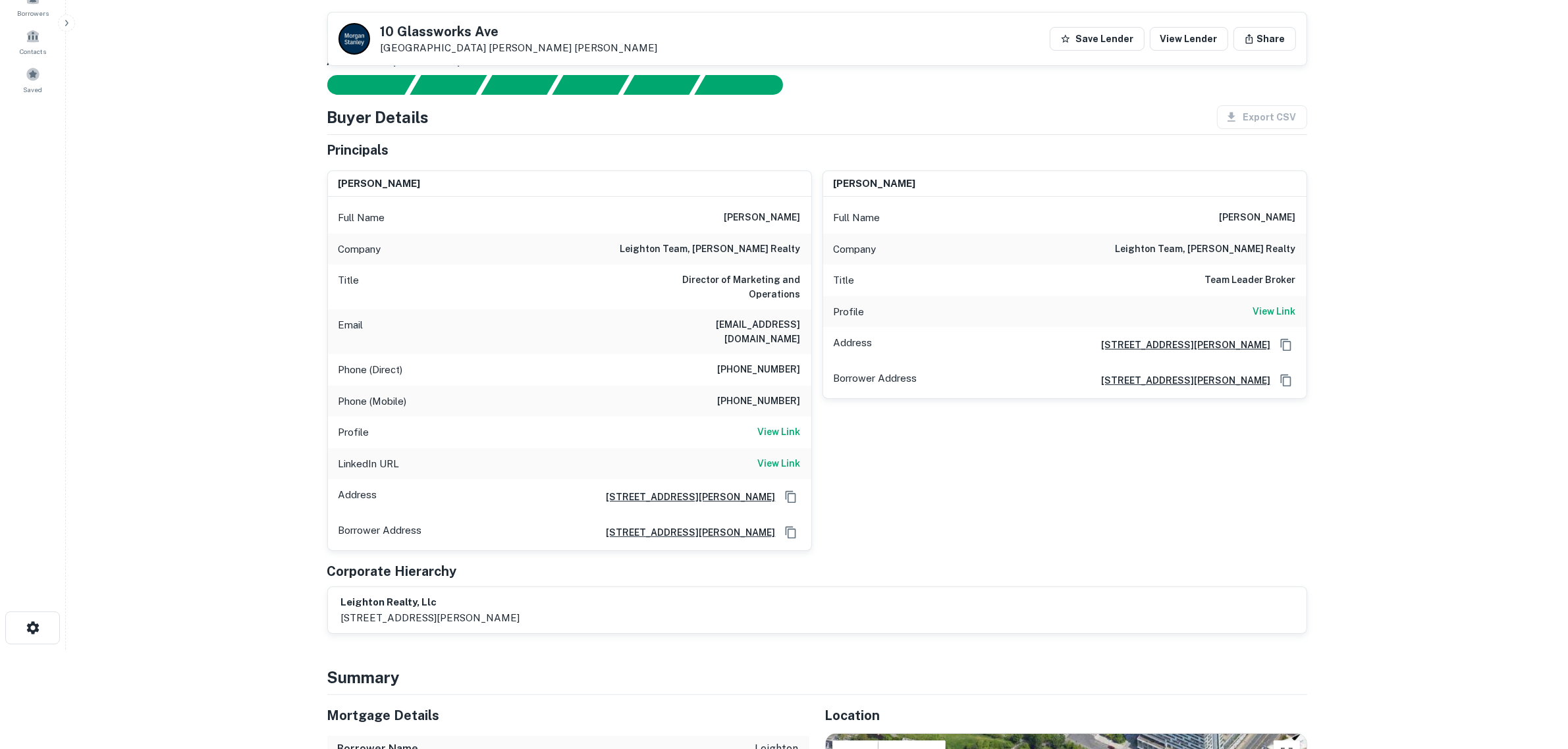
scroll to position [82, 0]
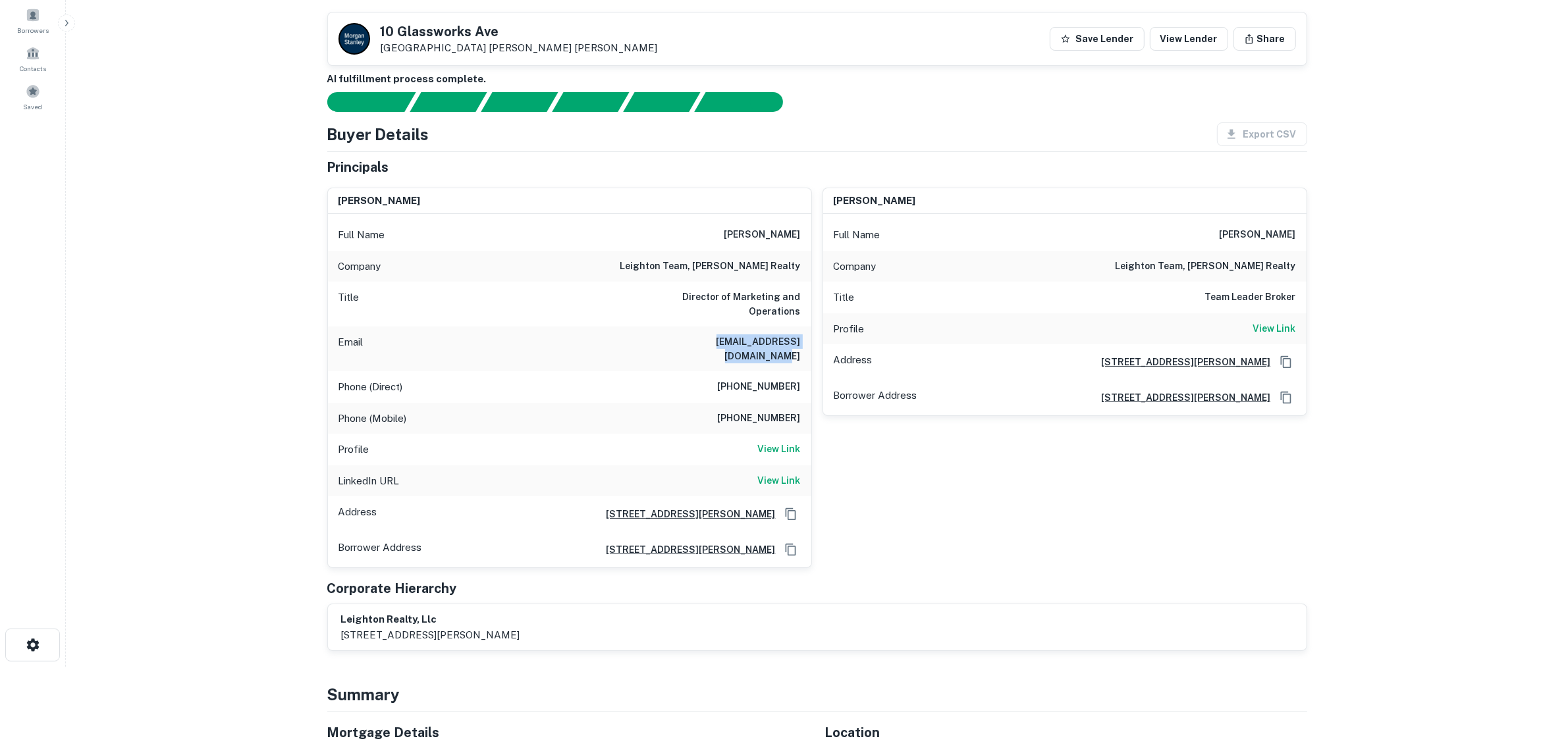
drag, startPoint x: 662, startPoint y: 341, endPoint x: 801, endPoint y: 339, distance: 139.0
click at [801, 339] on div "Email susanpiccolomini@gmail.com" at bounding box center [569, 349] width 484 height 45
copy h6 "susanpiccolomini@gmail.com"
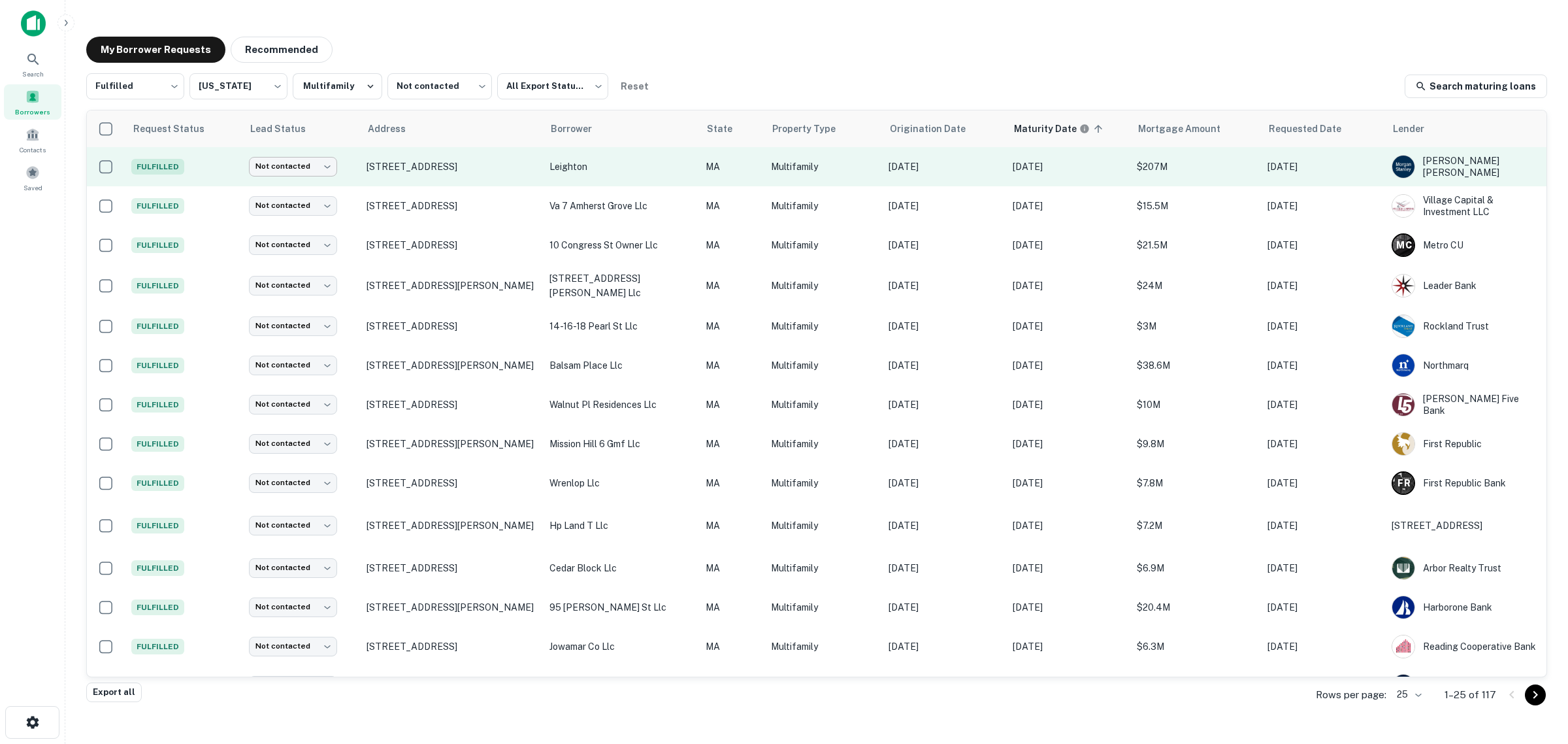
click at [308, 170] on body "Search Borrowers Contacts Saved My Borrower Requests Recommended Fulfilled ****…" at bounding box center [784, 372] width 1568 height 744
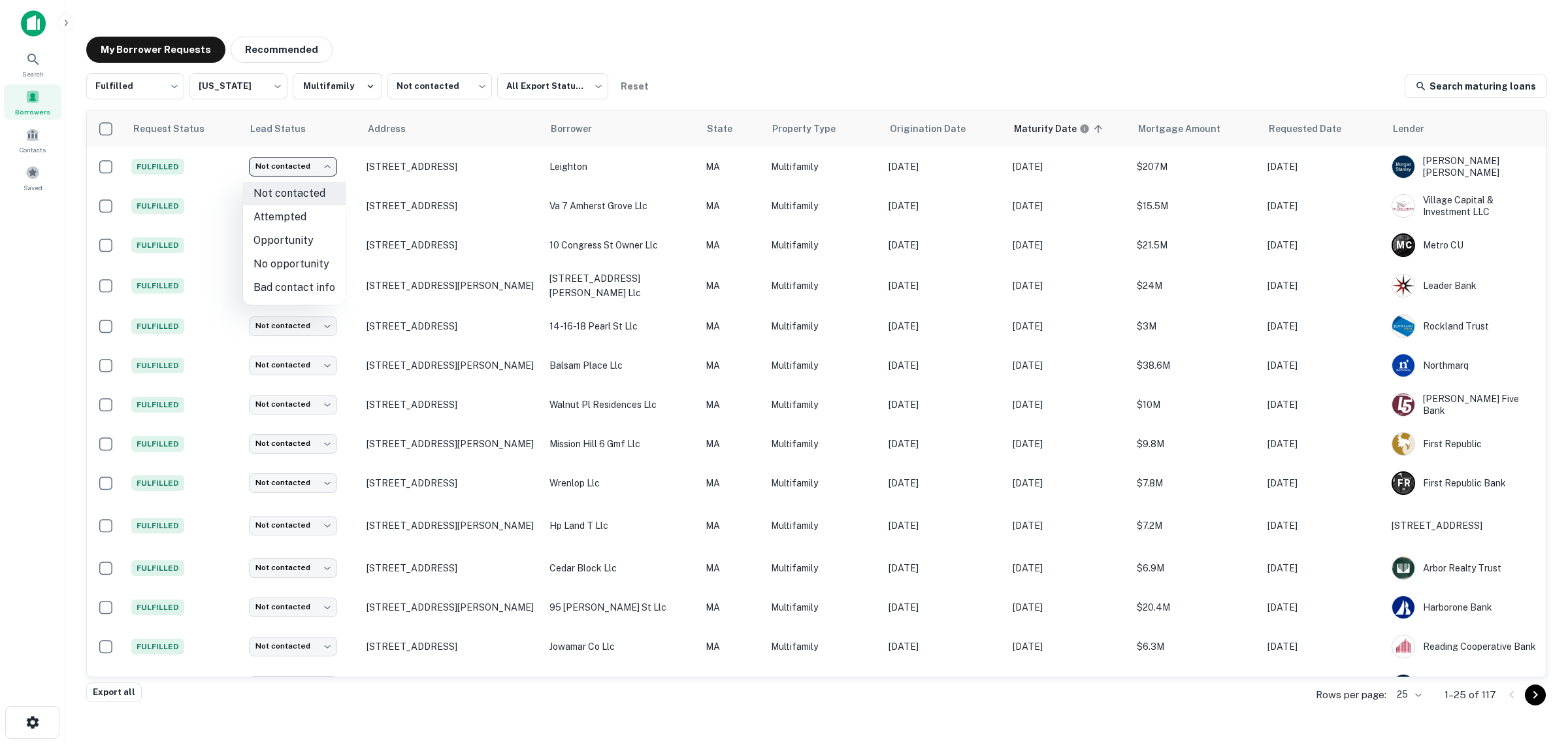
click at [294, 266] on li "No opportunity" at bounding box center [294, 264] width 103 height 24
type input "**********"
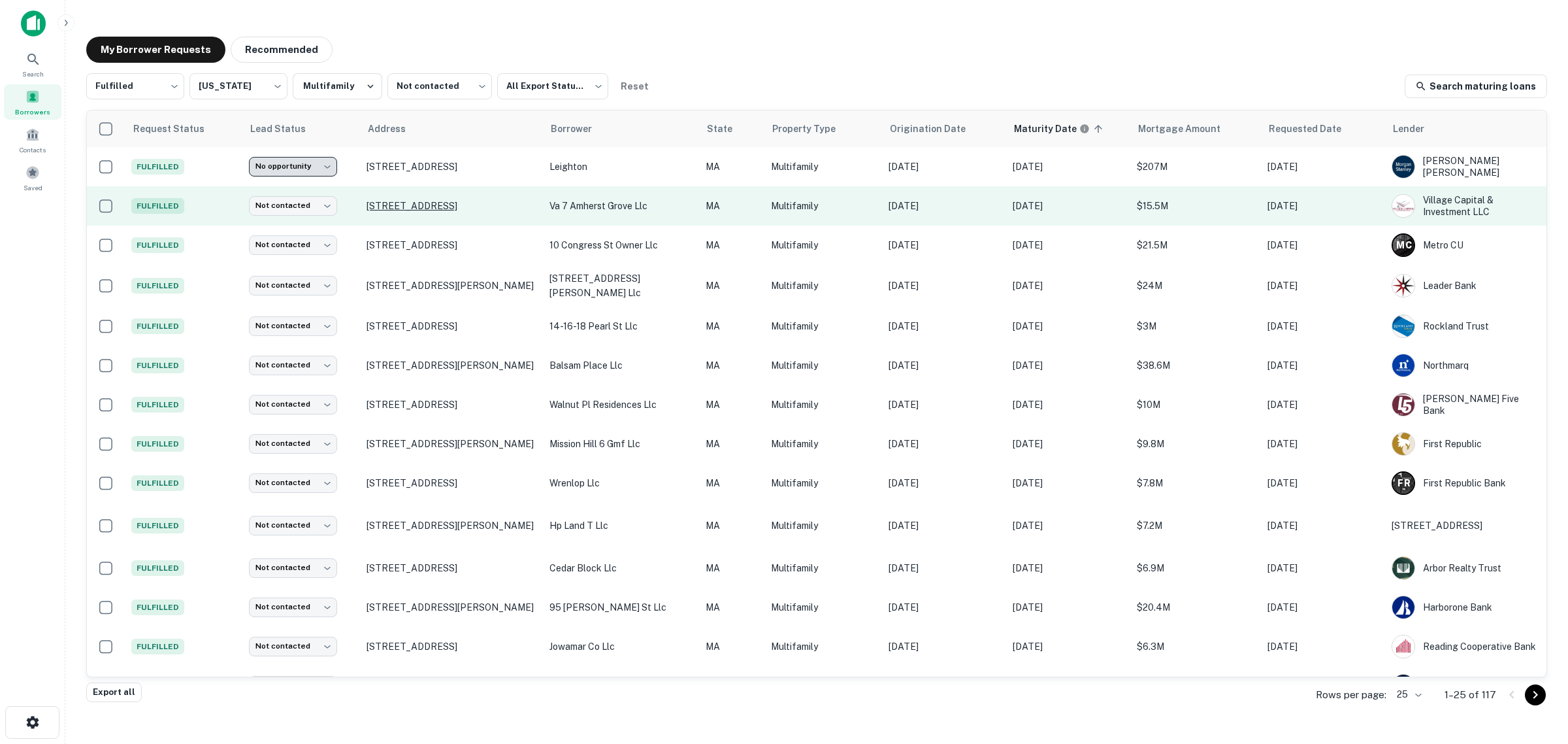
click at [397, 209] on p "[STREET_ADDRESS]" at bounding box center [452, 205] width 170 height 12
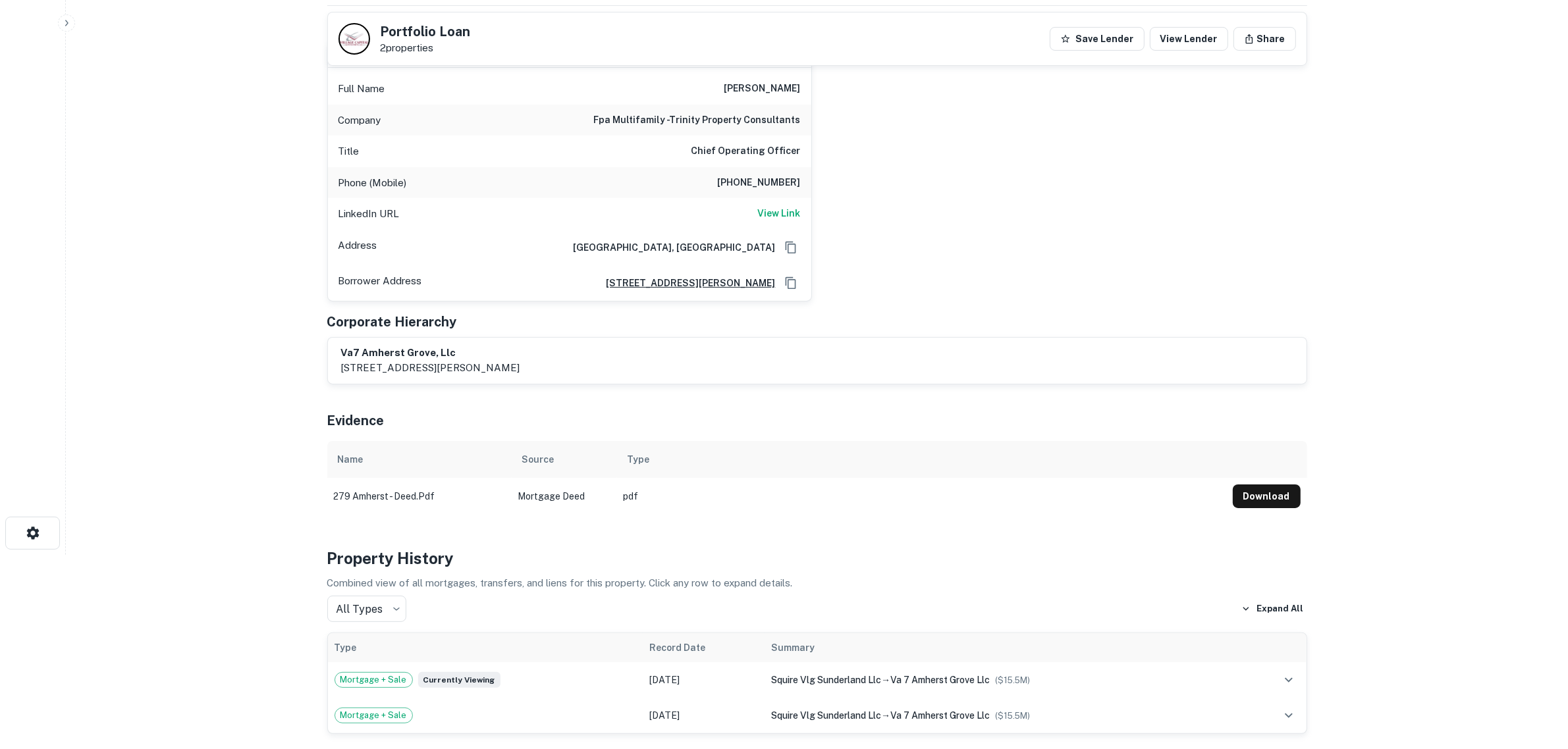
scroll to position [164, 0]
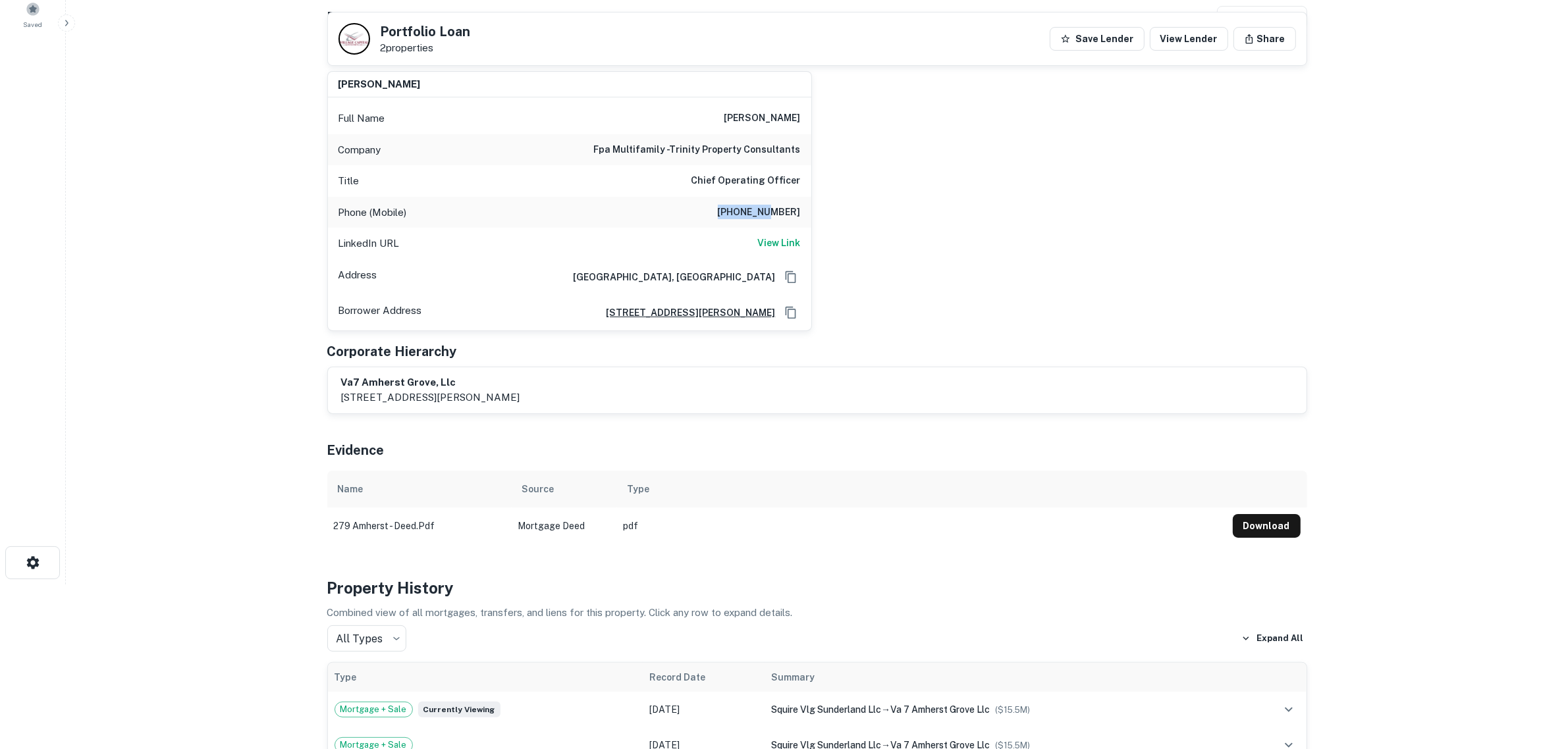
drag, startPoint x: 728, startPoint y: 215, endPoint x: 782, endPoint y: 208, distance: 54.5
click at [782, 208] on h6 "[PHONE_NUMBER]" at bounding box center [760, 212] width 83 height 16
click at [152, 390] on main "Back to borrower requests Portfolio Loan 2 properties Save Lender View Lender S…" at bounding box center [817, 210] width 1502 height 749
drag, startPoint x: 739, startPoint y: 212, endPoint x: 781, endPoint y: 212, distance: 42.0
click at [781, 212] on h6 "[PHONE_NUMBER]" at bounding box center [760, 212] width 83 height 16
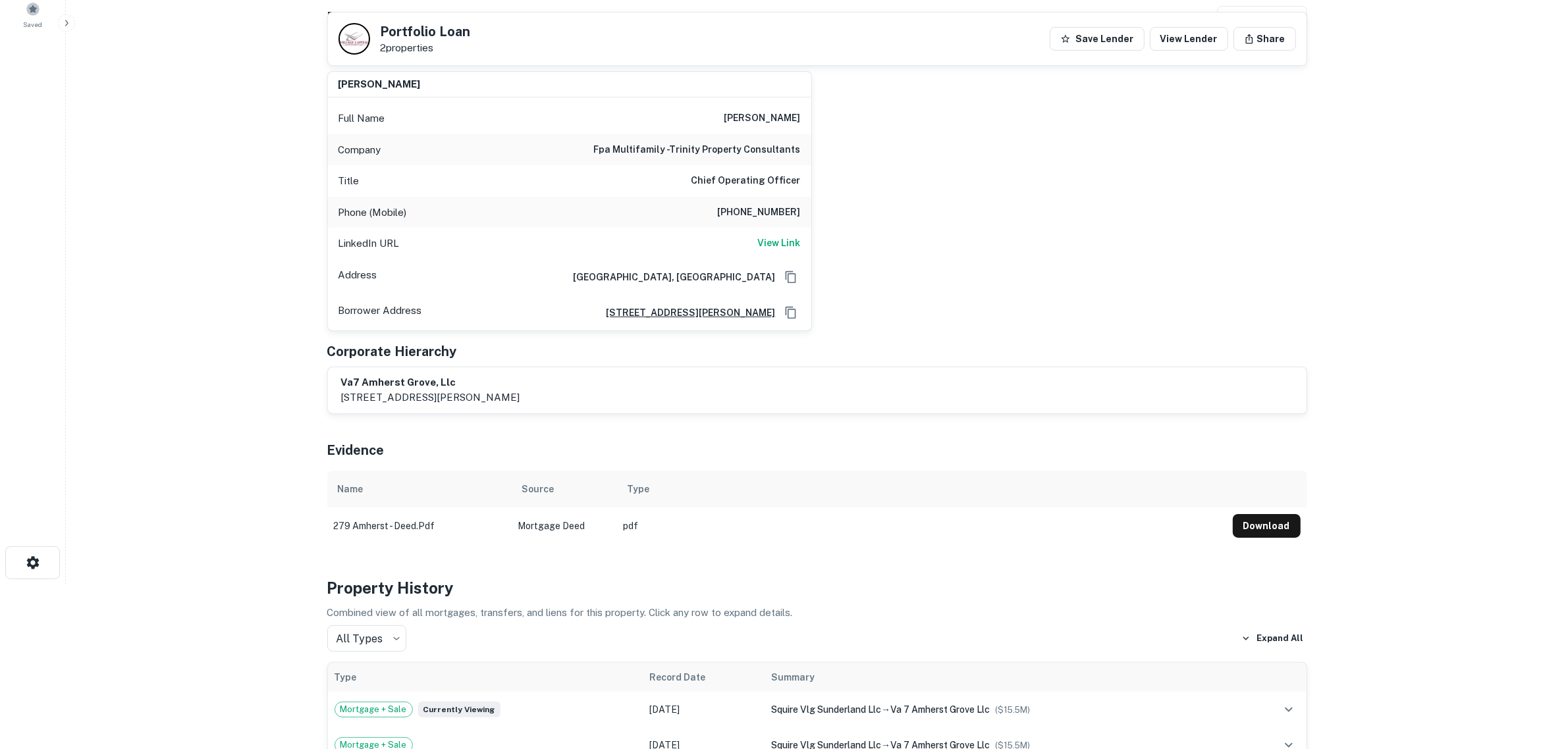
click at [256, 315] on main "Back to borrower requests Portfolio Loan 2 properties Save Lender View Lender S…" at bounding box center [817, 210] width 1502 height 749
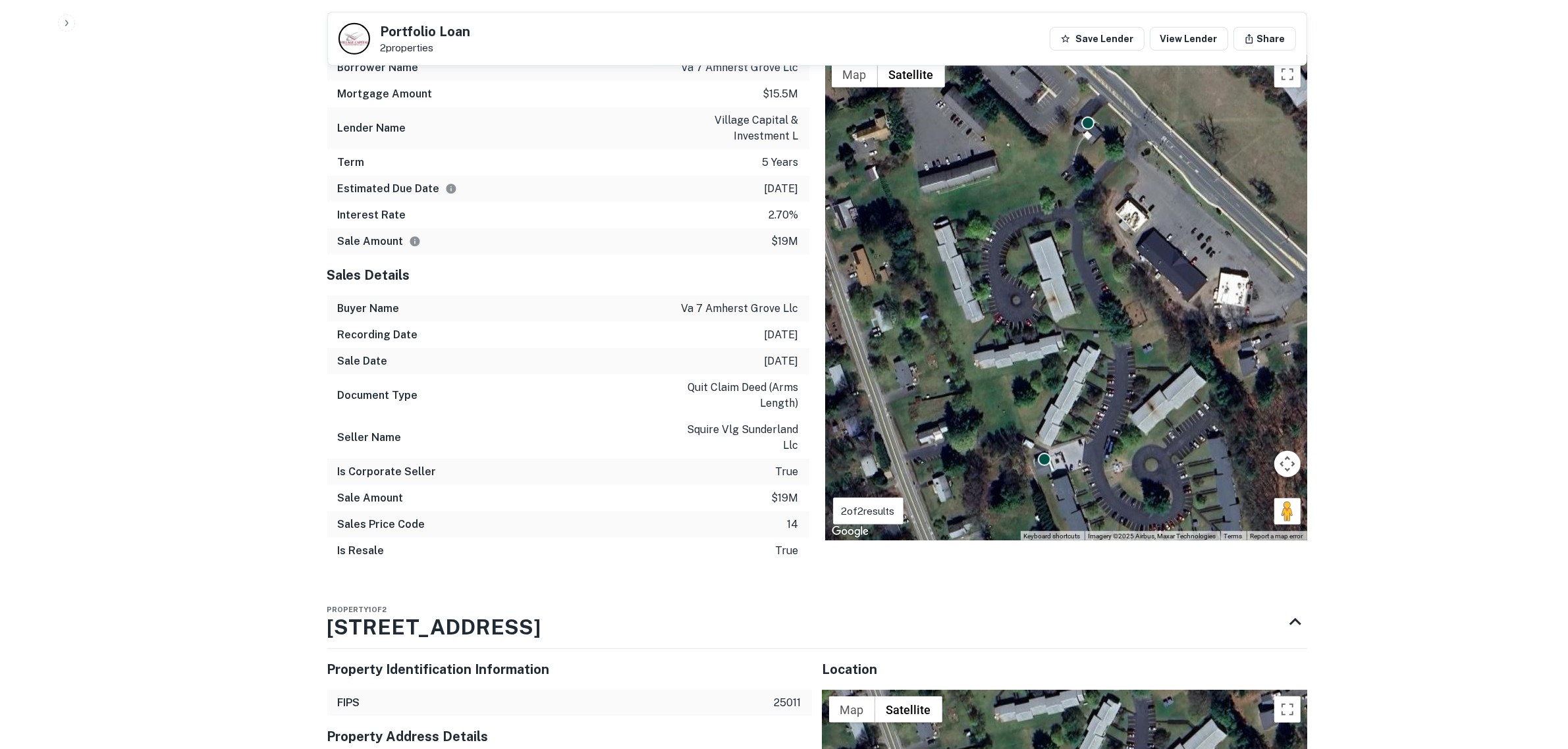
scroll to position [905, 0]
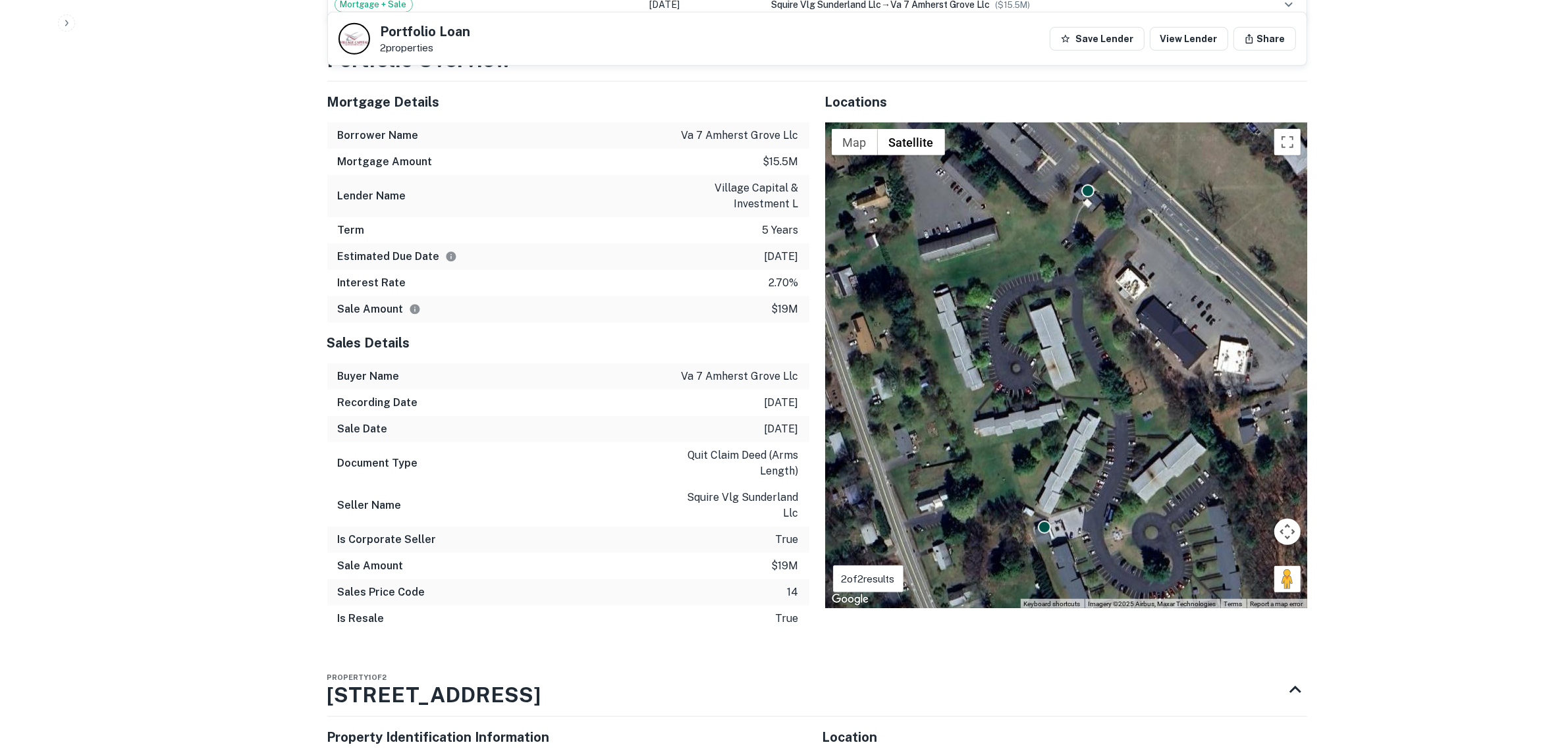
drag, startPoint x: 790, startPoint y: 267, endPoint x: 745, endPoint y: 268, distance: 45.0
click at [745, 268] on div "Estimated Due Date 8/31/2026" at bounding box center [569, 256] width 482 height 27
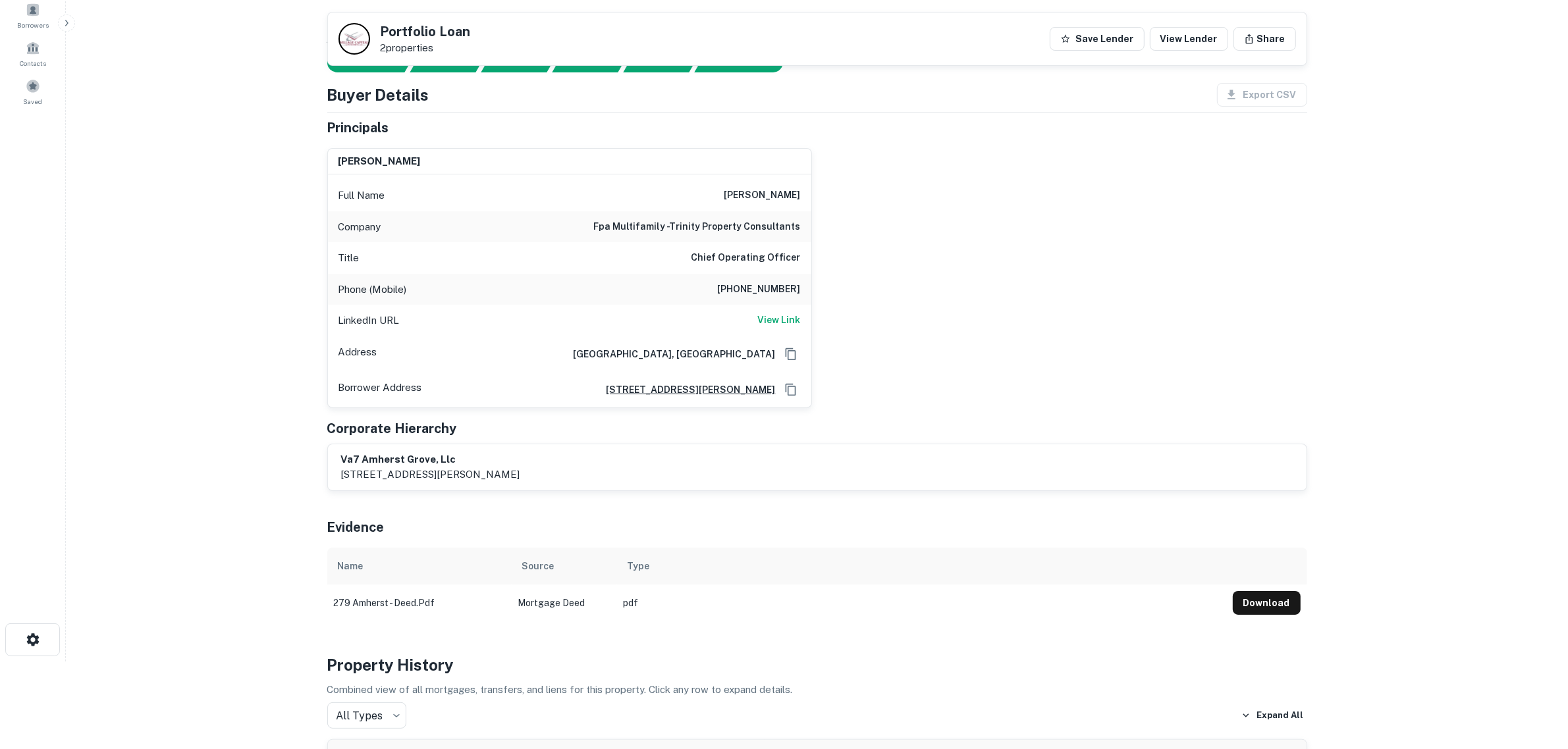
scroll to position [82, 0]
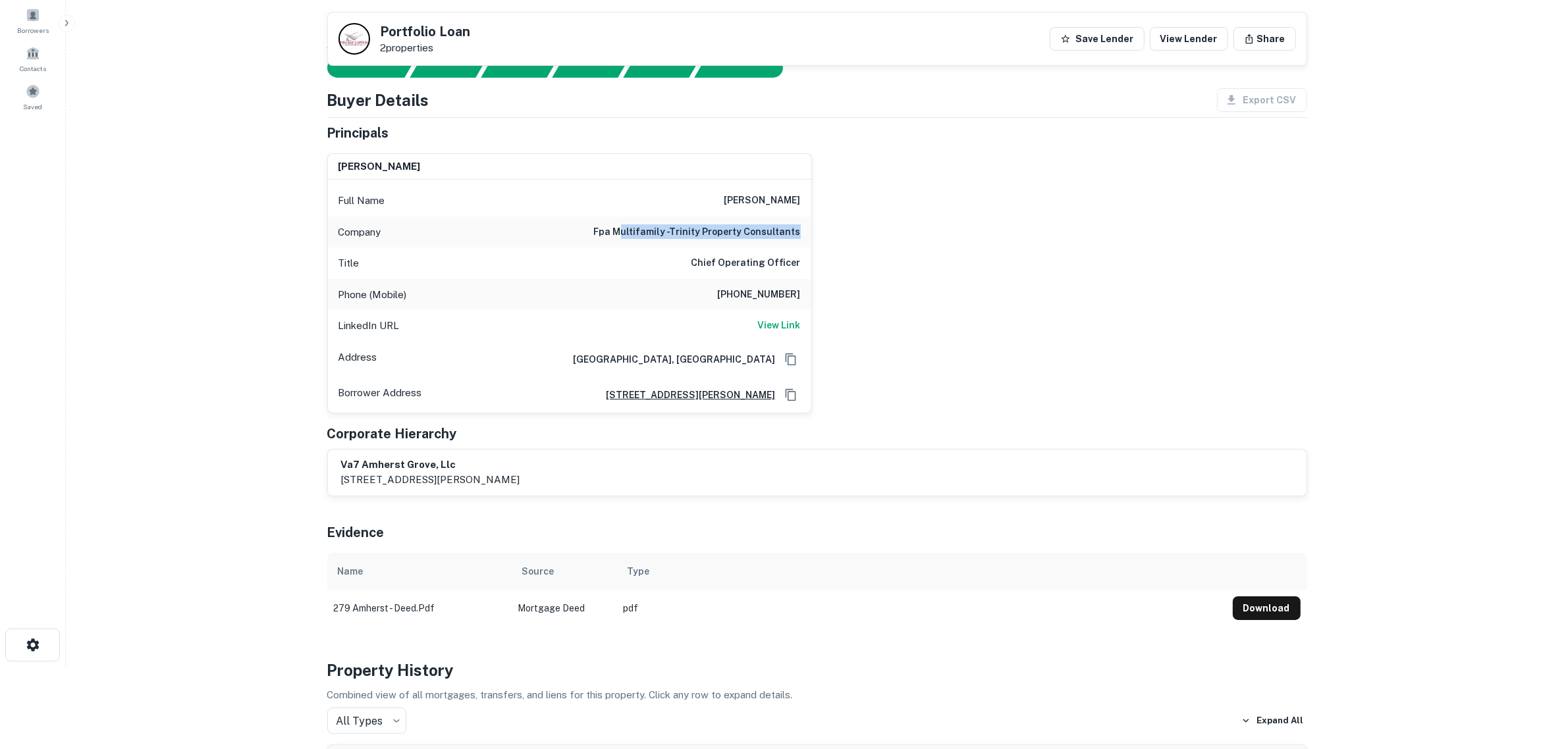
drag, startPoint x: 629, startPoint y: 228, endPoint x: 824, endPoint y: 228, distance: 195.0
click at [824, 228] on div "michael earl Full Name michael earl Company fpa multifamily -trinity property c…" at bounding box center [811, 278] width 990 height 270
copy h6 "ultifamily -trinity property consultants"
drag, startPoint x: 730, startPoint y: 205, endPoint x: 830, endPoint y: 198, distance: 100.2
click at [830, 198] on div "michael earl Full Name michael earl Company fpa multifamily -trinity property c…" at bounding box center [811, 278] width 990 height 270
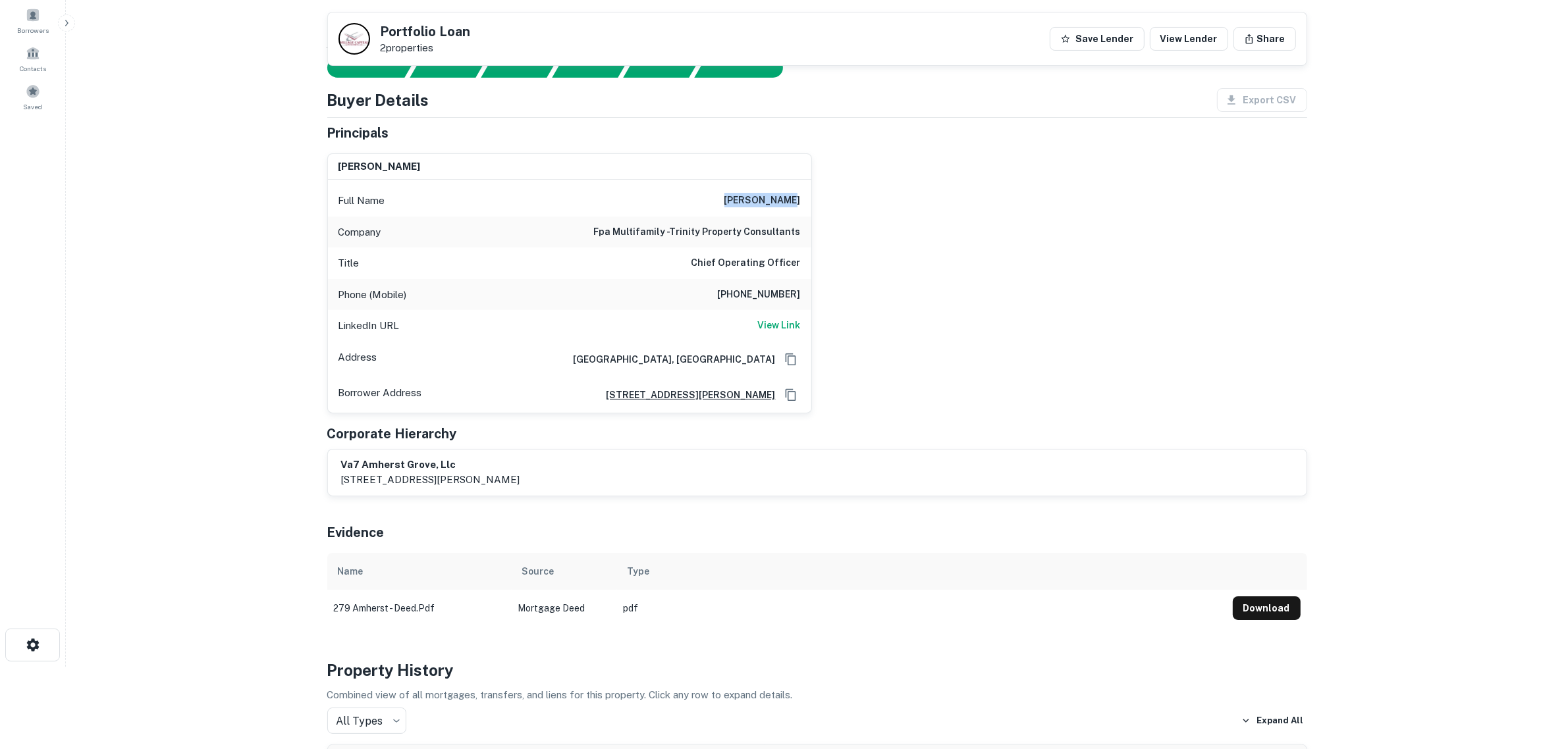
copy h6 "[PERSON_NAME]"
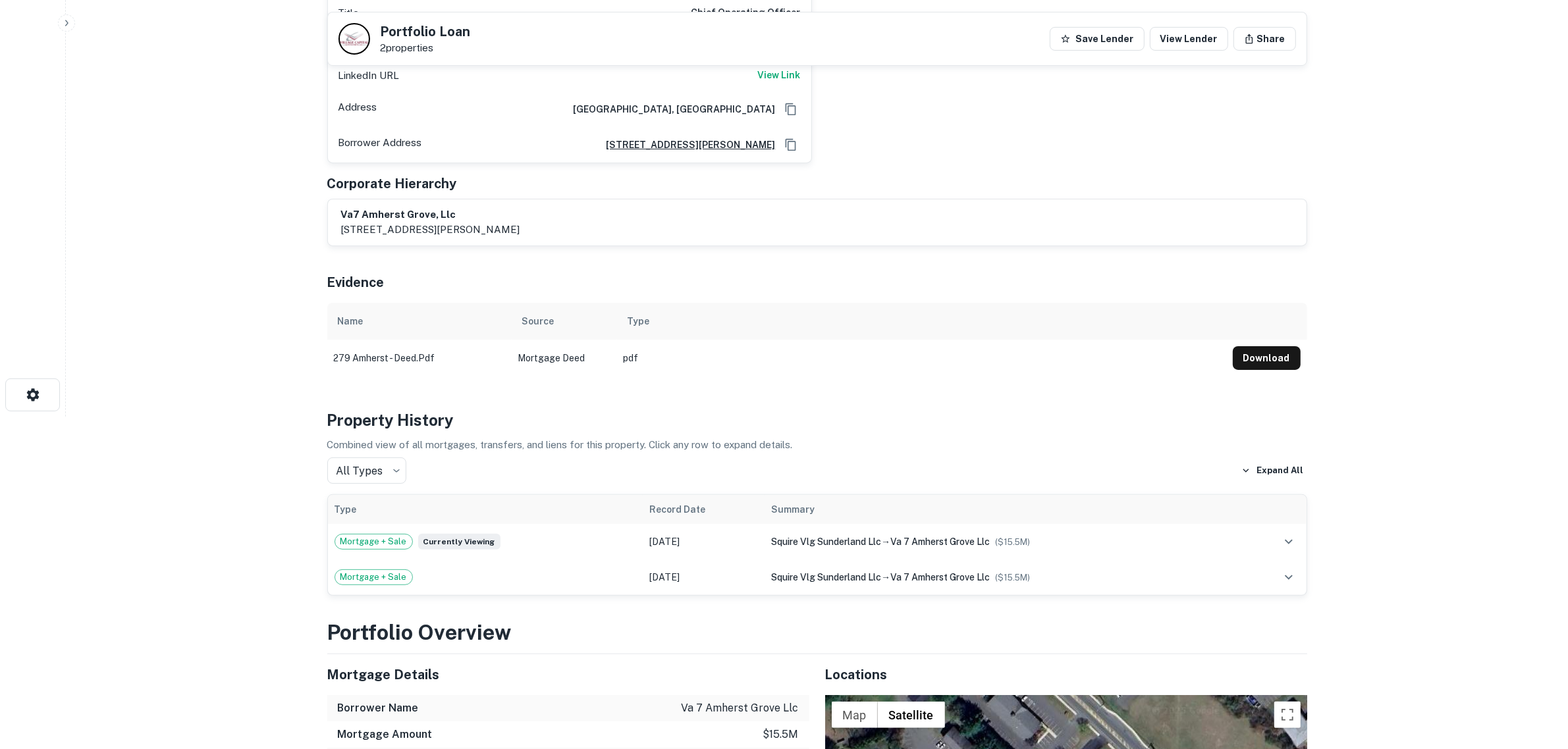
scroll to position [329, 0]
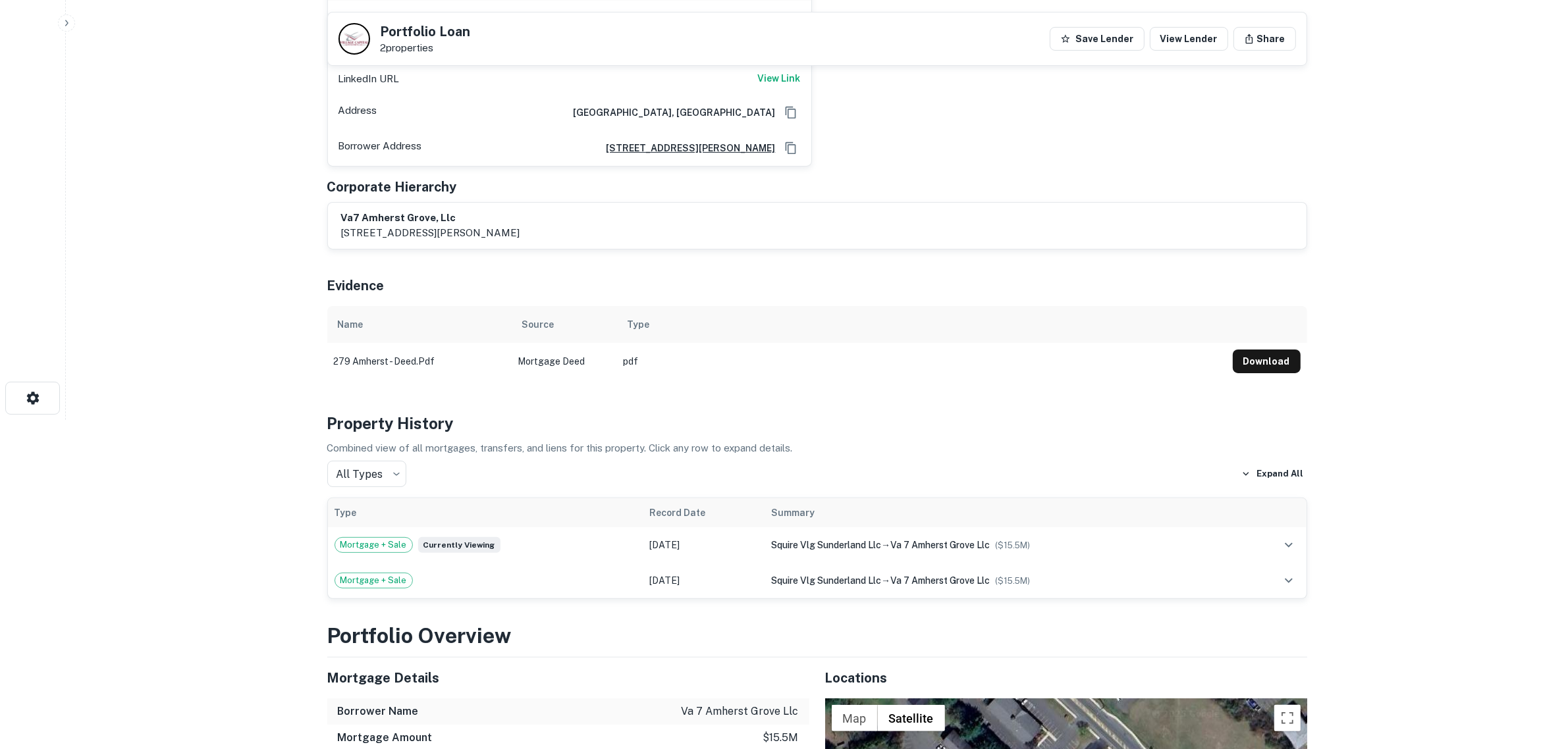
click at [205, 420] on html "Search Borrowers Contacts Saved Back to borrower requests Portfolio Loan 2 prop…" at bounding box center [784, 45] width 1568 height 749
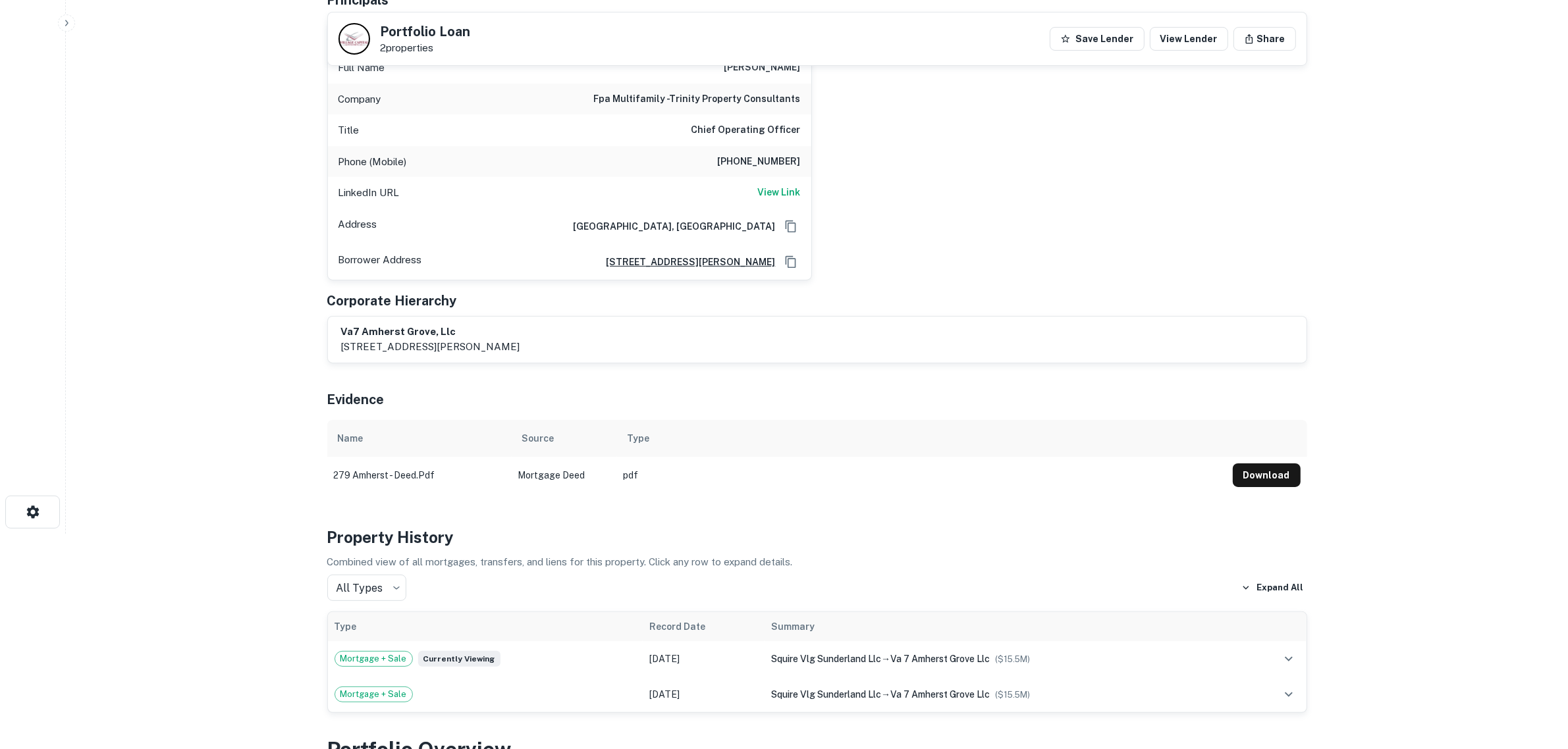
scroll to position [0, 0]
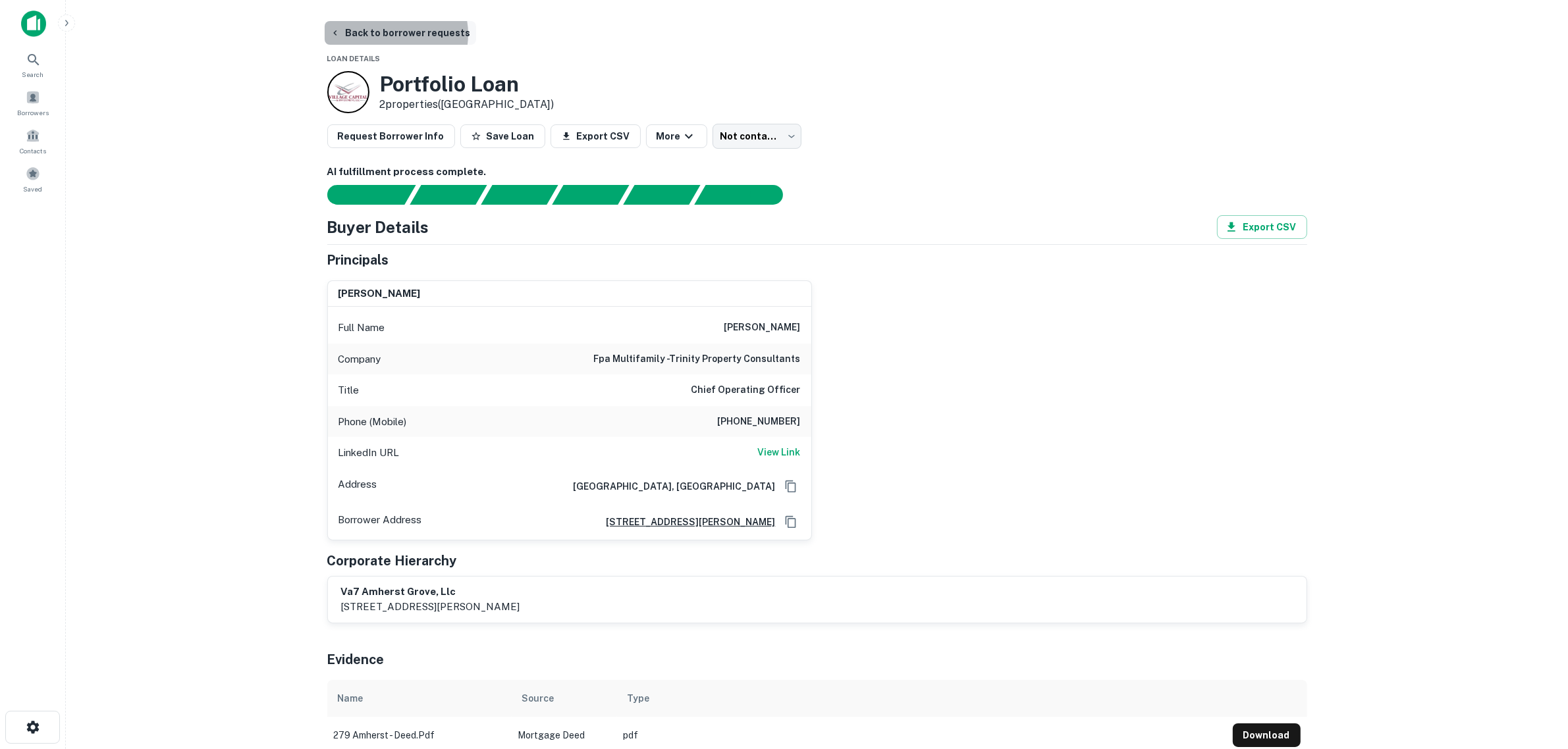
click at [392, 34] on button "Back to borrower requests" at bounding box center [401, 33] width 151 height 24
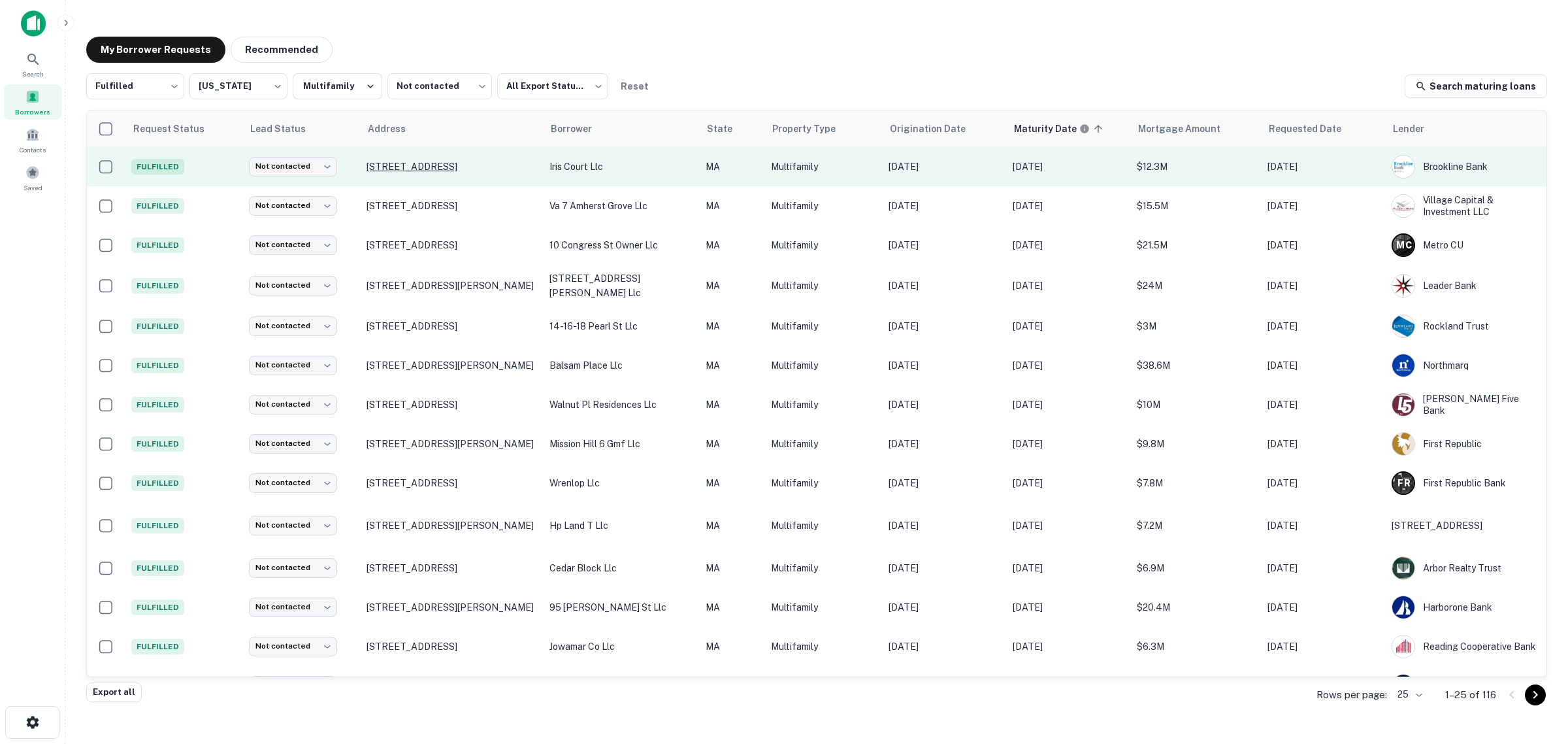
click at [394, 168] on p "[STREET_ADDRESS]" at bounding box center [452, 167] width 170 height 12
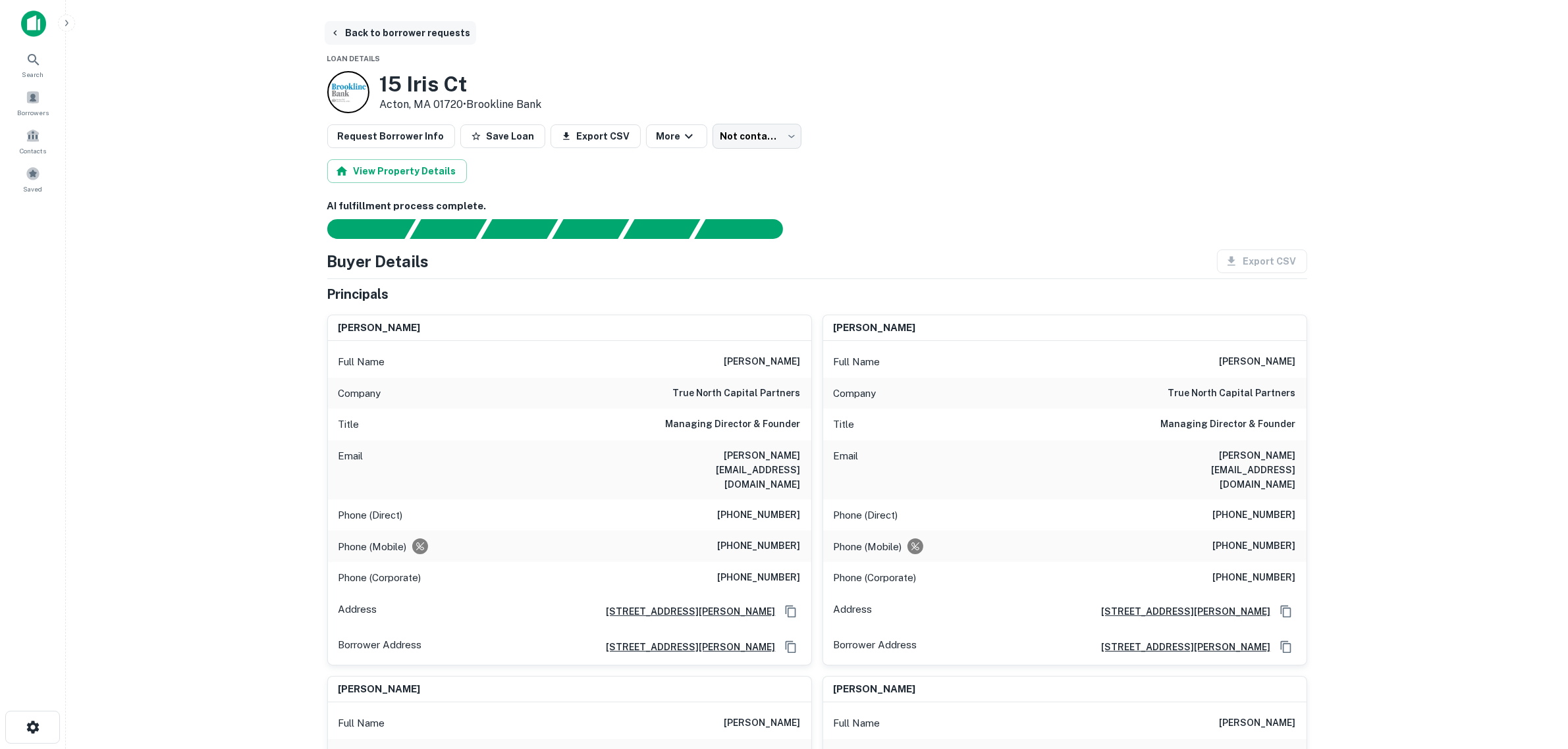
click at [363, 33] on button "Back to borrower requests" at bounding box center [401, 33] width 151 height 24
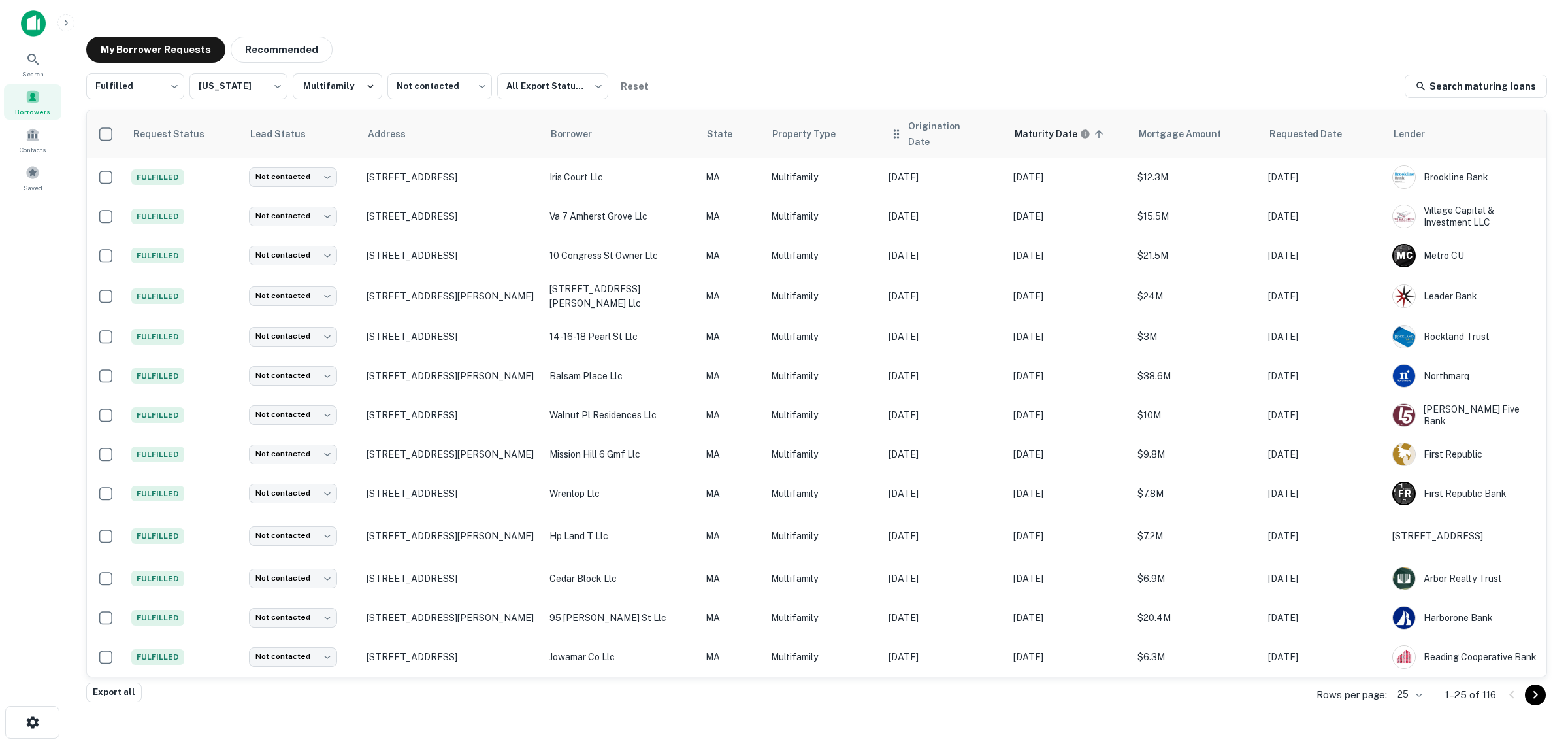
click at [913, 138] on th "Origination Date" at bounding box center [944, 134] width 125 height 47
click at [1052, 141] on th "Maturity Date sorted ascending" at bounding box center [1069, 133] width 125 height 45
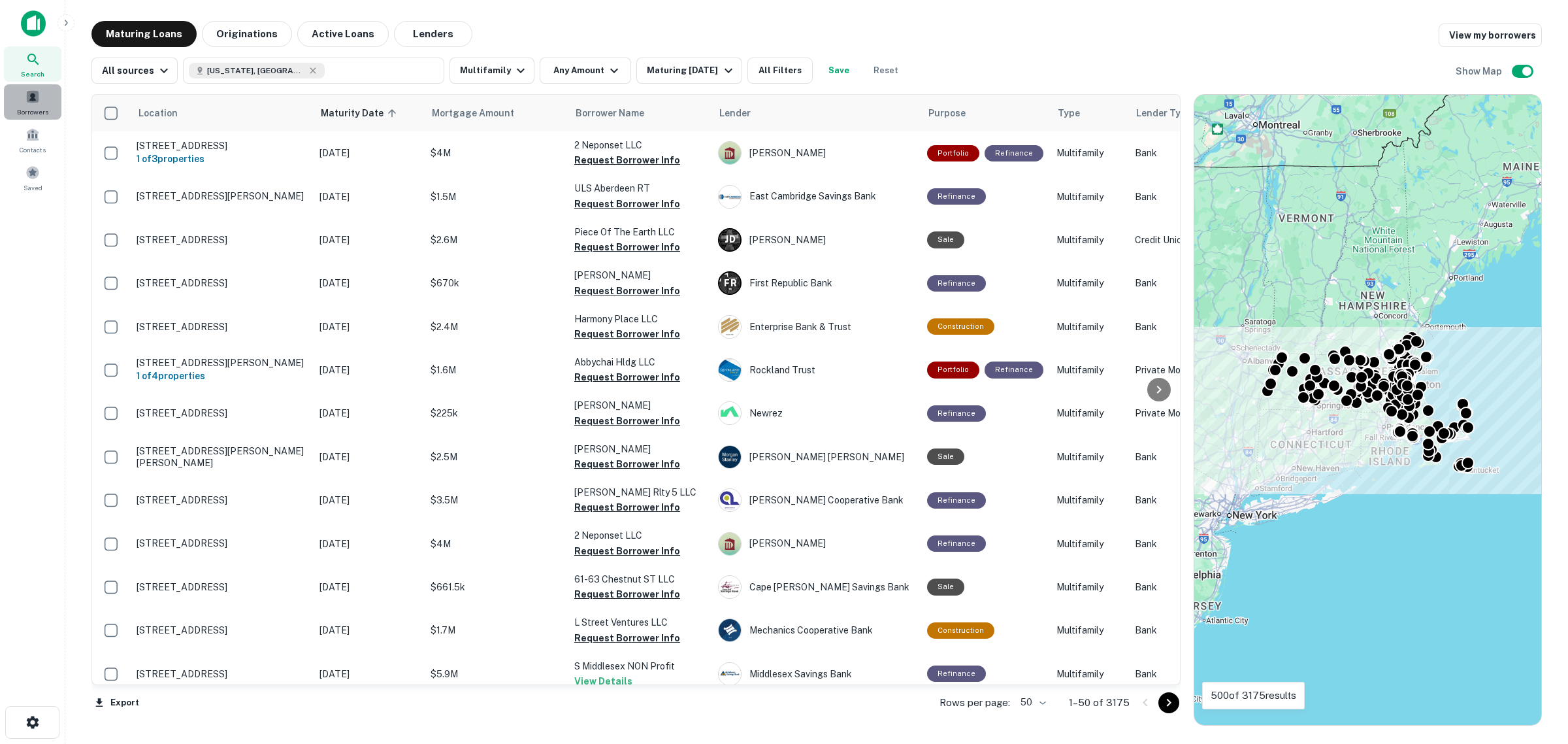
click at [28, 98] on span at bounding box center [33, 97] width 15 height 15
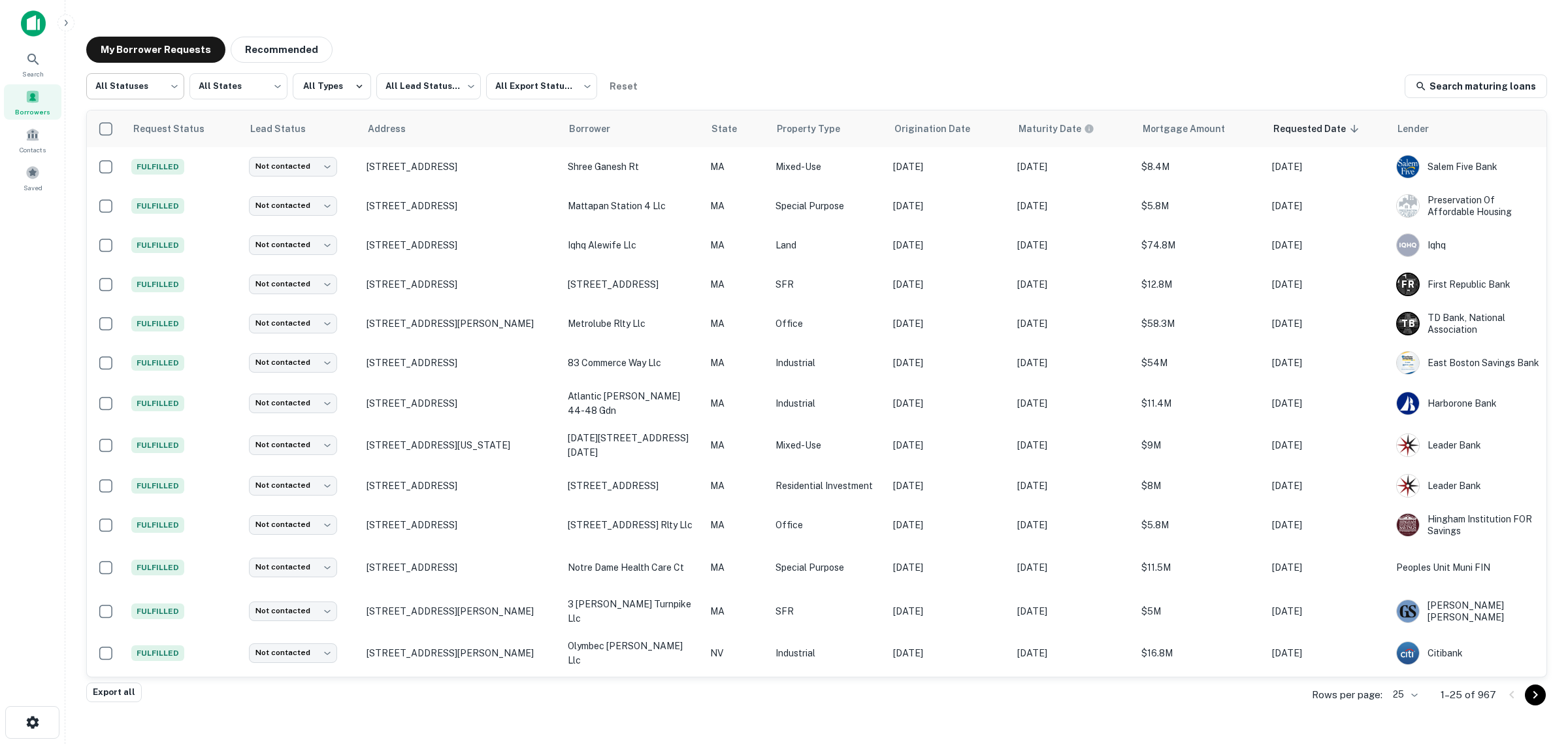
click at [160, 87] on body "Search Borrowers Contacts Saved My Borrower Requests Recommended All Statuses *…" at bounding box center [784, 372] width 1568 height 744
click at [150, 170] on li "Fulfilled" at bounding box center [135, 168] width 98 height 24
type input "*********"
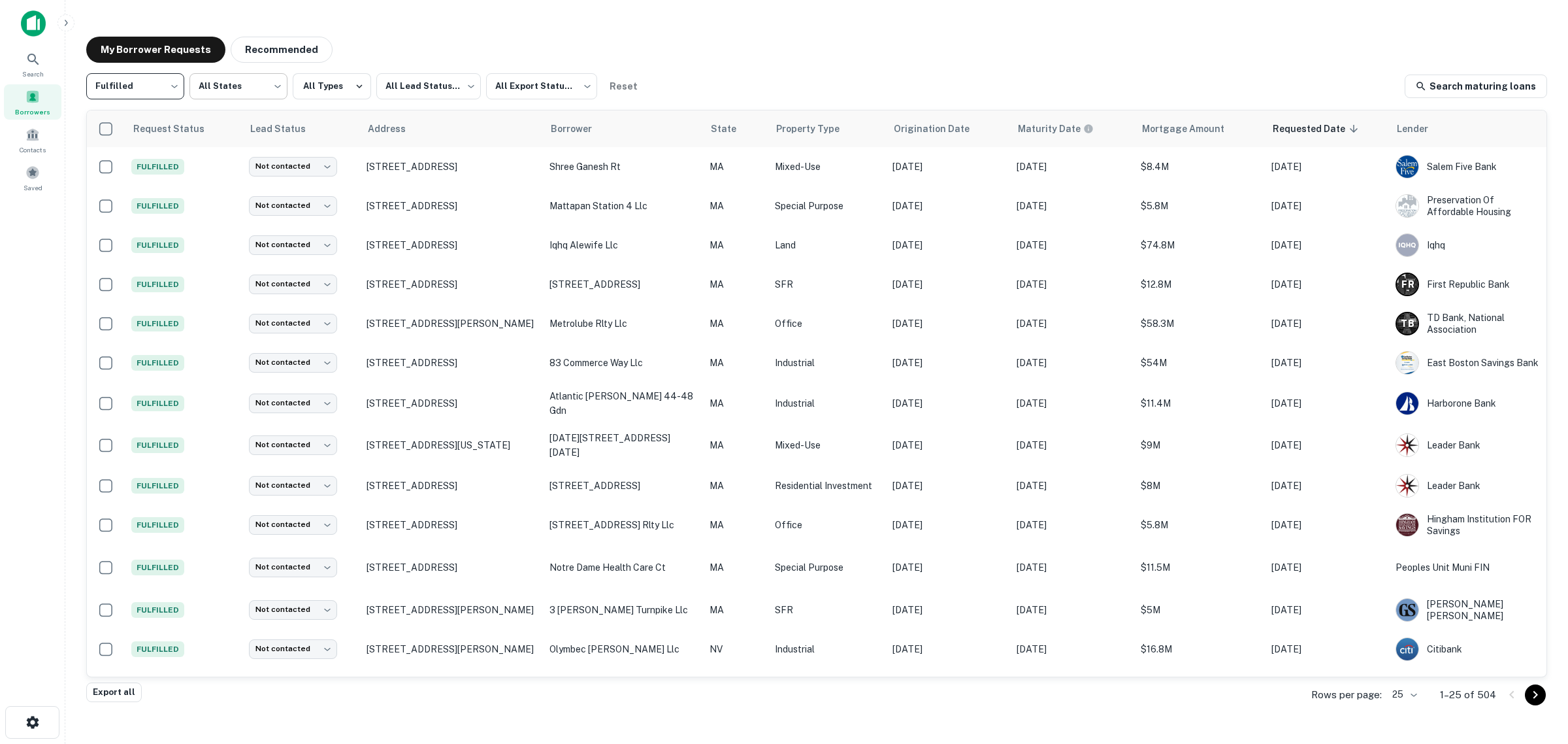
click at [269, 100] on body "Search Borrowers Contacts Saved My Borrower Requests Recommended Fulfilled ****…" at bounding box center [784, 372] width 1568 height 744
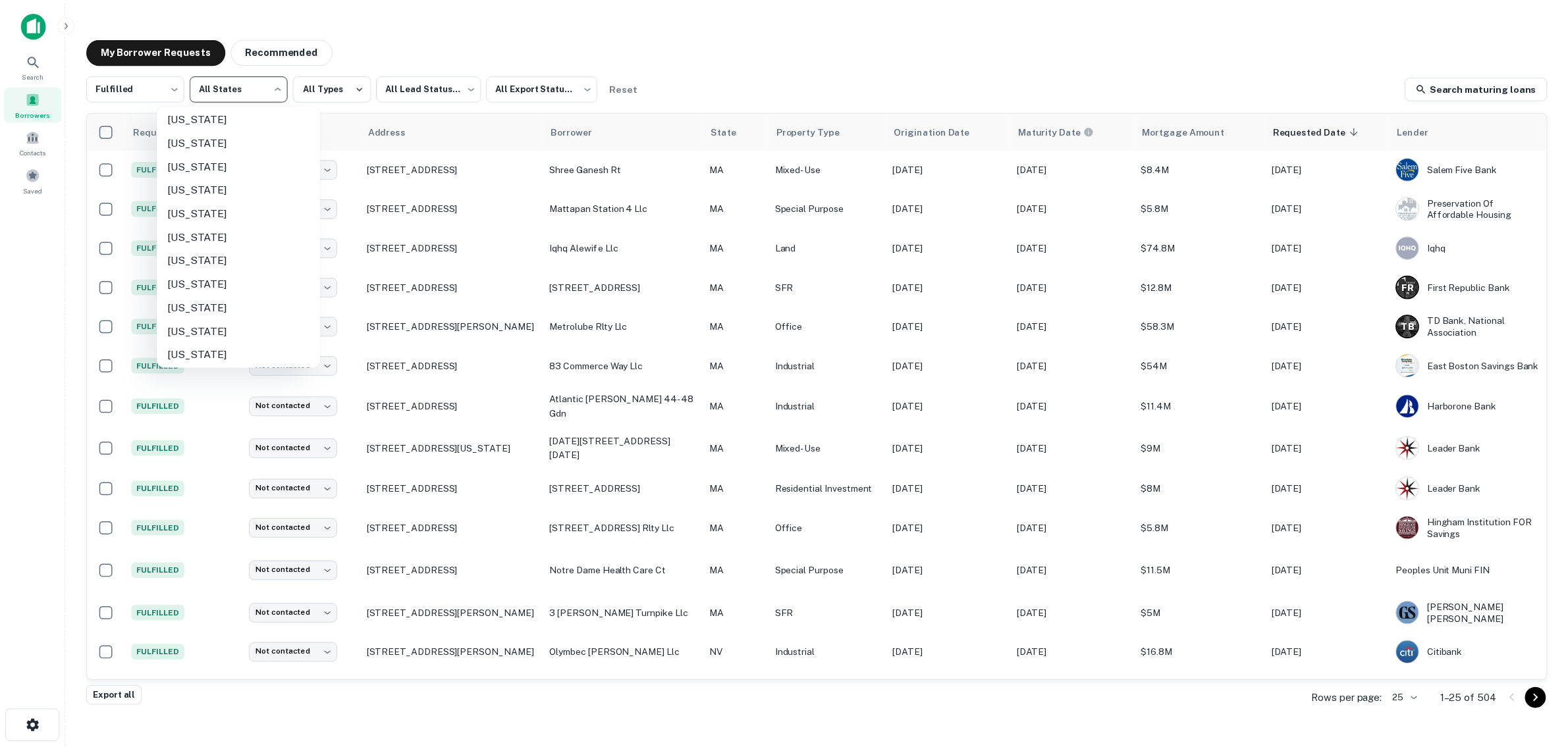
scroll to position [411, 0]
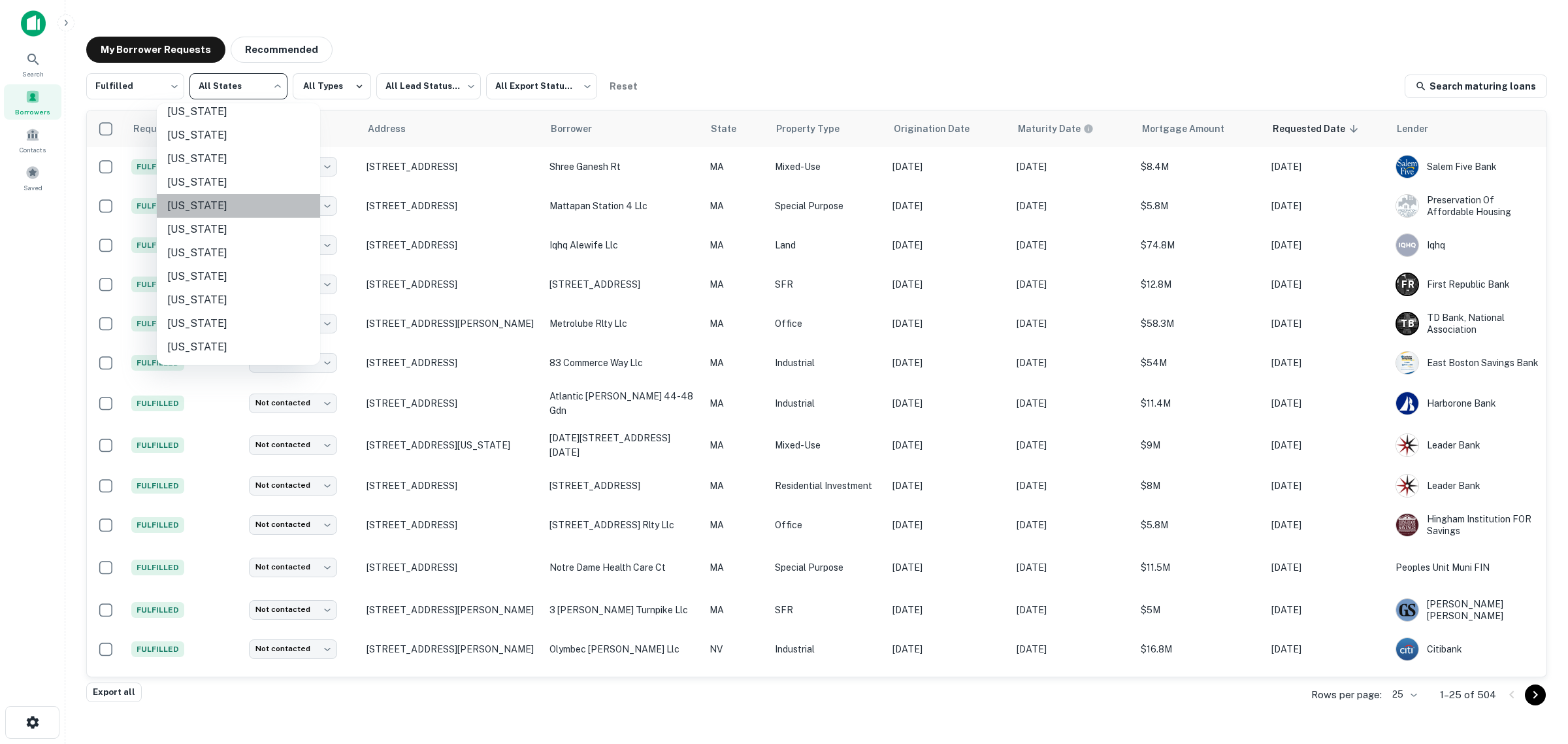
click at [240, 206] on li "Massachusetts" at bounding box center [238, 206] width 163 height 24
type input "**"
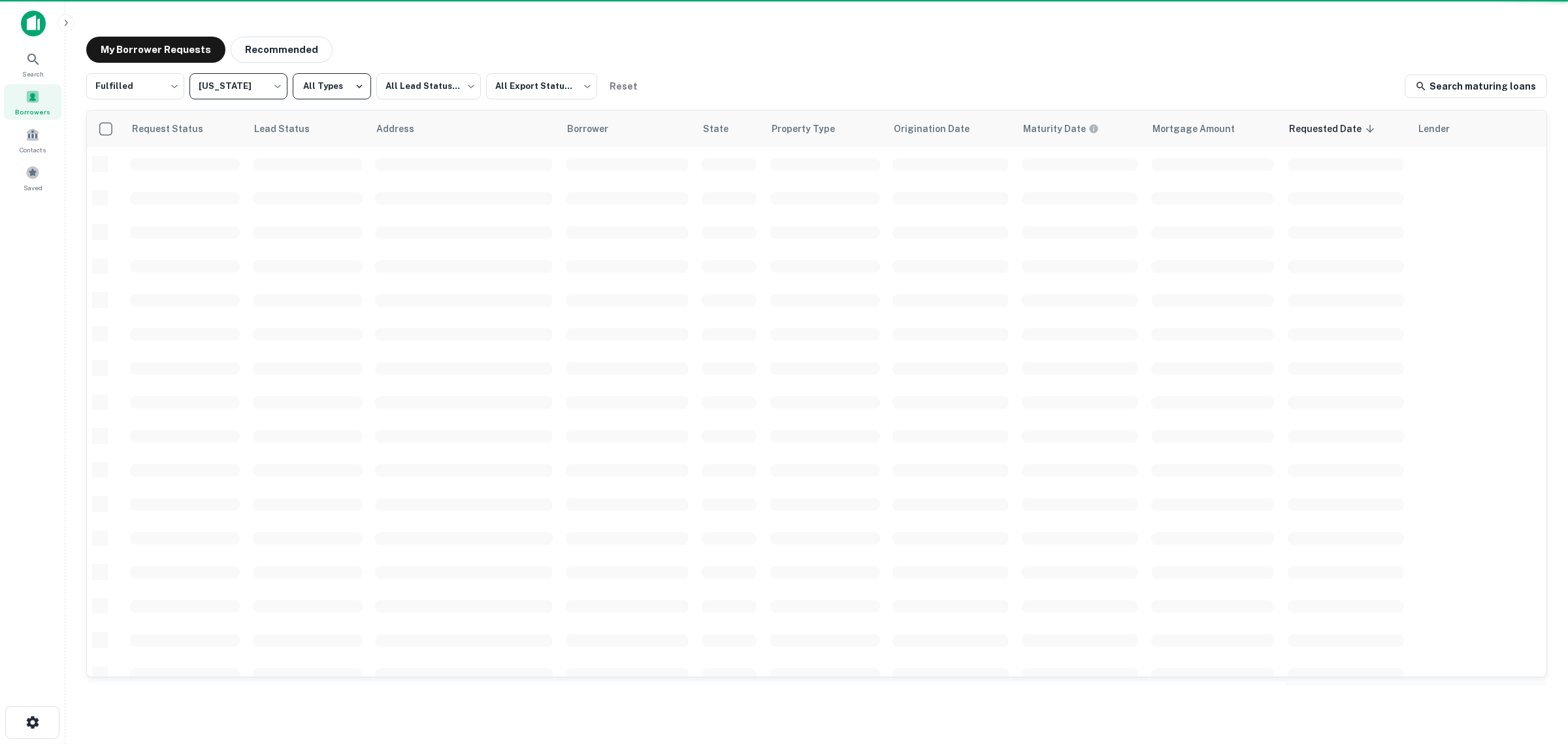
click at [350, 85] on button "All Types" at bounding box center [332, 86] width 79 height 27
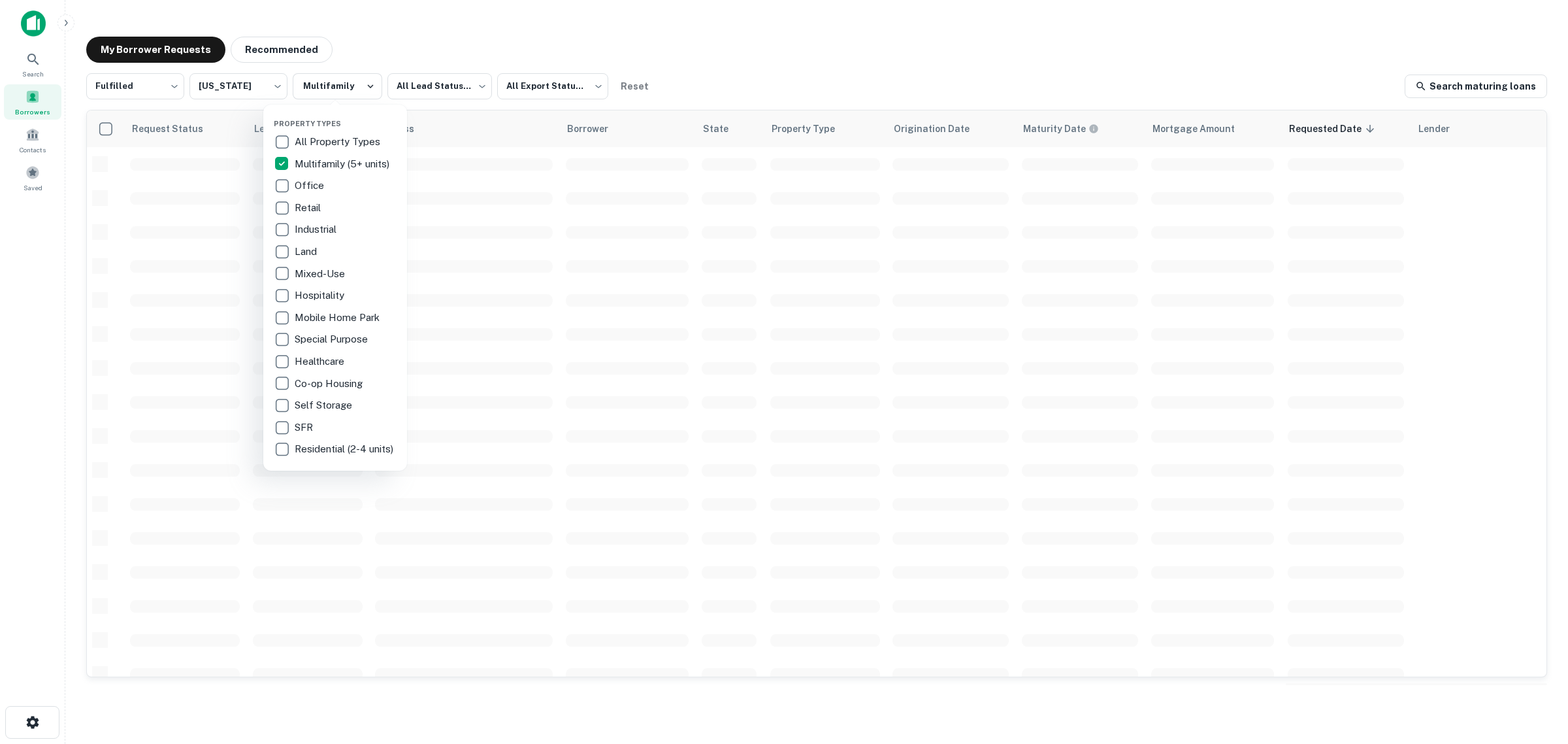
click at [463, 54] on div at bounding box center [784, 372] width 1568 height 744
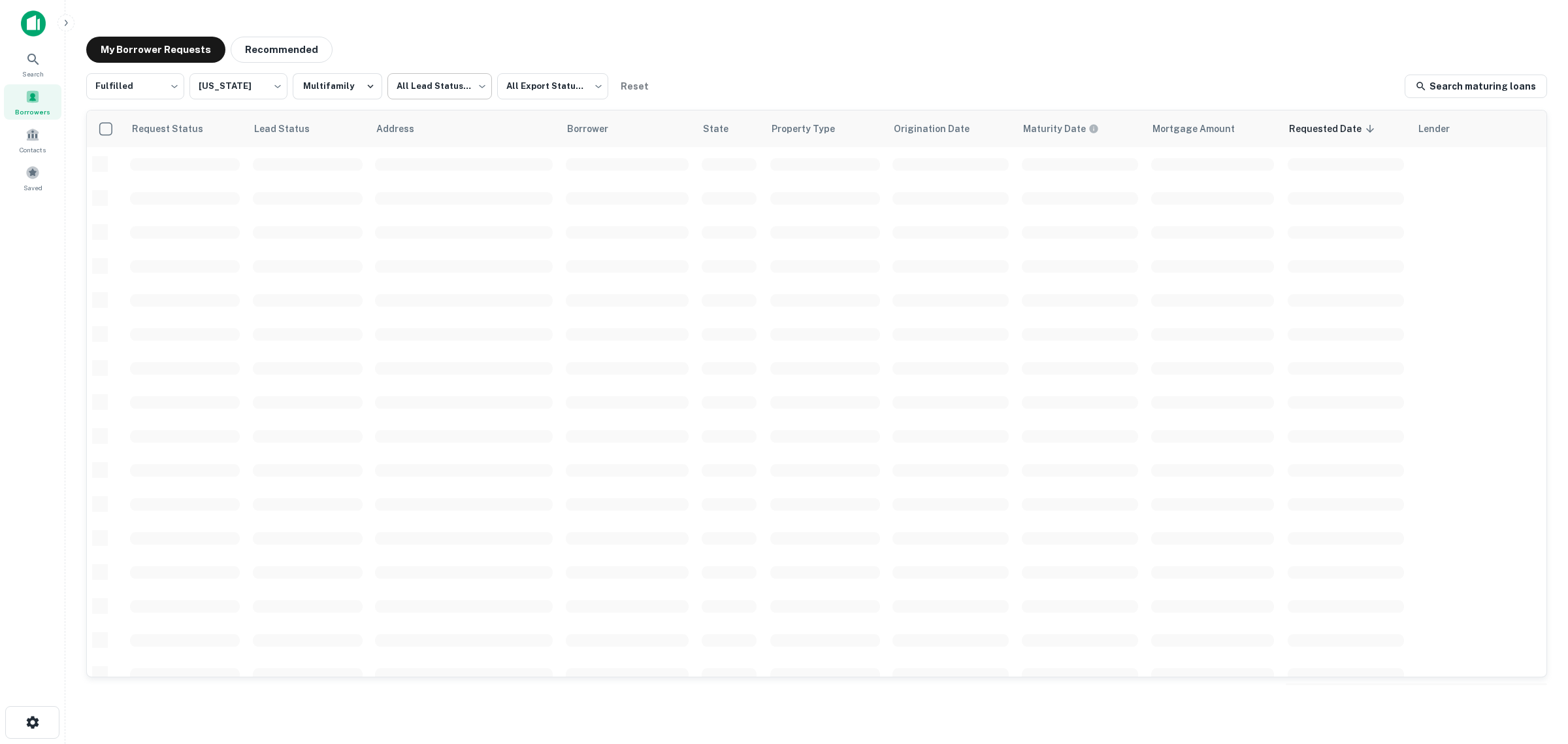
click at [448, 89] on body "Search Borrowers Contacts Saved My Borrower Requests Recommended Fulfilled ****…" at bounding box center [784, 372] width 1568 height 744
click at [433, 143] on li "Not contacted" at bounding box center [436, 144] width 108 height 24
type input "****"
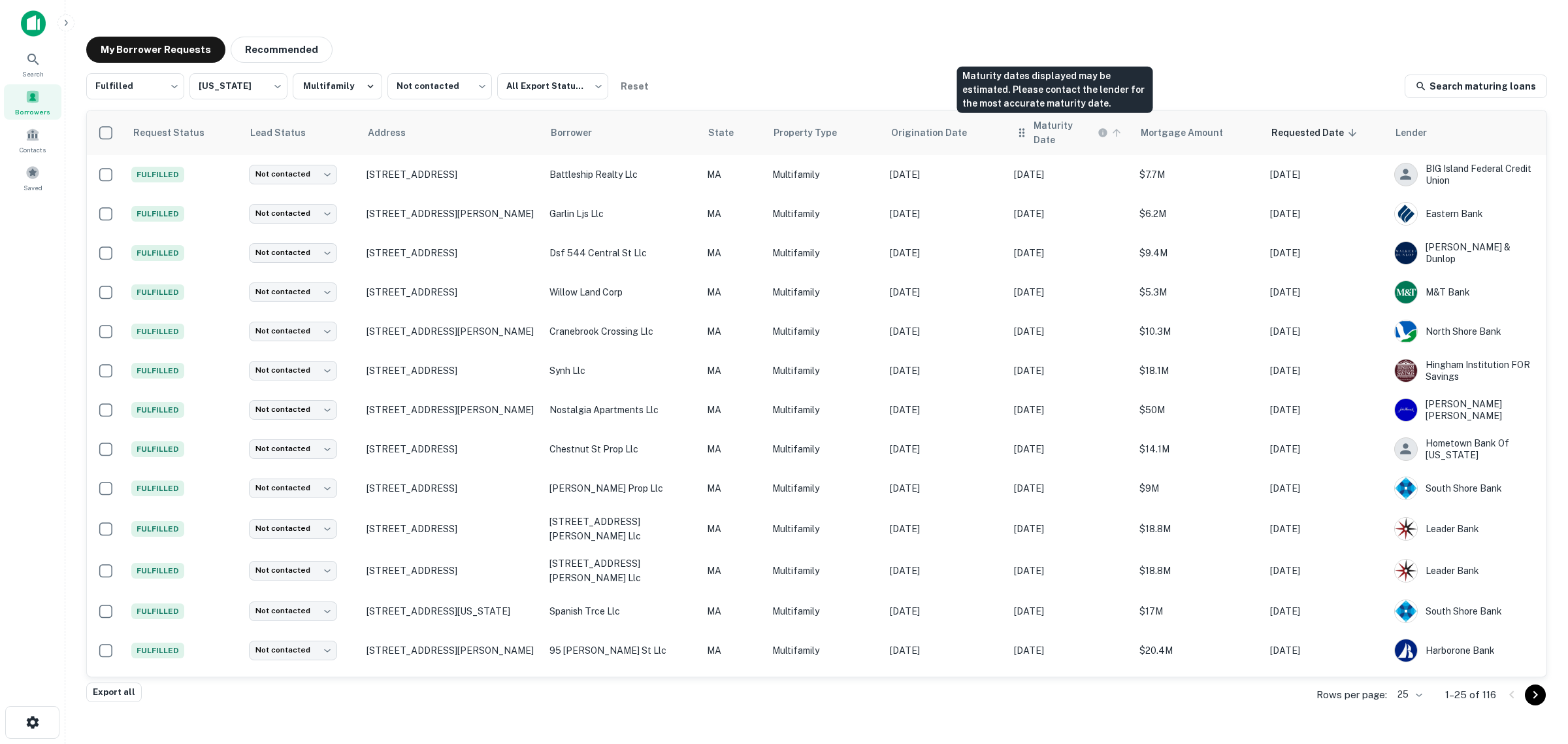
click at [1048, 135] on h6 "Maturity Date" at bounding box center [1064, 132] width 61 height 28
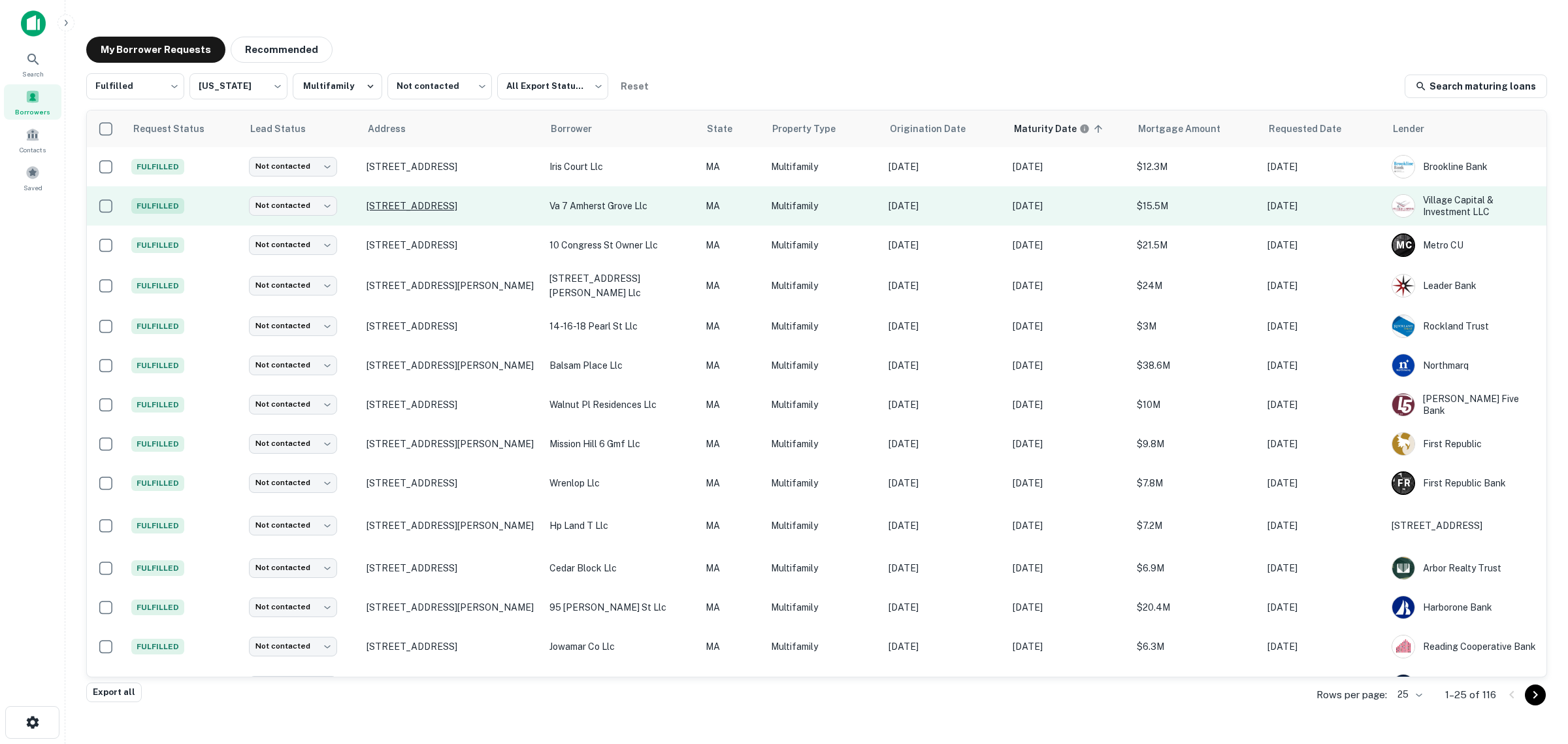
click at [413, 211] on p "279 Amherst Rd Sunderland, MA 01375" at bounding box center [452, 205] width 170 height 12
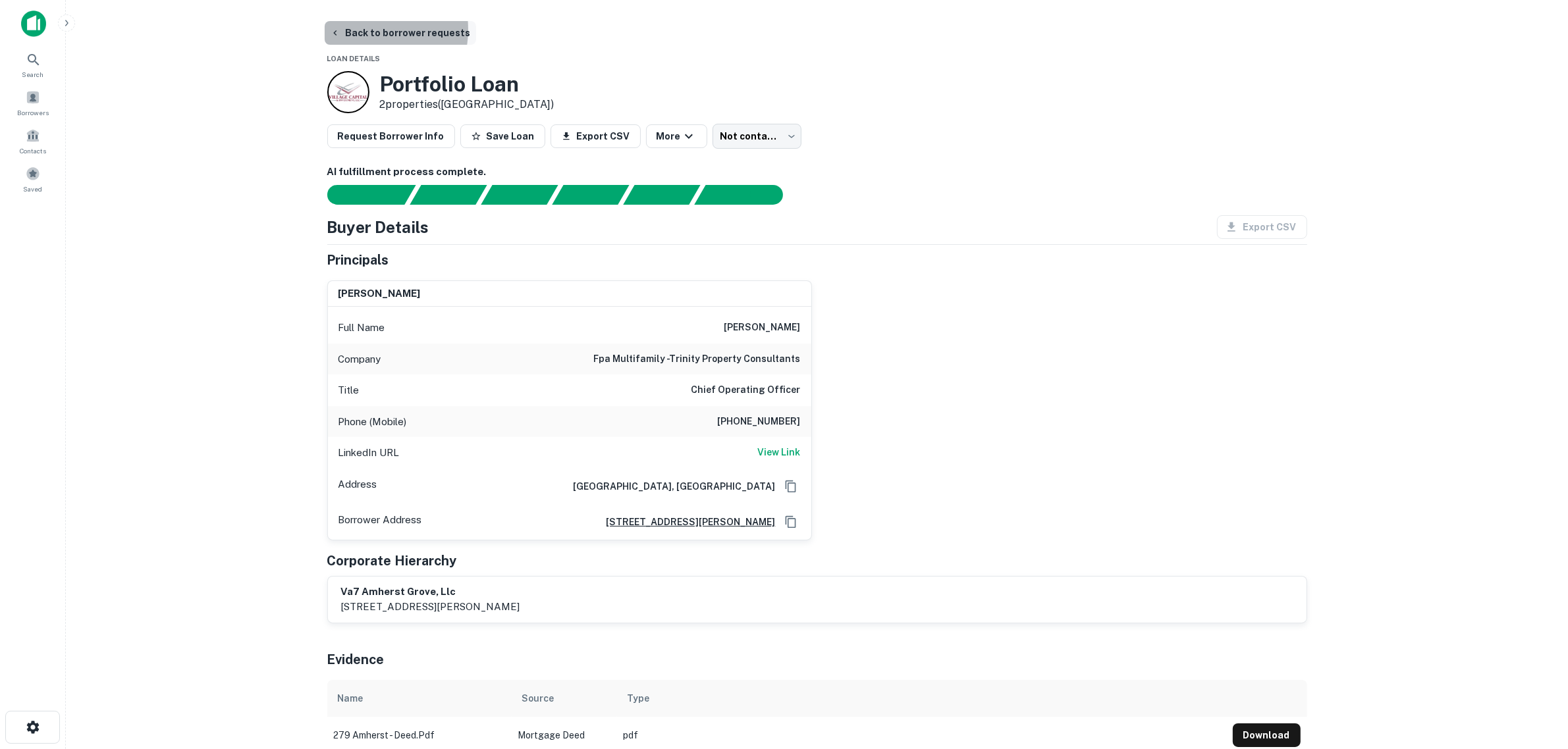
click at [366, 30] on button "Back to borrower requests" at bounding box center [401, 33] width 151 height 24
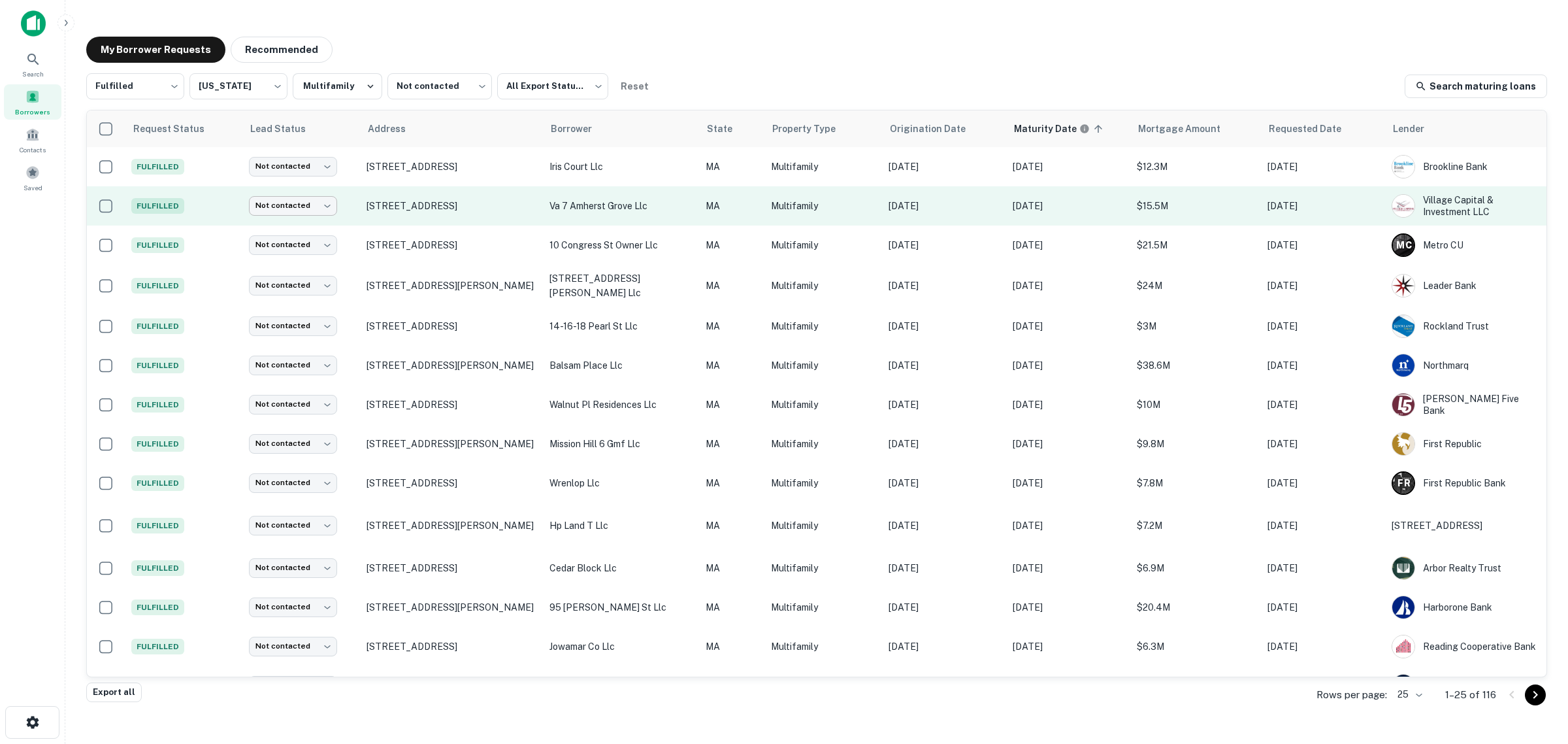
click at [312, 210] on body "Search Borrowers Contacts Saved My Borrower Requests Recommended Fulfilled ****…" at bounding box center [784, 372] width 1568 height 744
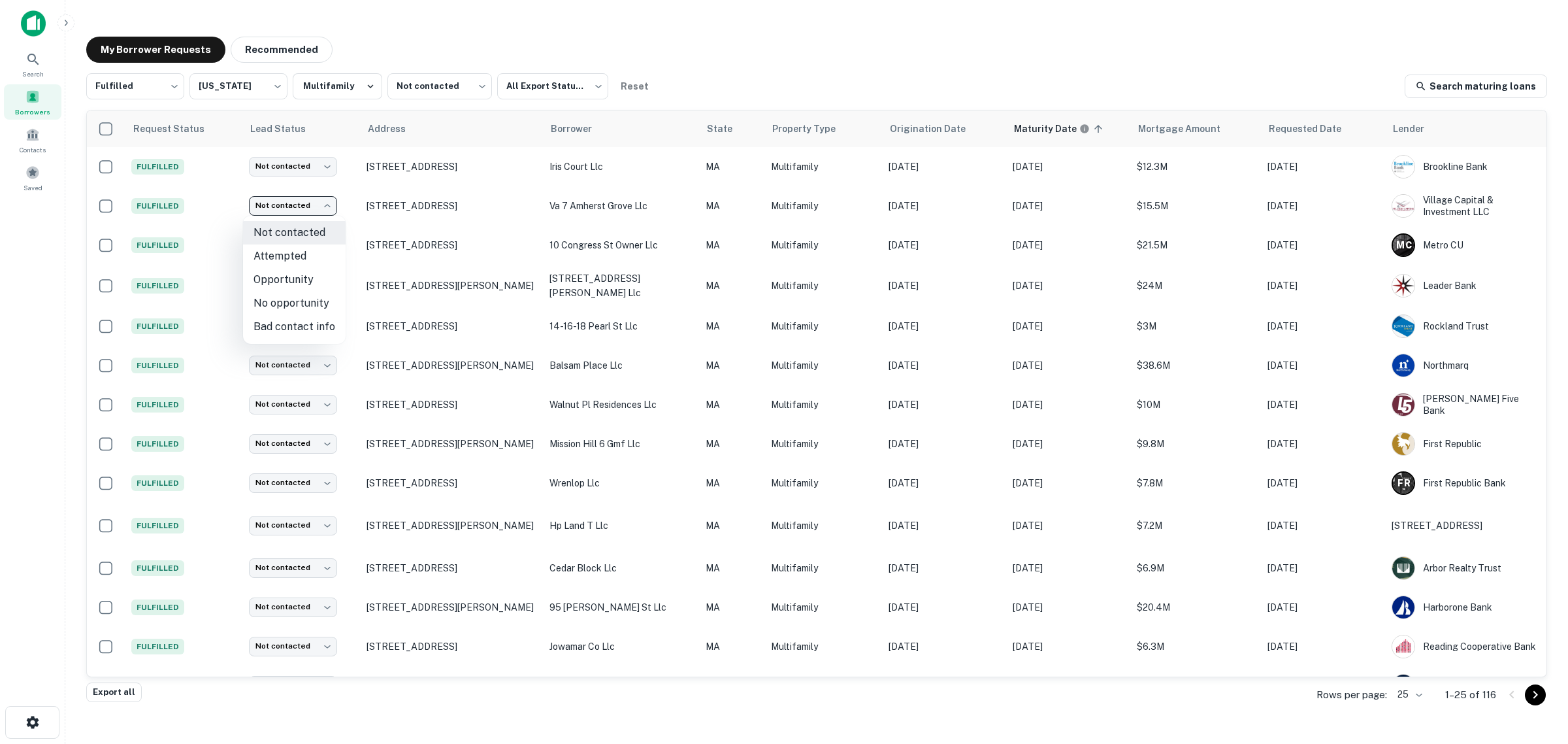
click at [302, 322] on li "Bad contact info" at bounding box center [294, 327] width 103 height 24
type input "**********"
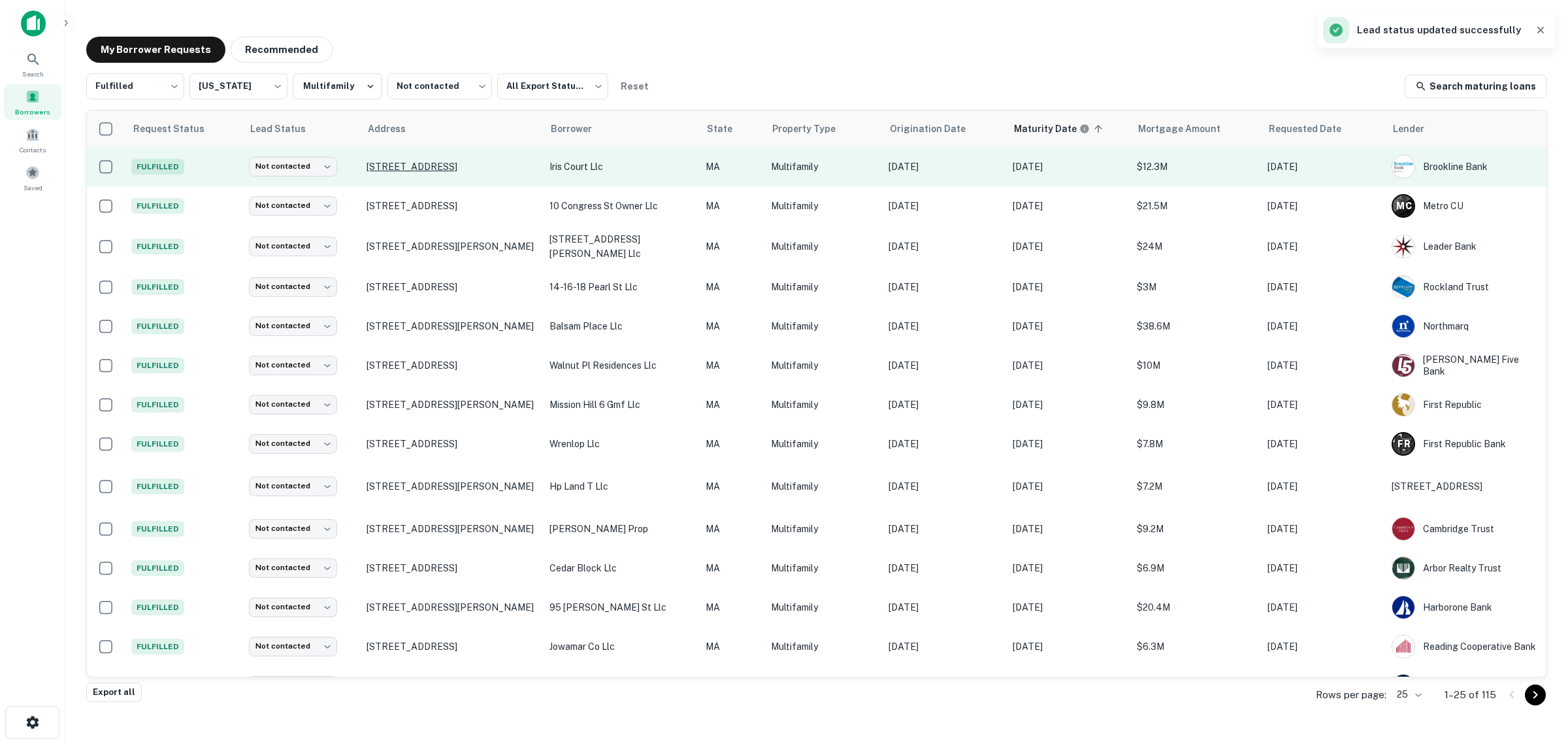
click at [446, 170] on p "15 Iris Ct Acton, MA 01720" at bounding box center [452, 167] width 170 height 12
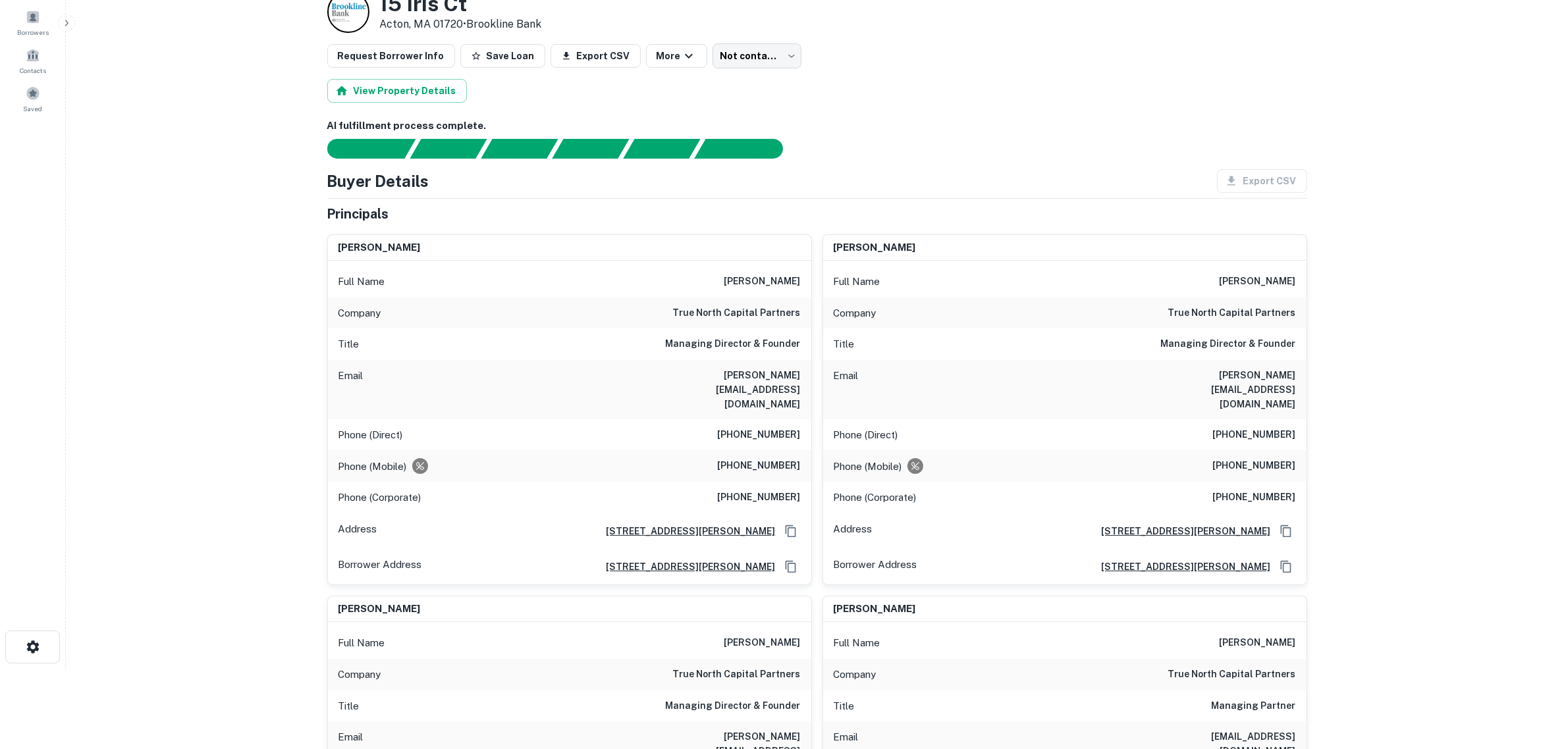
scroll to position [82, 0]
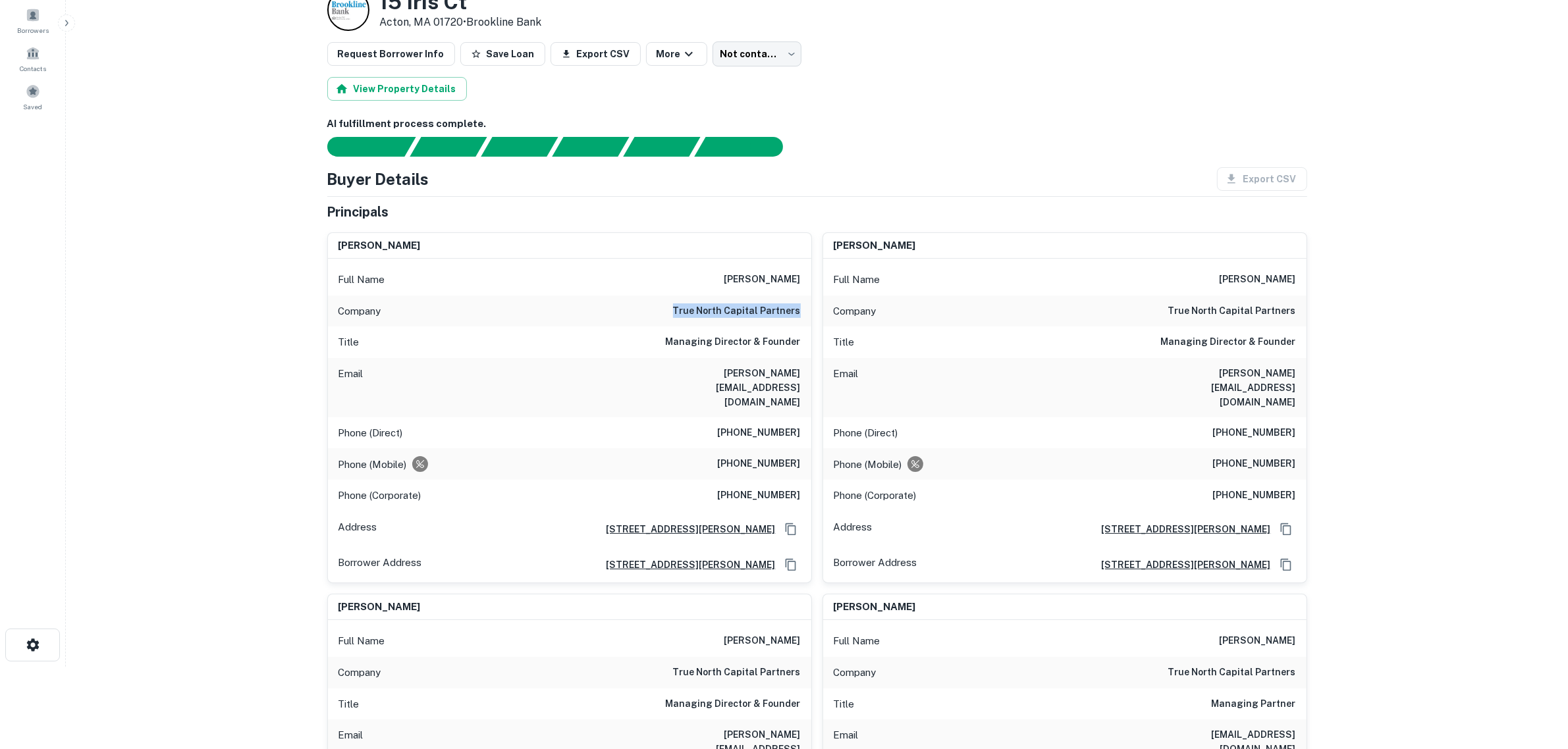
drag, startPoint x: 656, startPoint y: 313, endPoint x: 802, endPoint y: 319, distance: 146.1
click at [802, 319] on div "Company true north capital partners" at bounding box center [569, 311] width 484 height 31
copy h6 "true north capital partners"
click at [188, 228] on main "Back to borrower requests Loan Details 15 Iris Ct Acton, MA 01720 • Brookline B…" at bounding box center [817, 292] width 1502 height 749
drag, startPoint x: 646, startPoint y: 375, endPoint x: 803, endPoint y: 380, distance: 157.1
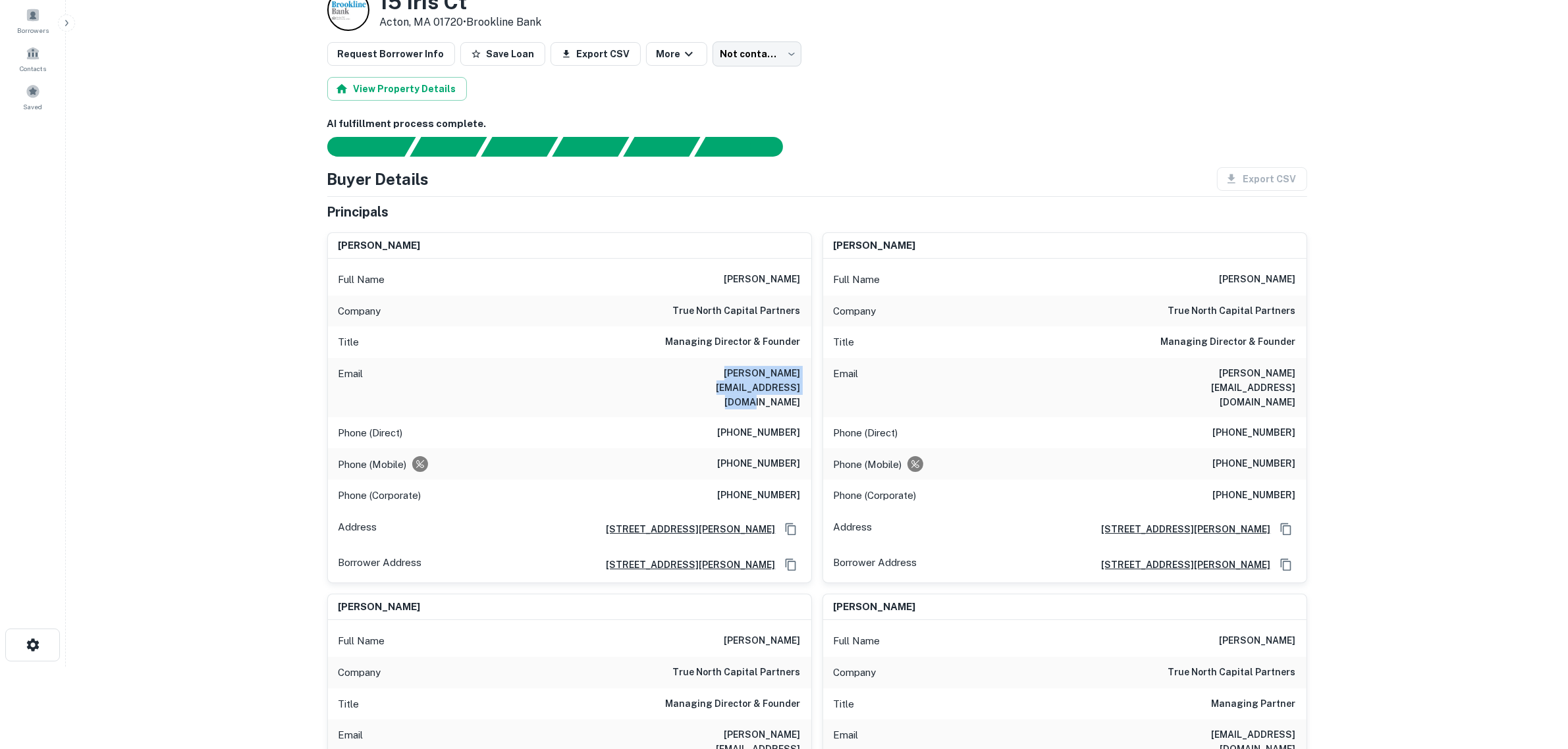
click at [803, 380] on div "Email jeff@truenorthcapitalpartners.com" at bounding box center [569, 387] width 484 height 59
copy h6 "jeff@truenorthcapitalpartners.com"
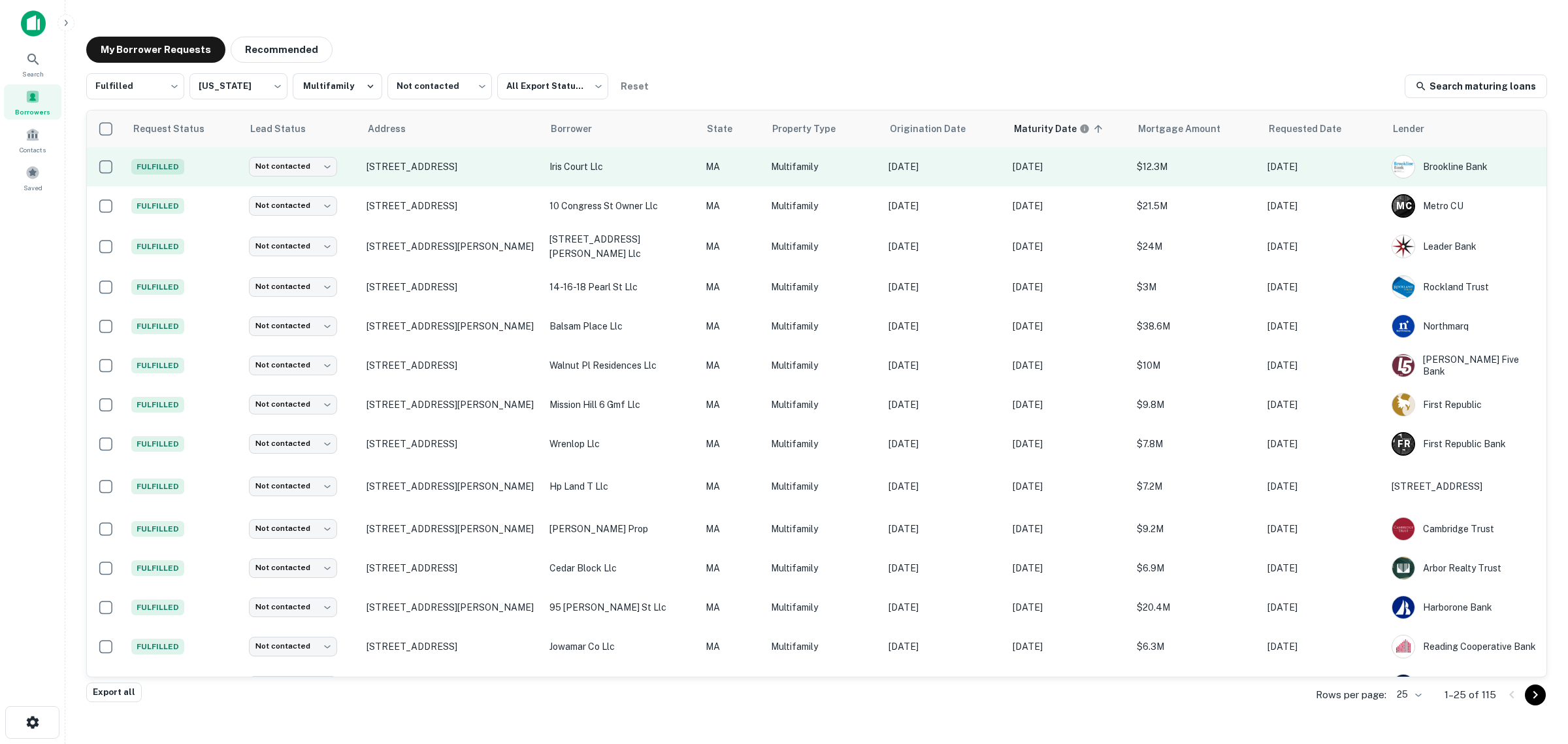
click at [311, 178] on td "Not contacted **** ​" at bounding box center [301, 167] width 117 height 39
click at [309, 173] on body "Search Borrowers Contacts Saved My Borrower Requests Recommended Fulfilled ****…" at bounding box center [784, 372] width 1568 height 744
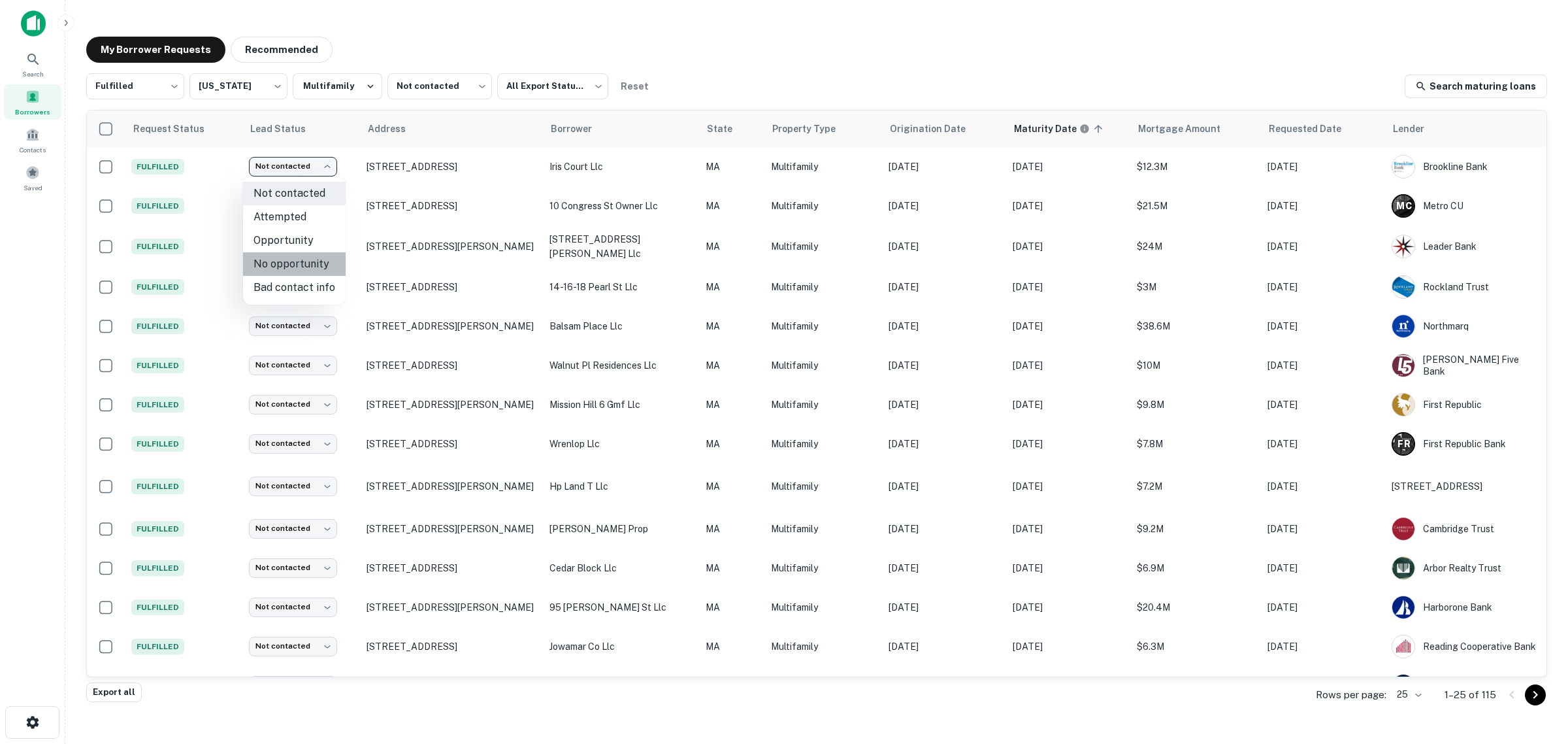
click at [304, 259] on li "No opportunity" at bounding box center [294, 264] width 103 height 24
type input "**********"
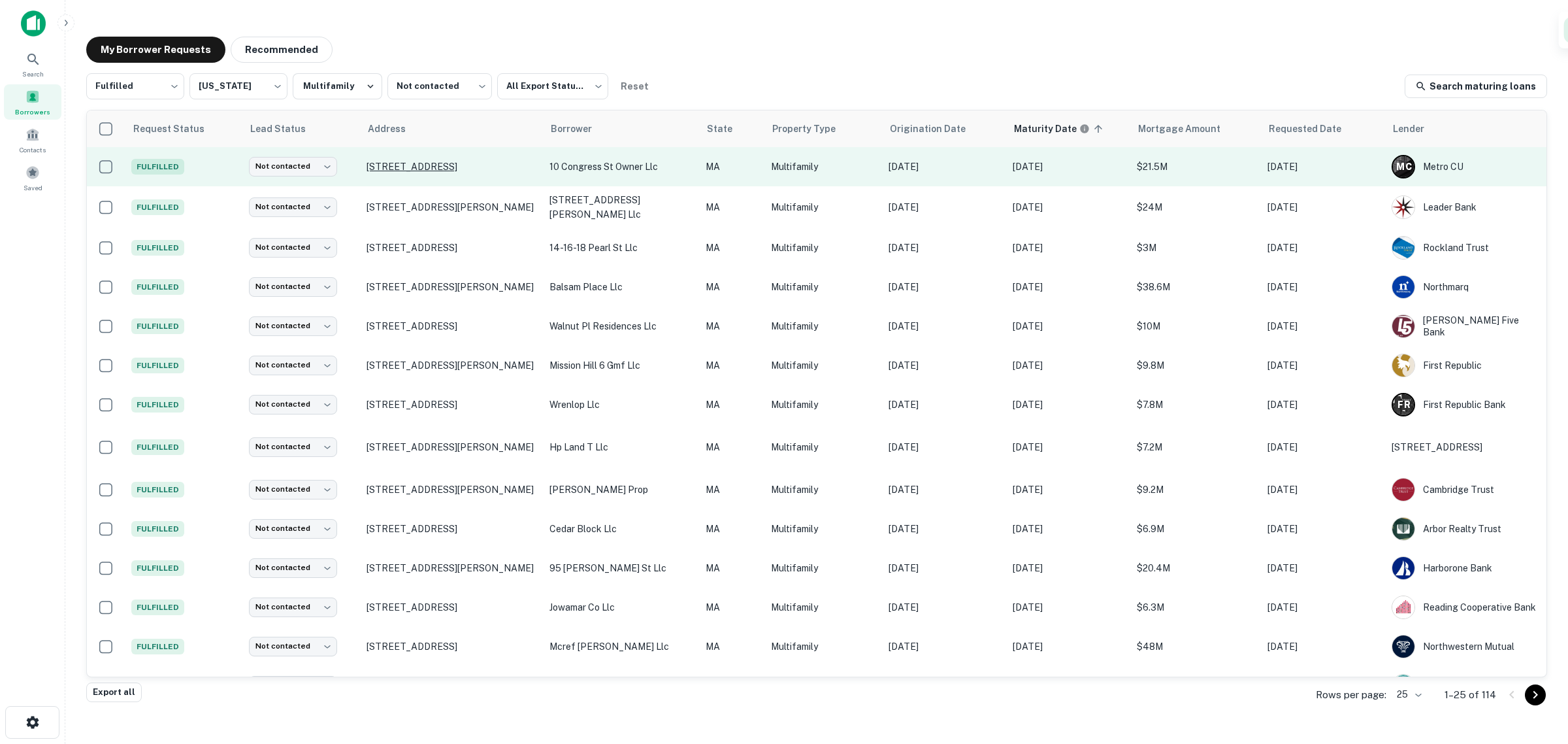
click at [425, 171] on p "16 Congress St Beverly, MA 01915" at bounding box center [452, 167] width 170 height 12
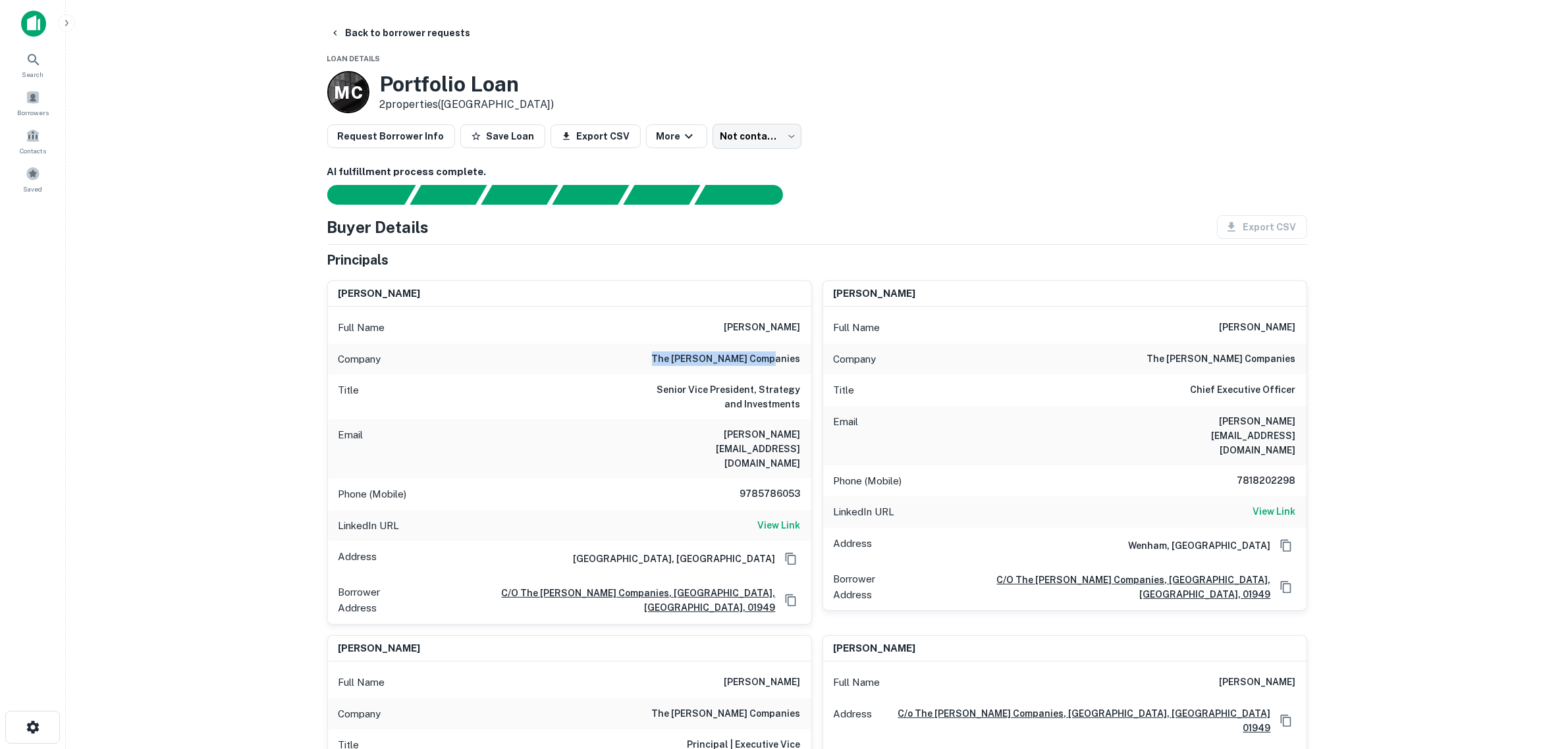
drag, startPoint x: 665, startPoint y: 366, endPoint x: 800, endPoint y: 365, distance: 135.0
click at [800, 365] on div "Company the procopio companies" at bounding box center [569, 359] width 484 height 31
copy h6 "the procopio companies"
drag, startPoint x: 314, startPoint y: 386, endPoint x: 519, endPoint y: 426, distance: 208.9
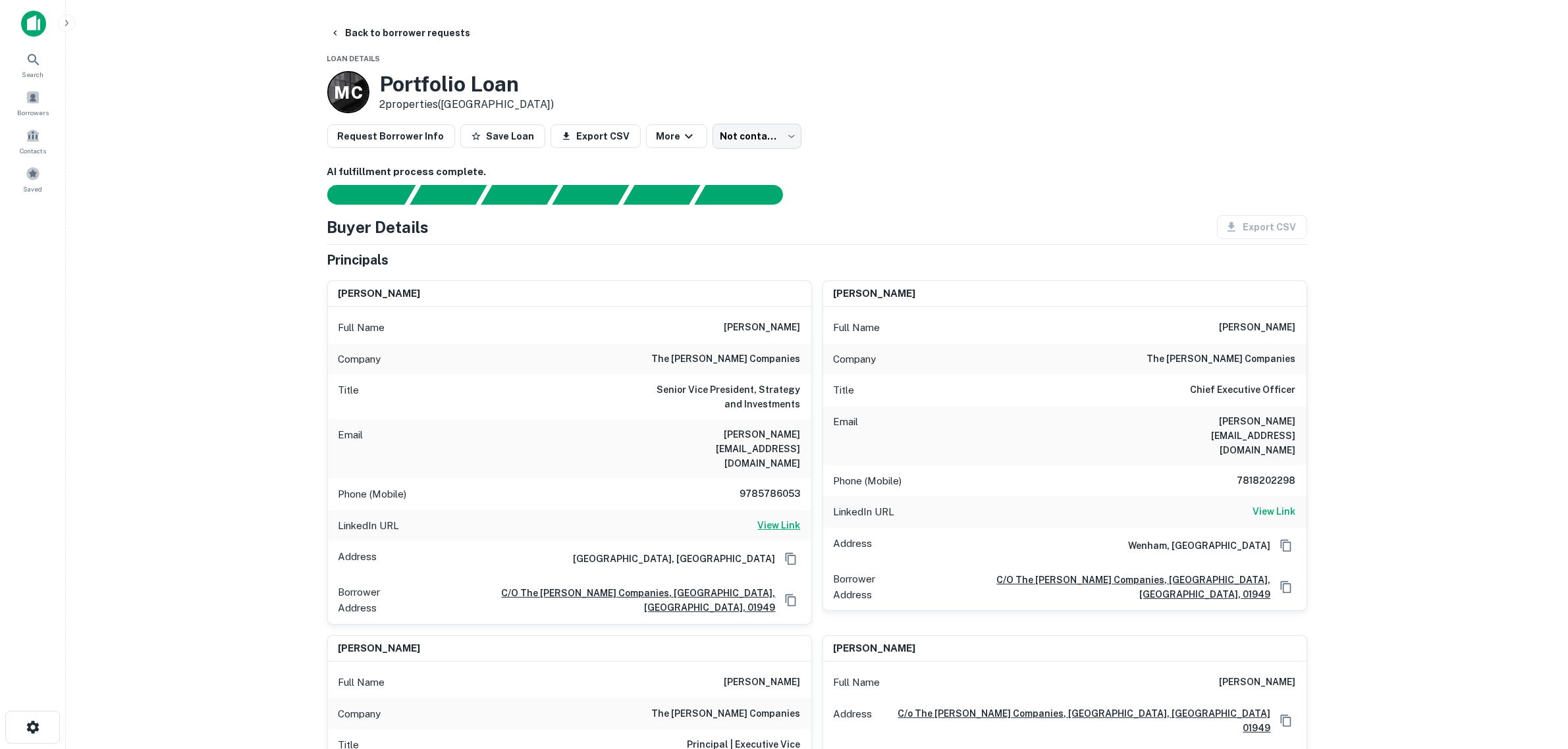
click at [771, 518] on h6 "View Link" at bounding box center [779, 526] width 42 height 15
click at [238, 232] on main "Back to borrower requests Loan Details M C Portfolio Loan 2 properties (MA) Req…" at bounding box center [817, 374] width 1502 height 749
drag, startPoint x: 705, startPoint y: 472, endPoint x: 803, endPoint y: 469, distance: 98.0
click at [803, 479] on div "Phone (Mobile) 9785786053" at bounding box center [569, 494] width 484 height 31
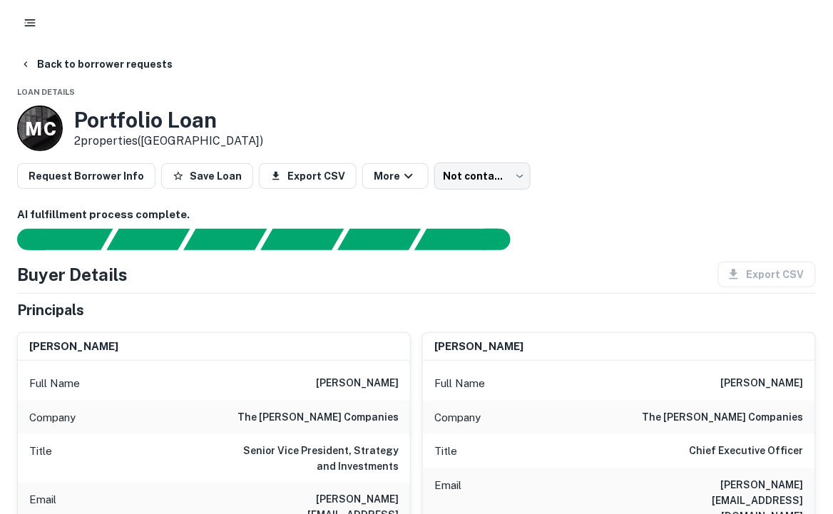
click at [603, 132] on div "M C Portfolio Loan 2 properties (MA)" at bounding box center [416, 129] width 799 height 46
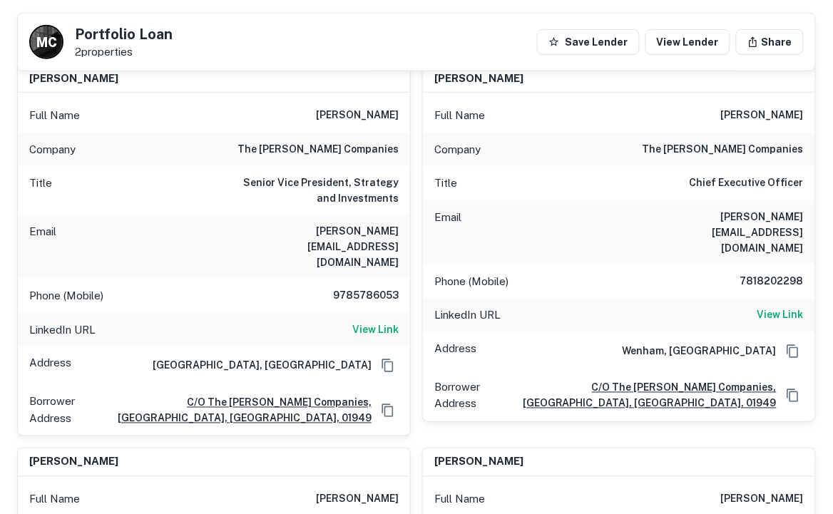
scroll to position [219, 0]
drag, startPoint x: 243, startPoint y: 226, endPoint x: 402, endPoint y: 234, distance: 158.6
click at [402, 234] on div "Email bryan@procopiocompanies.com" at bounding box center [214, 247] width 392 height 64
copy h6 "bryan@procopiocompanies.com"
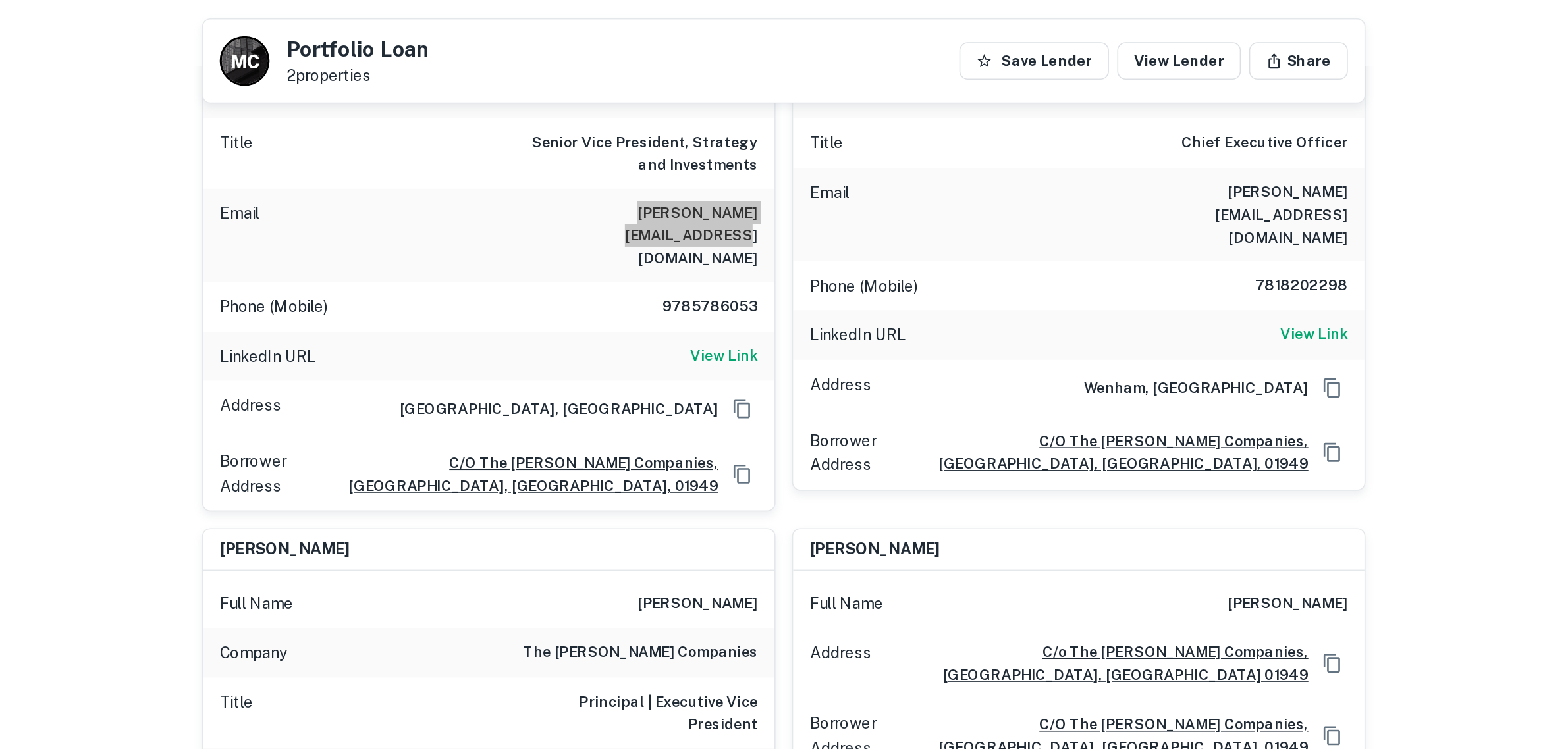
scroll to position [0, 0]
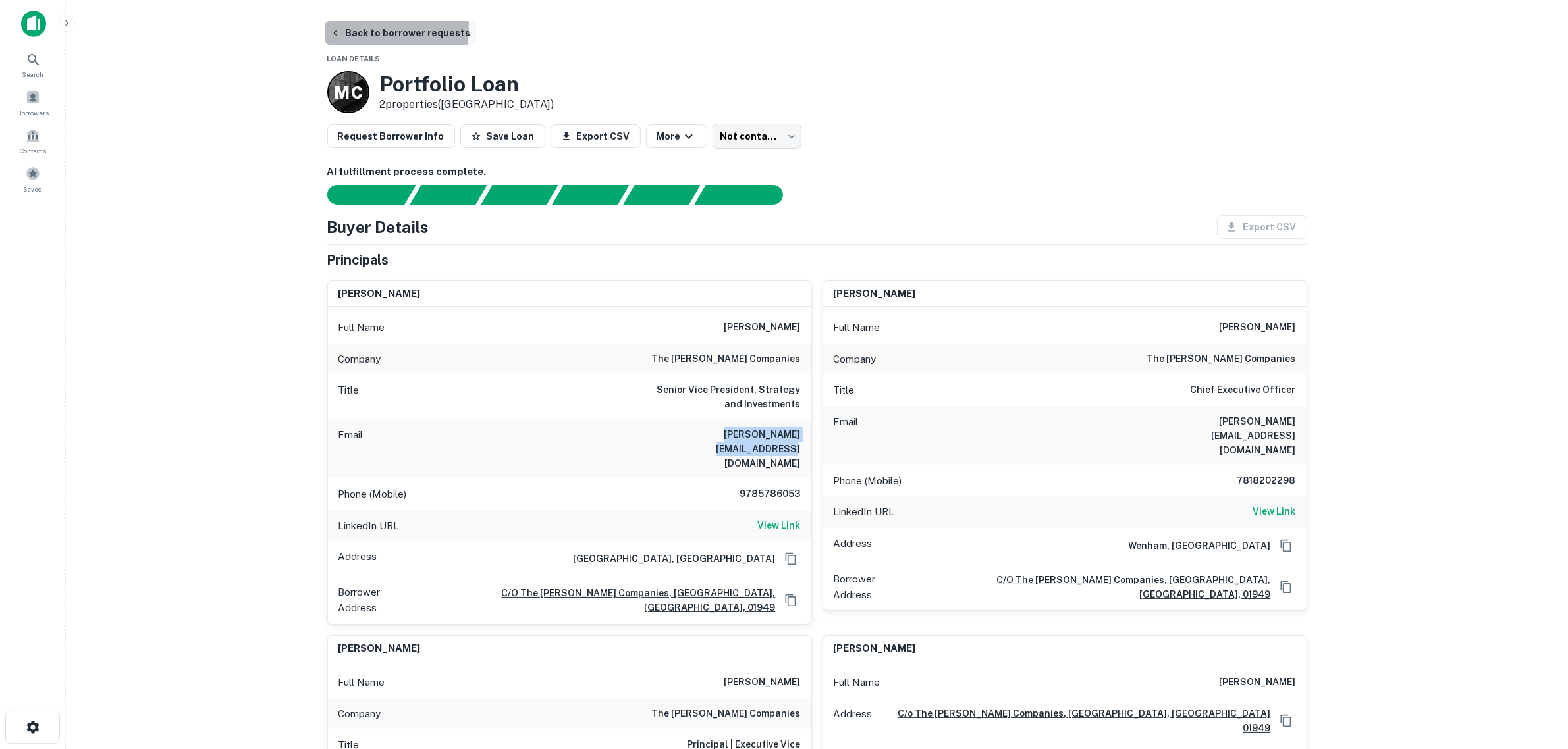
click at [363, 28] on button "Back to borrower requests" at bounding box center [401, 33] width 151 height 24
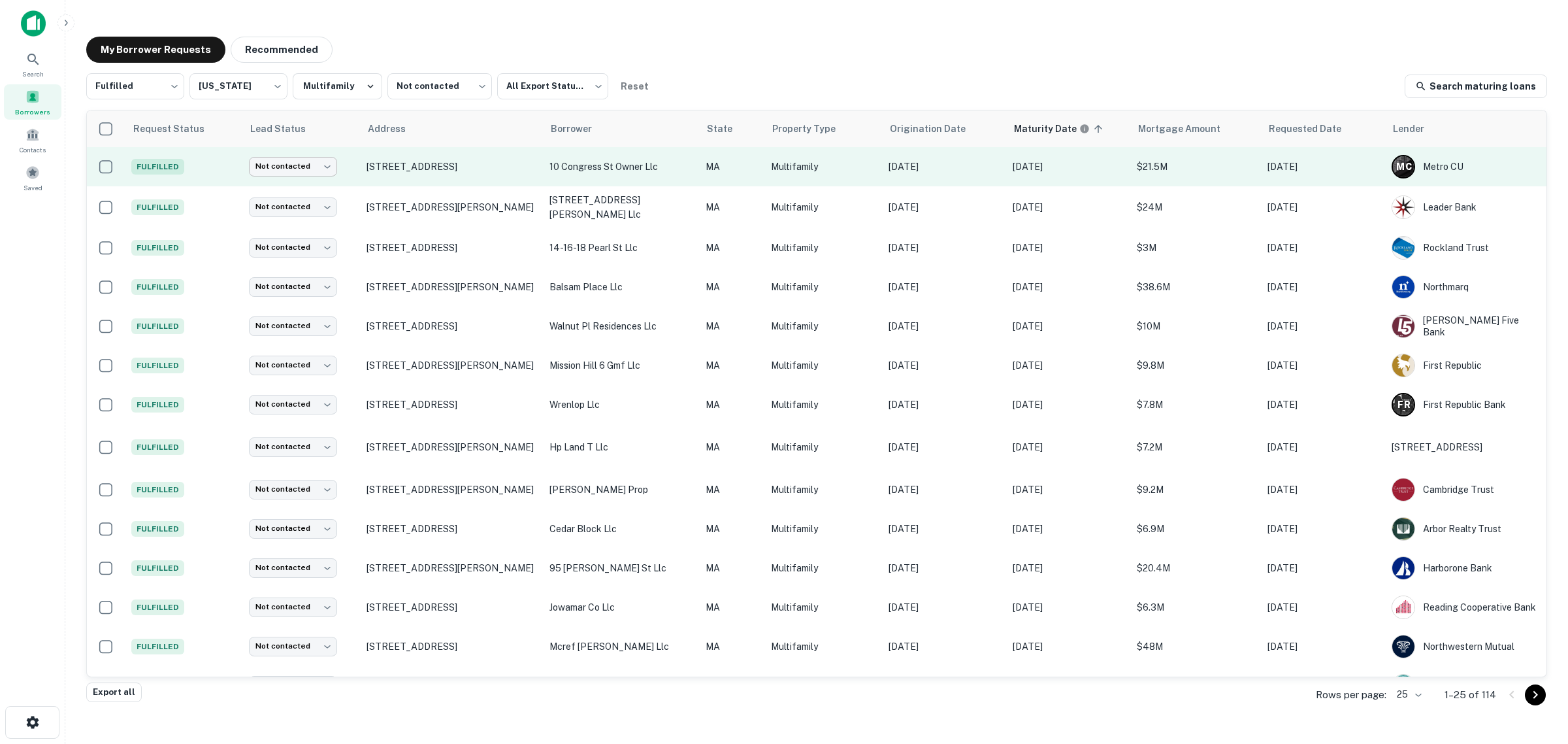
click at [332, 173] on body "Search Borrowers Contacts Saved My Borrower Requests Recommended Fulfilled ****…" at bounding box center [784, 372] width 1568 height 744
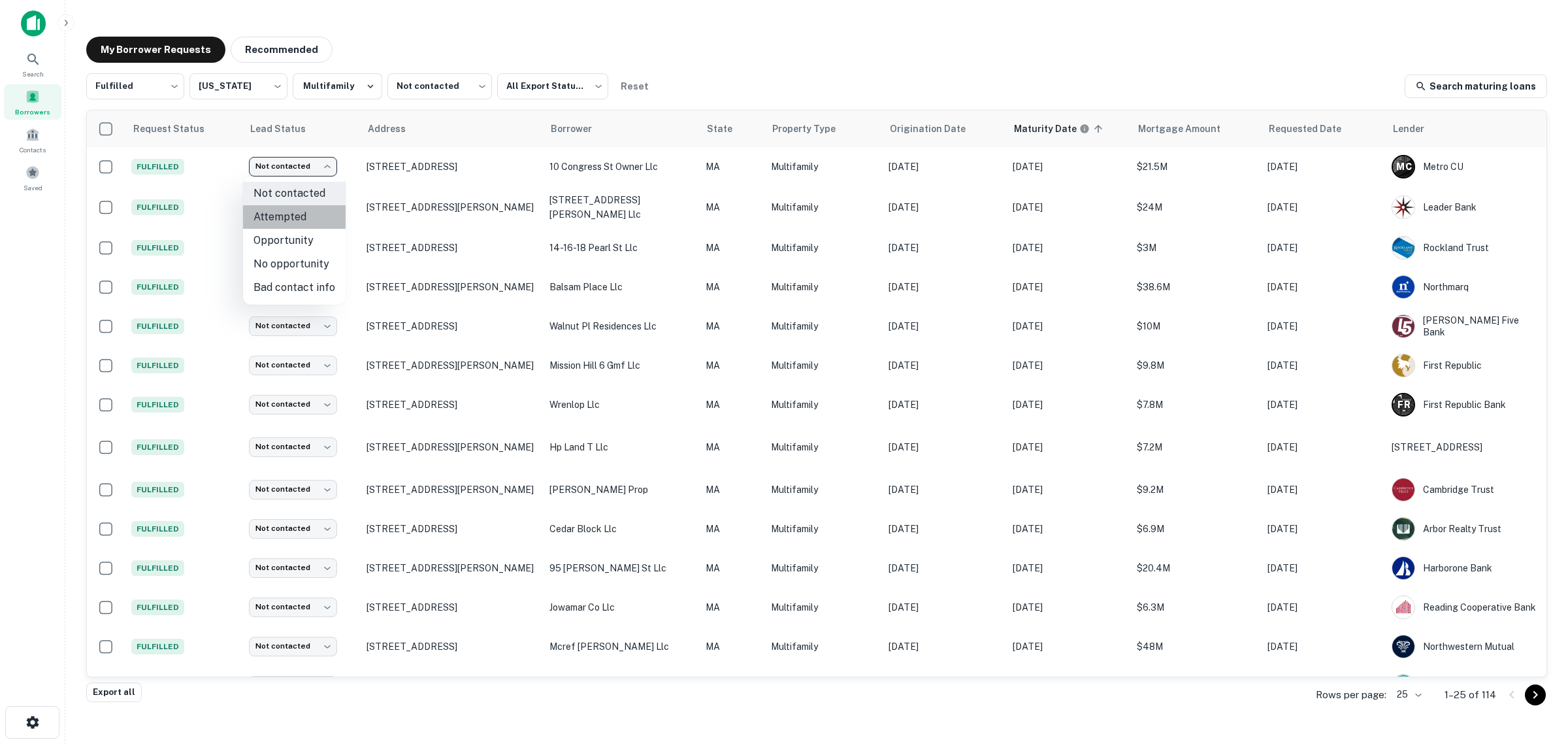
click at [298, 221] on li "Attempted" at bounding box center [294, 217] width 103 height 24
type input "*********"
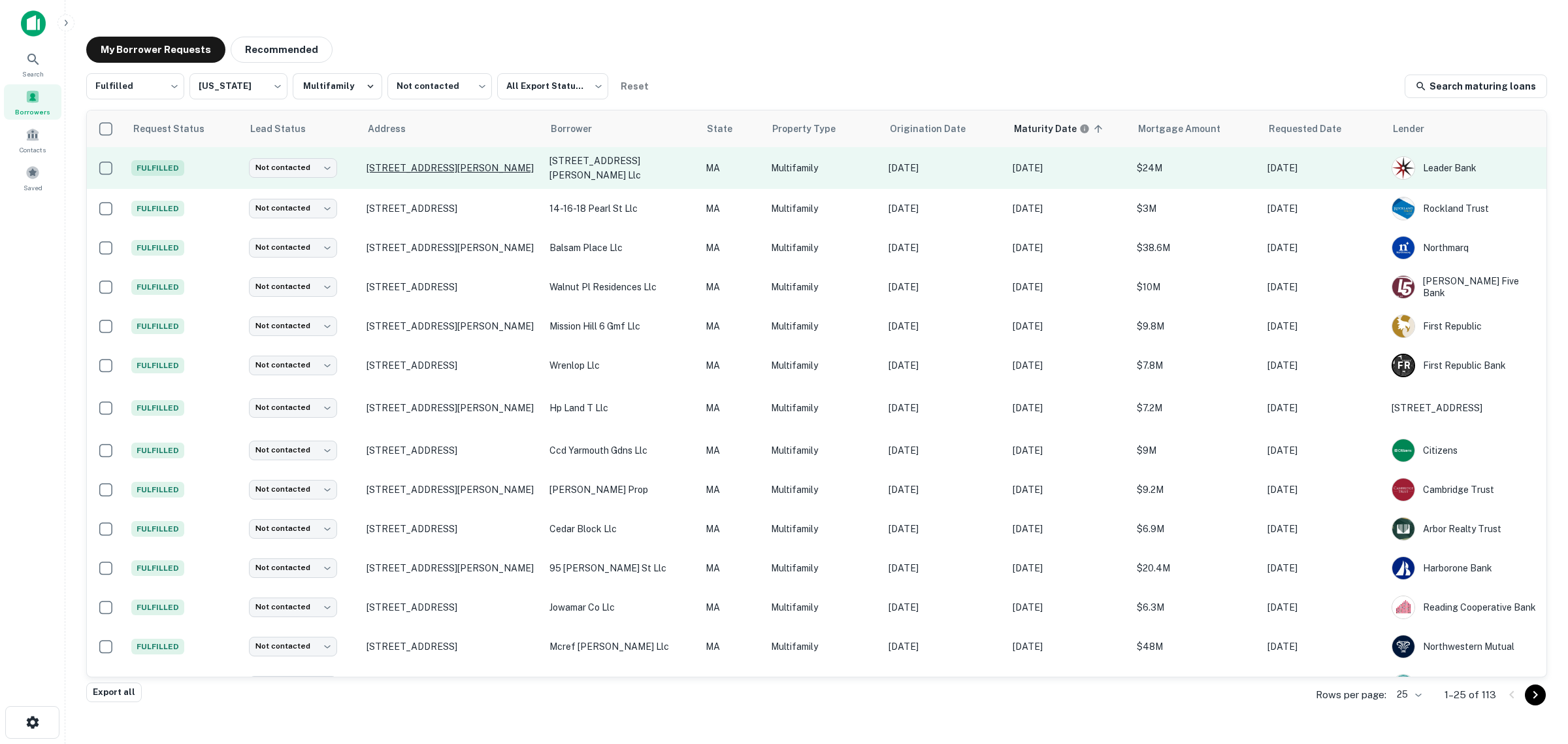
click at [421, 170] on p "40 Collins Ave Saugus, MA 01906" at bounding box center [452, 168] width 170 height 12
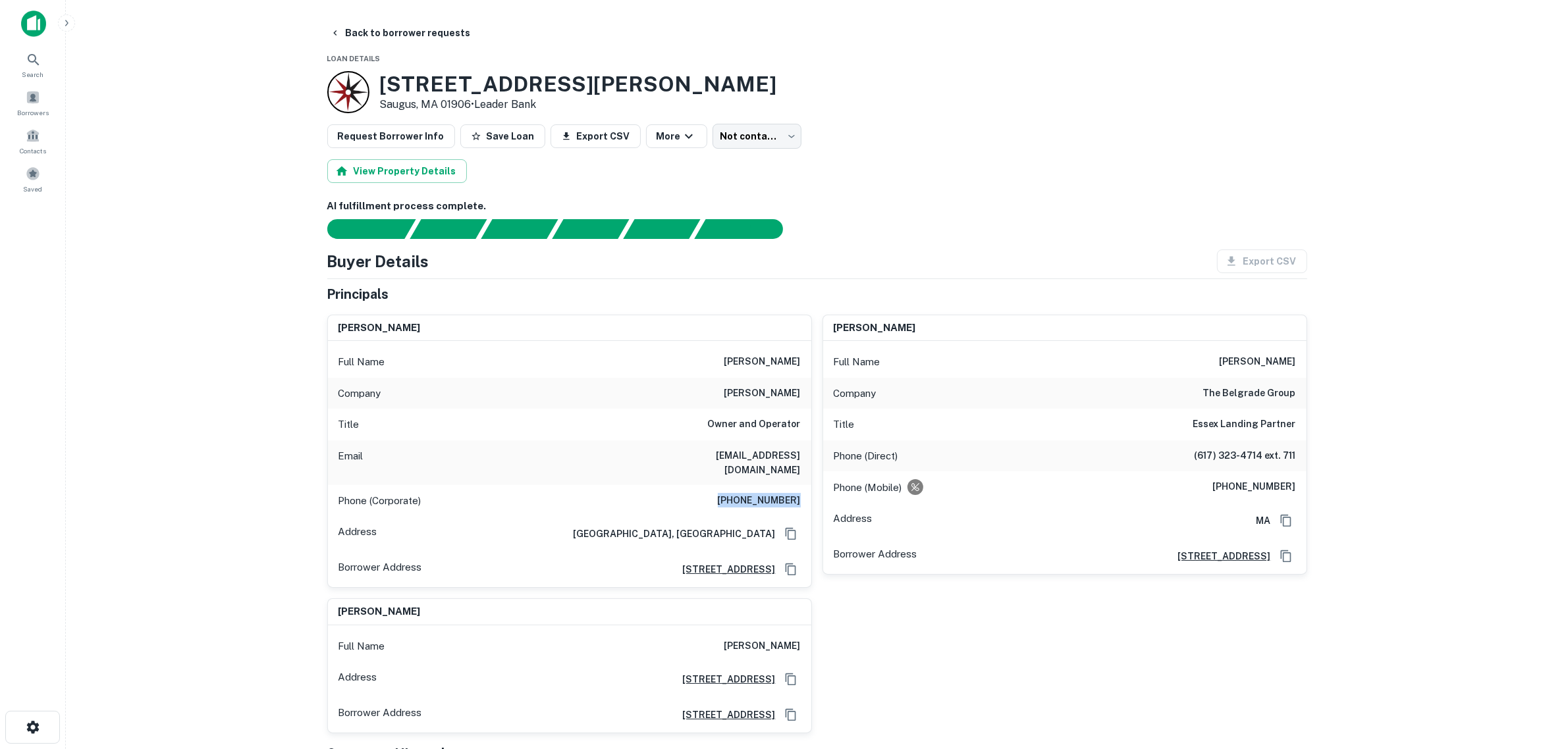
drag, startPoint x: 725, startPoint y: 484, endPoint x: 805, endPoint y: 484, distance: 80.0
click at [805, 485] on div "Phone (Corporate) (514) 766-4291" at bounding box center [569, 501] width 484 height 31
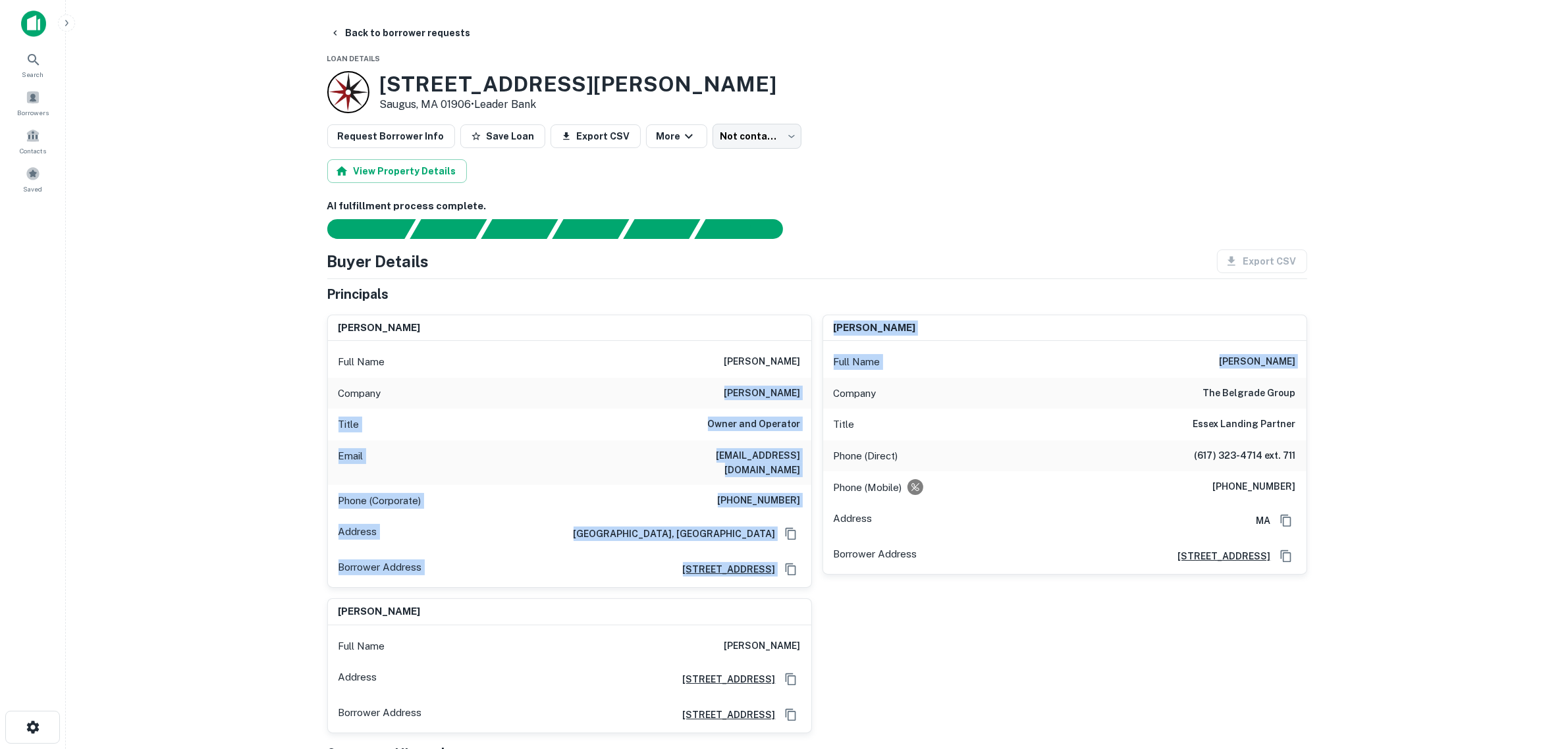
drag, startPoint x: 754, startPoint y: 397, endPoint x: 812, endPoint y: 397, distance: 58.0
click at [812, 397] on div "michael touchette Full Name michael touchette Company touchette Title Owner and…" at bounding box center [811, 519] width 990 height 430
click at [785, 389] on h6 "touchette" at bounding box center [762, 393] width 77 height 16
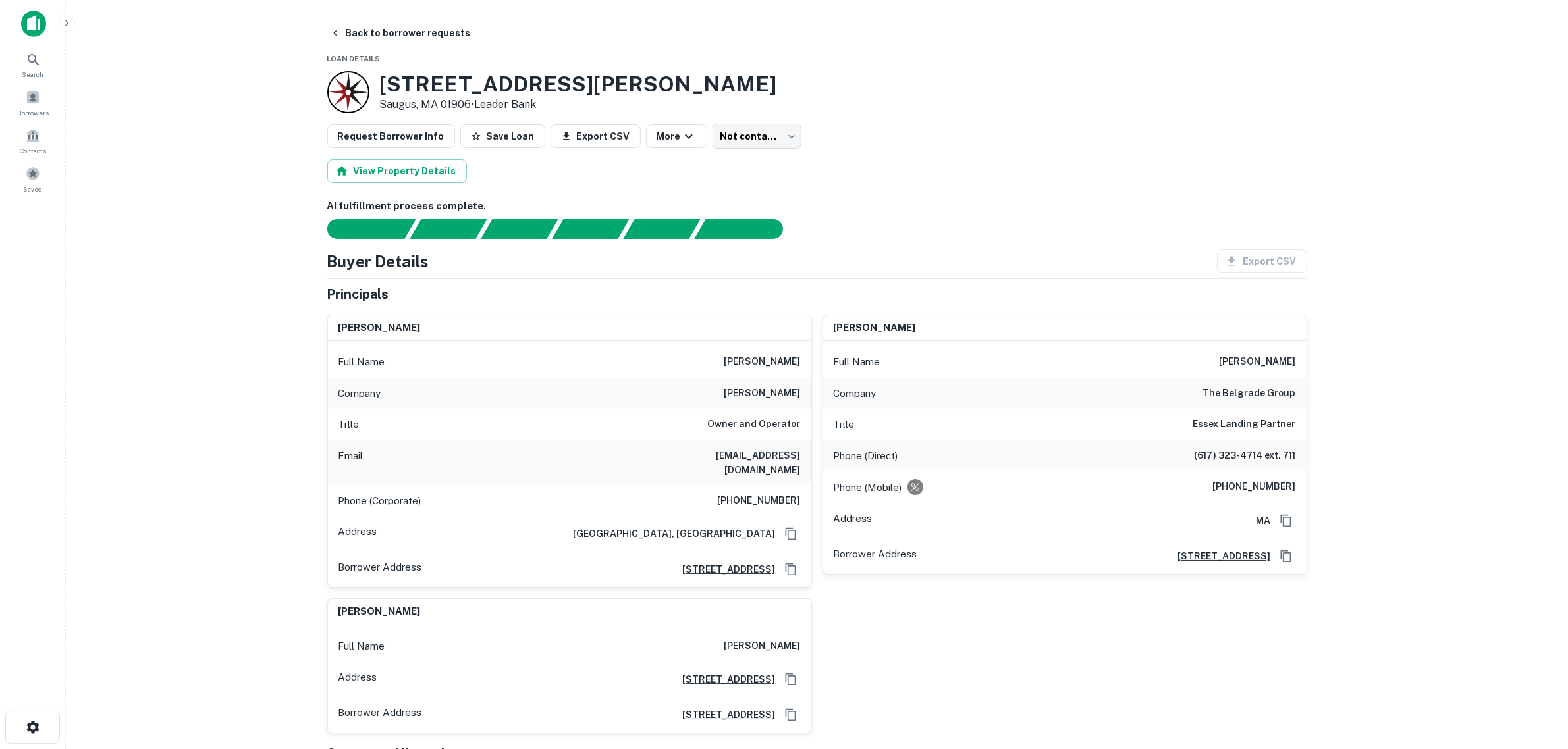
drag, startPoint x: 718, startPoint y: 366, endPoint x: 801, endPoint y: 364, distance: 83.0
click at [801, 364] on div "Full Name michael touchette" at bounding box center [569, 362] width 484 height 31
copy h6 "michael touchette"
click at [183, 265] on main "Back to borrower requests Loan Details 40 Collins Ave Saugus, MA 01906 • Leader…" at bounding box center [817, 374] width 1502 height 749
drag, startPoint x: 652, startPoint y: 449, endPoint x: 804, endPoint y: 466, distance: 152.9
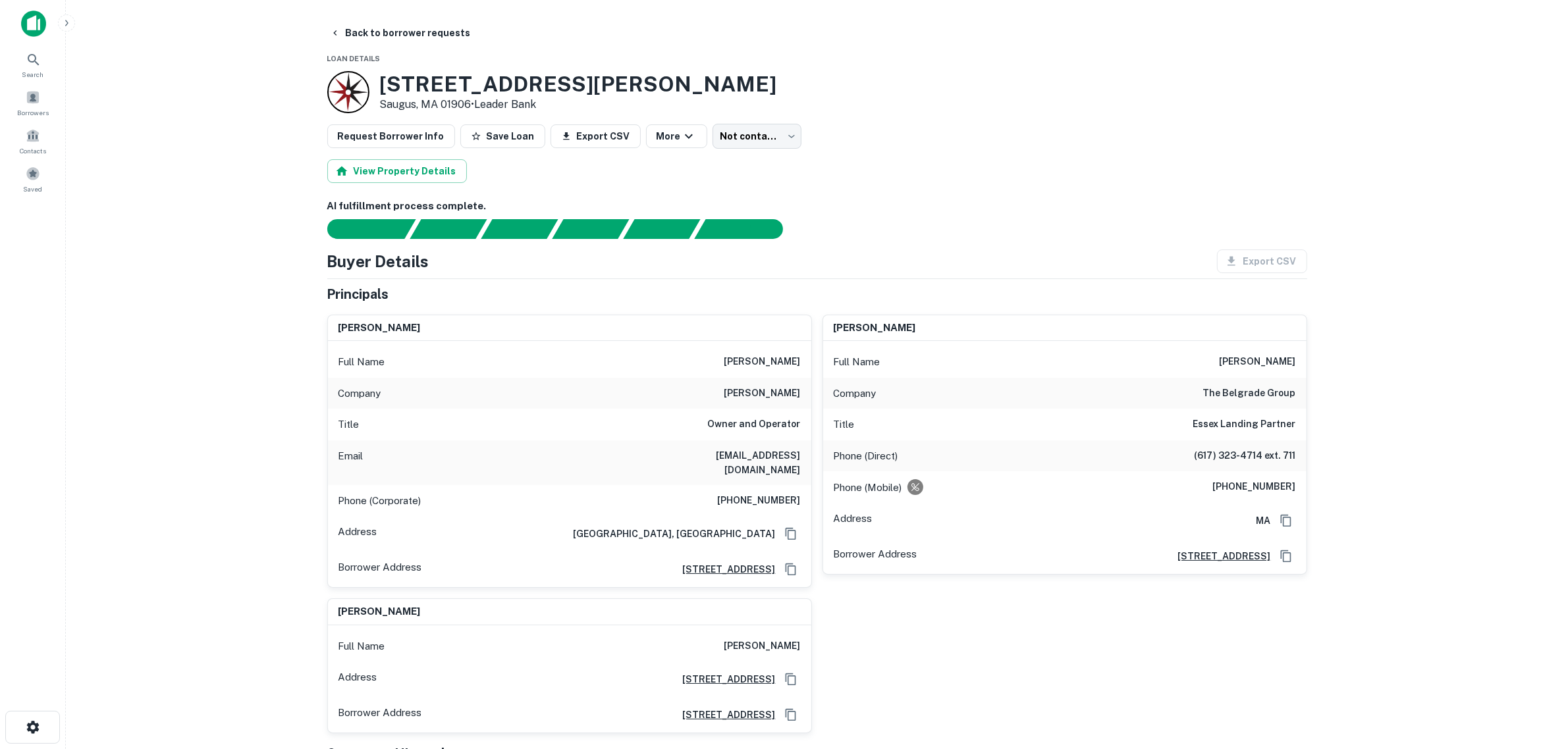
click at [804, 466] on div "Email mtouchette@pneustouchette.com" at bounding box center [569, 462] width 484 height 45
copy h6 "mtouchette@pneustouchette.com"
drag, startPoint x: 185, startPoint y: 226, endPoint x: 281, endPoint y: 137, distance: 130.9
click at [185, 226] on main "Back to borrower requests Loan Details 40 Collins Ave Saugus, MA 01906 • Leader…" at bounding box center [817, 374] width 1502 height 749
click at [436, 31] on button "Back to borrower requests" at bounding box center [401, 33] width 151 height 24
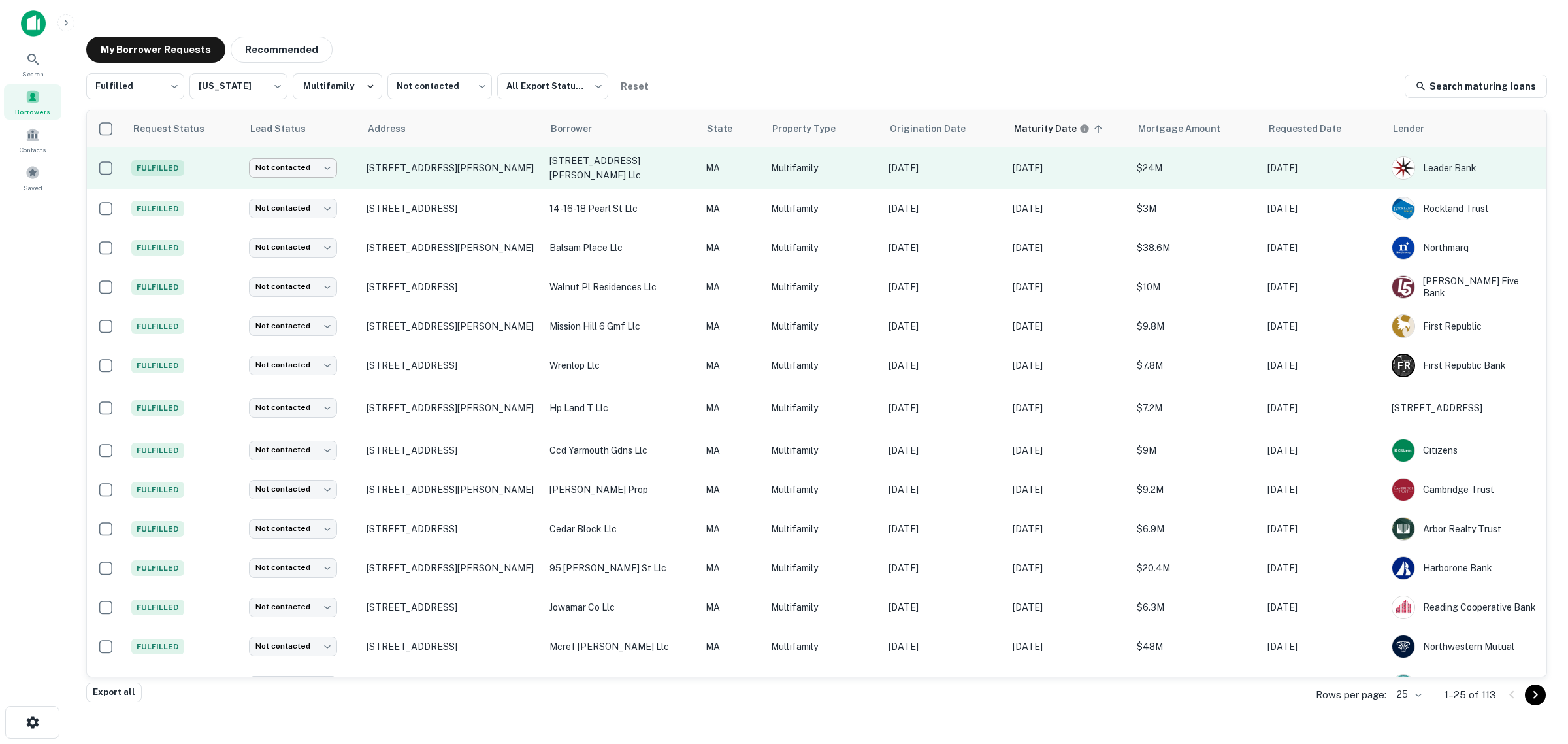
click at [310, 171] on body "Search Borrowers Contacts Saved My Borrower Requests Recommended Fulfilled ****…" at bounding box center [784, 372] width 1568 height 744
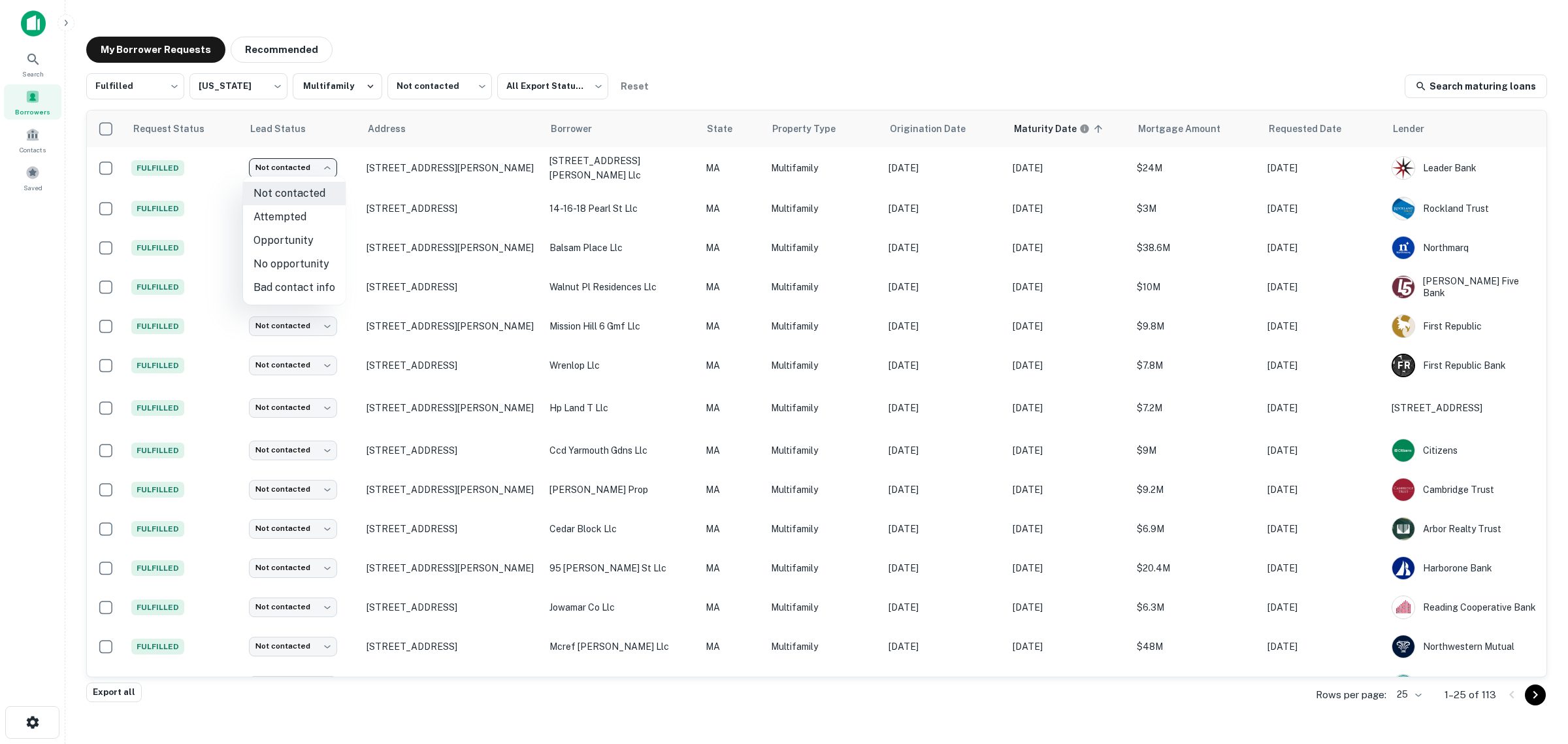
click at [309, 216] on li "Attempted" at bounding box center [294, 217] width 103 height 24
type input "*********"
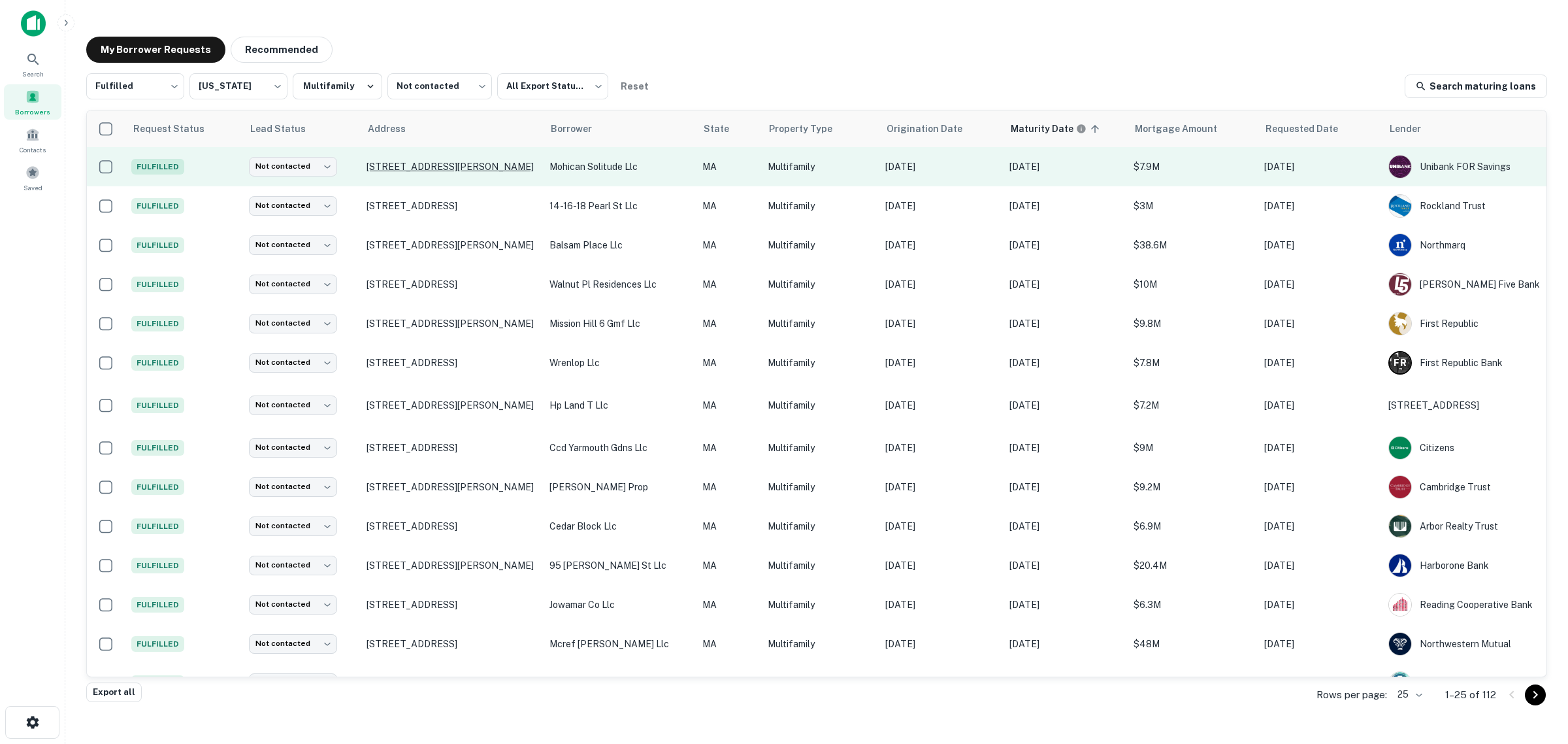
click at [435, 164] on p "1a Carver St Worcester, MA 01604" at bounding box center [452, 167] width 170 height 12
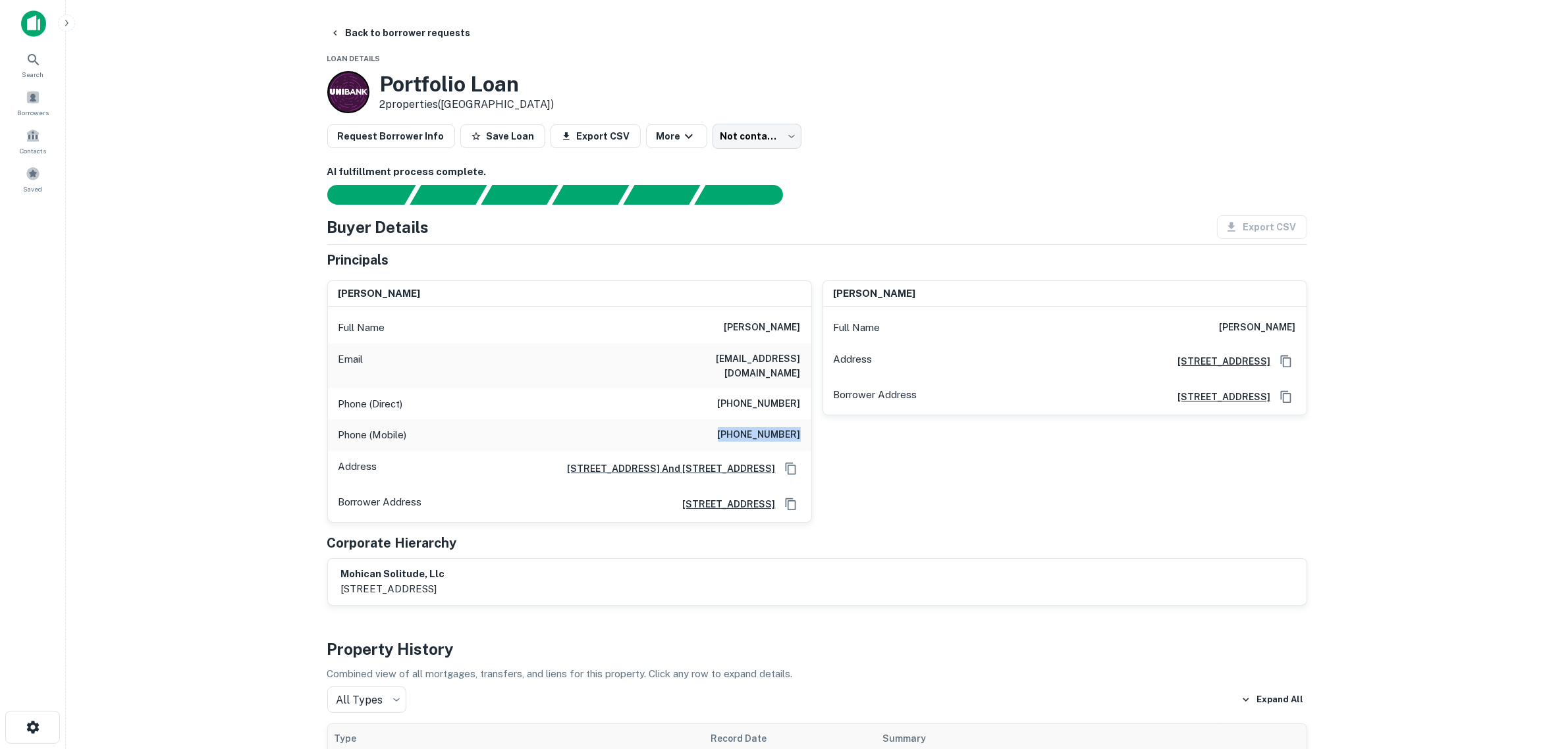
drag, startPoint x: 731, startPoint y: 422, endPoint x: 804, endPoint y: 420, distance: 73.0
click at [804, 420] on div "Phone (Mobile) (413) 822-7905" at bounding box center [569, 435] width 484 height 31
drag, startPoint x: 731, startPoint y: 389, endPoint x: 810, endPoint y: 390, distance: 79.0
click at [810, 390] on div "Phone (Direct) (516) 759-1747" at bounding box center [569, 404] width 484 height 31
drag, startPoint x: 802, startPoint y: 365, endPoint x: 688, endPoint y: 364, distance: 114.0
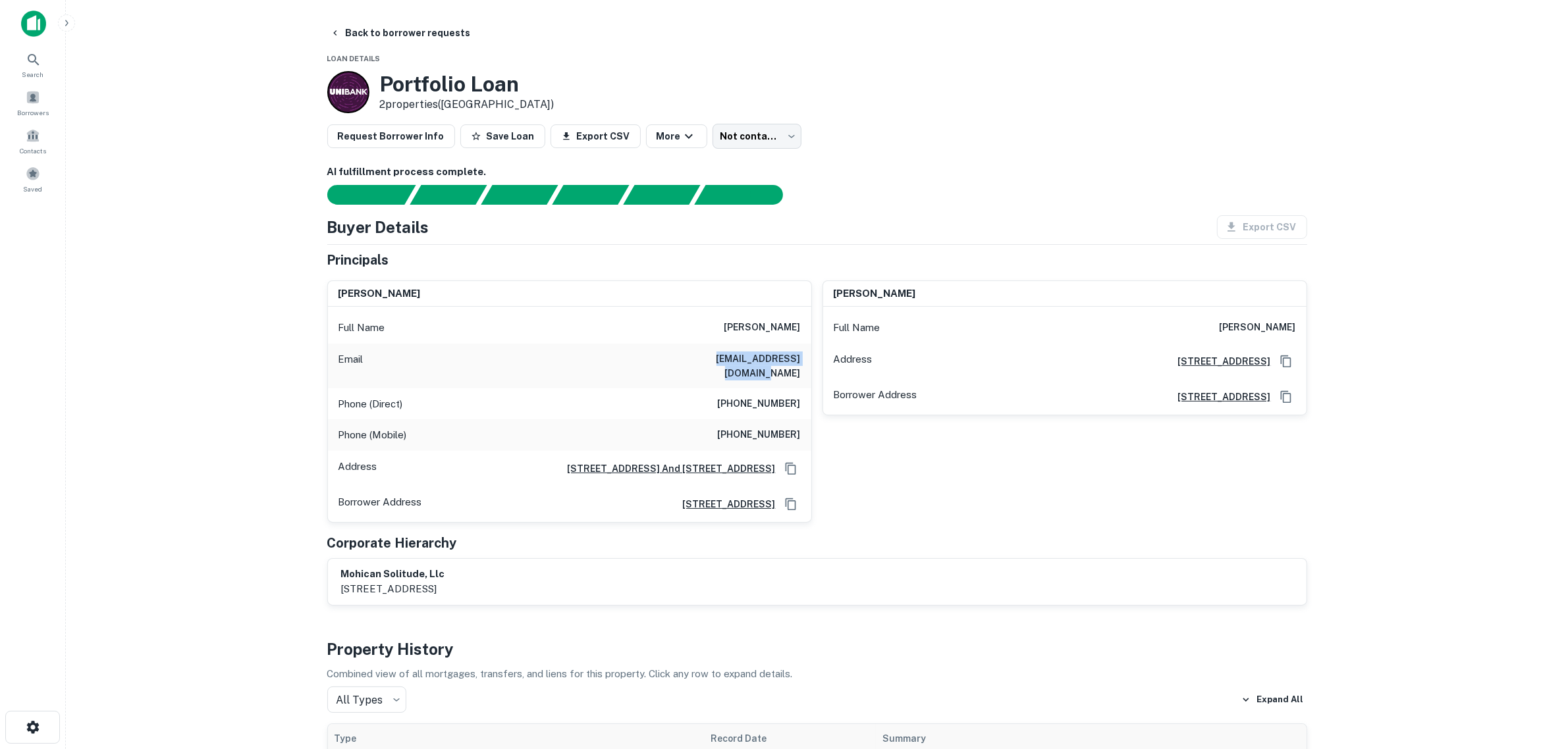
click at [688, 364] on div "Email mcdowellc@bellsouth.net" at bounding box center [569, 365] width 484 height 45
copy h6 "mcdowellc@bellsouth.net"
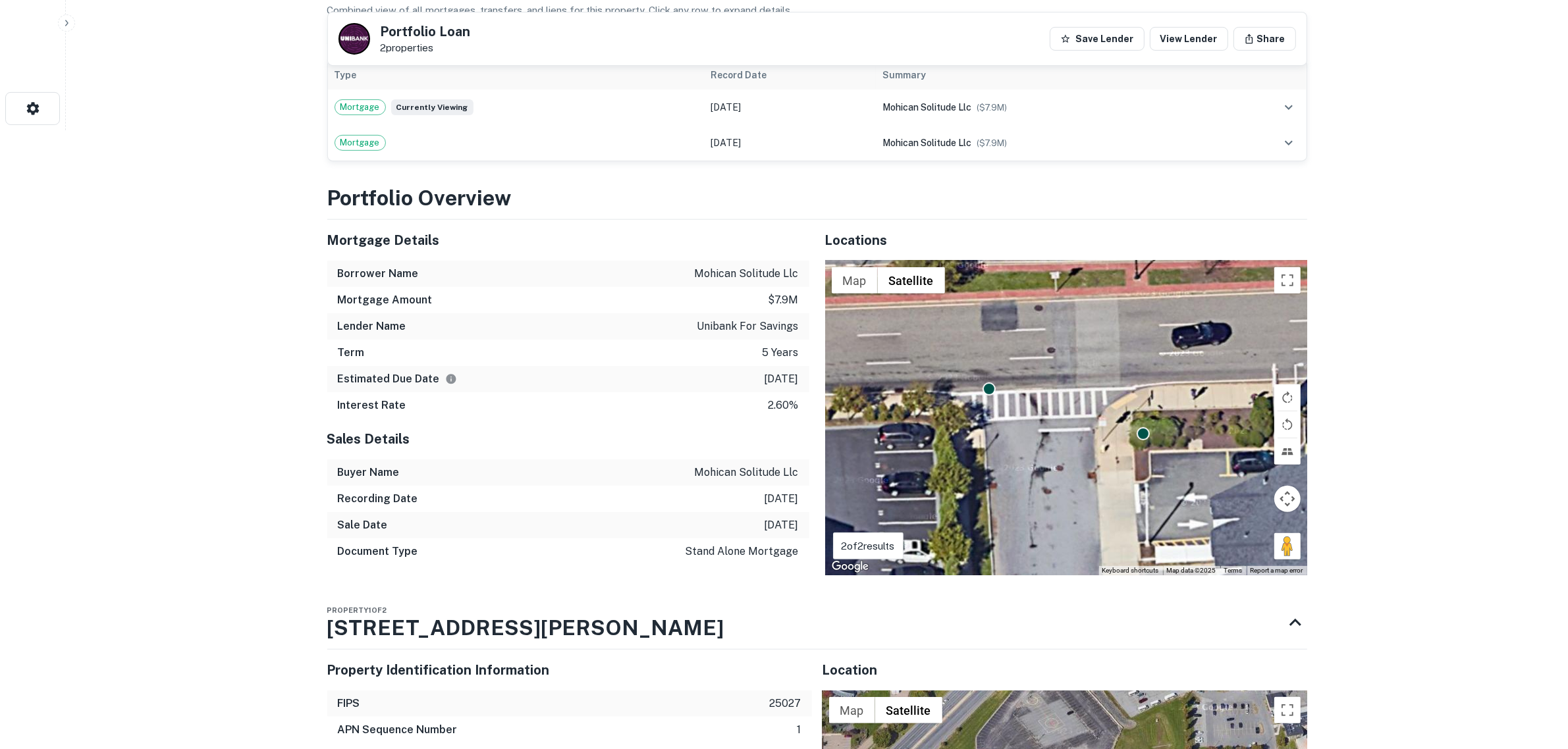
scroll to position [82, 0]
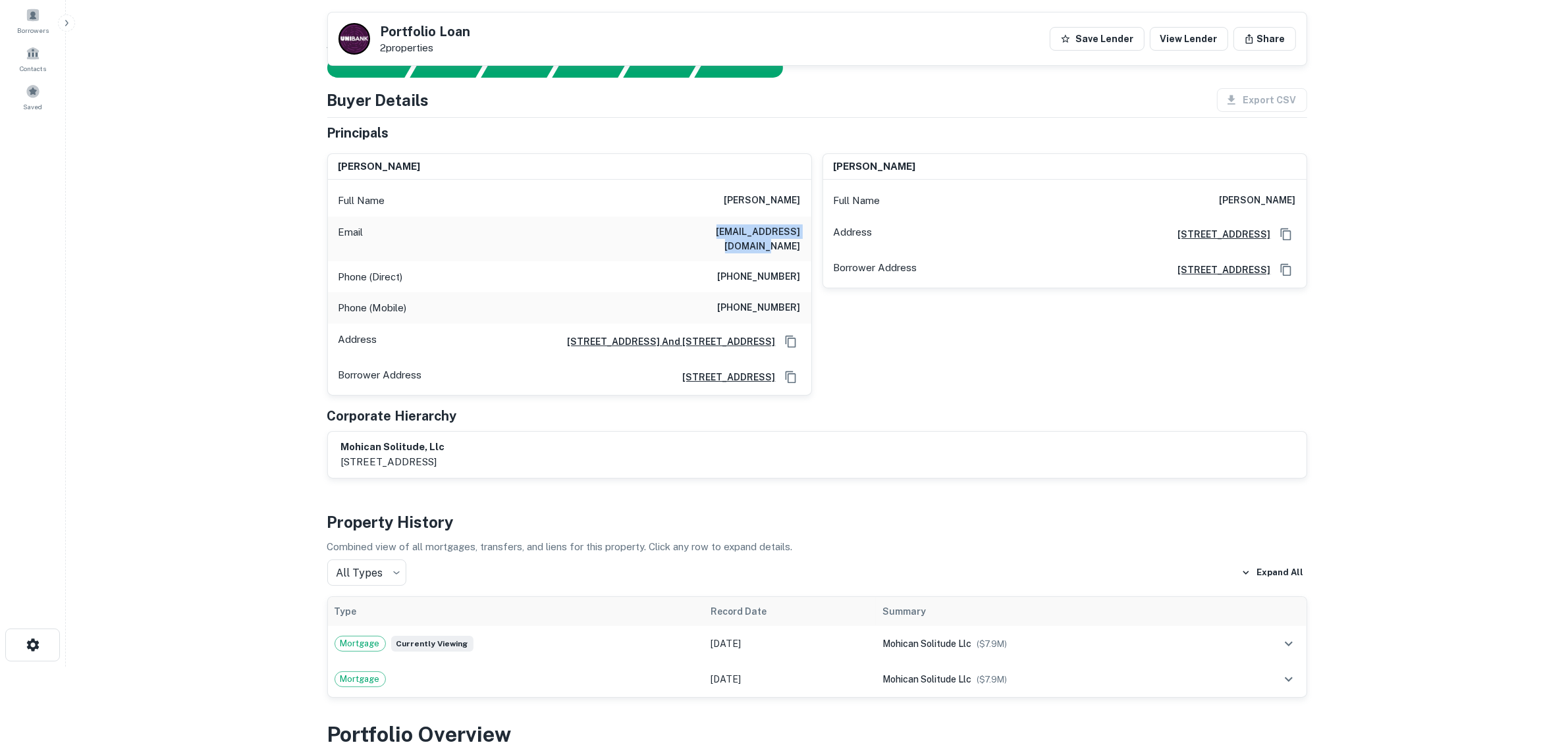
click at [244, 193] on main "Back to borrower requests Portfolio Loan 2 properties Save Lender View Lender S…" at bounding box center [817, 292] width 1502 height 749
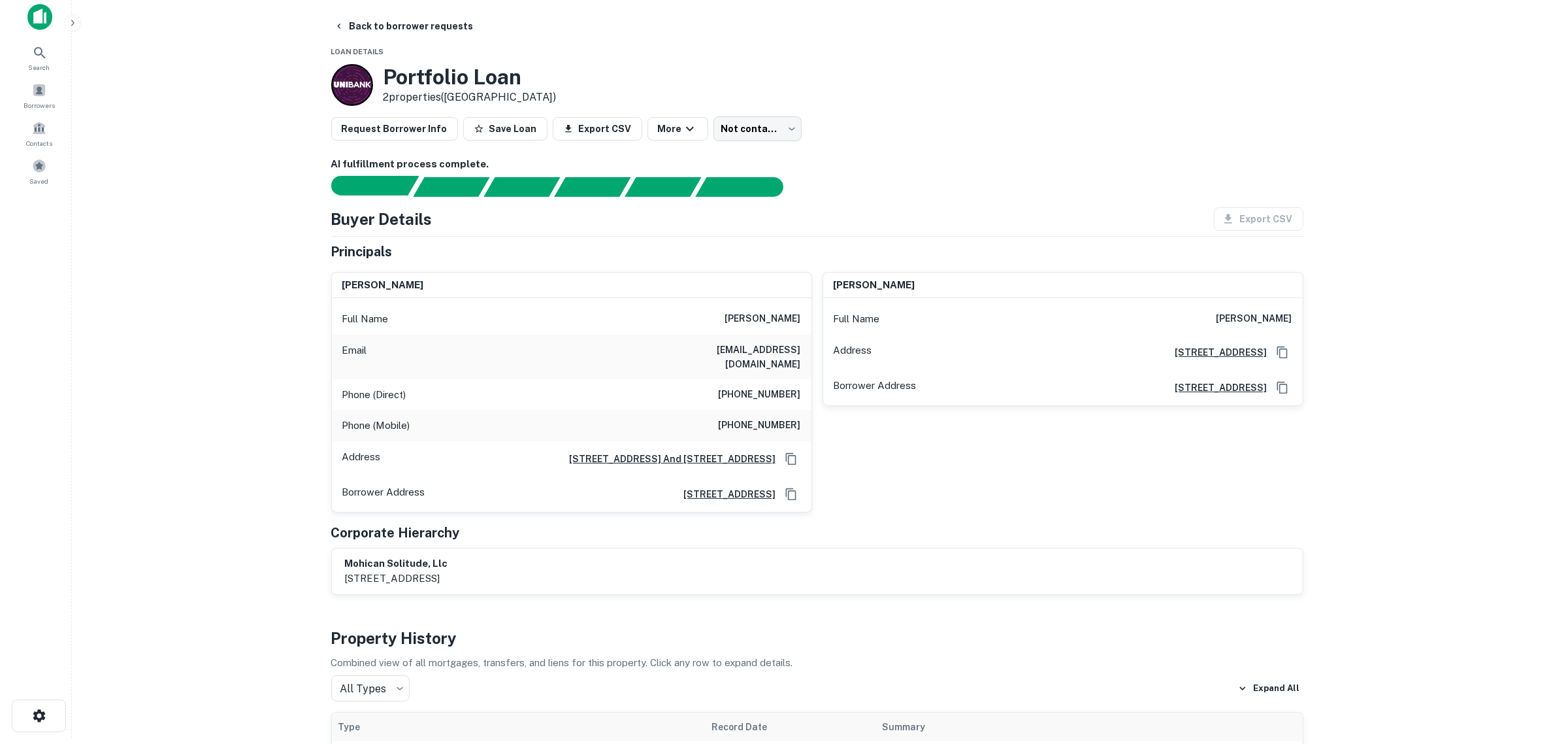
scroll to position [0, 0]
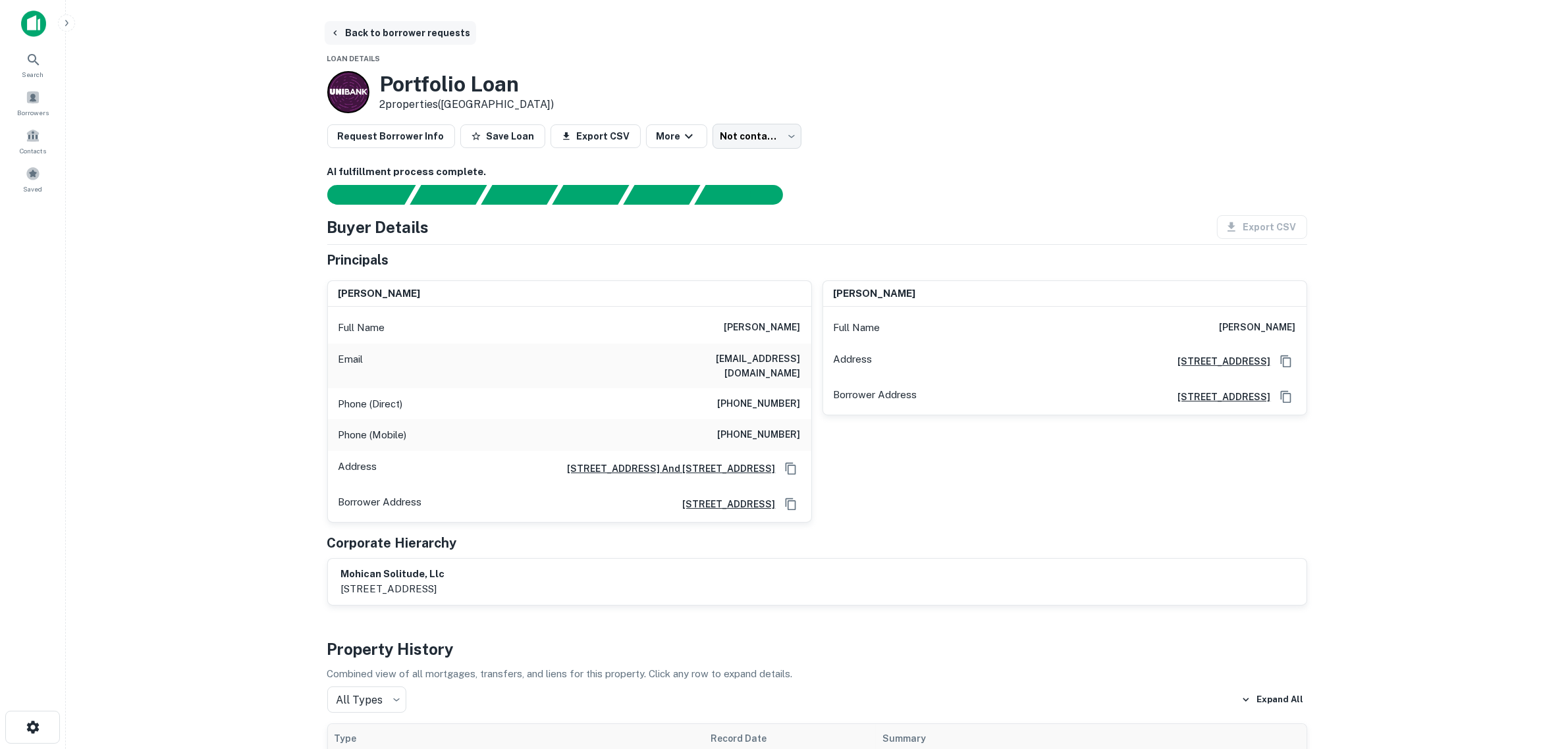
click at [364, 25] on button "Back to borrower requests" at bounding box center [401, 33] width 151 height 24
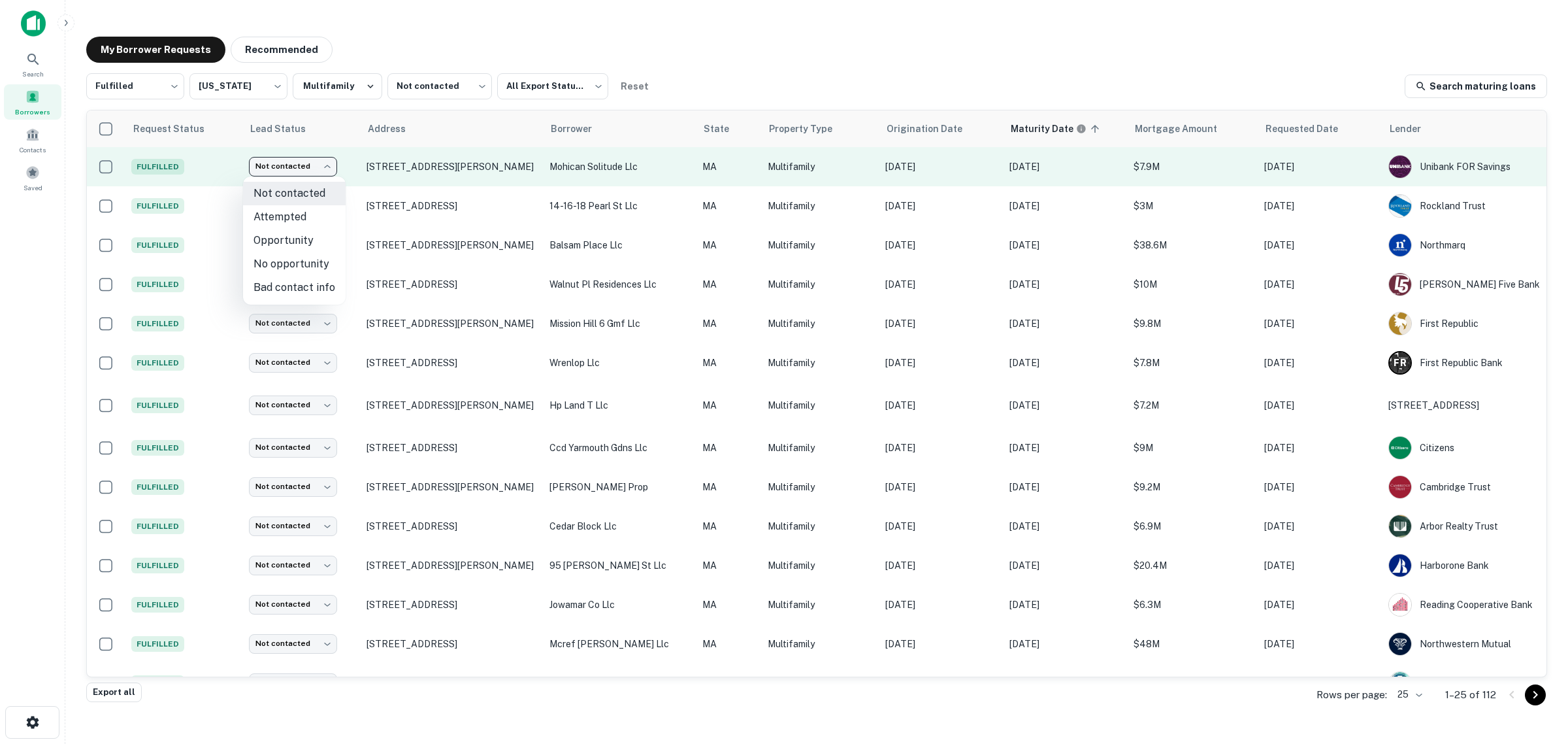
click at [293, 168] on body "Search Borrowers Contacts Saved My Borrower Requests Recommended Fulfilled ****…" at bounding box center [784, 372] width 1568 height 744
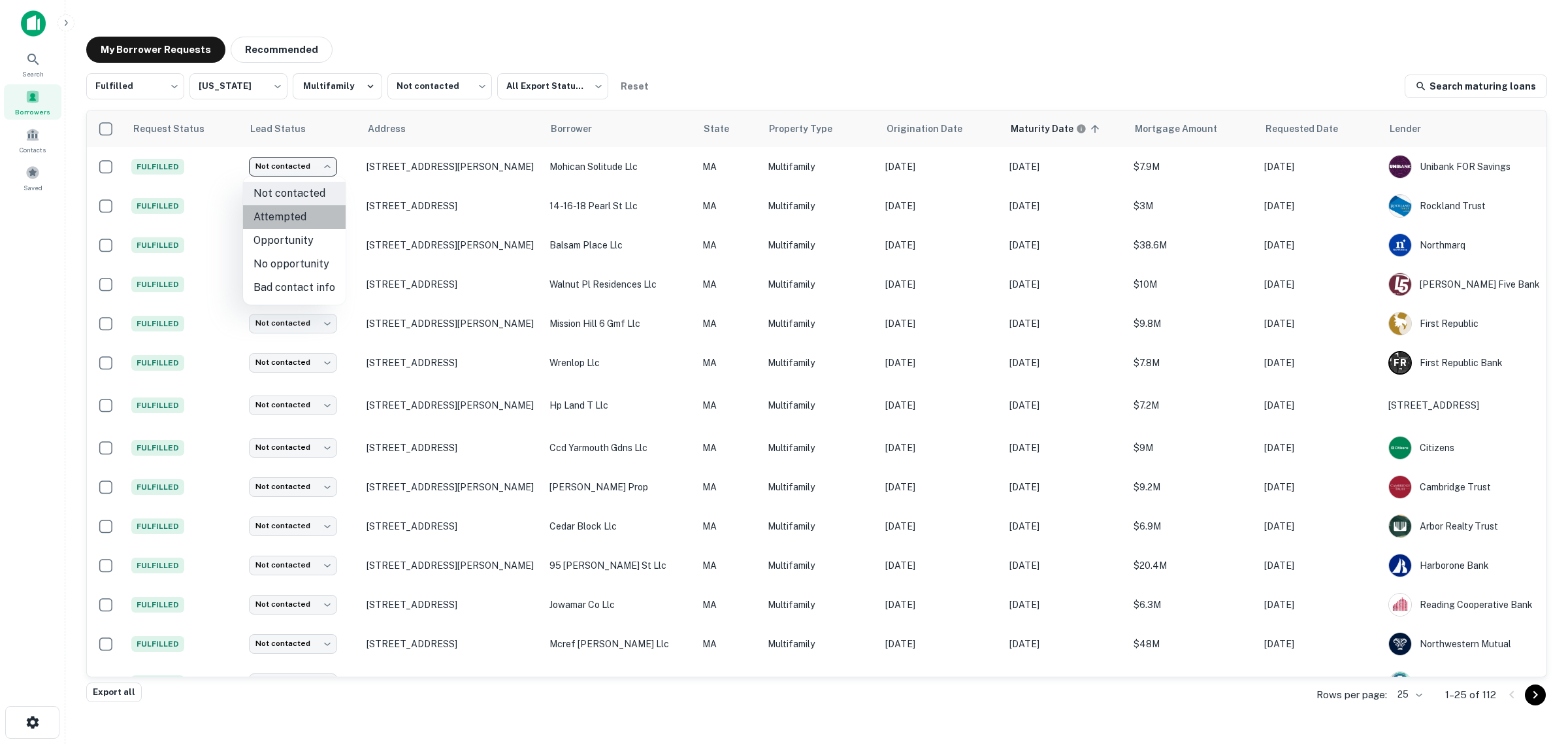
click at [301, 220] on li "Attempted" at bounding box center [294, 217] width 103 height 24
type input "*********"
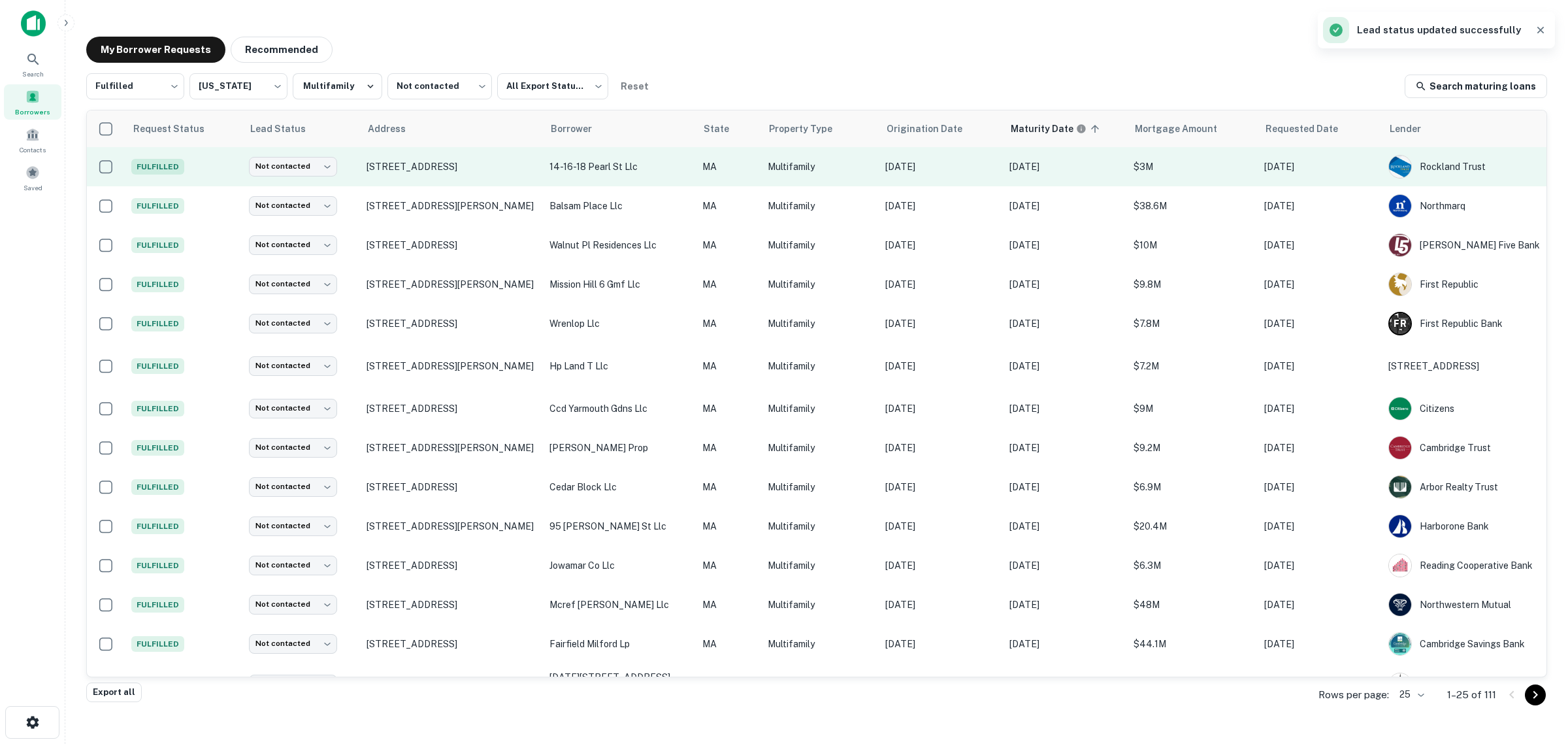
click at [423, 173] on td "18 Pearl St Charlestown, MA 02129" at bounding box center [452, 167] width 183 height 39
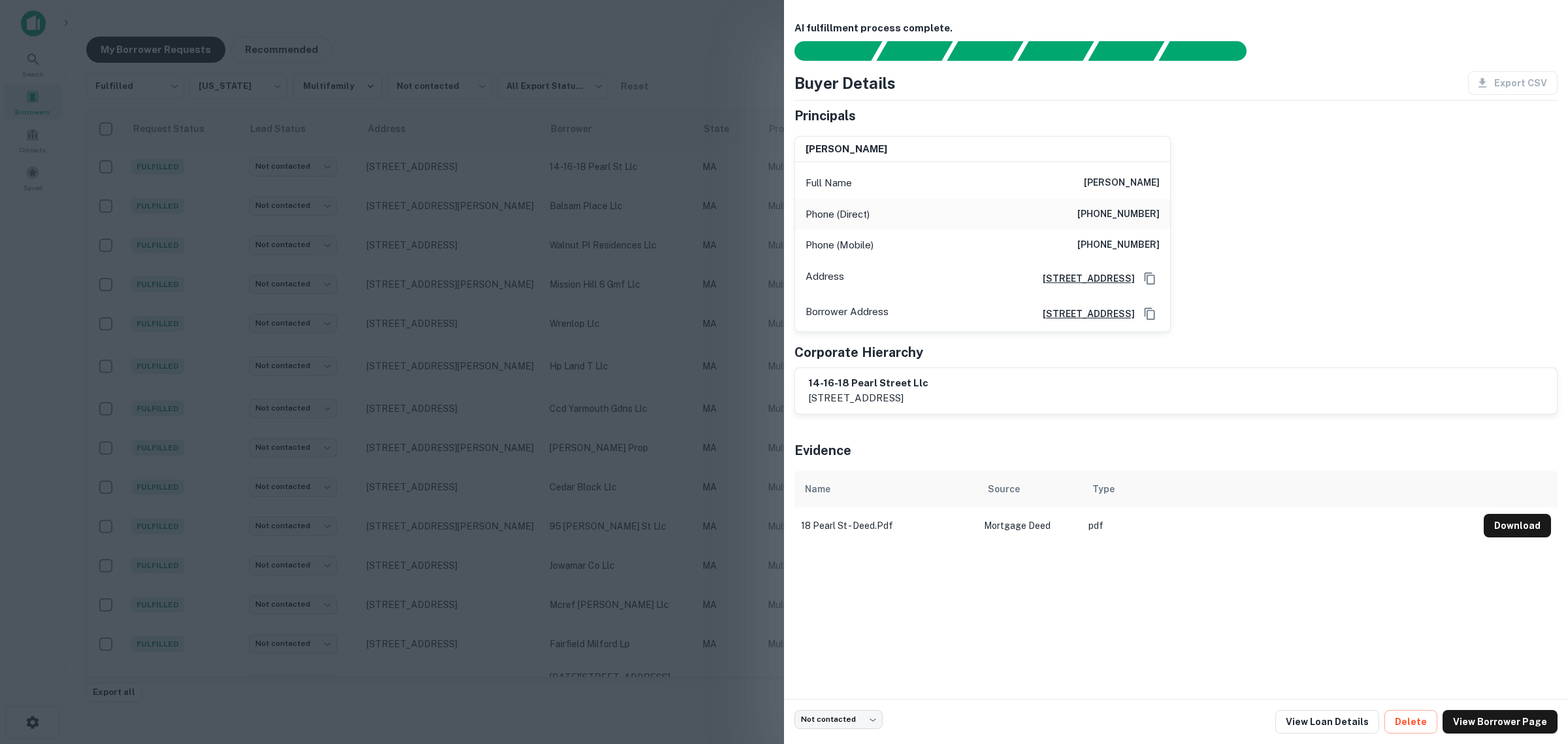
click at [54, 410] on div at bounding box center [784, 372] width 1568 height 744
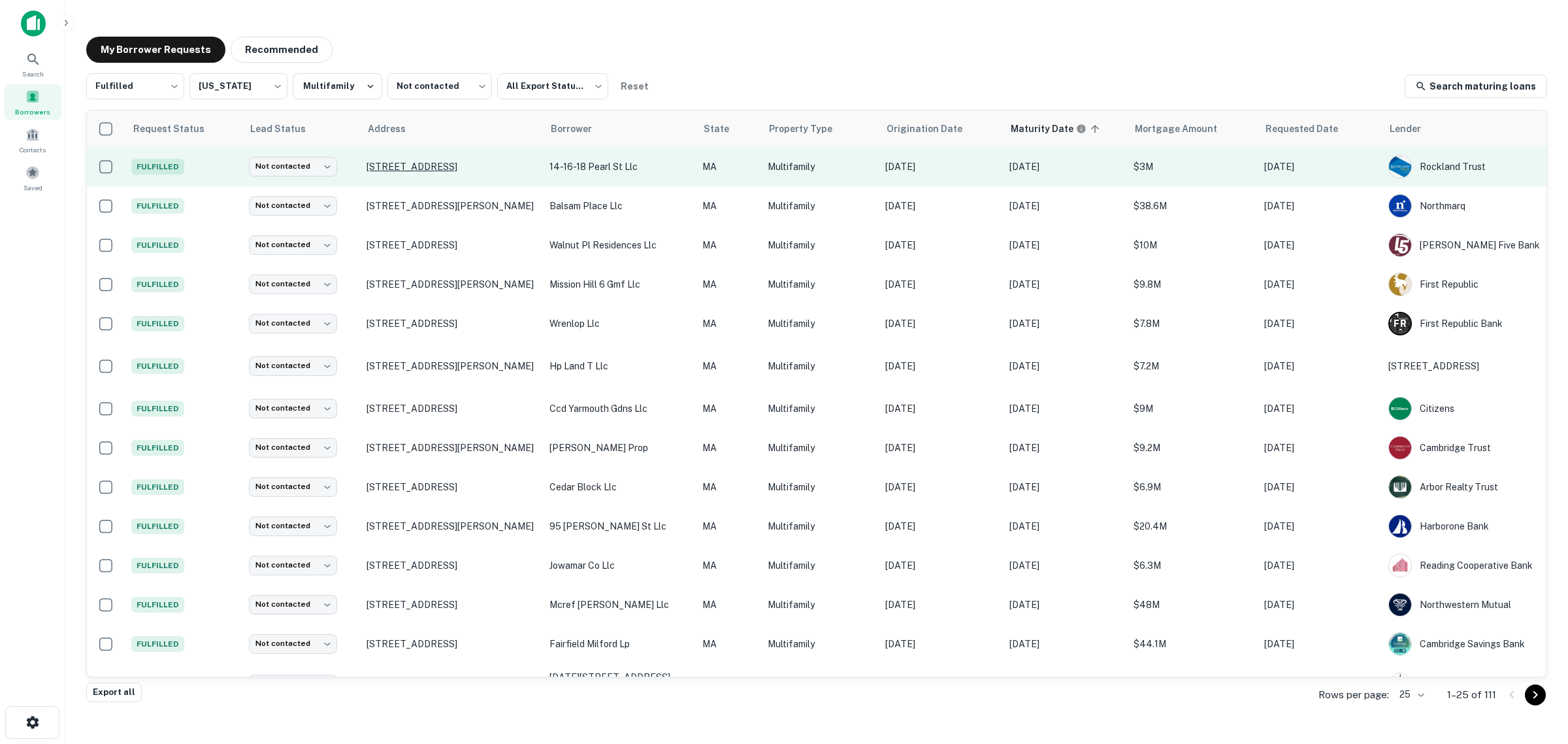
click at [425, 167] on p "18 Pearl St Charlestown, MA 02129" at bounding box center [452, 167] width 170 height 12
click at [334, 170] on body "Search Borrowers Contacts Saved My Borrower Requests Recommended Fulfilled ****…" at bounding box center [784, 372] width 1568 height 744
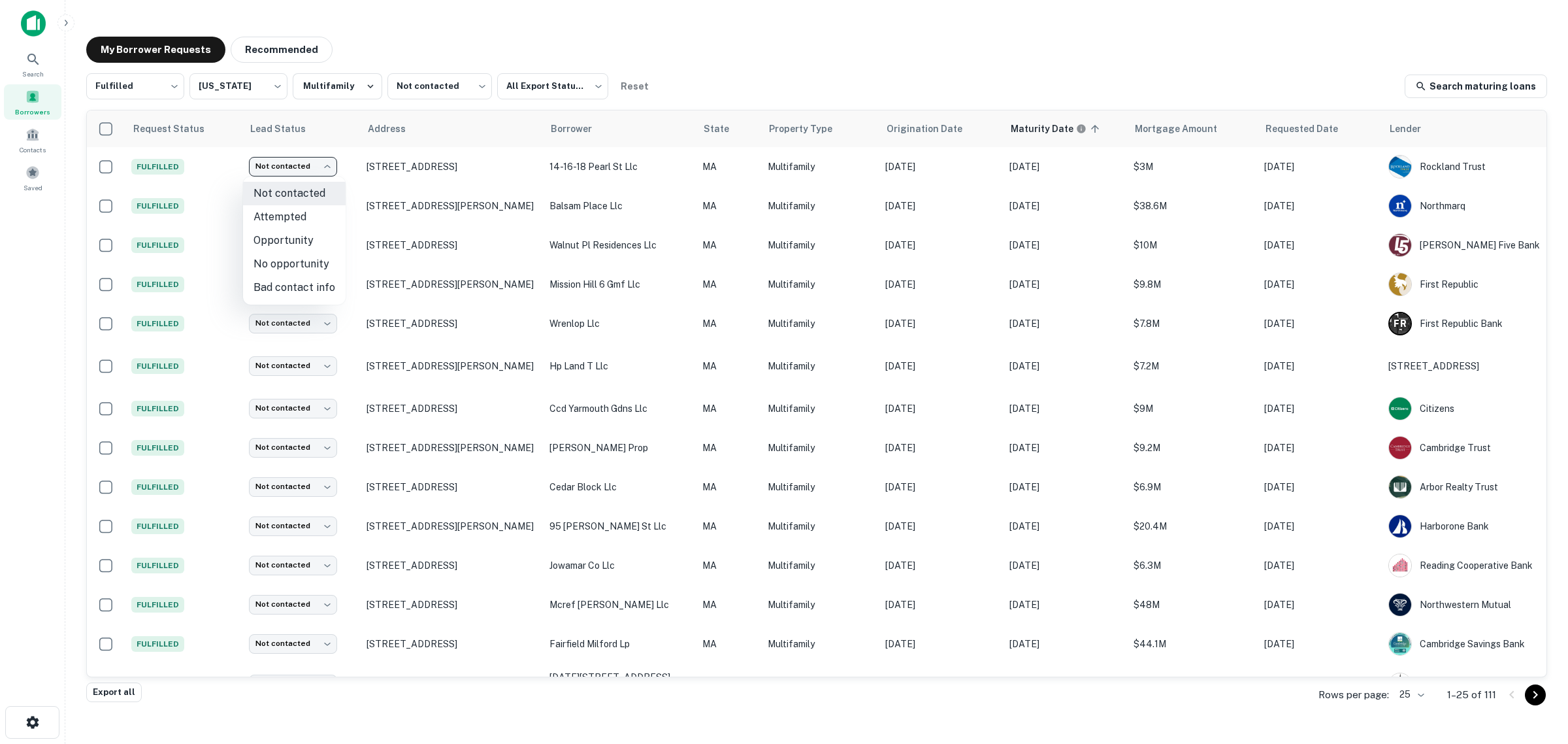
click at [314, 269] on li "No opportunity" at bounding box center [294, 264] width 103 height 24
type input "**********"
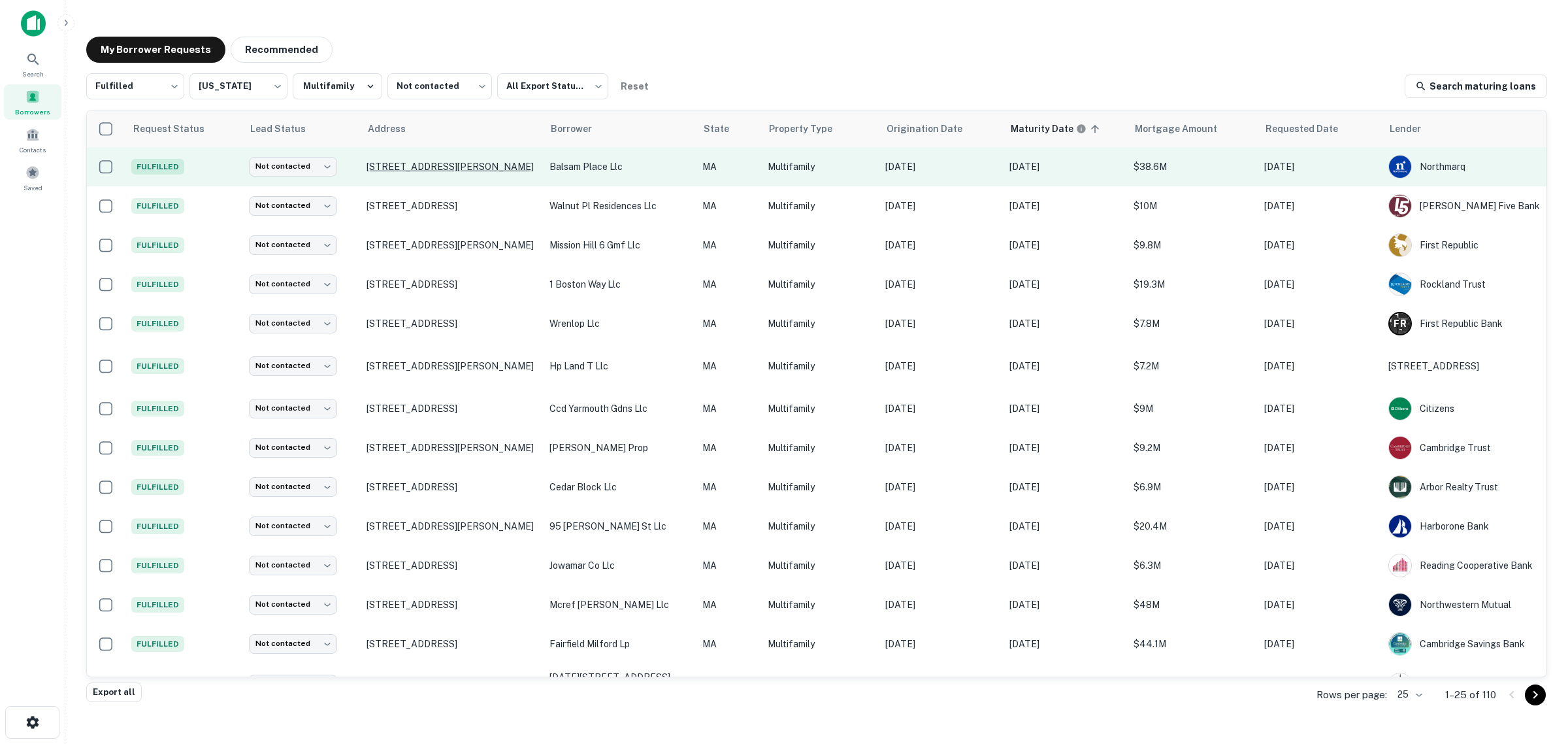
click at [412, 170] on p "100 Balsam Pl Tewksbury, MA 01876" at bounding box center [452, 167] width 170 height 12
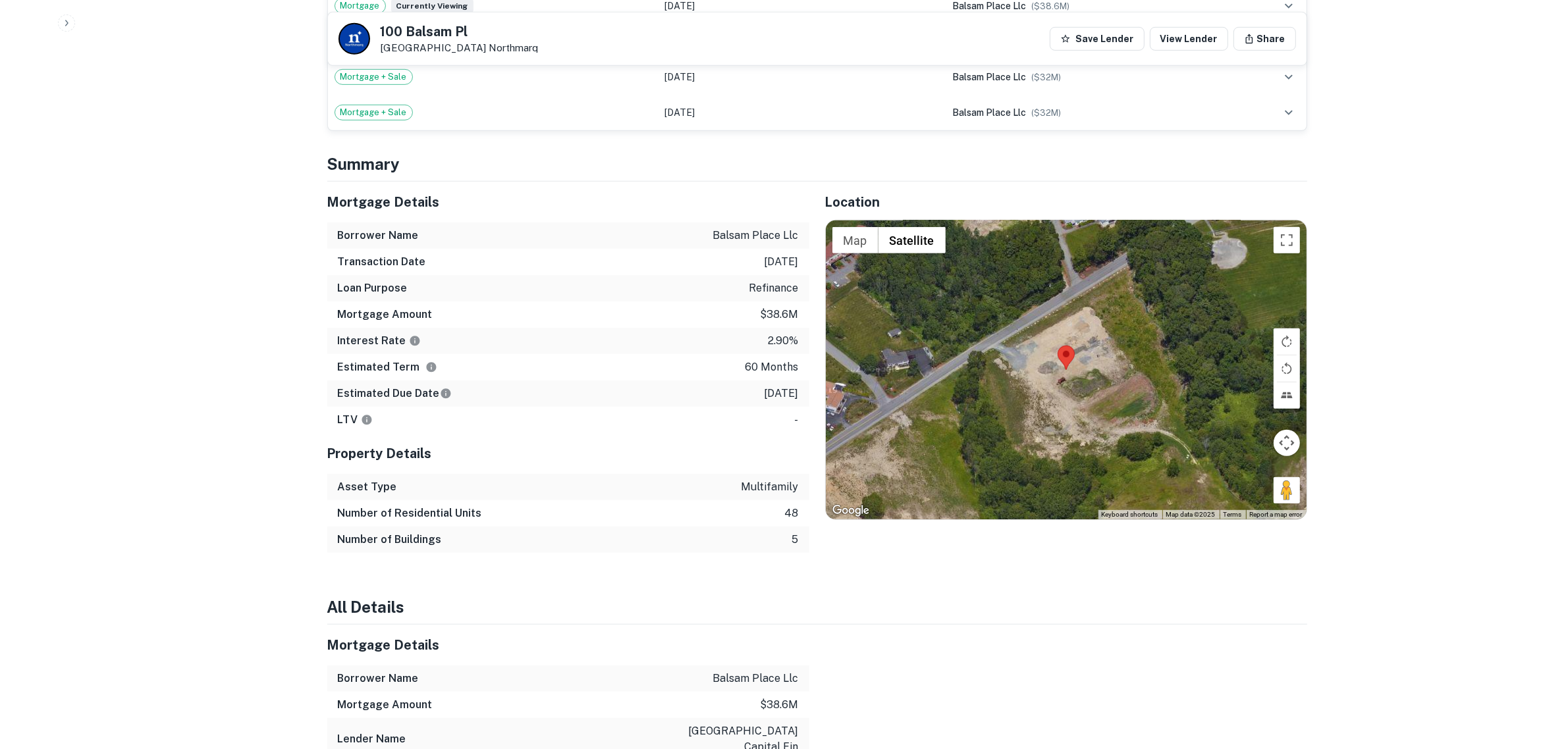
scroll to position [905, 0]
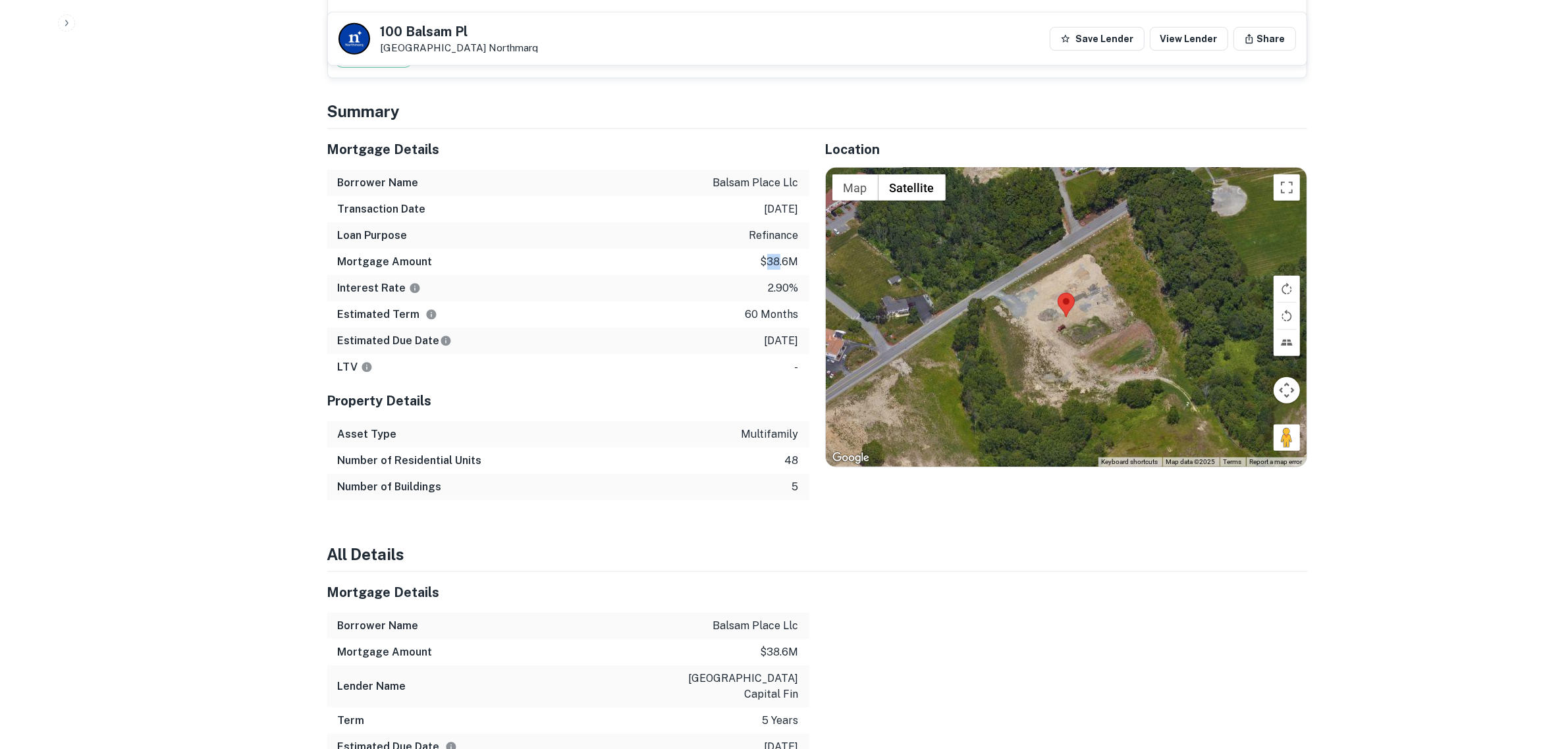
drag, startPoint x: 765, startPoint y: 247, endPoint x: 778, endPoint y: 247, distance: 13.0
click at [778, 254] on p "$38.6m" at bounding box center [779, 261] width 38 height 16
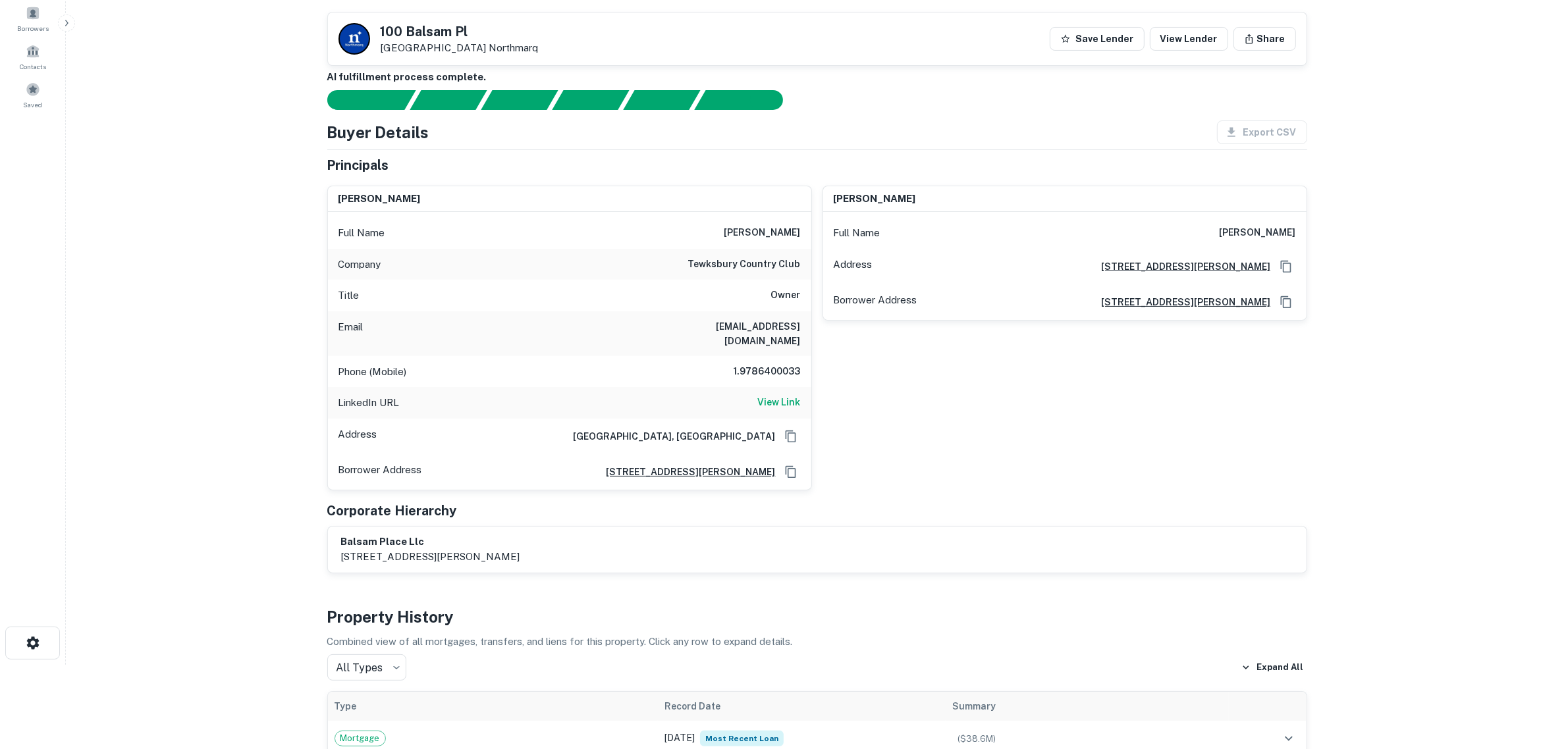
scroll to position [82, 0]
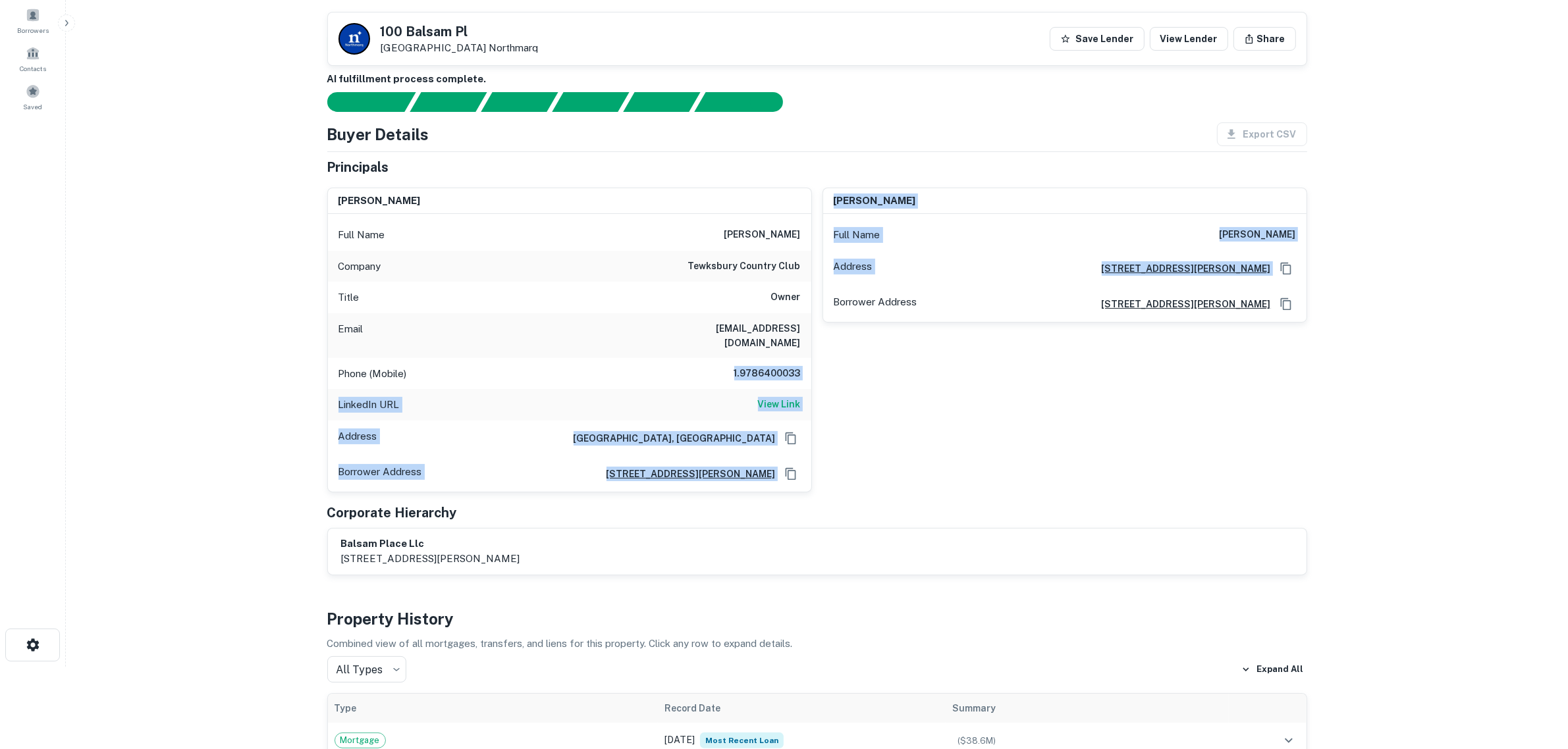
drag, startPoint x: 729, startPoint y: 363, endPoint x: 818, endPoint y: 360, distance: 89.1
click at [818, 360] on div "marc ginsburg Full Name marc ginsburg Company tewksbury country club Title Owne…" at bounding box center [811, 335] width 990 height 315
click at [833, 357] on div "steven m singer Full Name steven m singer Address 165 Livingston Street, Tewksb…" at bounding box center [1059, 335] width 496 height 315
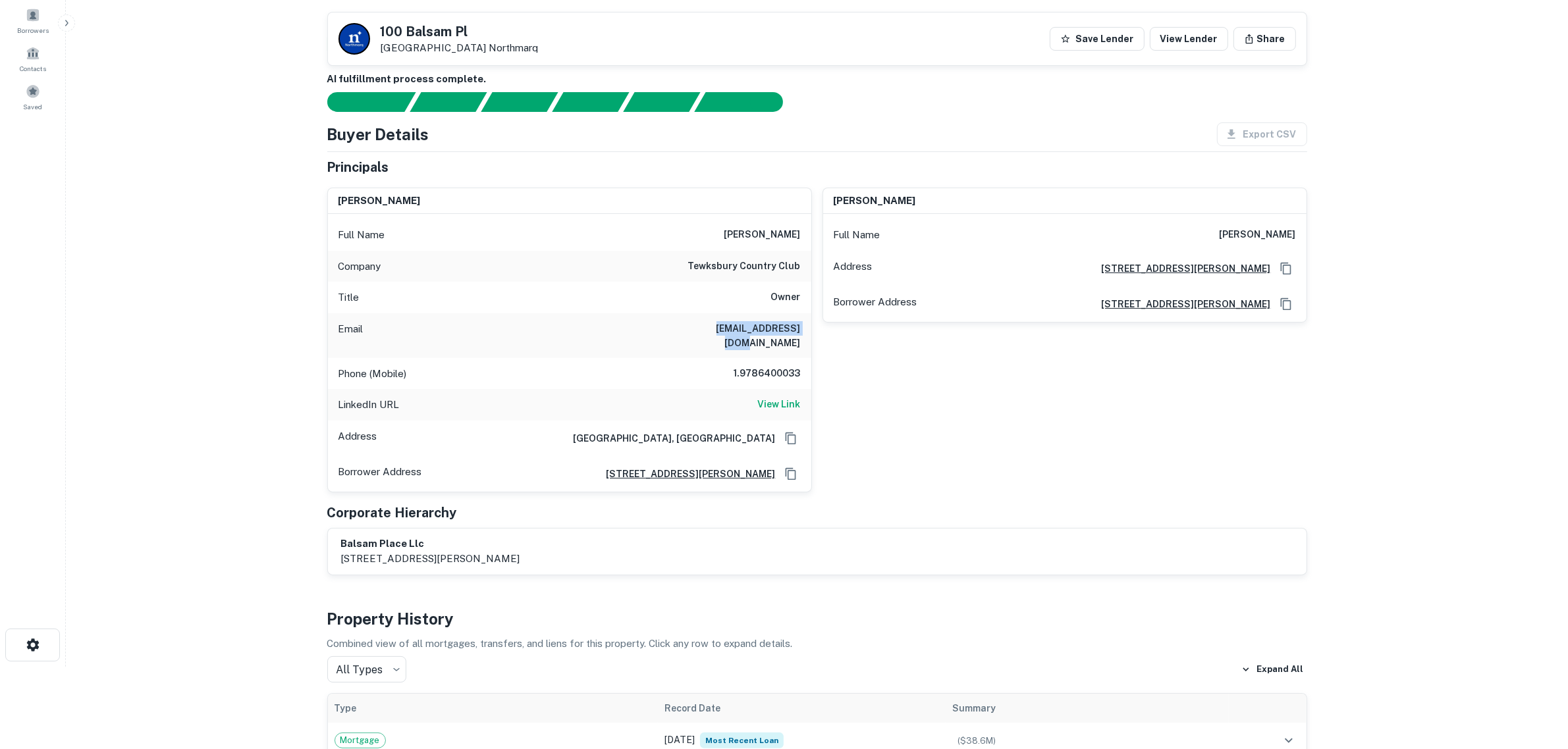
drag, startPoint x: 782, startPoint y: 327, endPoint x: 686, endPoint y: 327, distance: 96.0
click at [686, 327] on div "Email mpg@tewksburycc.com" at bounding box center [569, 336] width 484 height 45
copy h6 "mpg@tewksburycc.com"
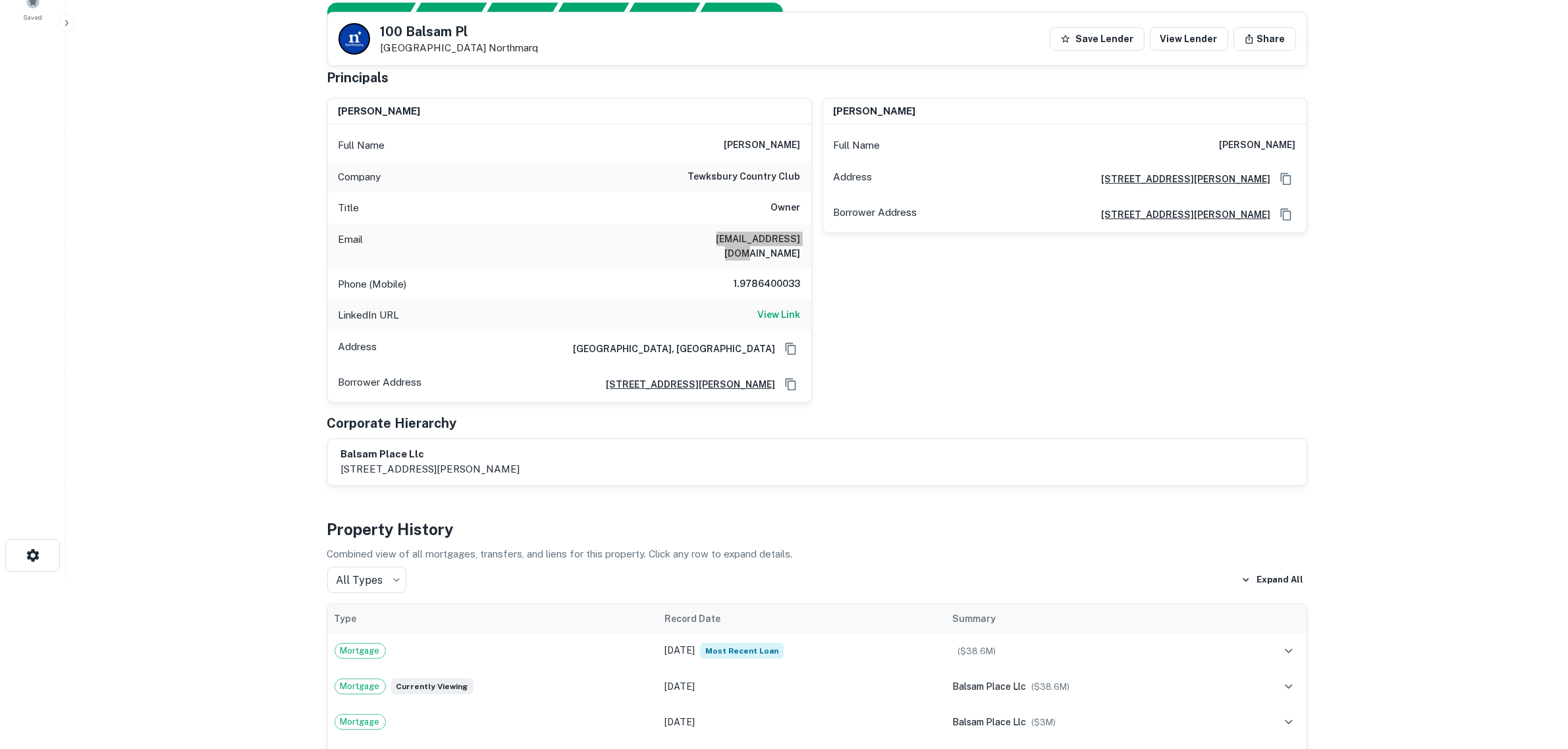
scroll to position [0, 0]
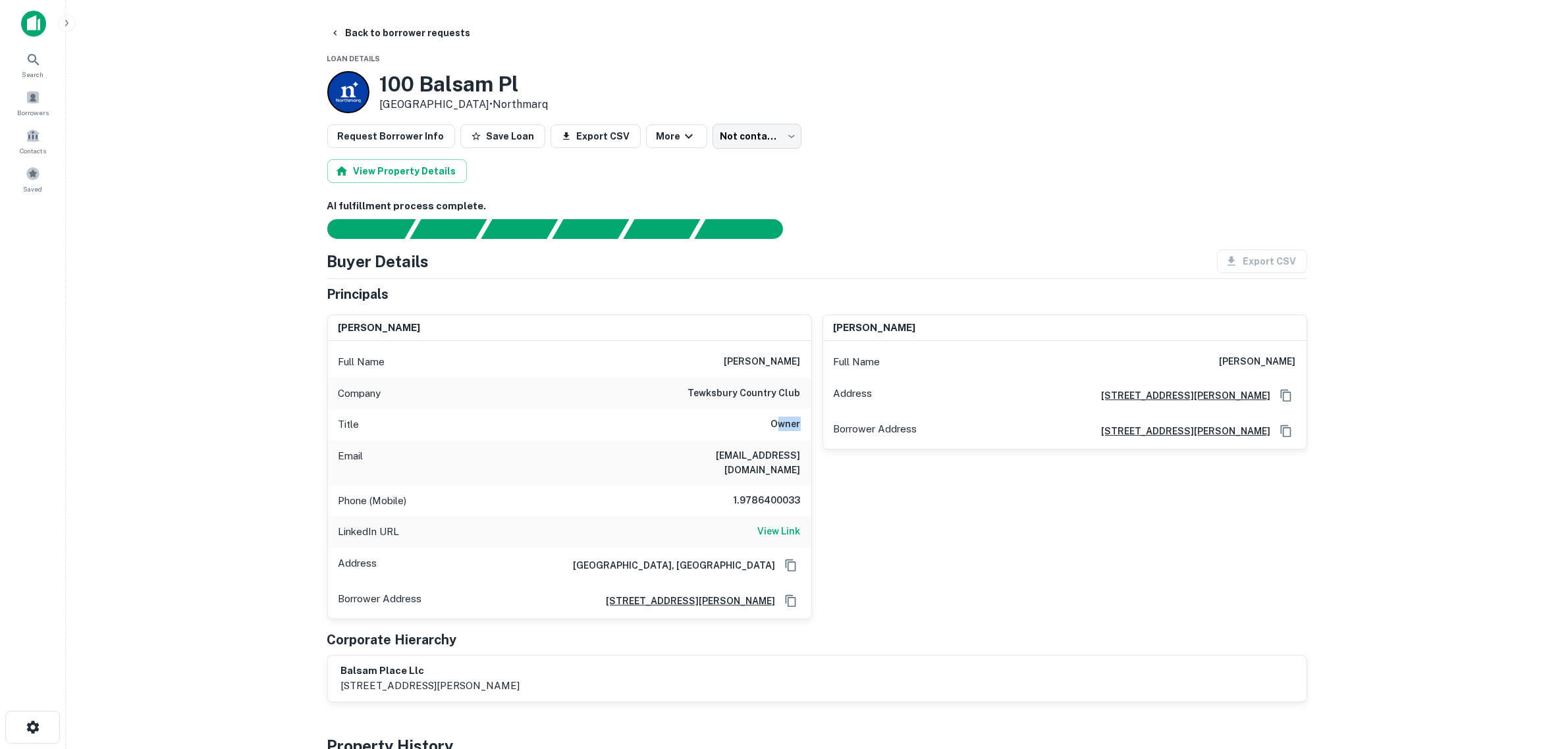
drag, startPoint x: 777, startPoint y: 420, endPoint x: 789, endPoint y: 403, distance: 20.8
click at [807, 420] on div "Title Owner" at bounding box center [569, 424] width 484 height 31
drag, startPoint x: 695, startPoint y: 388, endPoint x: 810, endPoint y: 392, distance: 115.1
click at [810, 392] on div "Company tewksbury country club" at bounding box center [569, 394] width 484 height 31
copy h6 "tewksbury country club"
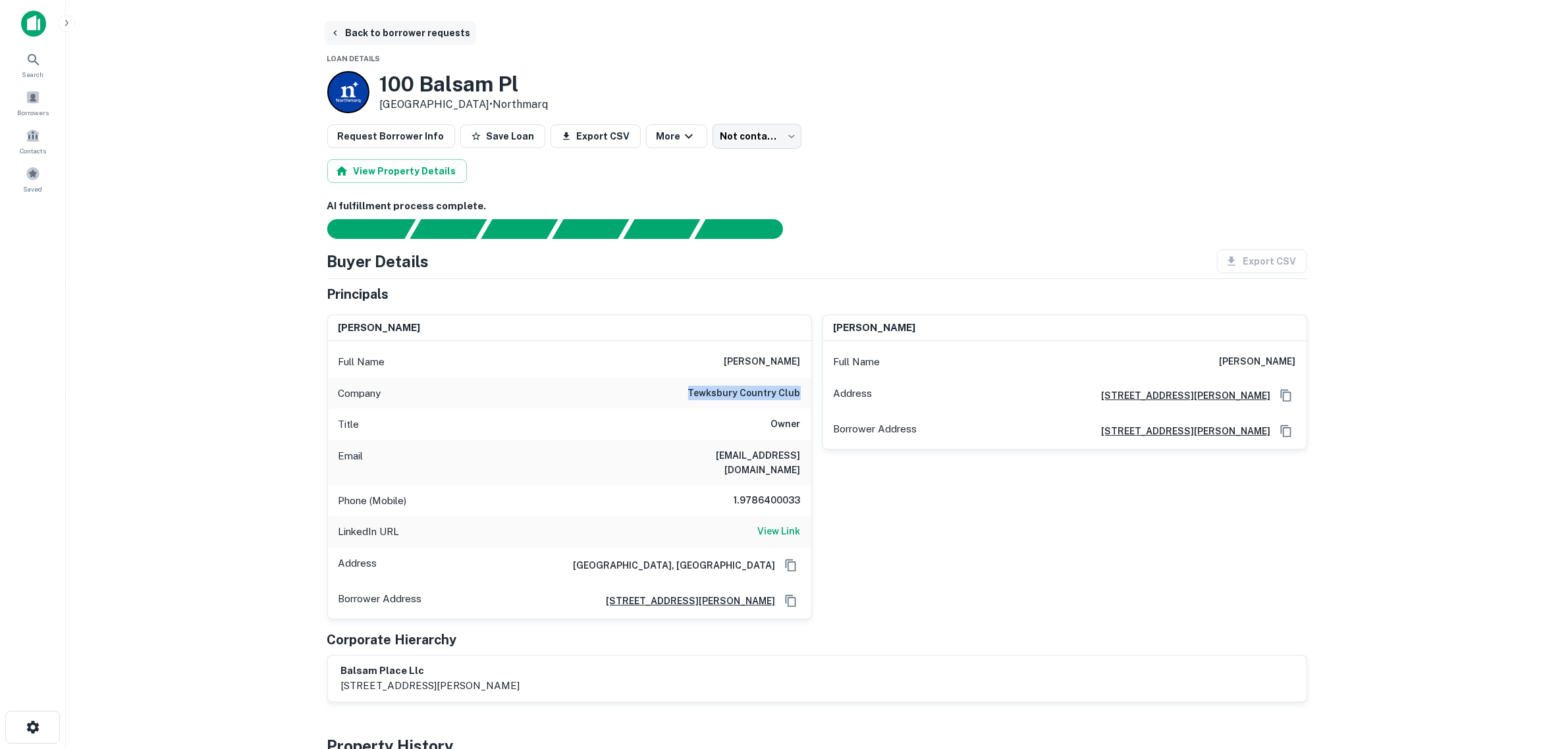
click at [344, 28] on button "Back to borrower requests" at bounding box center [401, 33] width 151 height 24
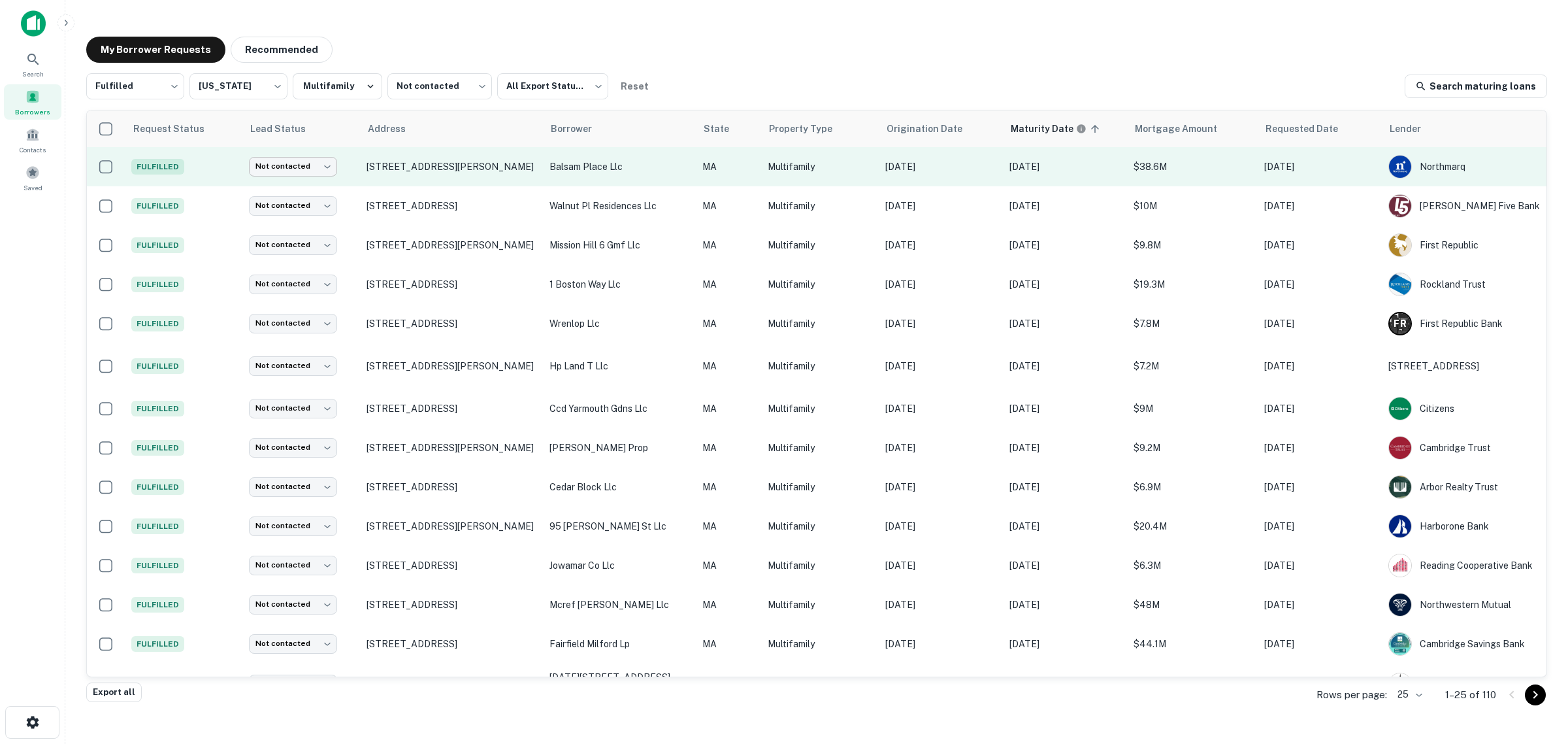
click at [325, 165] on body "Search Borrowers Contacts Saved My Borrower Requests Recommended Fulfilled ****…" at bounding box center [784, 372] width 1568 height 744
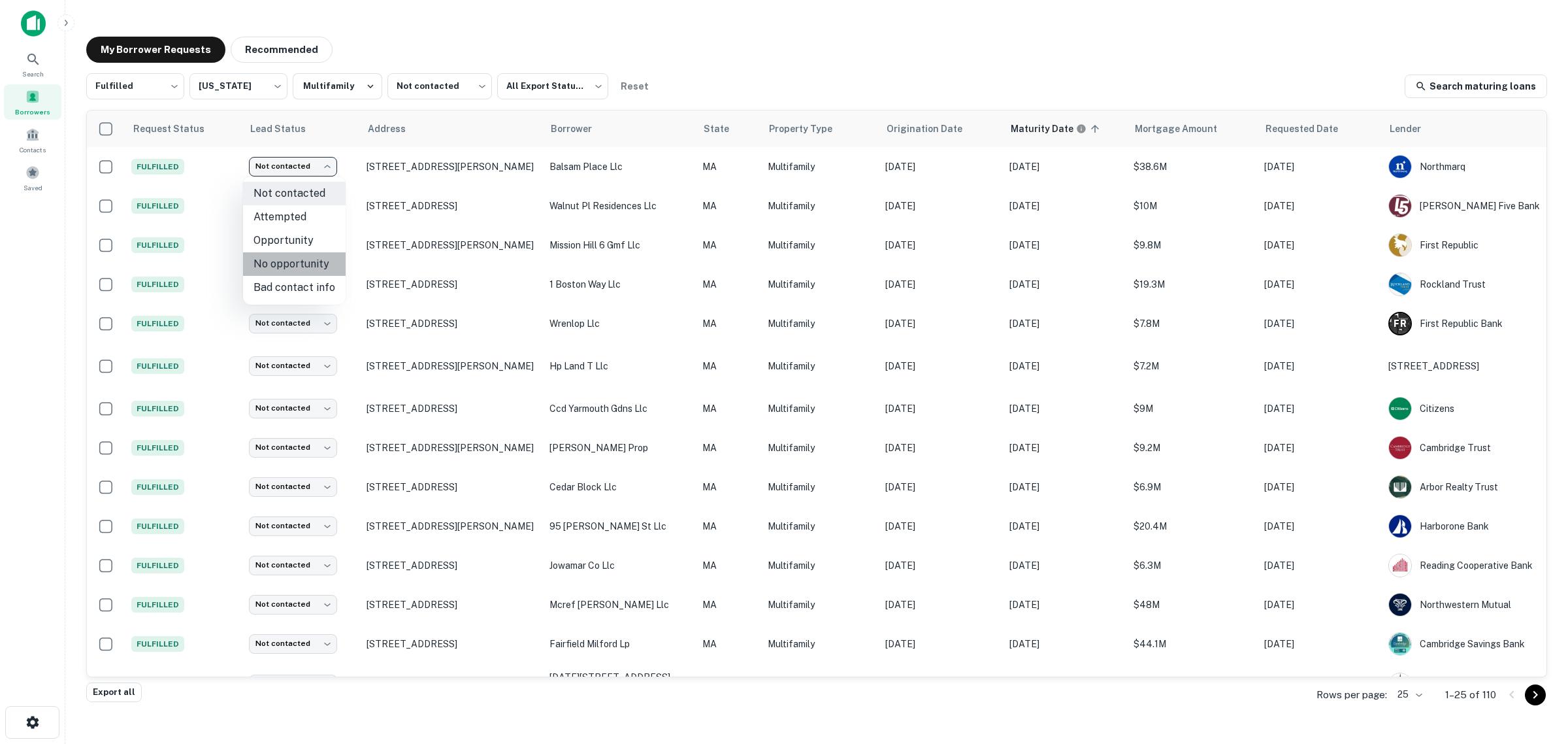
click at [311, 260] on li "No opportunity" at bounding box center [294, 264] width 103 height 24
type input "**********"
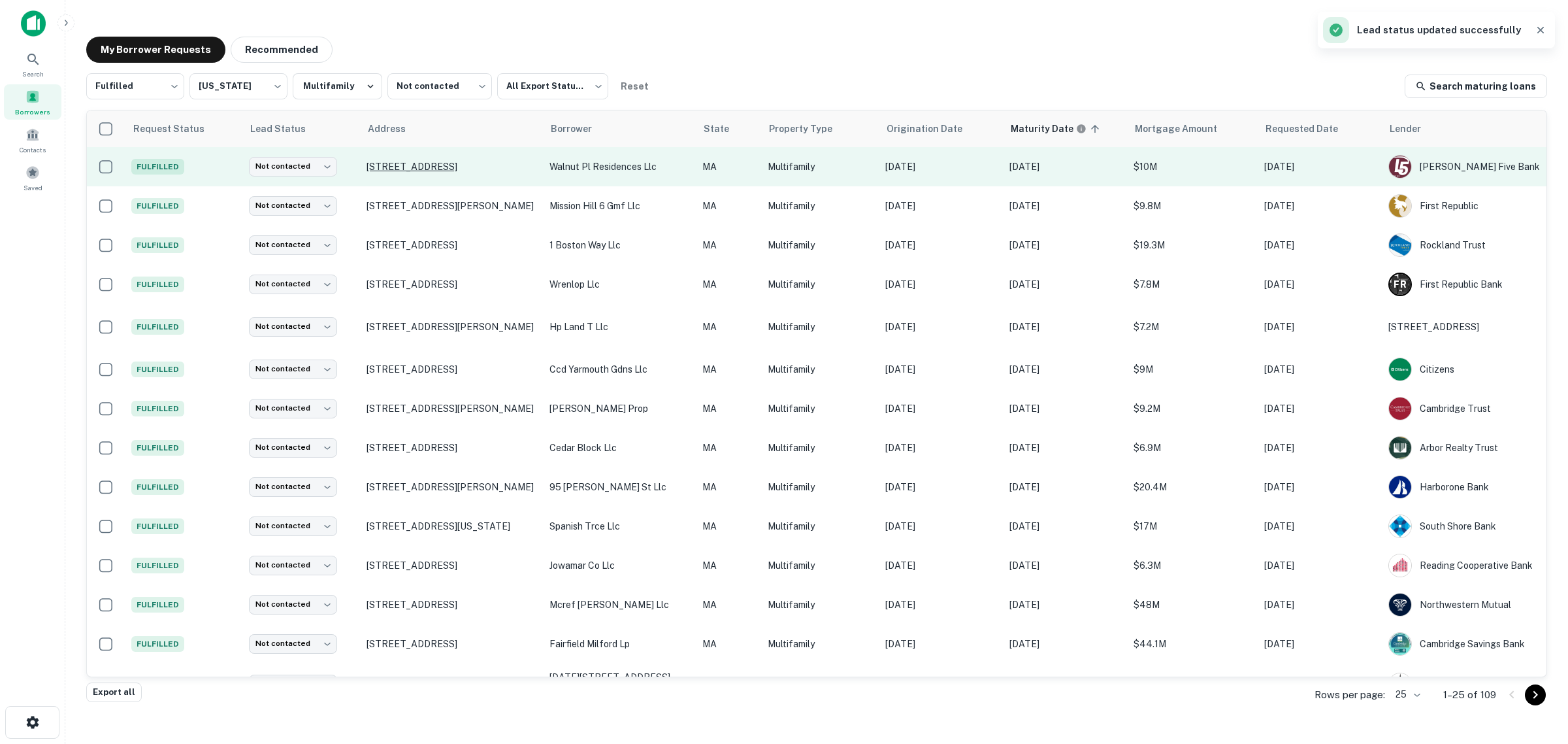
click at [425, 161] on p "57 North Ave Natick, MA 01760" at bounding box center [452, 167] width 170 height 12
click at [332, 168] on body "Search Borrowers Contacts Saved My Borrower Requests Recommended Fulfilled ****…" at bounding box center [784, 372] width 1568 height 744
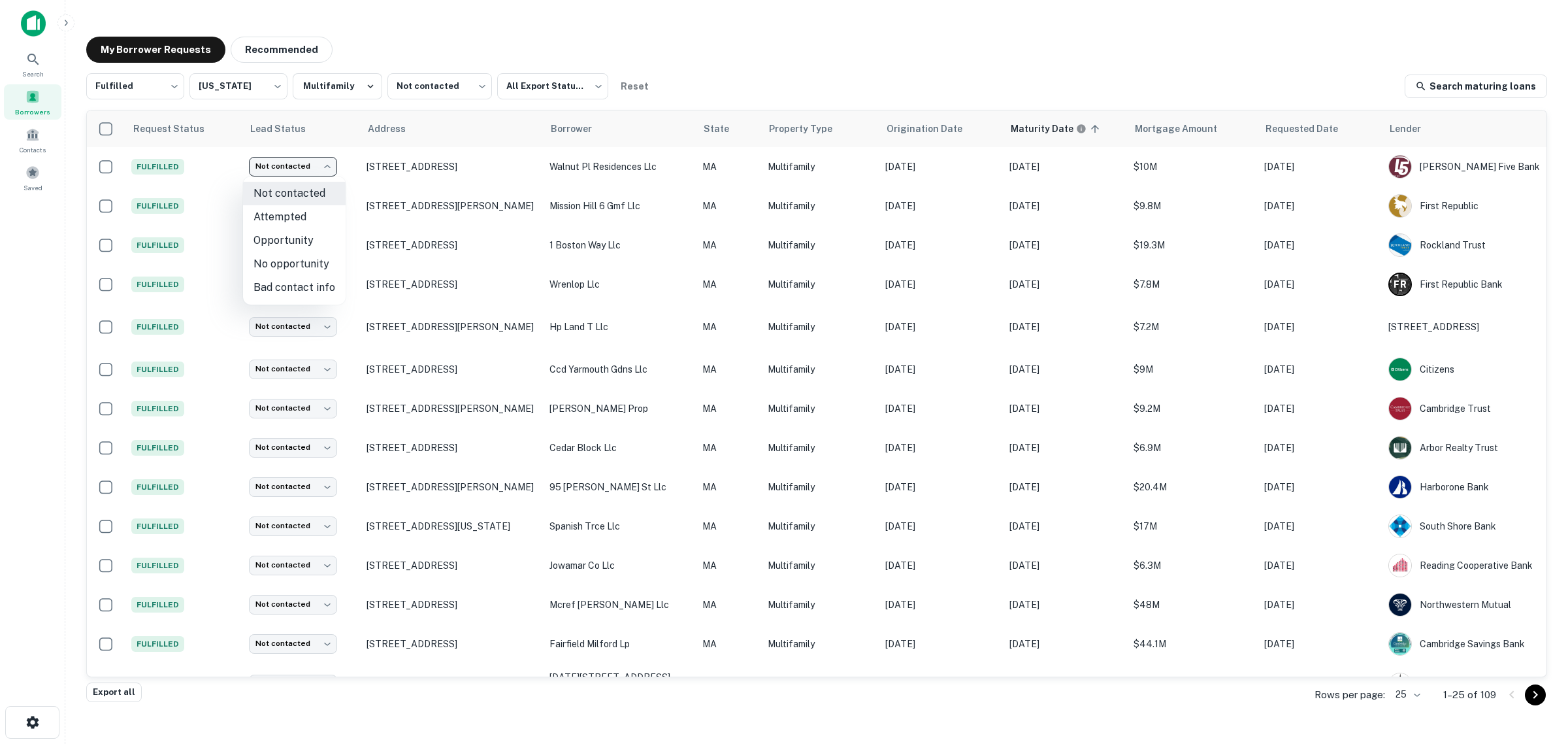
click at [317, 285] on li "Bad contact info" at bounding box center [294, 288] width 103 height 24
type input "**********"
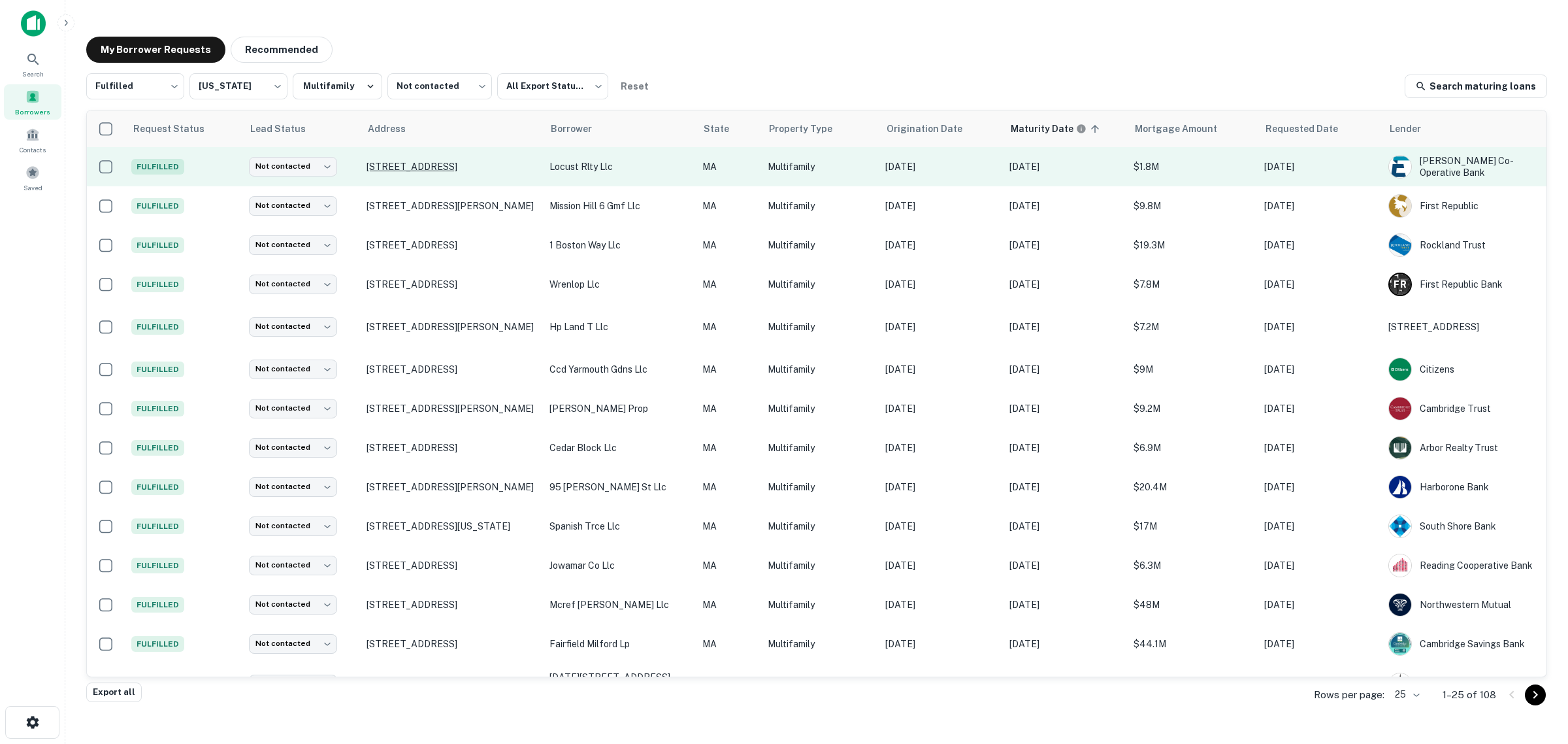
click at [471, 163] on p "32 Locust St Medford, MA 02155" at bounding box center [452, 167] width 170 height 12
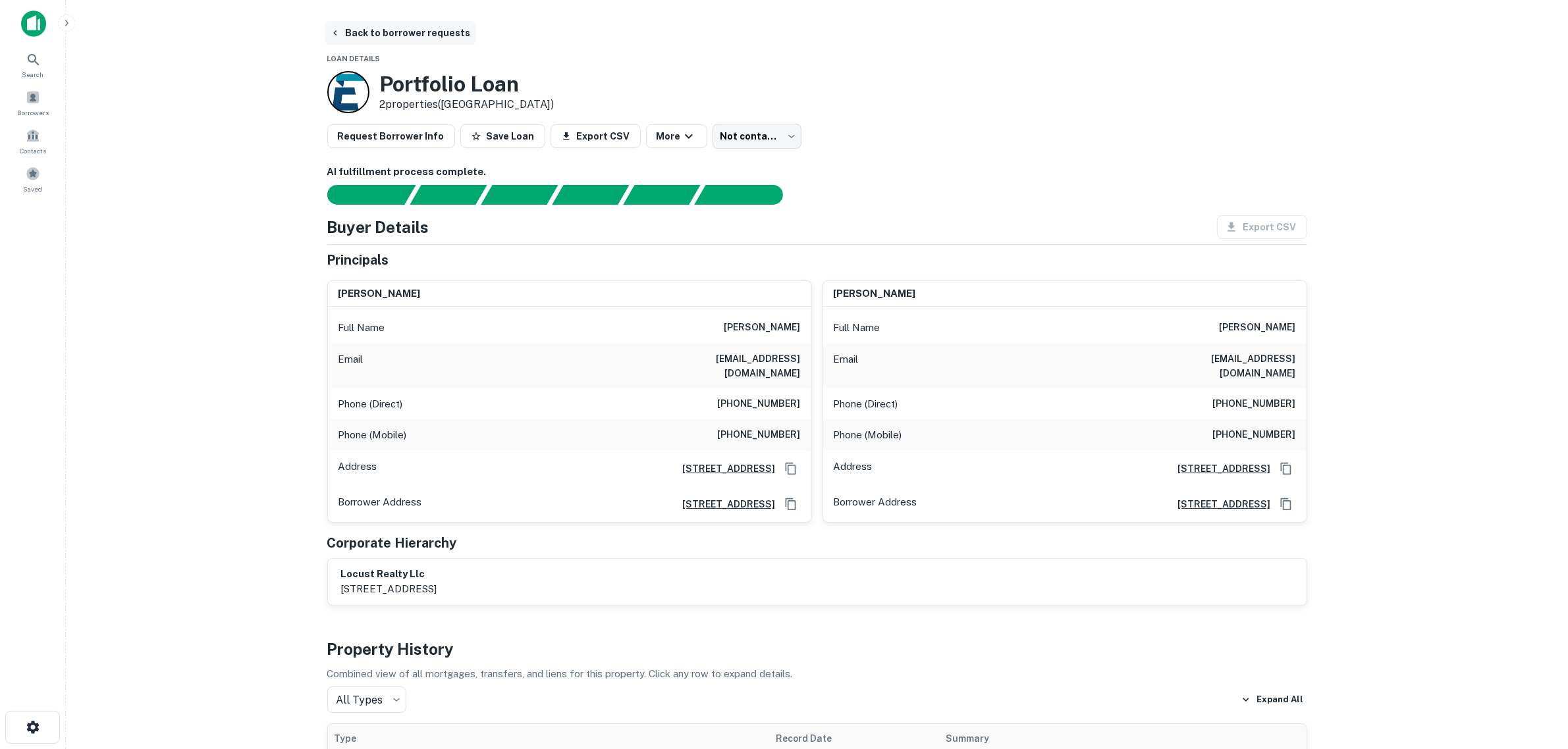
click at [364, 31] on button "Back to borrower requests" at bounding box center [401, 33] width 151 height 24
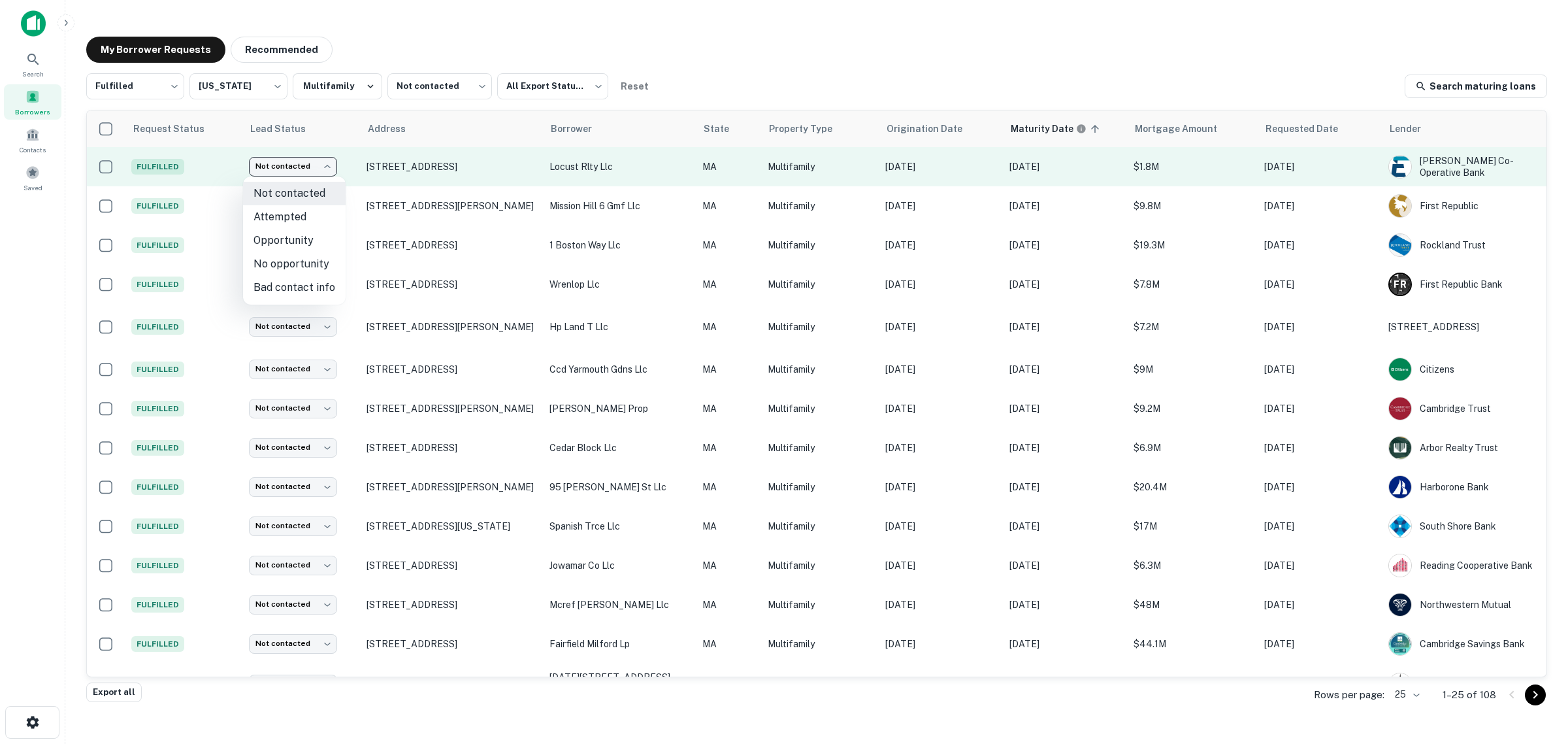
click at [321, 170] on body "Search Borrowers Contacts Saved My Borrower Requests Recommended Fulfilled ****…" at bounding box center [784, 372] width 1568 height 744
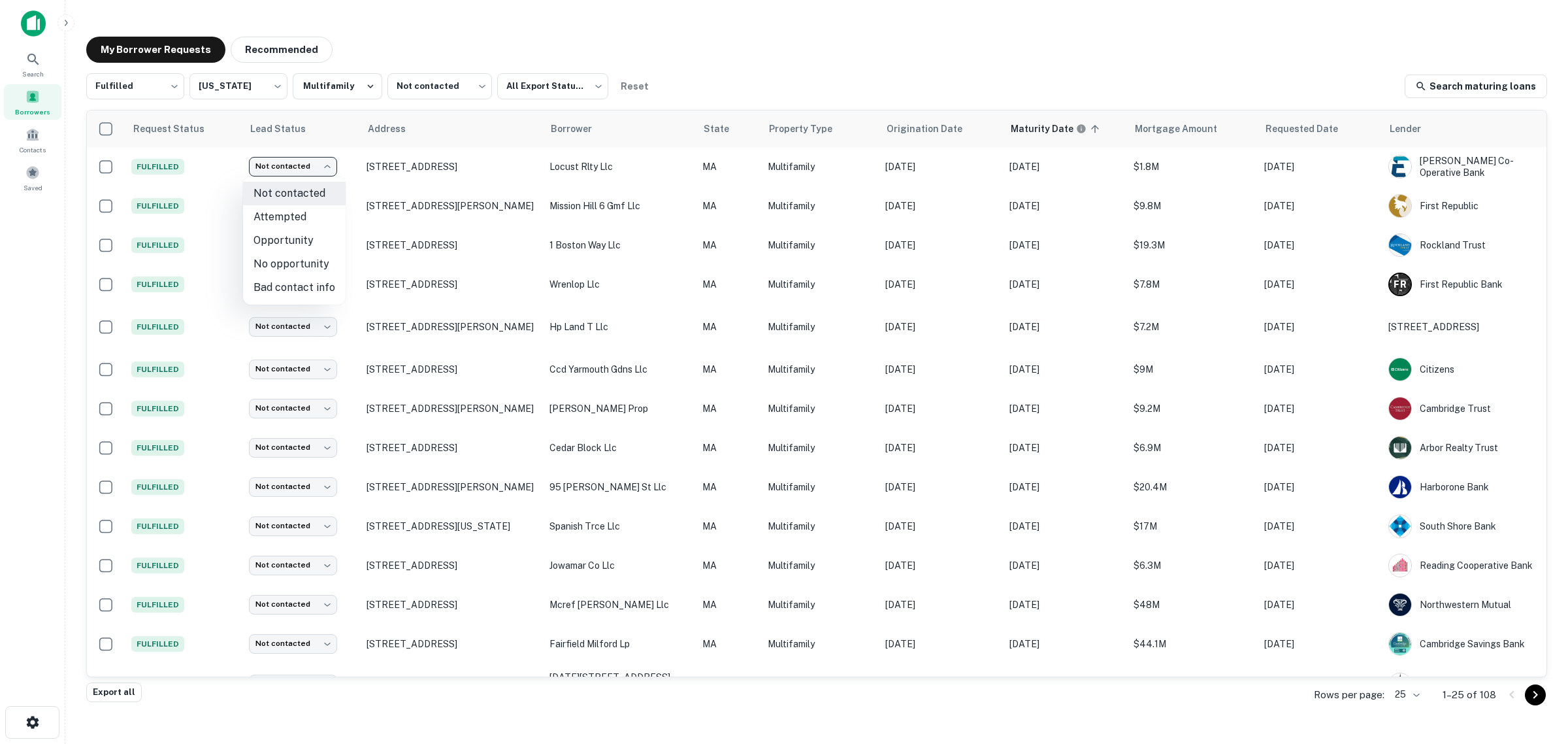
click at [309, 282] on li "Bad contact info" at bounding box center [294, 288] width 103 height 24
type input "**********"
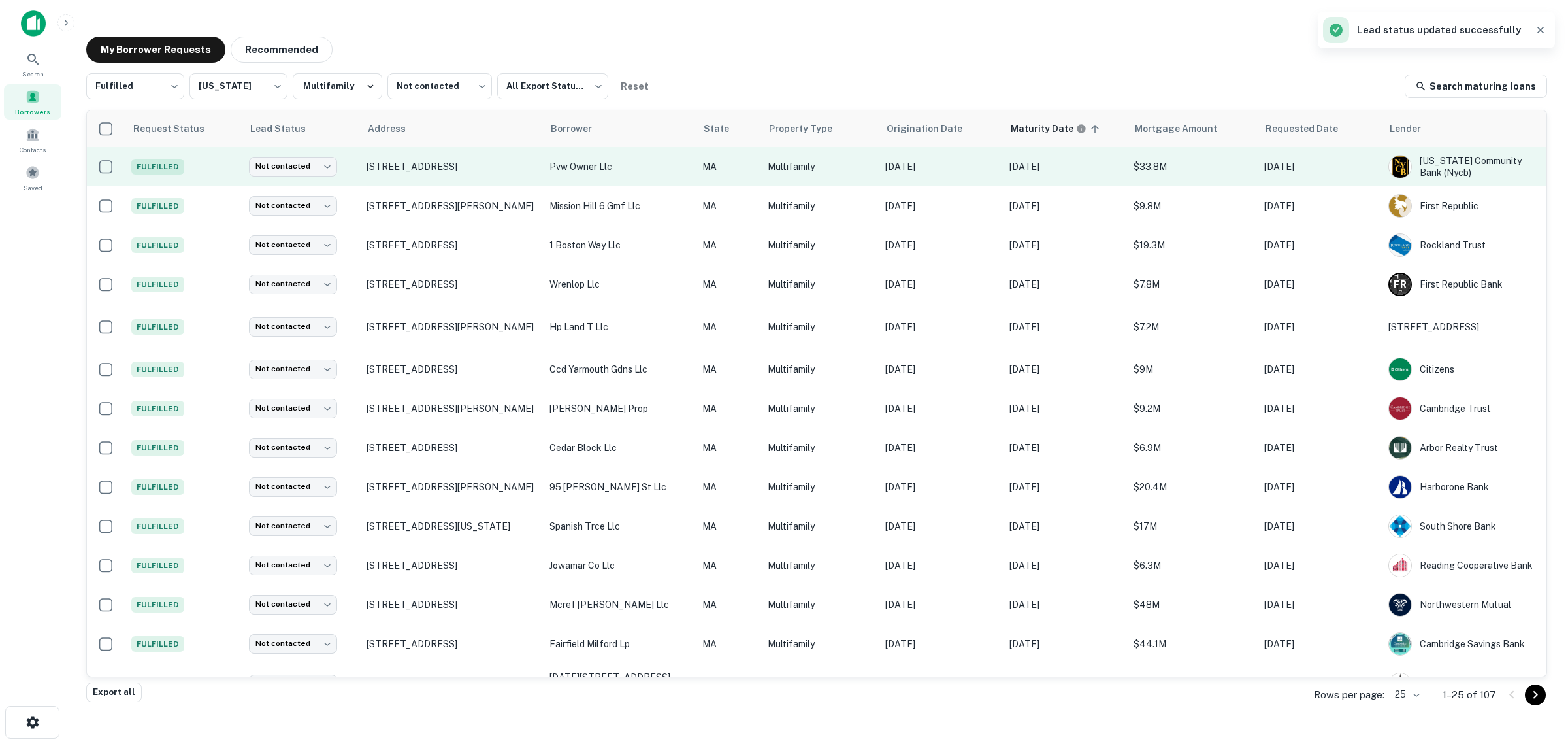
click at [412, 169] on p "135 E Main St Westborough, MA 01581" at bounding box center [452, 167] width 170 height 12
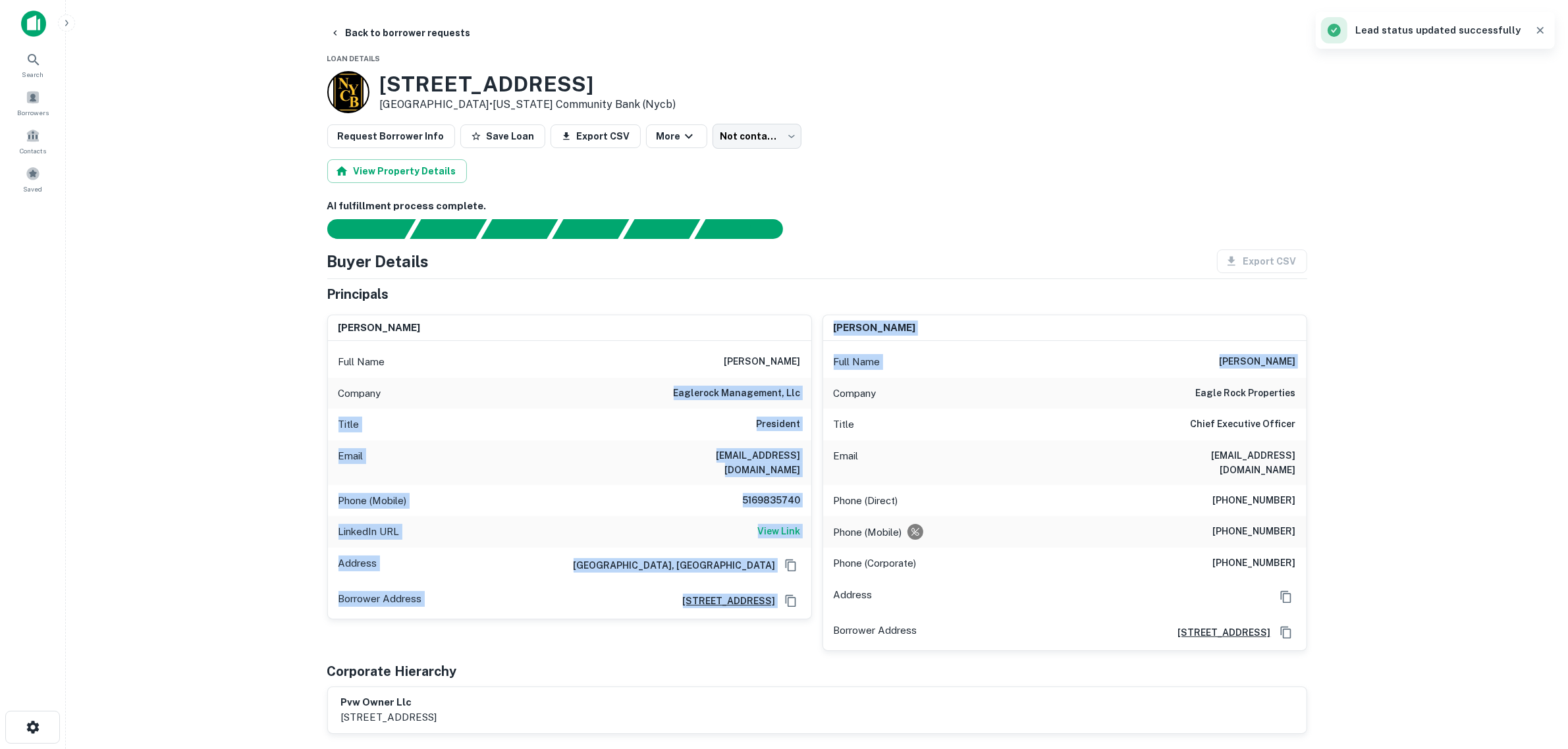
drag, startPoint x: 696, startPoint y: 389, endPoint x: 812, endPoint y: 388, distance: 116.0
click at [812, 388] on div "adam seelig Full Name adam seelig Company eaglerock management, llc Title Presi…" at bounding box center [811, 478] width 990 height 347
click at [788, 392] on h6 "eaglerock management, llc" at bounding box center [737, 393] width 127 height 16
drag, startPoint x: 801, startPoint y: 398, endPoint x: 794, endPoint y: 393, distance: 8.6
click at [800, 397] on div "Company eaglerock management, llc" at bounding box center [569, 394] width 484 height 31
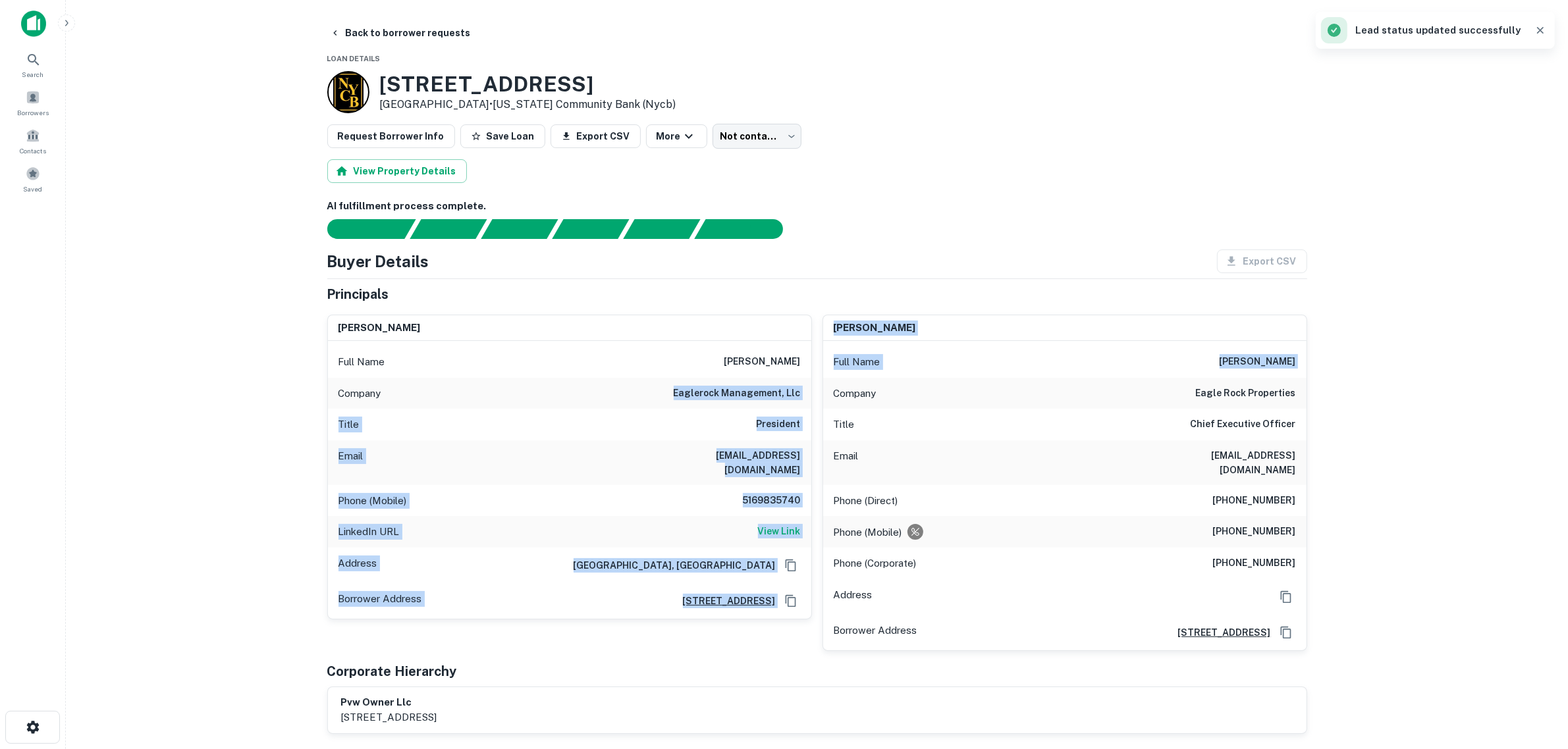
click at [792, 392] on h6 "eaglerock management, llc" at bounding box center [737, 393] width 127 height 16
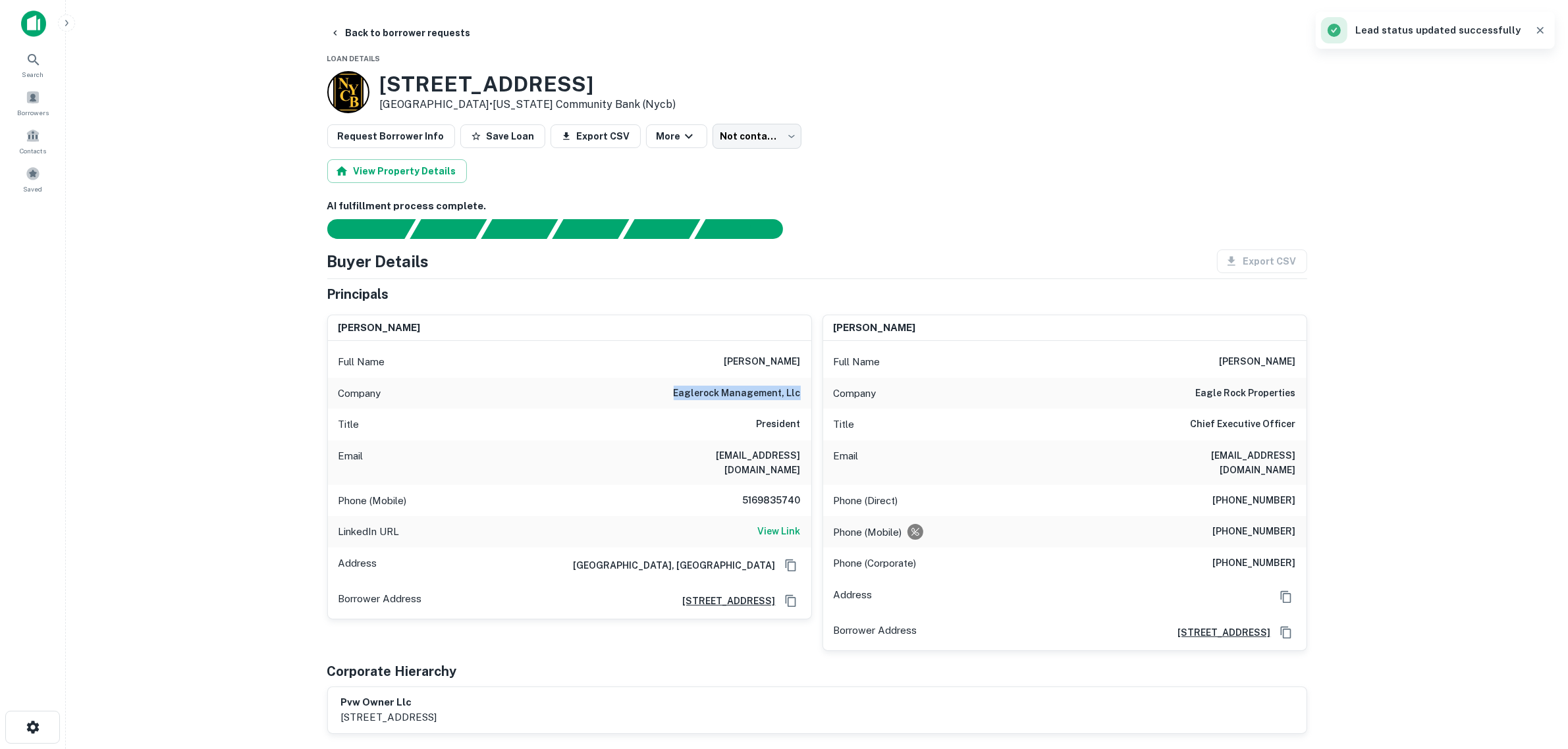
drag, startPoint x: 679, startPoint y: 395, endPoint x: 805, endPoint y: 389, distance: 126.1
click at [805, 389] on div "Company eaglerock management, llc" at bounding box center [569, 394] width 484 height 31
copy h6 "eaglerock management, llc"
click at [238, 438] on main "Back to borrower requests Loan Details 135 E Main St Westborough, MA 01581 • NE…" at bounding box center [817, 374] width 1502 height 749
click at [235, 468] on main "Back to borrower requests Loan Details 135 E Main St Westborough, MA 01581 • NE…" at bounding box center [817, 374] width 1502 height 749
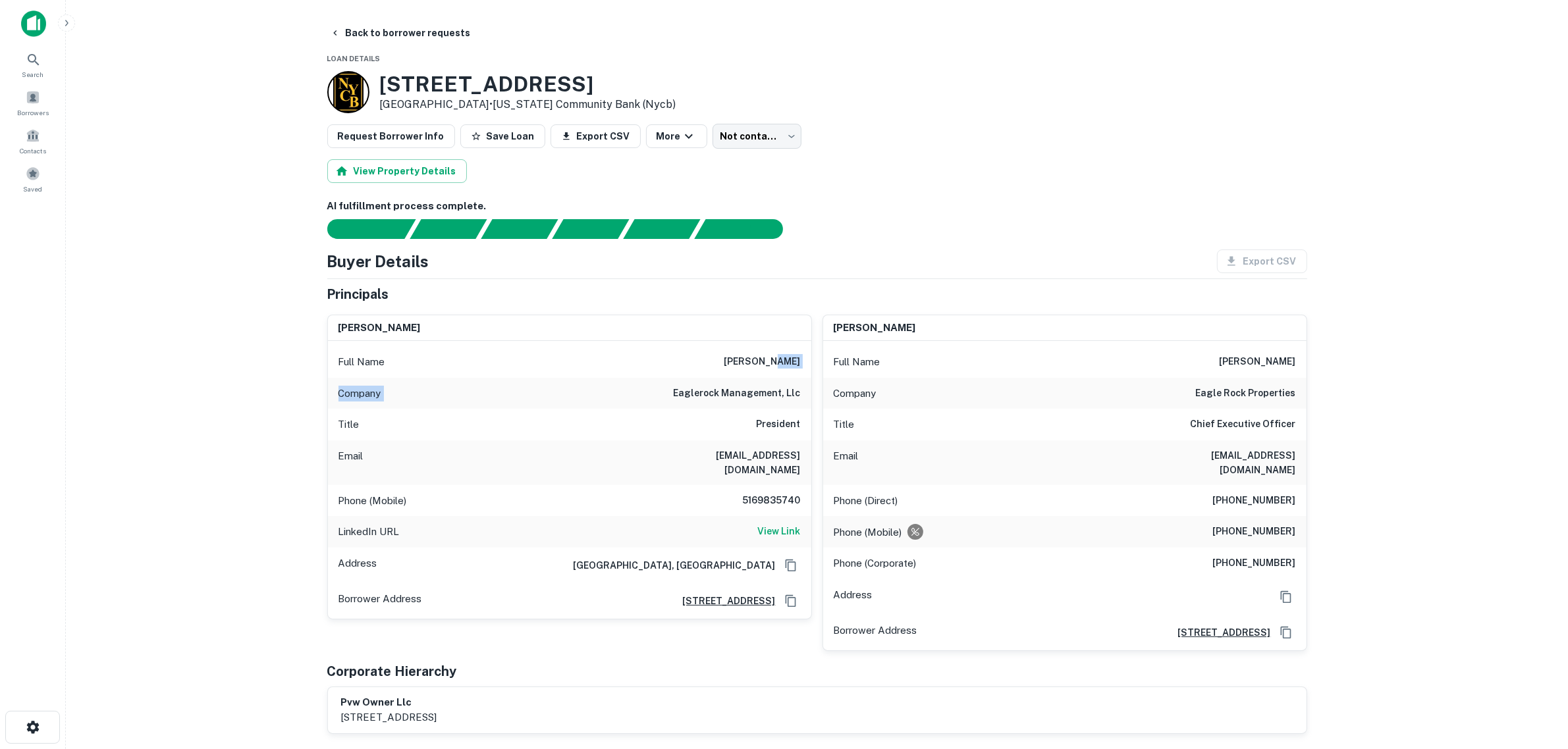
drag, startPoint x: 665, startPoint y: 401, endPoint x: 791, endPoint y: 372, distance: 129.3
click at [791, 372] on div "Full Name adam seelig Company eaglerock management, llc Title President Email a…" at bounding box center [569, 480] width 484 height 278
drag, startPoint x: 778, startPoint y: 363, endPoint x: 772, endPoint y: 360, distance: 6.7
click at [777, 363] on h6 "adam seelig" at bounding box center [762, 362] width 77 height 16
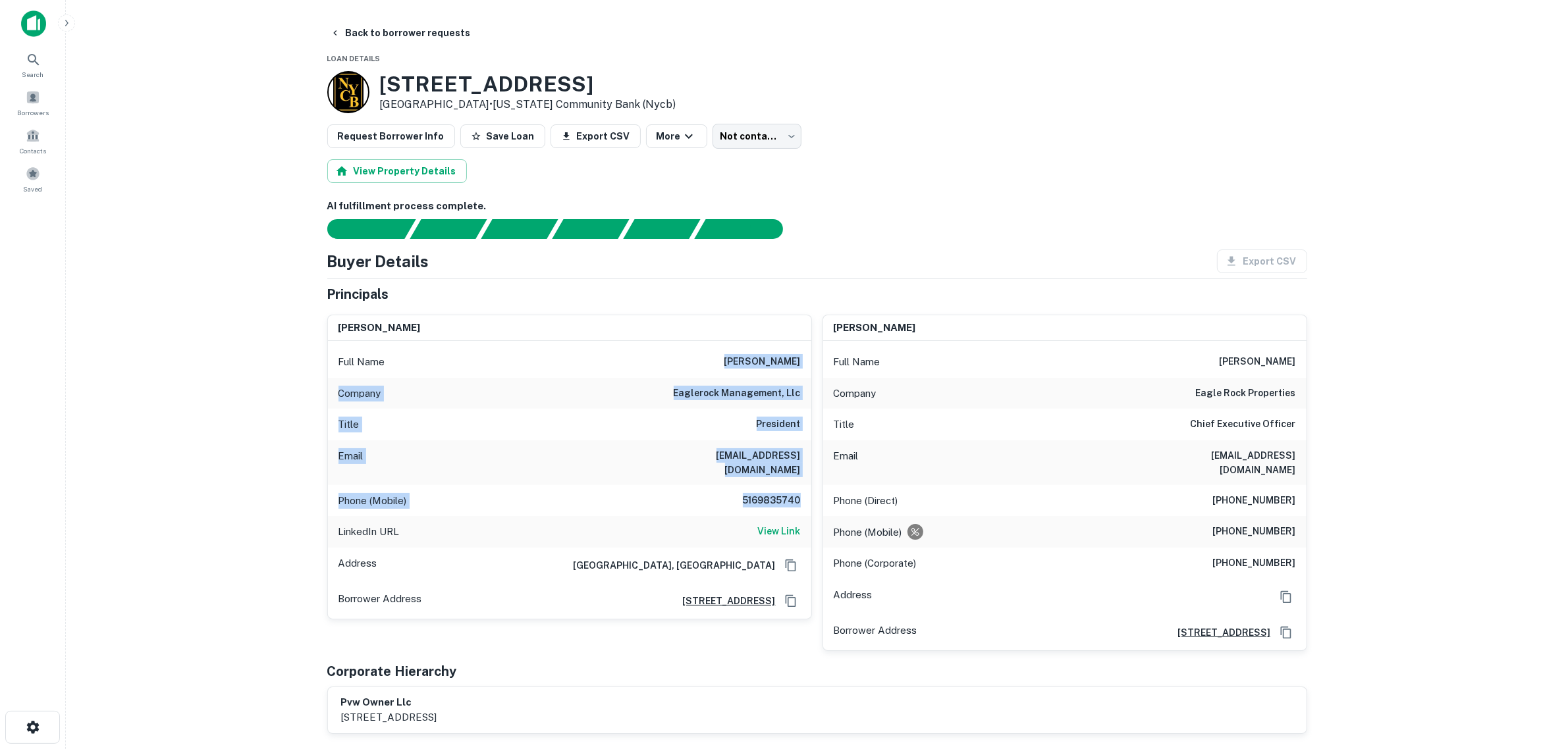
drag, startPoint x: 727, startPoint y: 363, endPoint x: 808, endPoint y: 504, distance: 162.6
click at [808, 504] on div "Full Name adam seelig Company eaglerock management, llc Title President Email a…" at bounding box center [569, 480] width 484 height 278
click at [292, 189] on main "Back to borrower requests Loan Details 135 E Main St Westborough, MA 01581 • NE…" at bounding box center [817, 374] width 1502 height 749
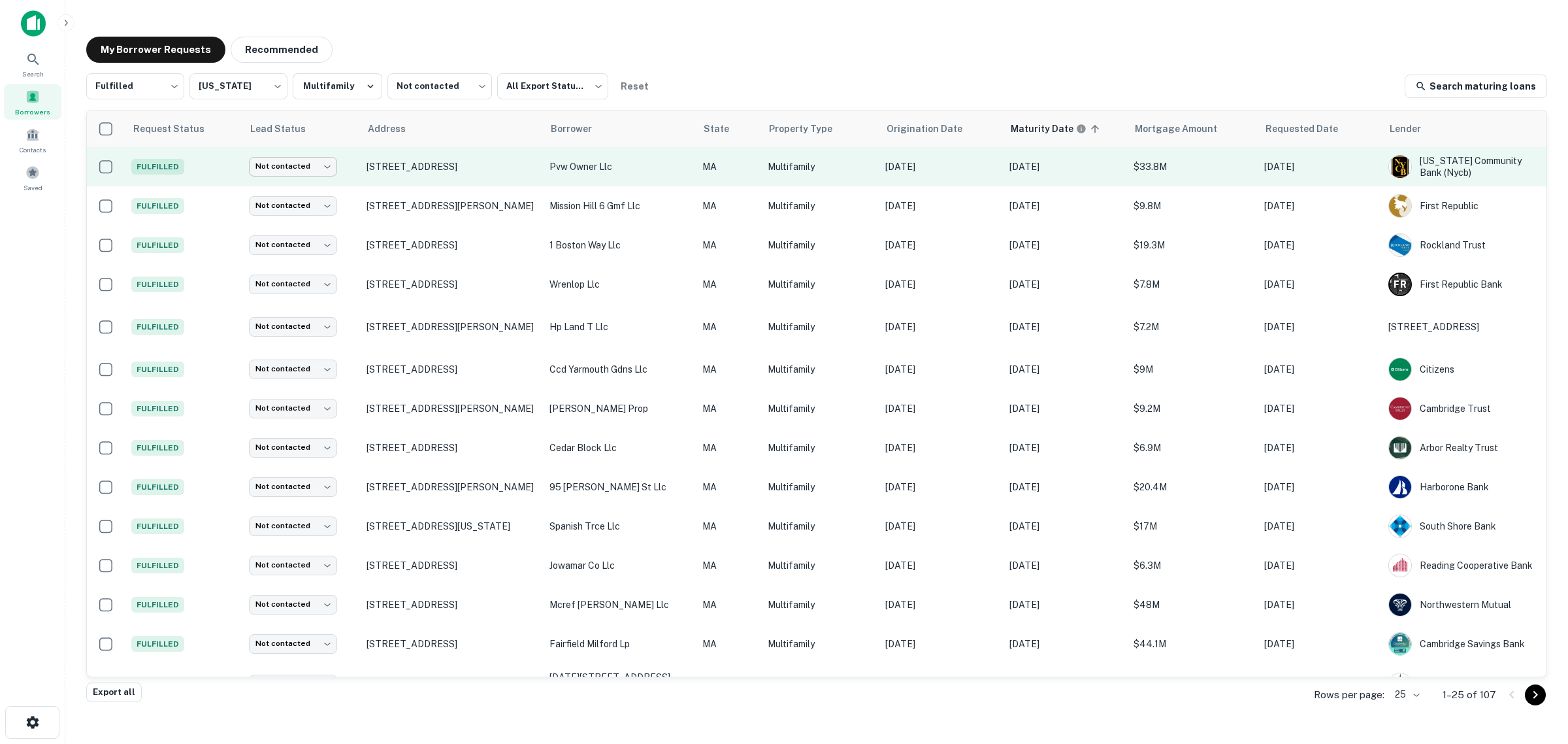
click at [278, 168] on body "Search Borrowers Contacts Saved My Borrower Requests Recommended Fulfilled ****…" at bounding box center [784, 372] width 1568 height 744
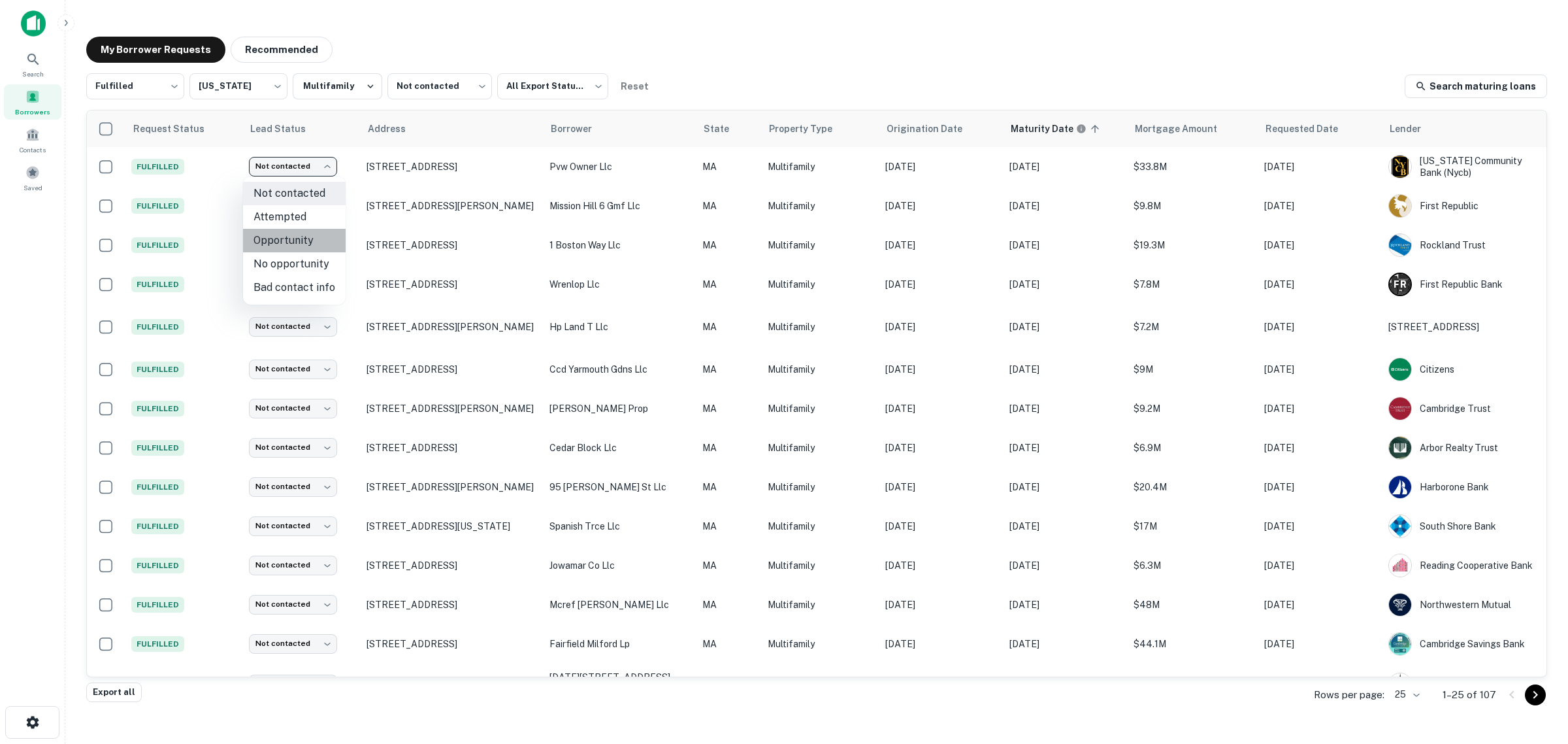
click at [298, 240] on li "Opportunity" at bounding box center [294, 241] width 103 height 24
type input "**********"
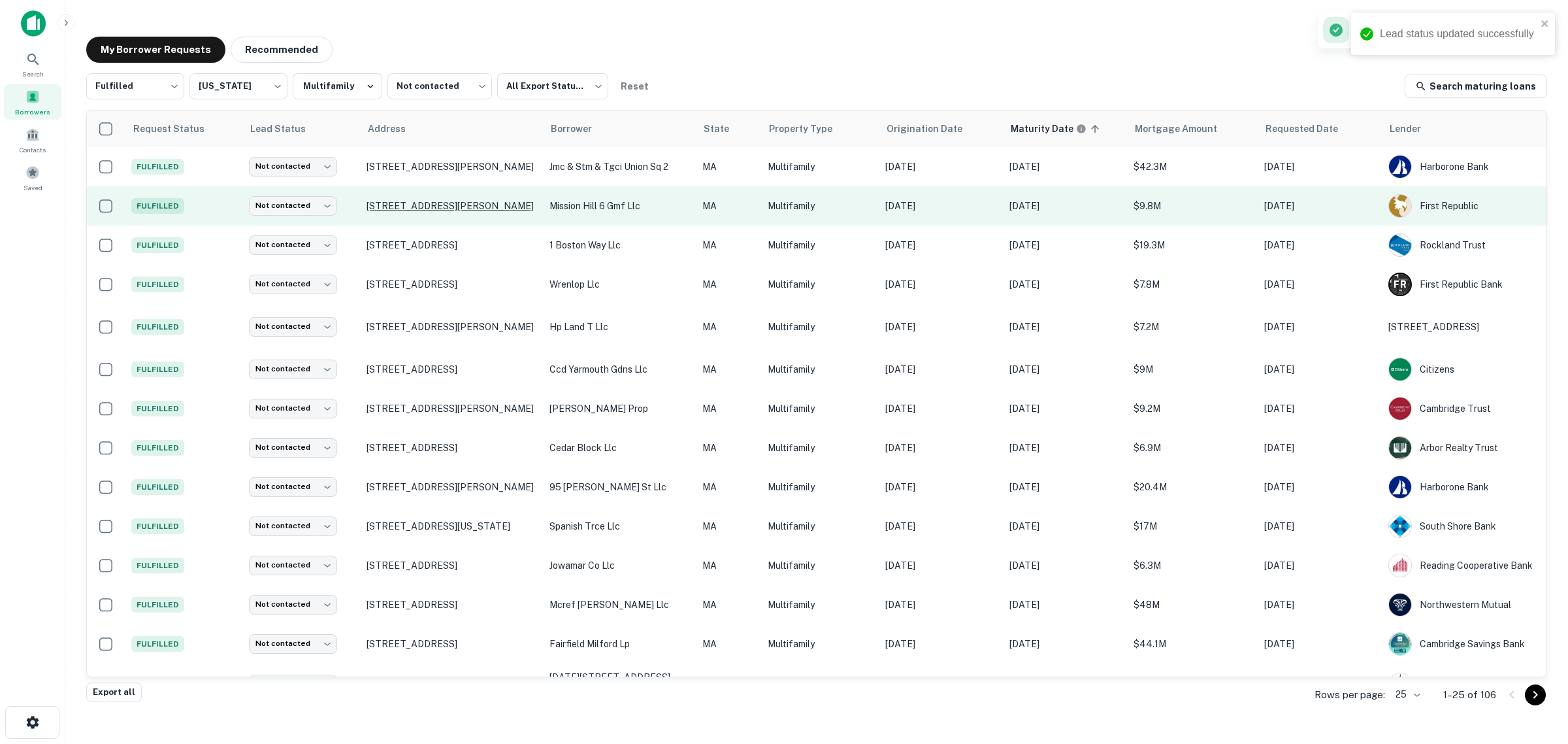
click at [403, 203] on p "178 Saint Alphonsus St Roxbury Crossing, MA 02120" at bounding box center [452, 205] width 170 height 12
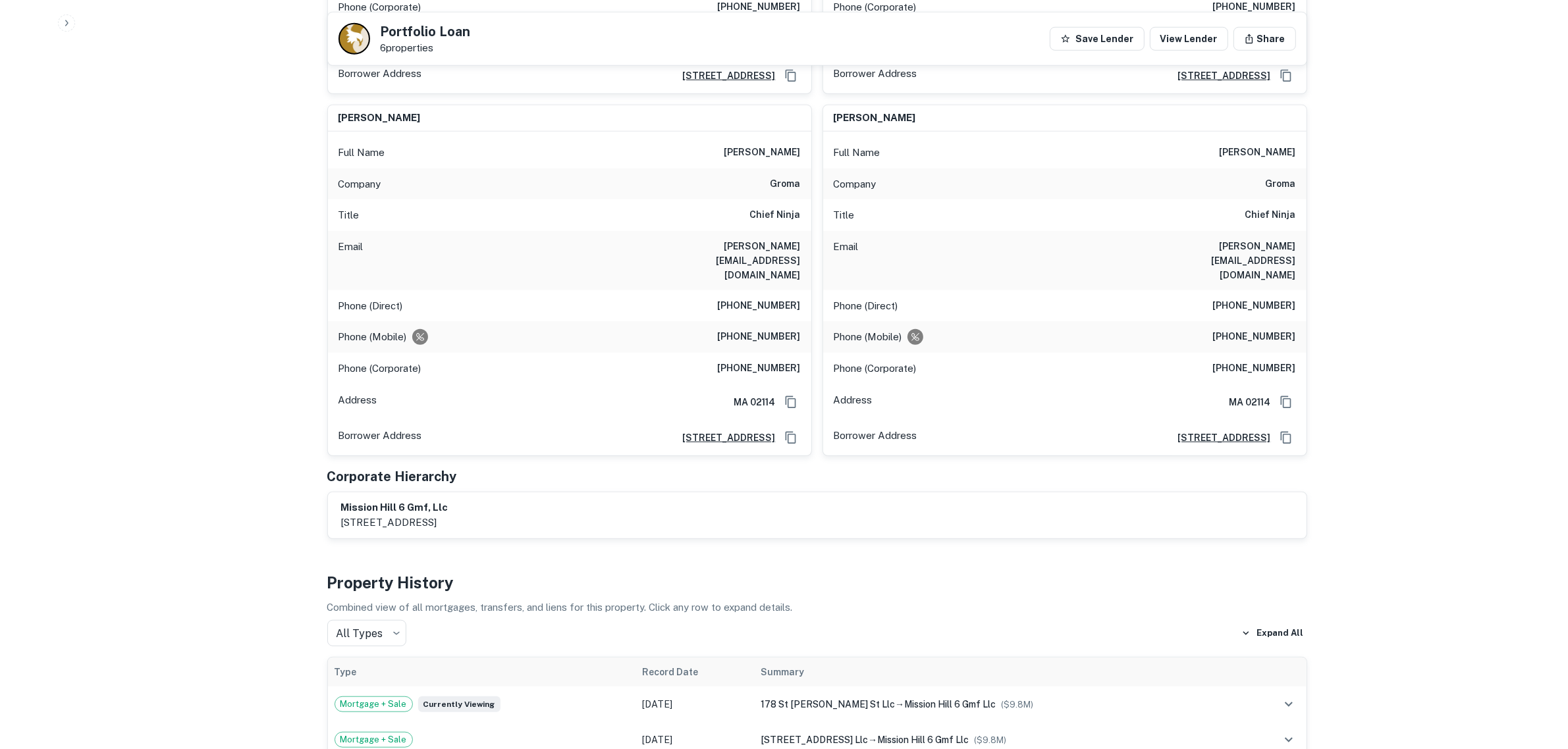
scroll to position [905, 0]
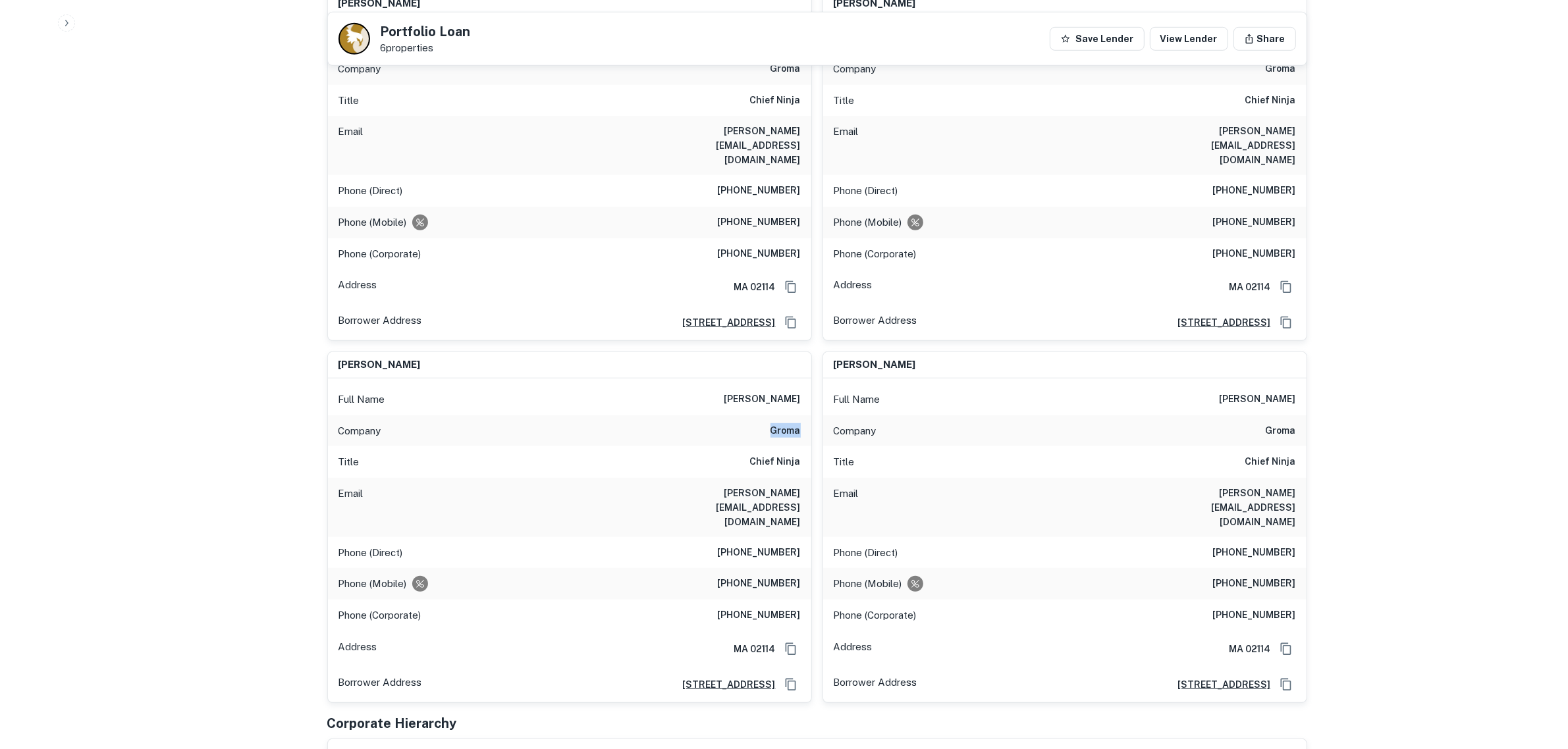
drag, startPoint x: 731, startPoint y: 348, endPoint x: 810, endPoint y: 347, distance: 79.0
click at [810, 415] on div "Company groma" at bounding box center [569, 431] width 484 height 31
drag, startPoint x: 192, startPoint y: 84, endPoint x: 185, endPoint y: 80, distance: 8.1
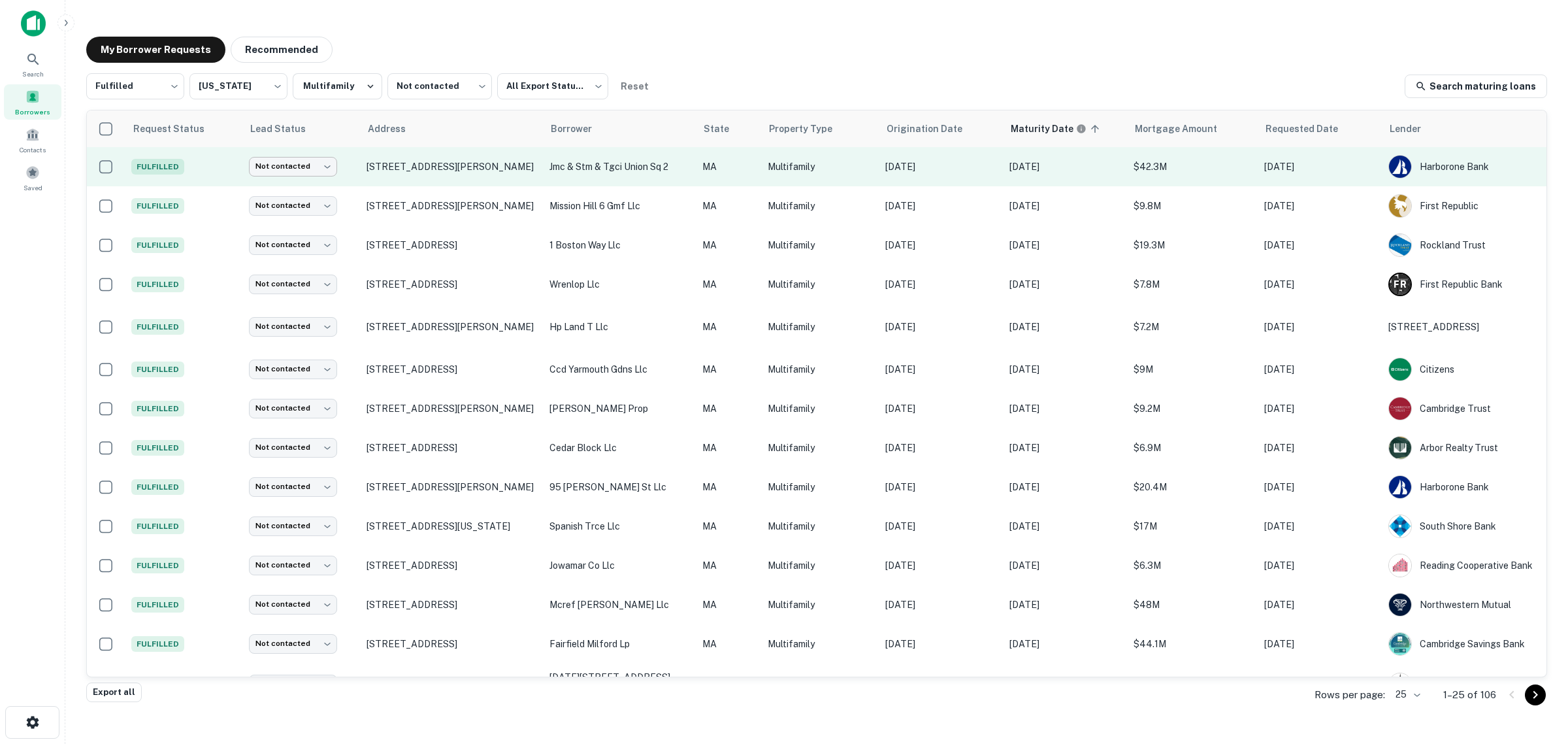
click at [319, 162] on body "Search Borrowers Contacts Saved My Borrower Requests Recommended Fulfilled ****…" at bounding box center [784, 372] width 1568 height 744
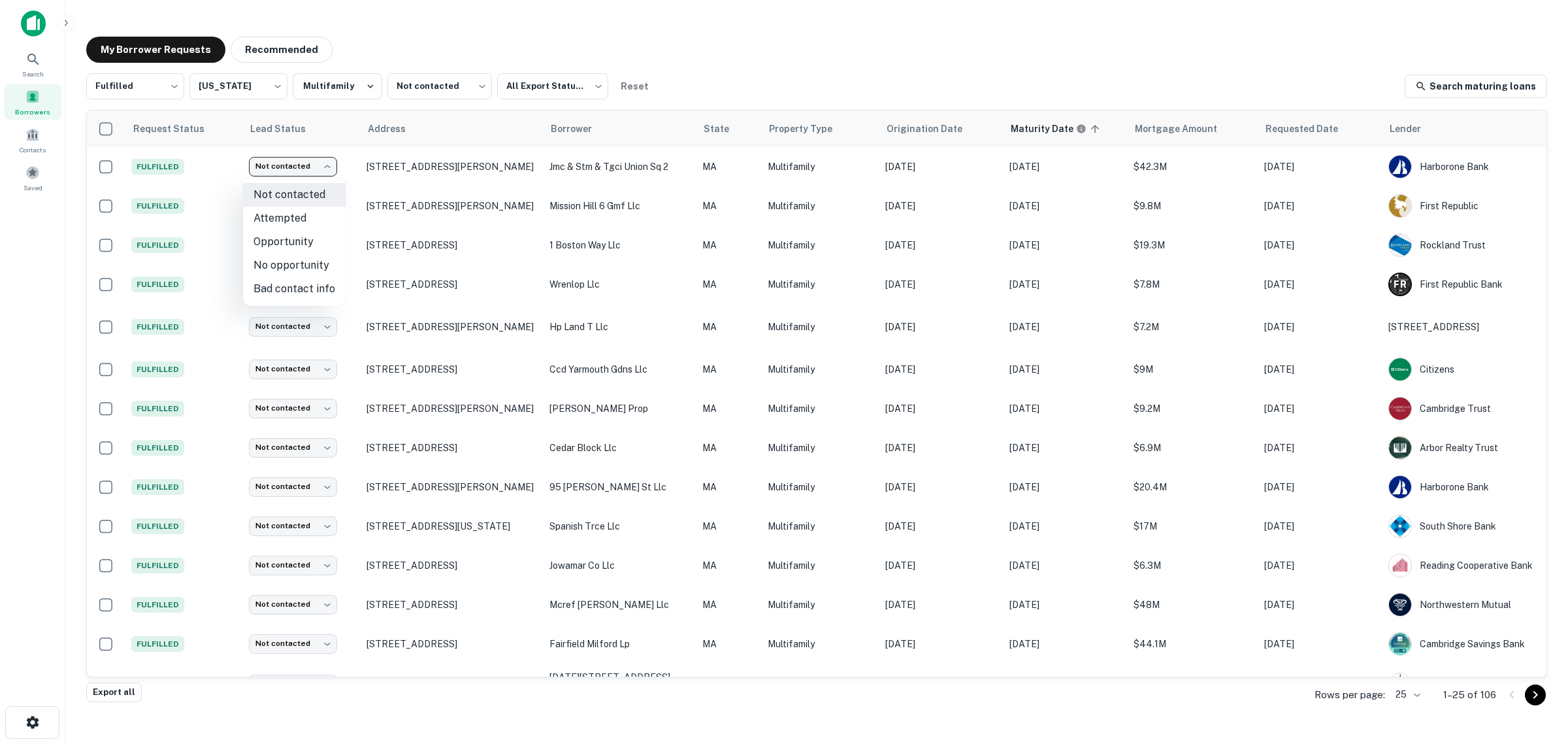
click at [312, 263] on li "No opportunity" at bounding box center [294, 266] width 103 height 24
type input "**********"
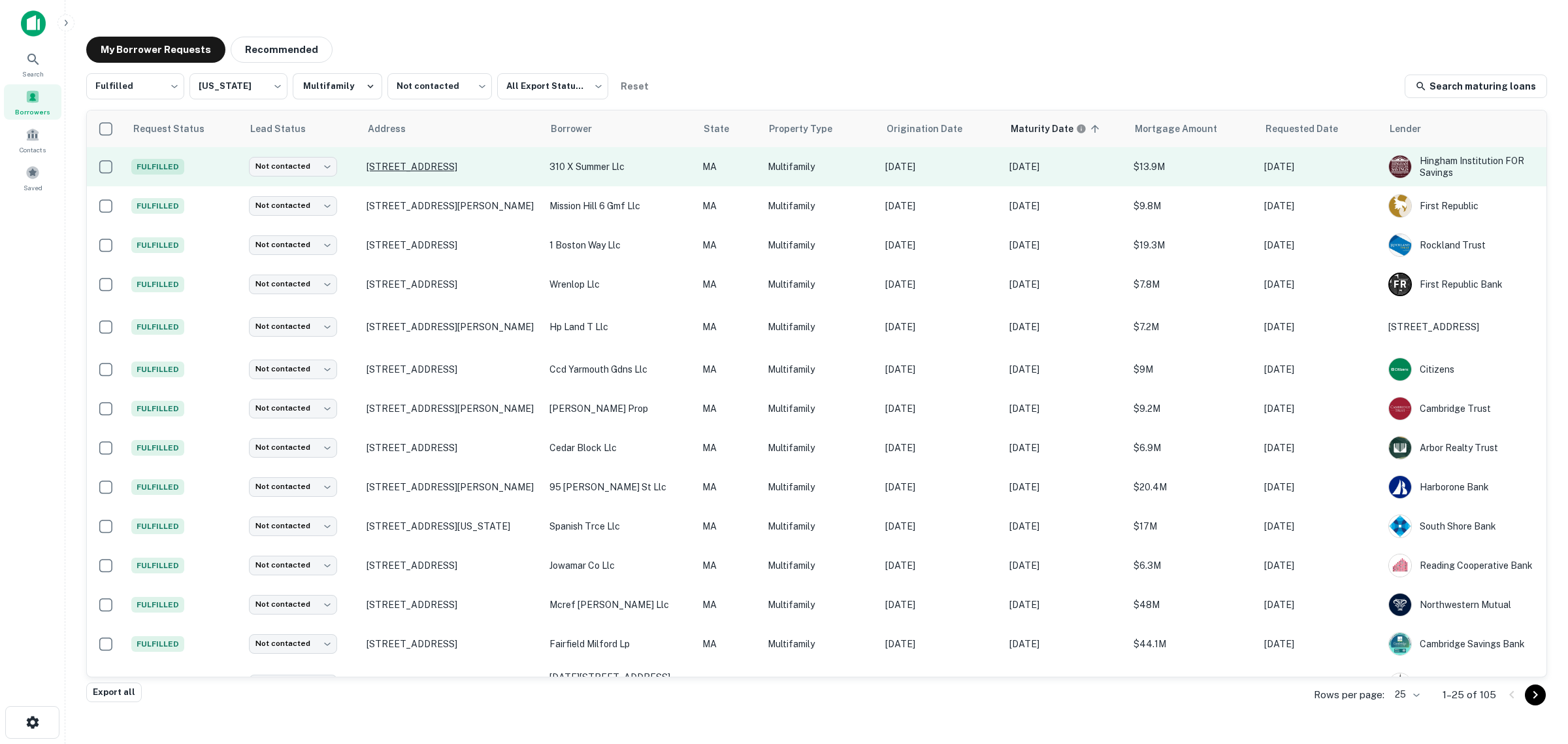
click at [439, 166] on p "124 Summer St Somerville, MA 02143" at bounding box center [452, 167] width 170 height 12
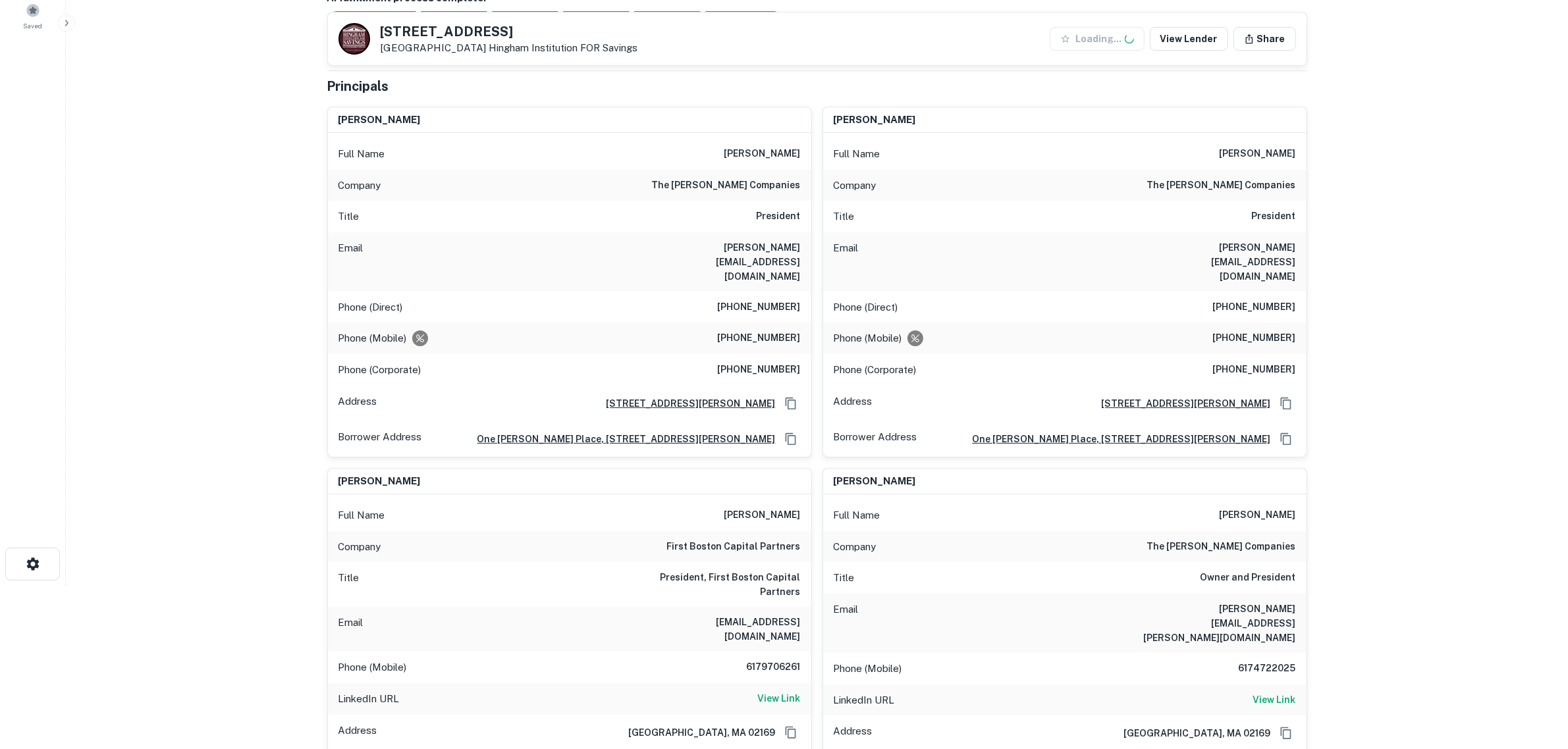
scroll to position [164, 0]
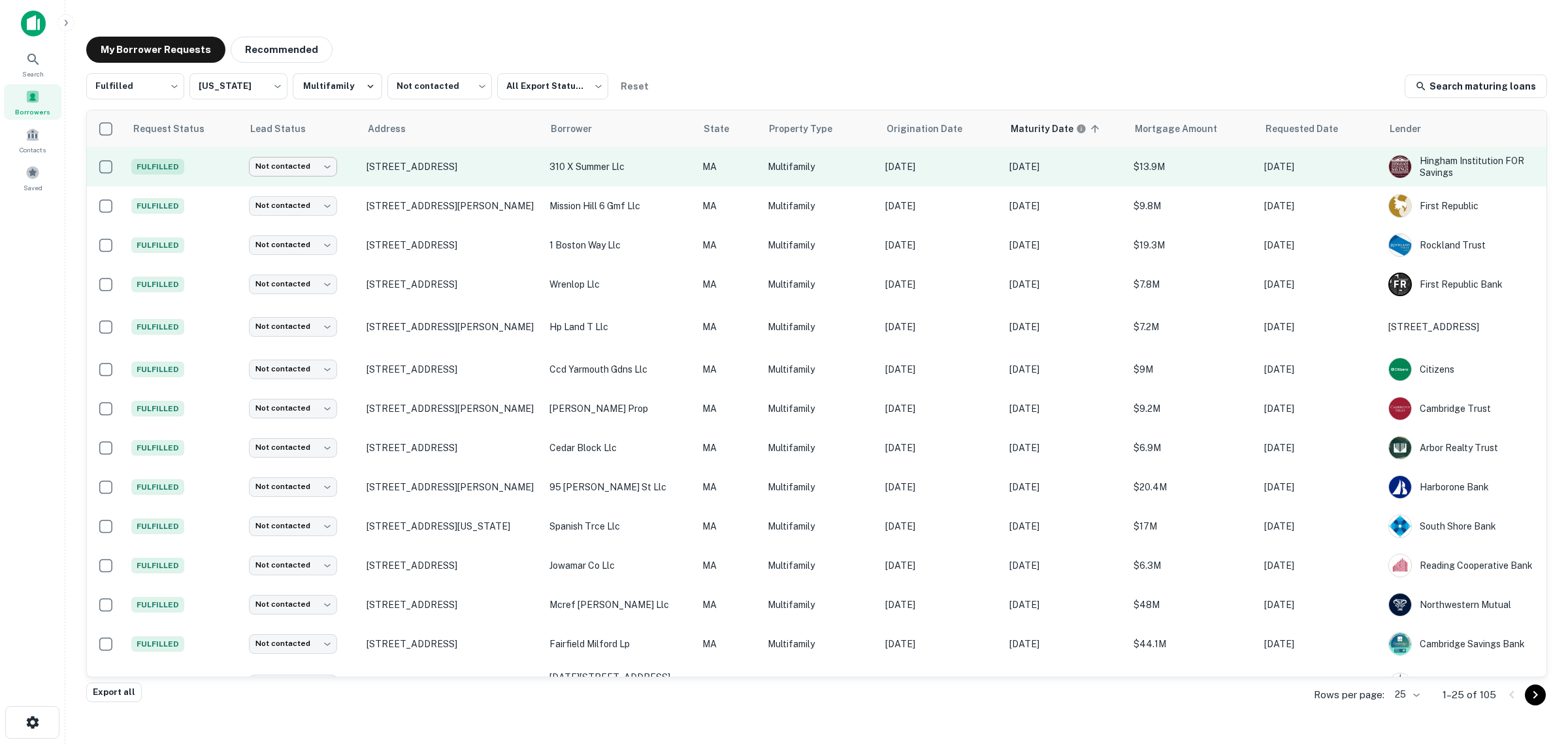
click at [324, 163] on body "Search Borrowers Contacts Saved My Borrower Requests Recommended Fulfilled ****…" at bounding box center [784, 372] width 1568 height 744
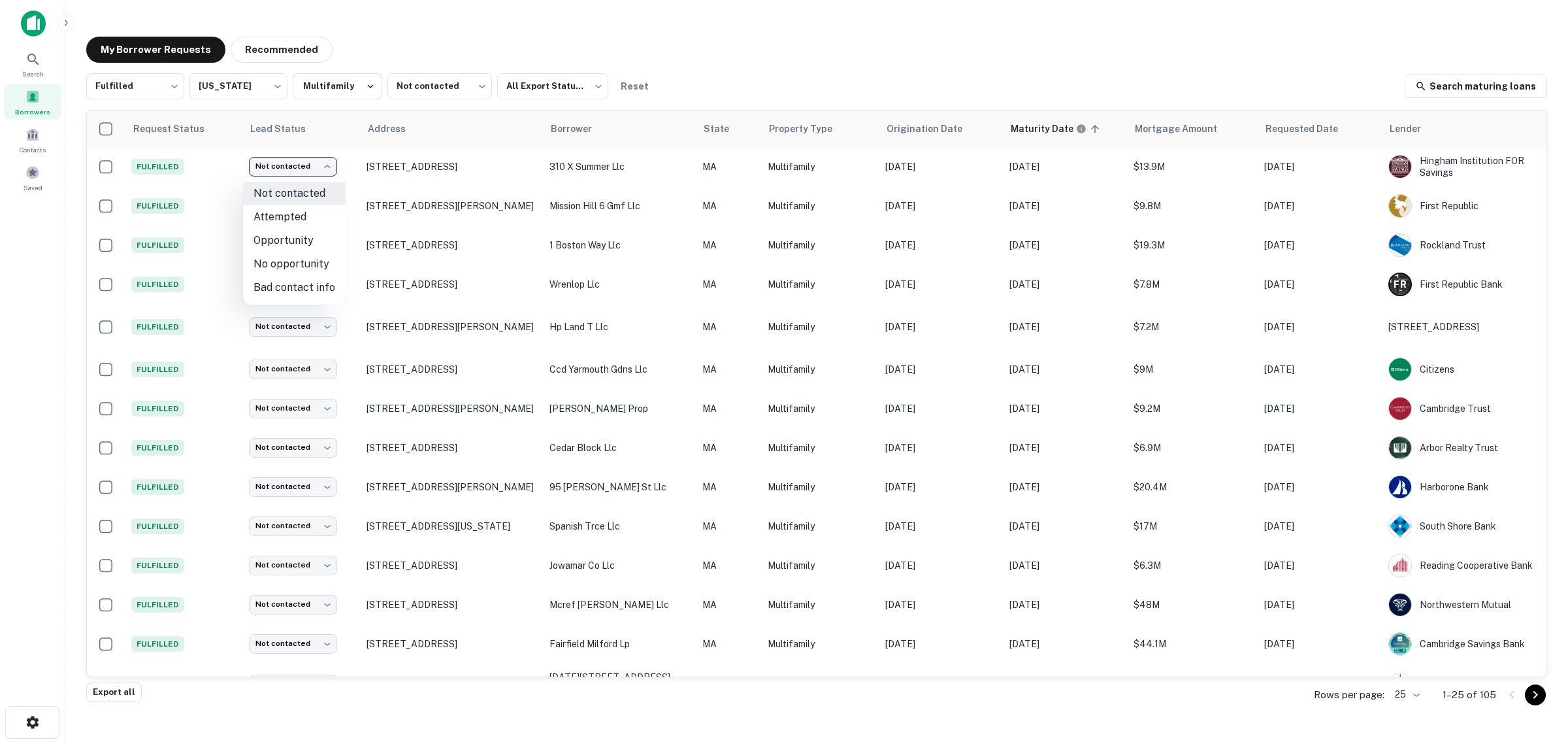
click at [304, 266] on li "No opportunity" at bounding box center [294, 264] width 103 height 24
type input "**********"
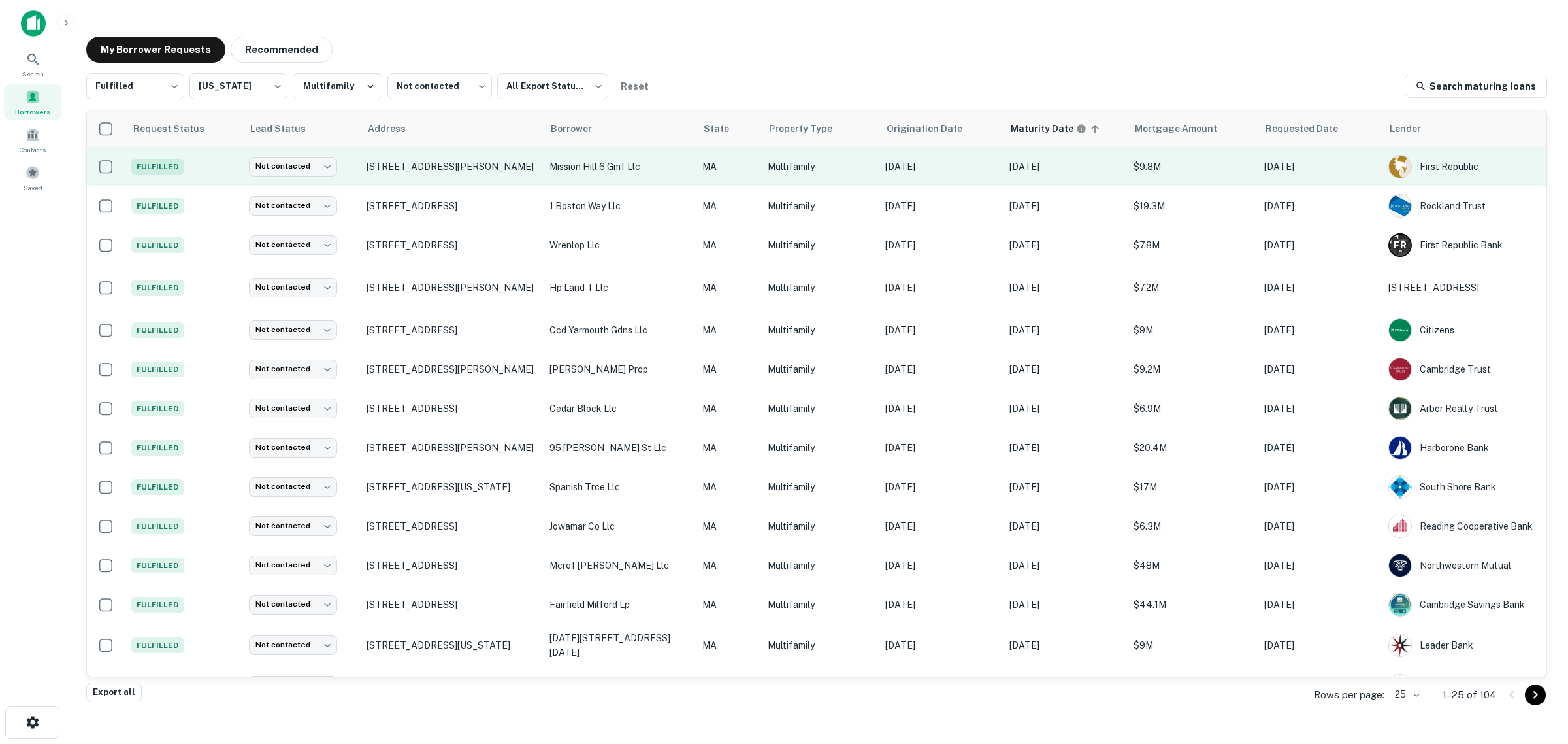
click at [397, 163] on p "178 Saint Alphonsus St Roxbury Crossing, MA 02120" at bounding box center [452, 167] width 170 height 12
click at [389, 172] on p "178 Saint Alphonsus St Roxbury Crossing, MA 02120" at bounding box center [452, 167] width 170 height 12
click at [311, 171] on body "Search Borrowers Contacts Saved My Borrower Requests Recommended Fulfilled ****…" at bounding box center [784, 372] width 1568 height 744
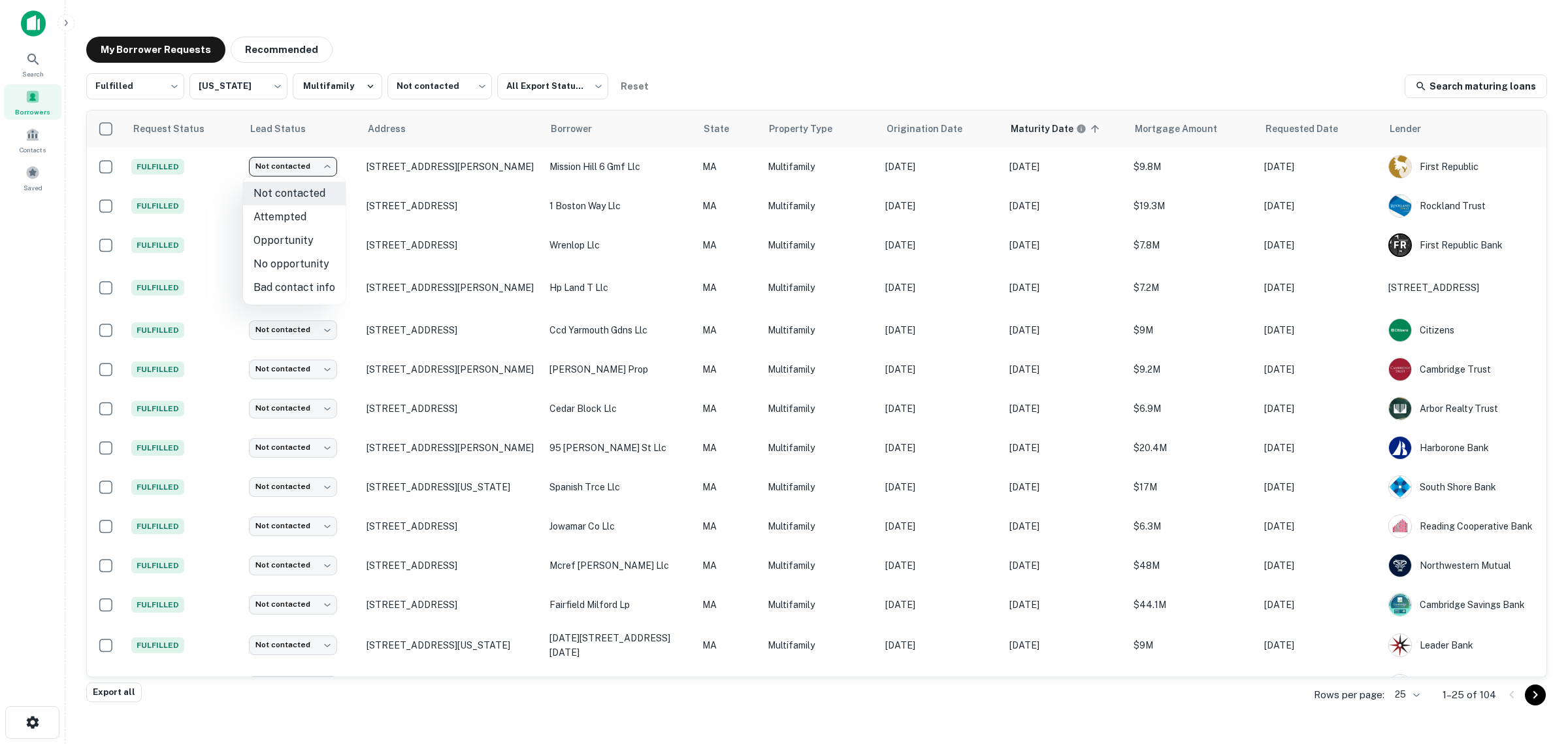
click at [312, 268] on li "No opportunity" at bounding box center [294, 264] width 103 height 24
type input "**********"
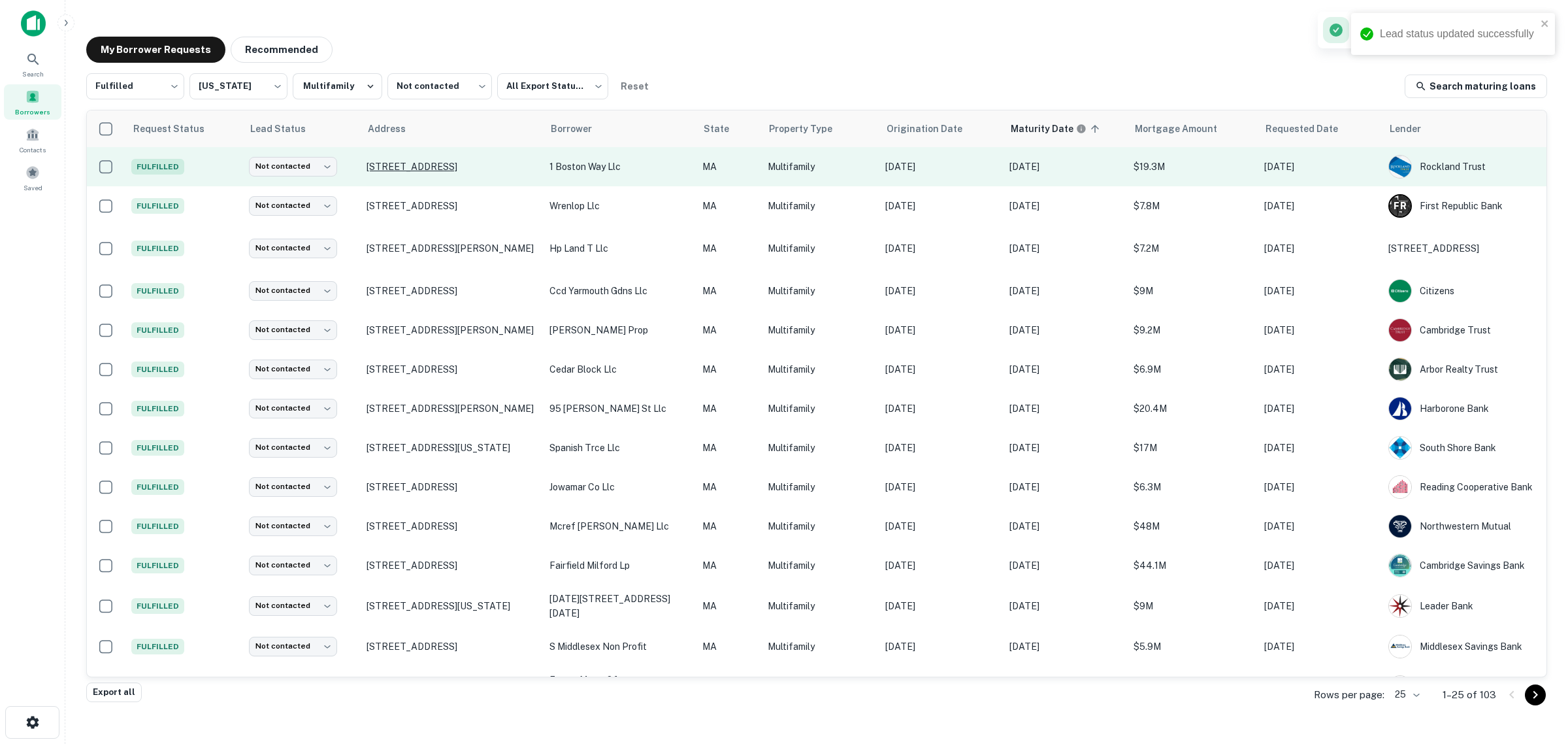
click at [394, 169] on p "1 Boston Way Newburyport, MA 01950" at bounding box center [452, 167] width 170 height 12
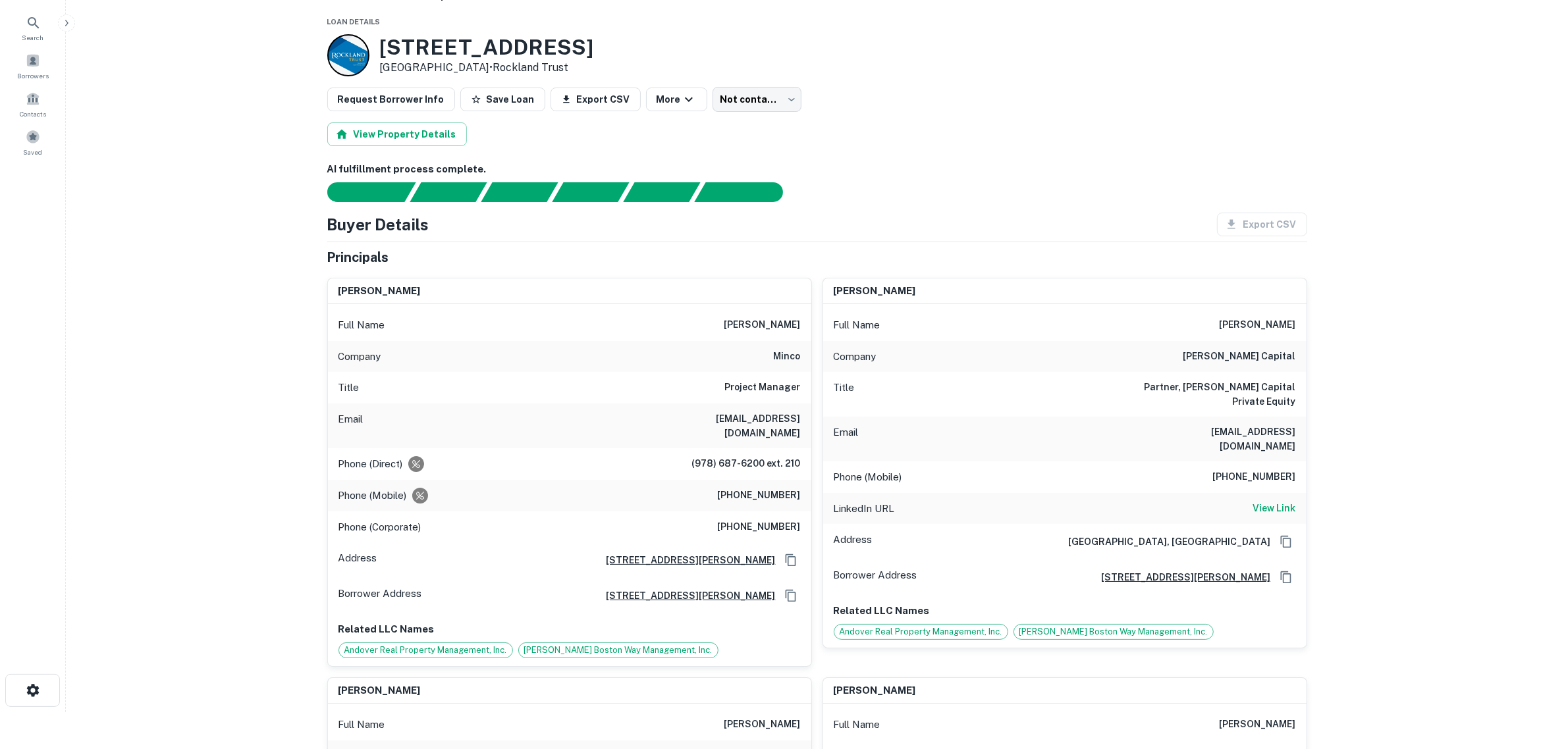
scroll to position [82, 0]
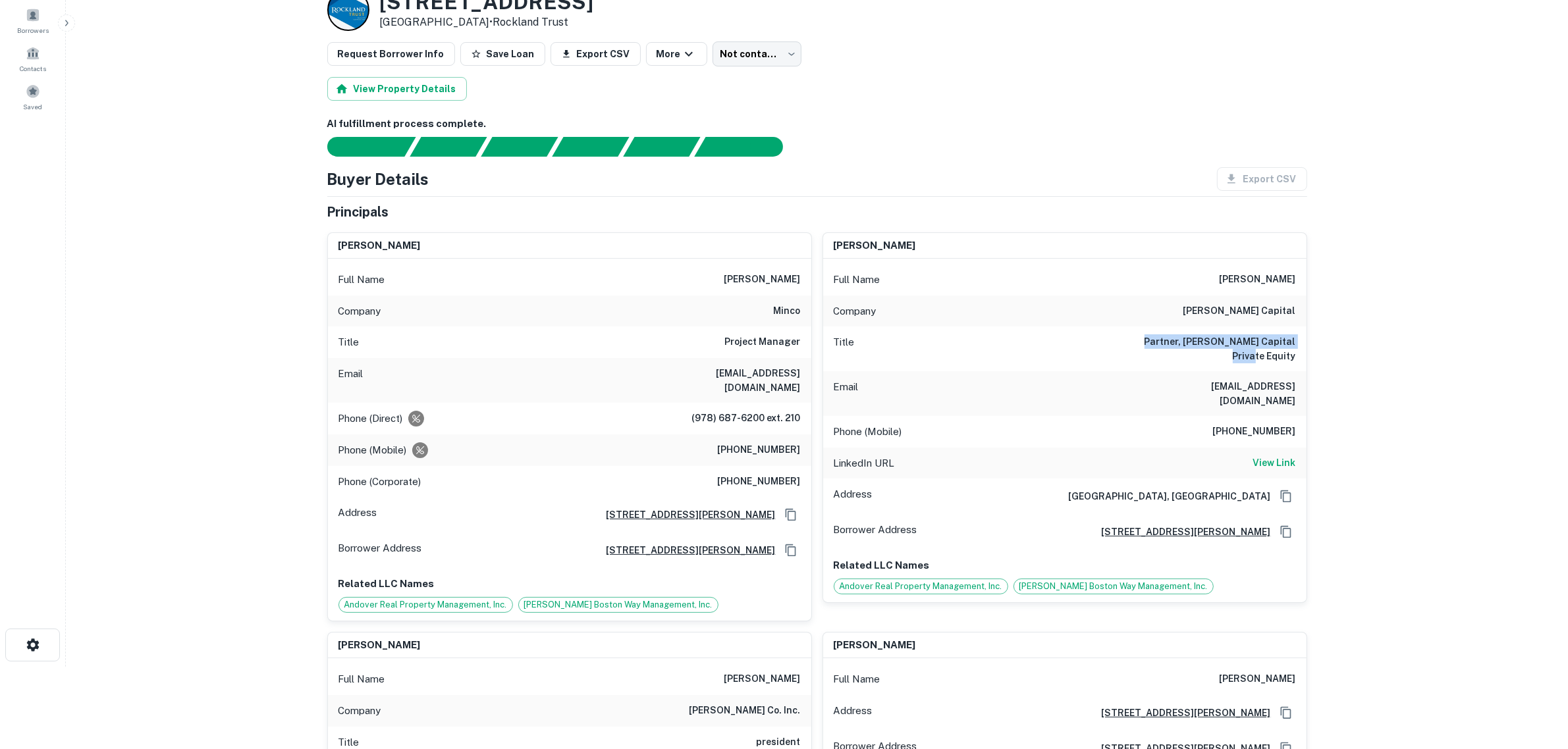
drag, startPoint x: 1126, startPoint y: 342, endPoint x: 1355, endPoint y: 342, distance: 229.0
click at [1355, 342] on main "Back to borrower requests Loan Details 1 Boston Way Newburyport, MA 01950 • Roc…" at bounding box center [817, 292] width 1502 height 749
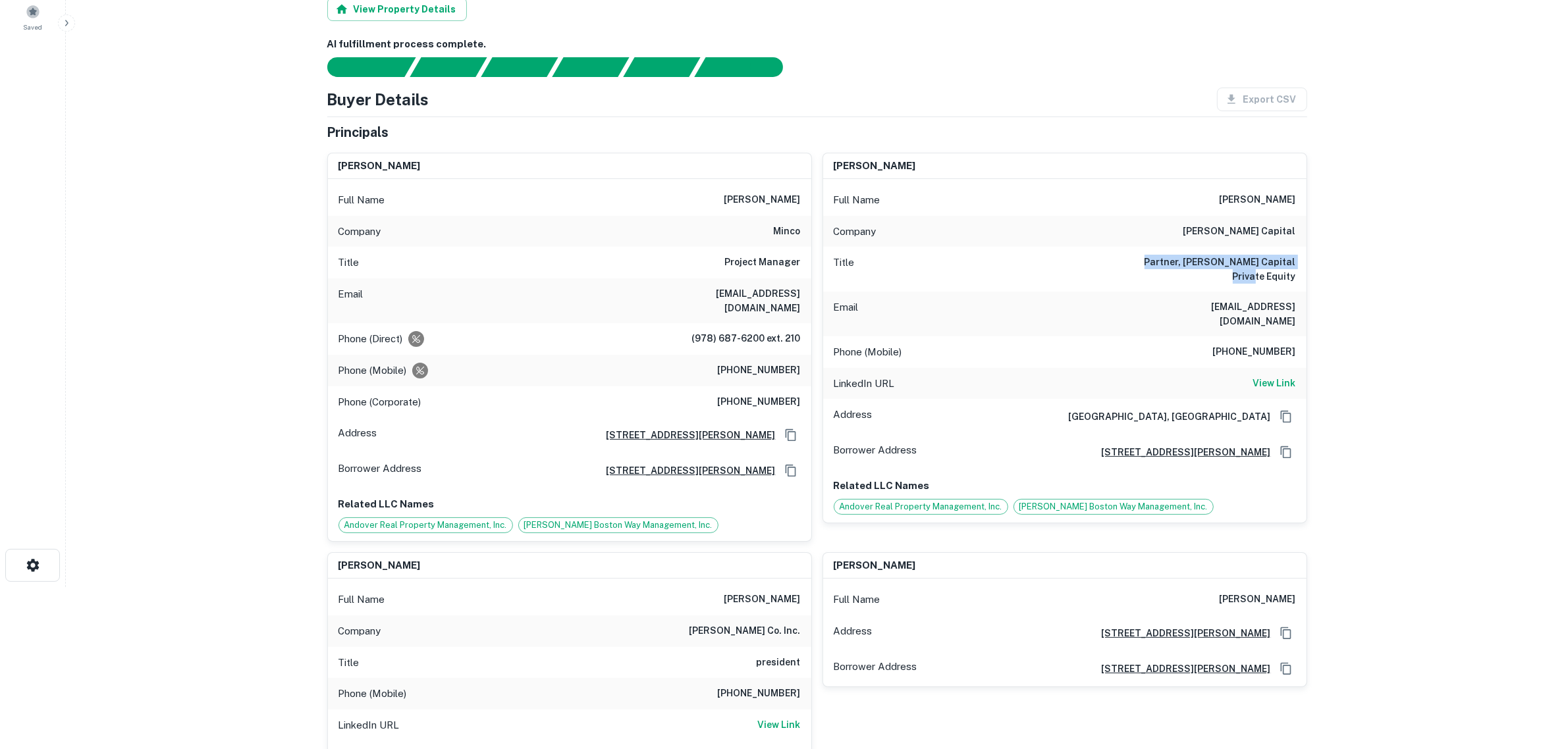
scroll to position [164, 0]
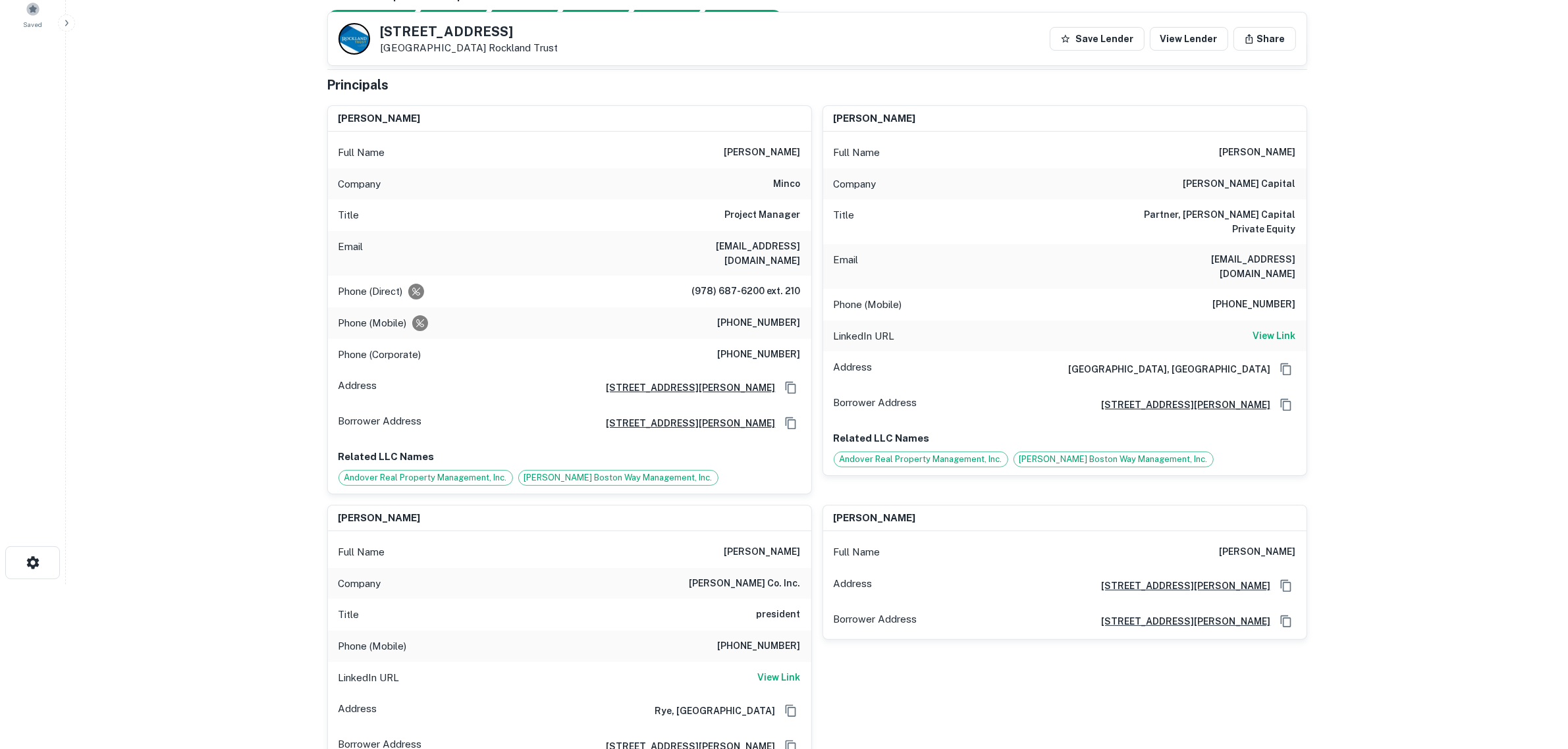
click at [185, 283] on main "Back to borrower requests 1 Boston Way Newburyport, MA 01950 Rockland Trust Sav…" at bounding box center [817, 210] width 1502 height 749
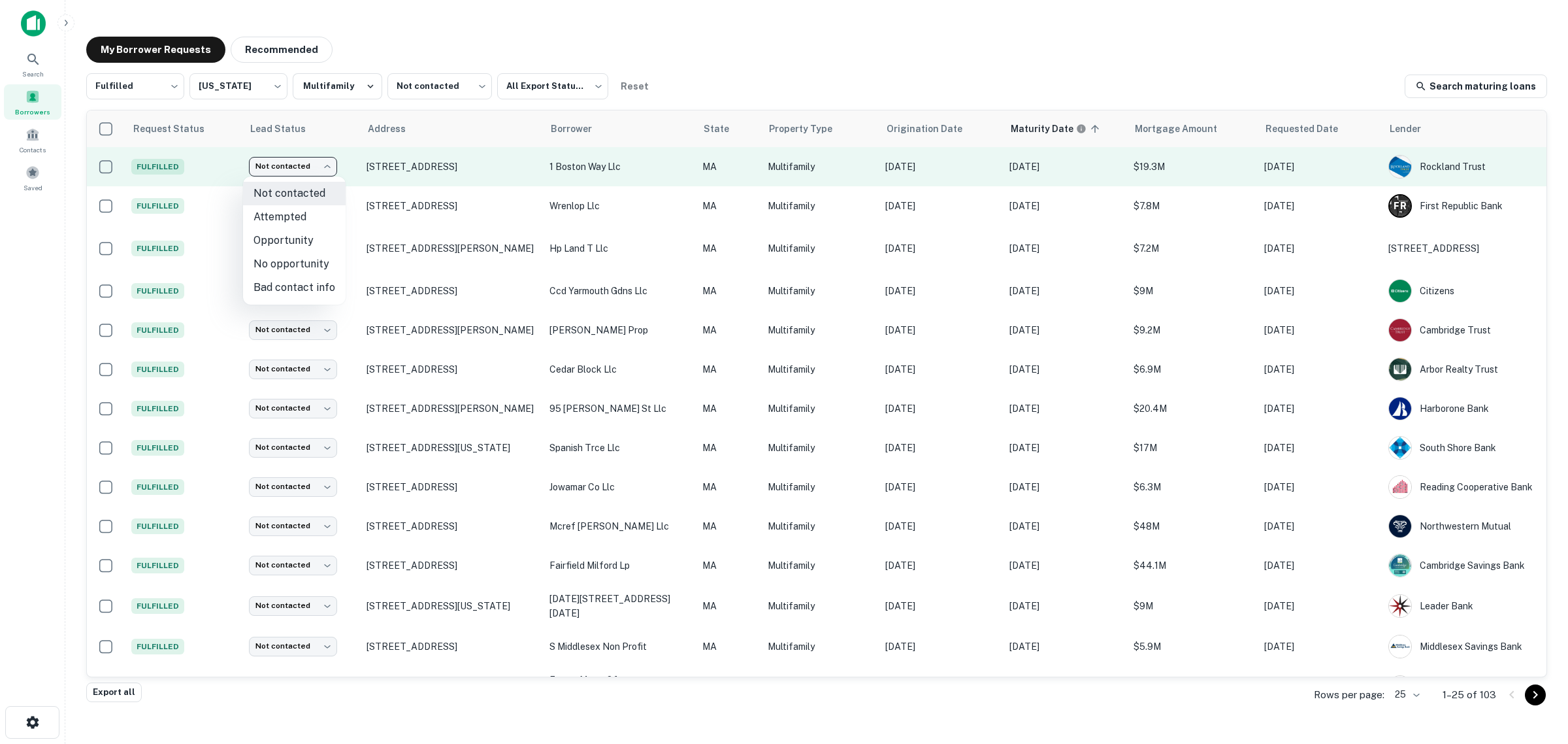
click at [284, 166] on body "Search Borrowers Contacts Saved My Borrower Requests Recommended Fulfilled ****…" at bounding box center [784, 372] width 1568 height 744
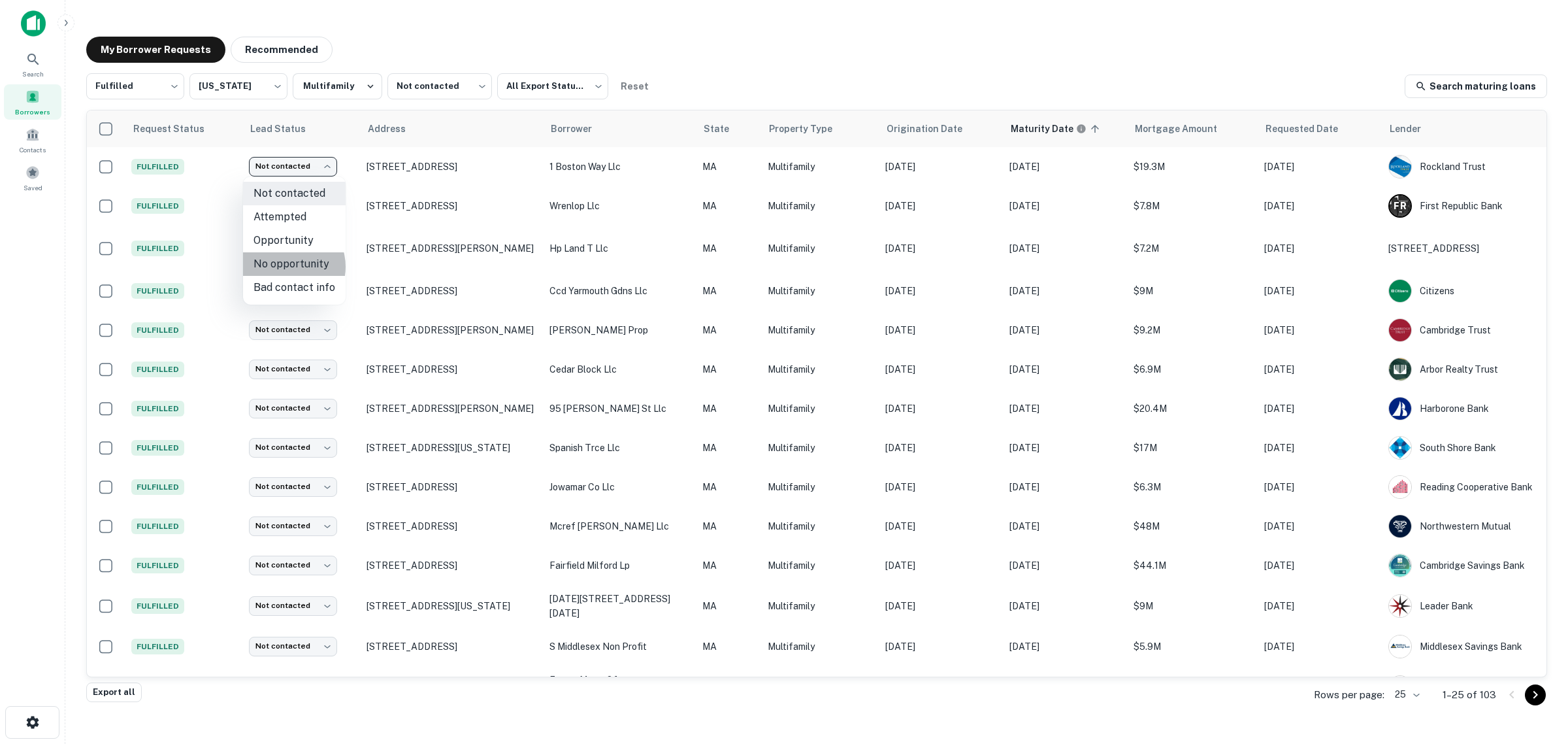
click at [286, 267] on li "No opportunity" at bounding box center [294, 264] width 103 height 24
type input "**********"
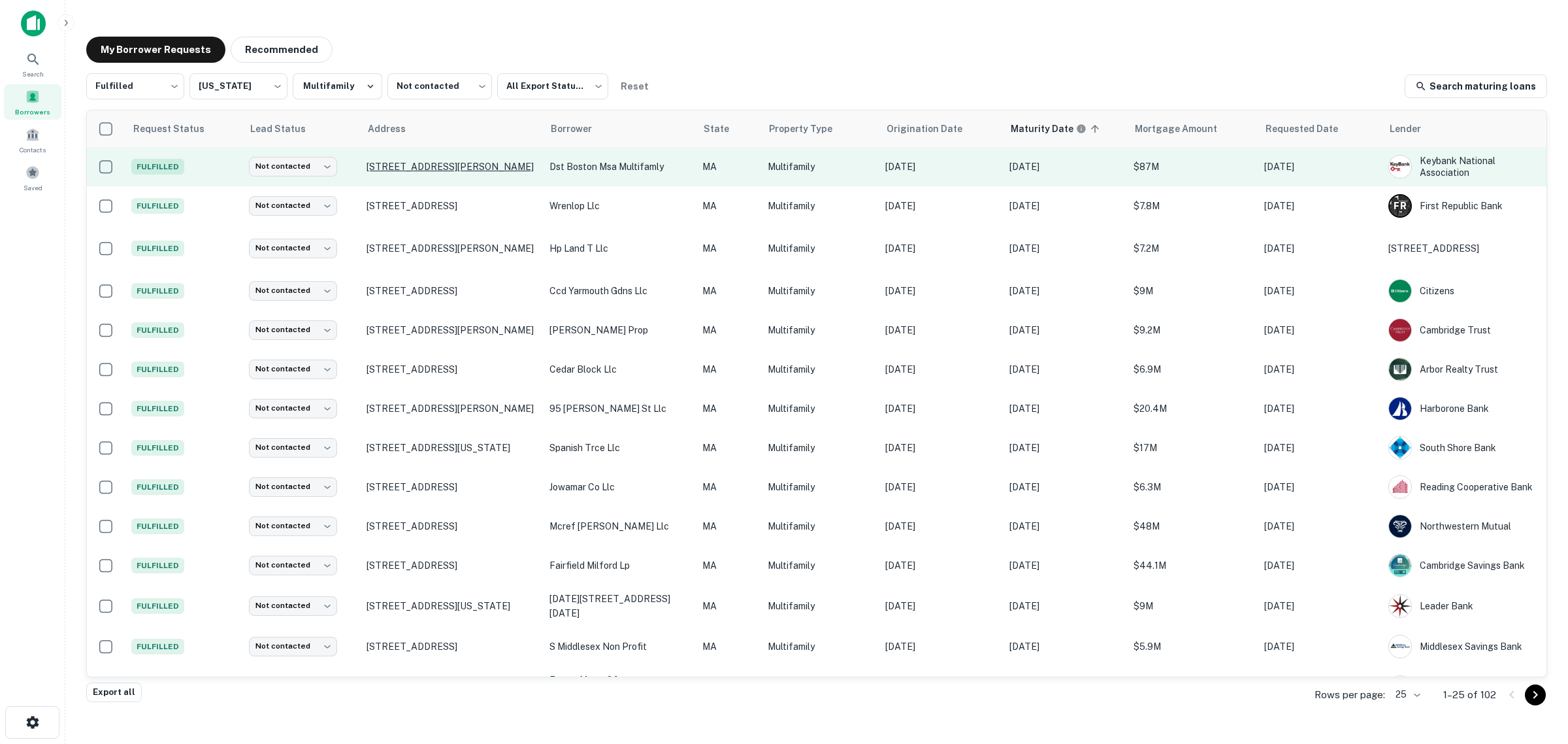
click at [398, 161] on p "1 Cirrus Dr Ashland, MA 01721" at bounding box center [452, 167] width 170 height 12
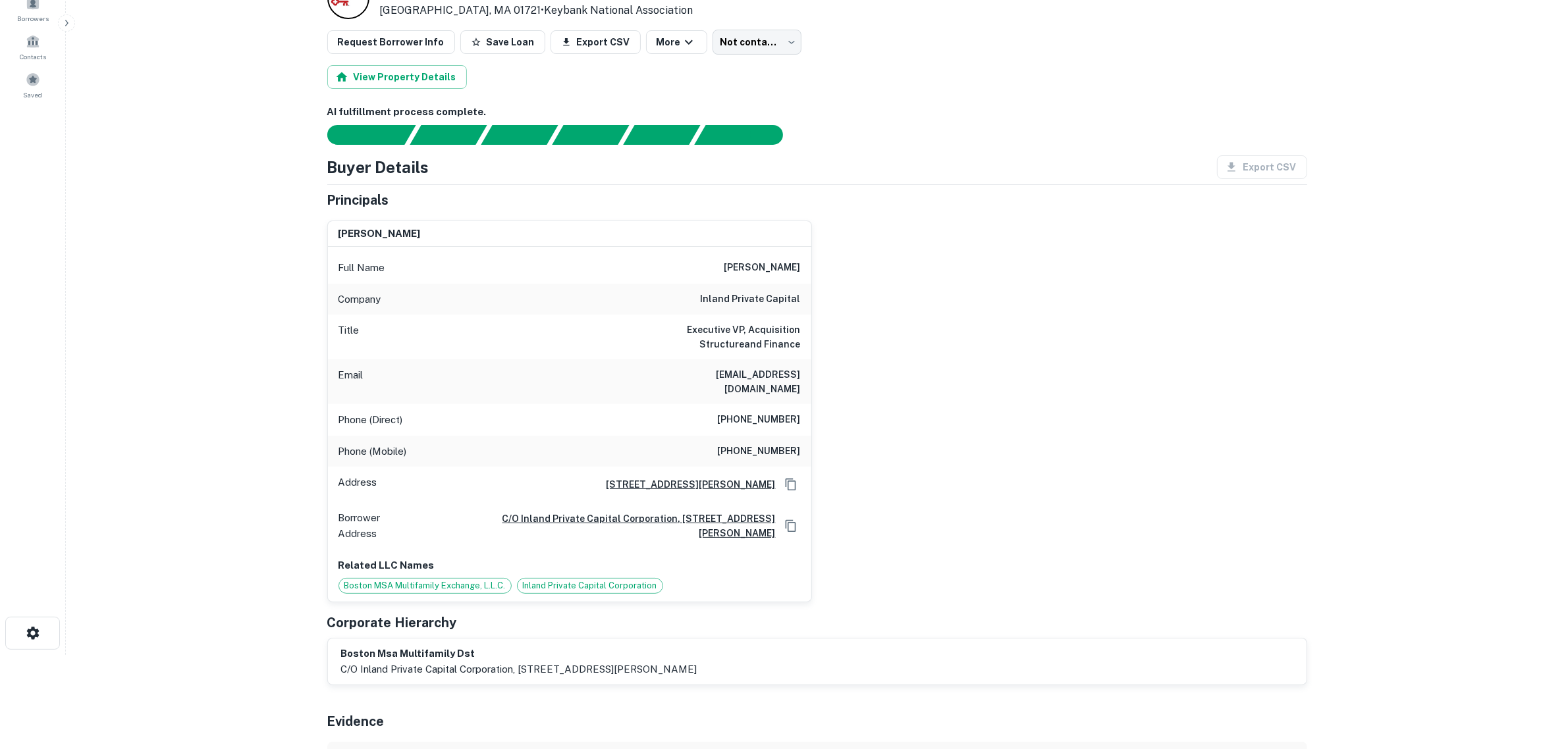
scroll to position [164, 0]
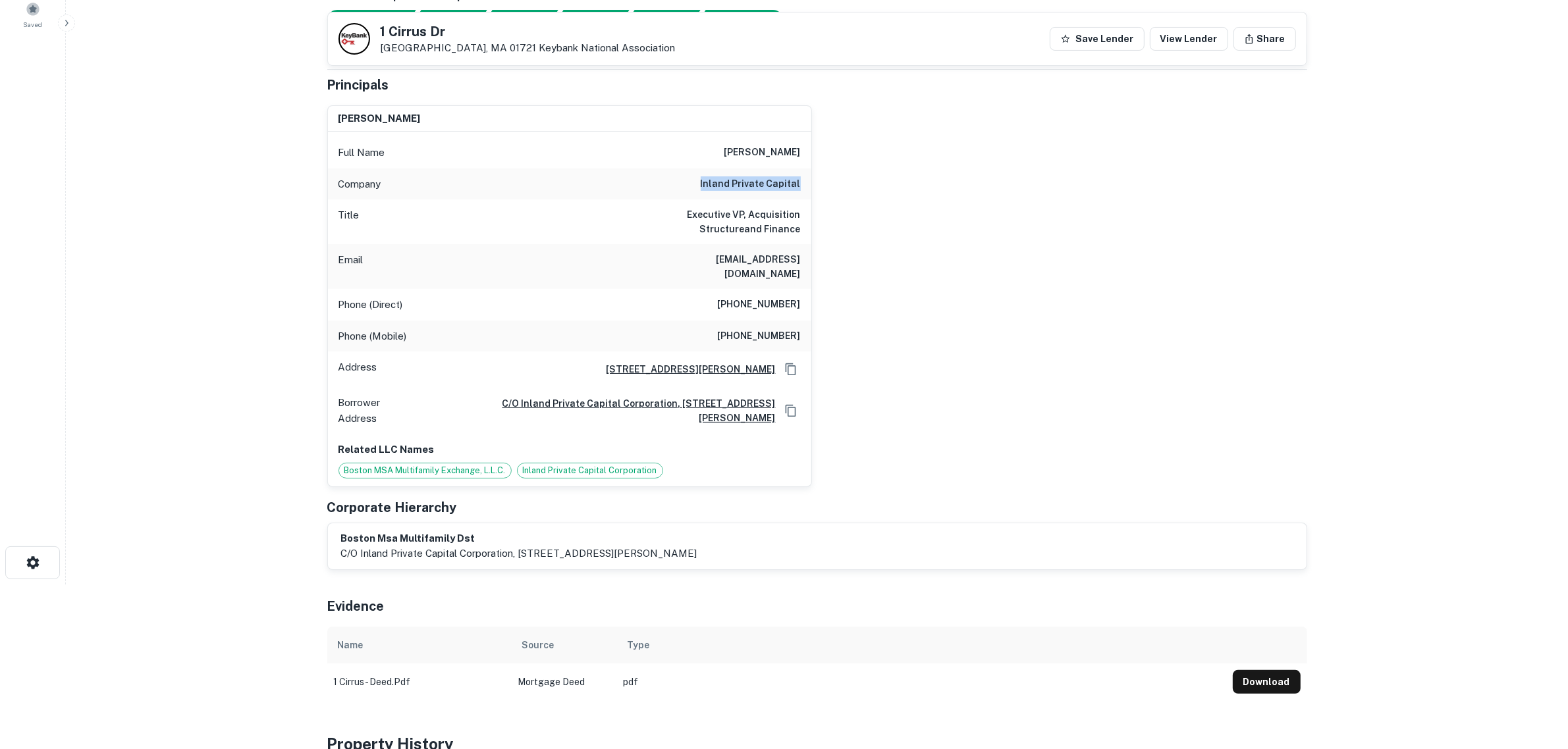
drag, startPoint x: 674, startPoint y: 189, endPoint x: 826, endPoint y: 183, distance: 152.1
click at [826, 183] on div "joseph e. binder Full Name joseph e. binder Company inland private capital Titl…" at bounding box center [811, 291] width 990 height 392
drag, startPoint x: 650, startPoint y: 260, endPoint x: 814, endPoint y: 261, distance: 164.0
click at [814, 261] on div "joseph e. binder Full Name joseph e. binder Company inland private capital Titl…" at bounding box center [811, 291] width 990 height 392
click at [266, 137] on main "Back to borrower requests 1 Cirrus Dr Ashland, MA 01721 Keybank National Associ…" at bounding box center [817, 210] width 1502 height 749
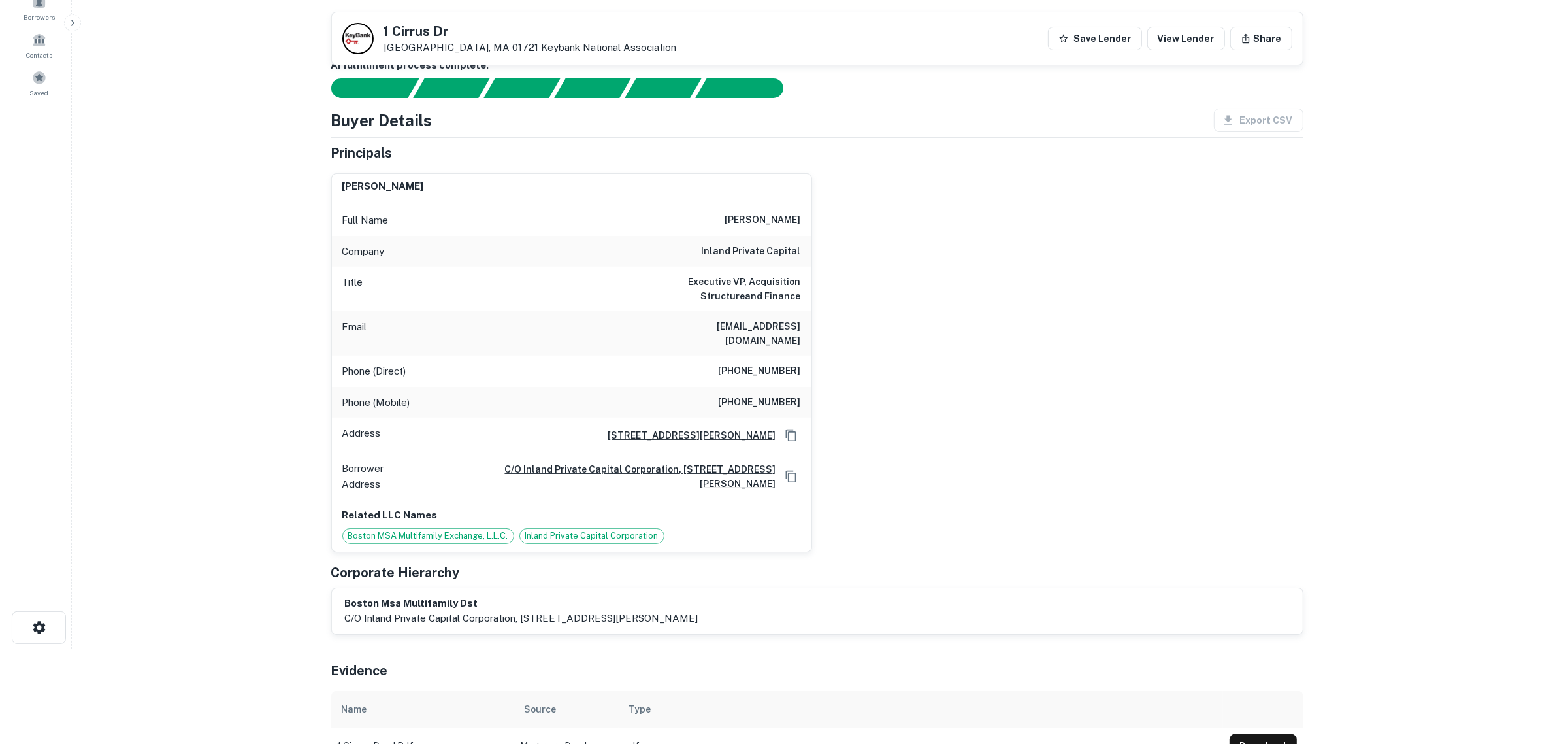
scroll to position [0, 0]
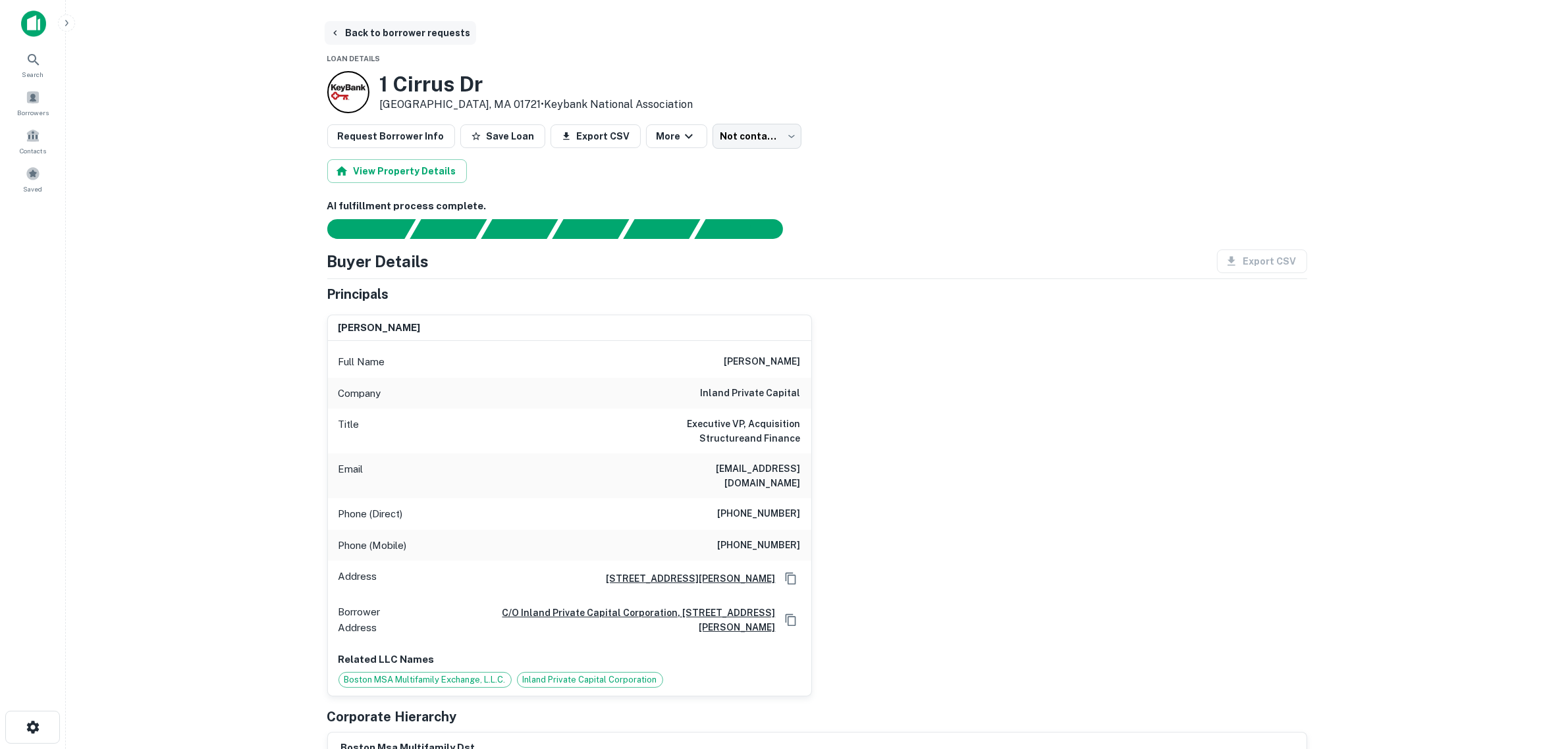
click at [353, 31] on button "Back to borrower requests" at bounding box center [401, 33] width 151 height 24
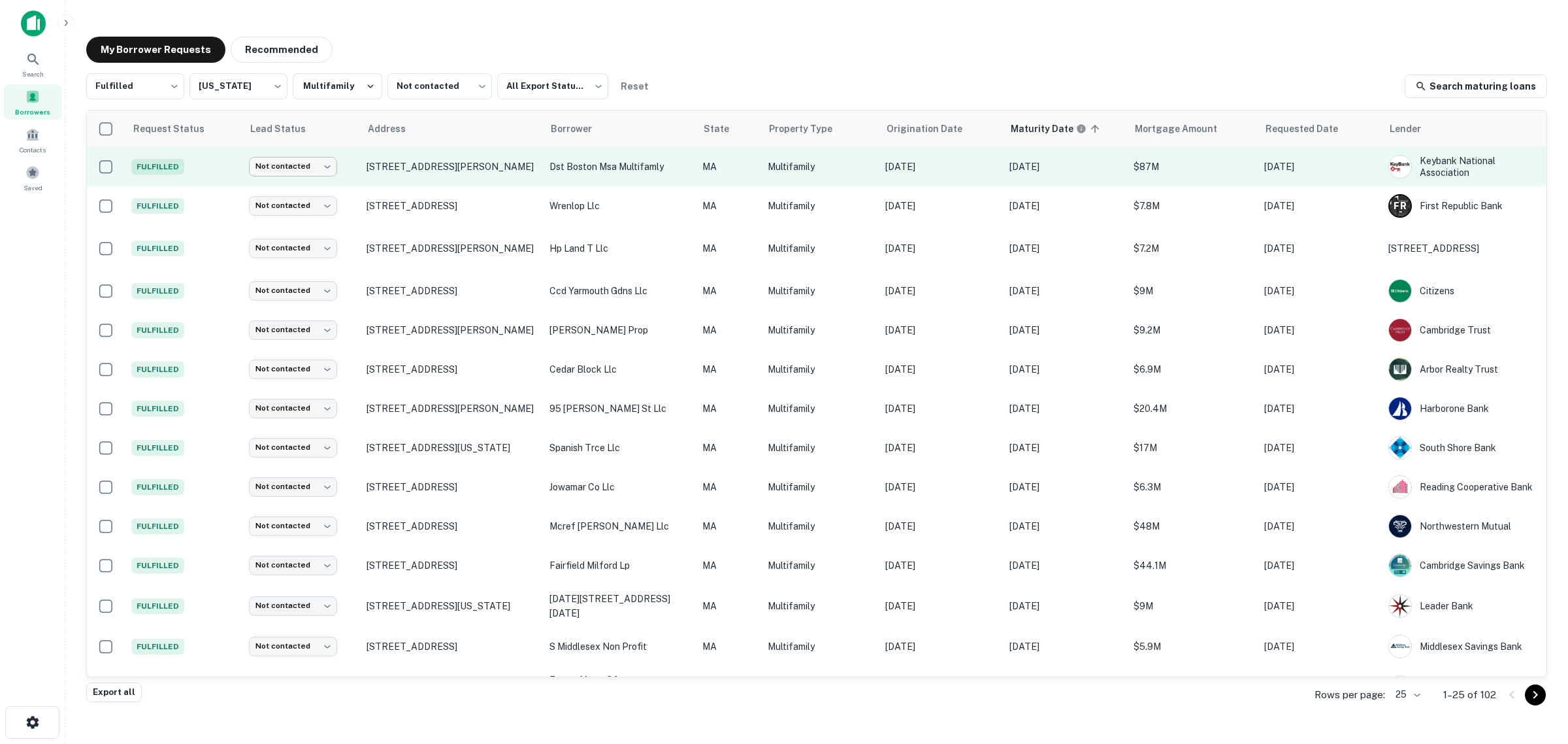
click at [319, 168] on body "Search Borrowers Contacts Saved My Borrower Requests Recommended Fulfilled ****…" at bounding box center [784, 372] width 1568 height 744
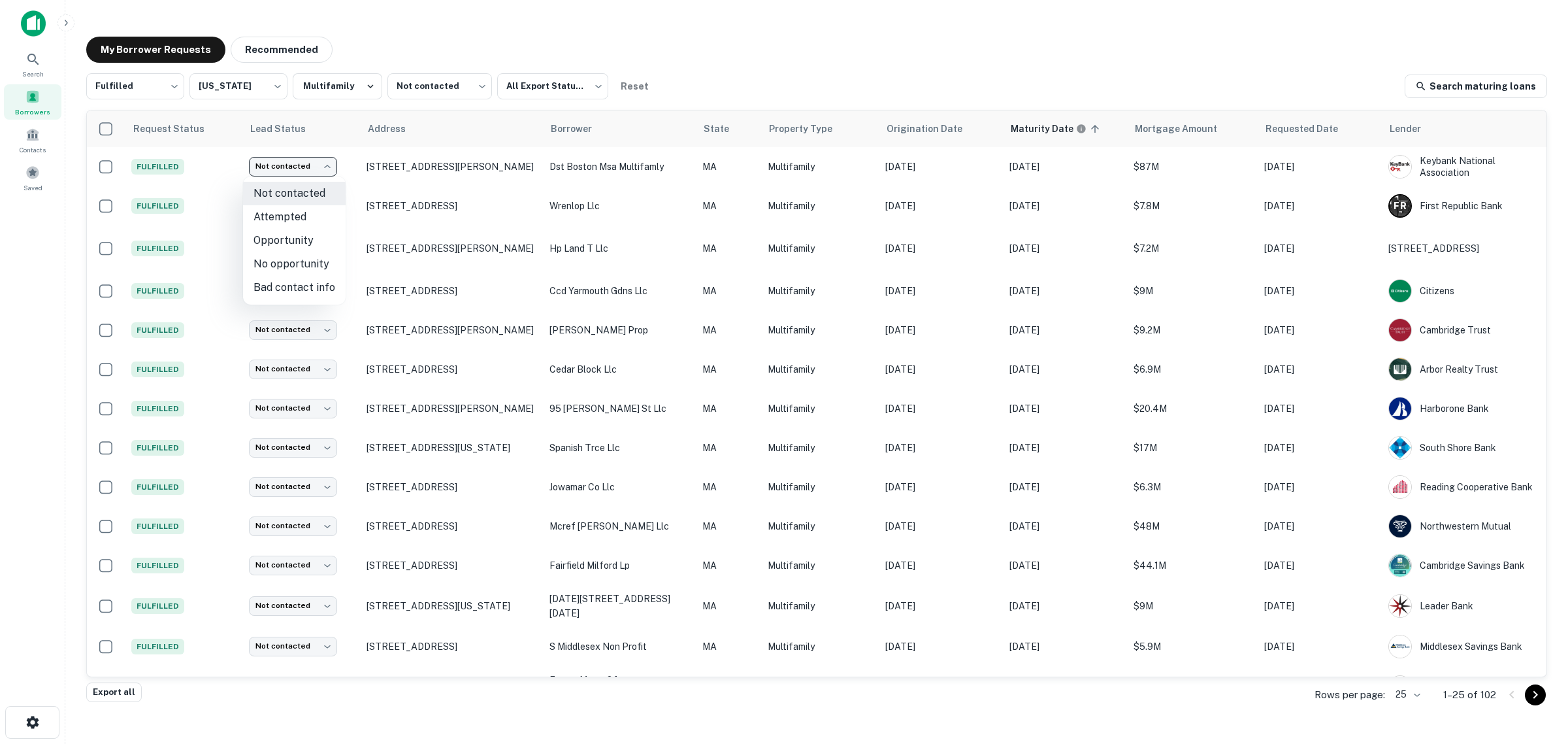
click at [298, 220] on li "Attempted" at bounding box center [294, 217] width 103 height 24
type input "*********"
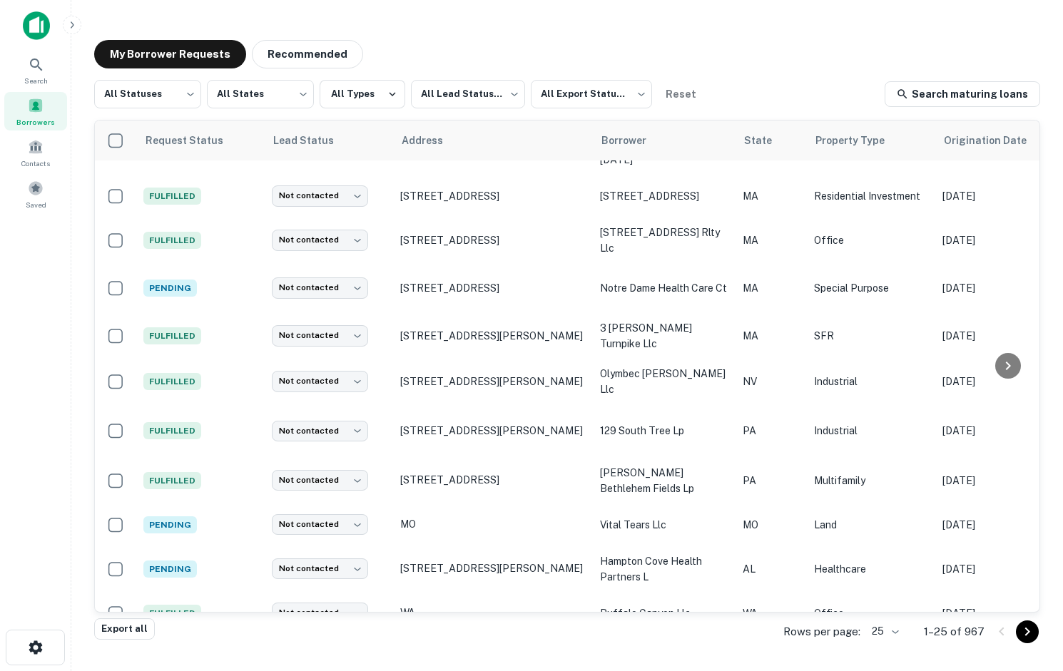
scroll to position [350, 0]
